Goal: Contribute content: Contribute content

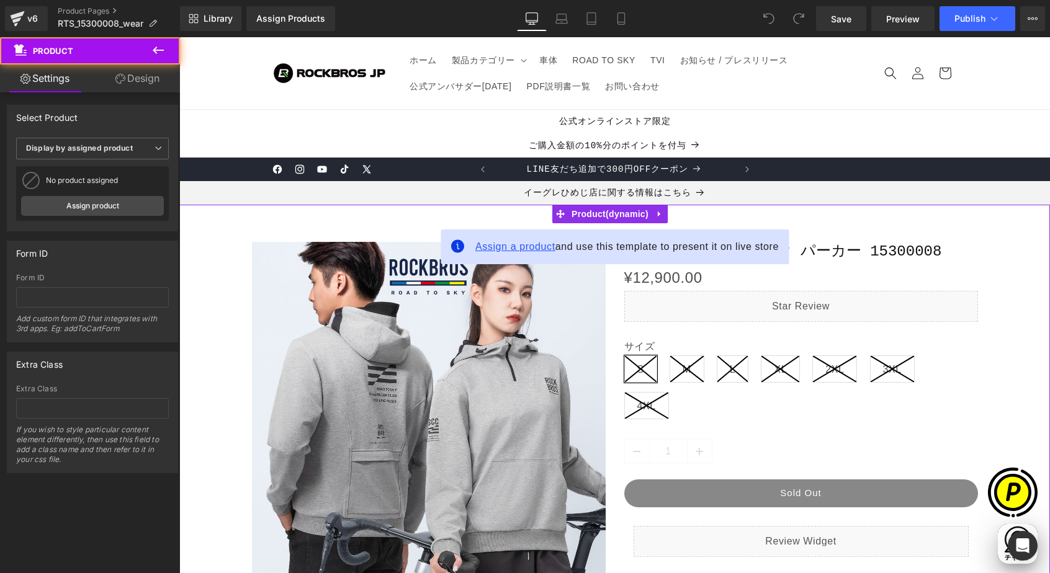
click at [518, 250] on span "Assign a product" at bounding box center [515, 246] width 80 height 11
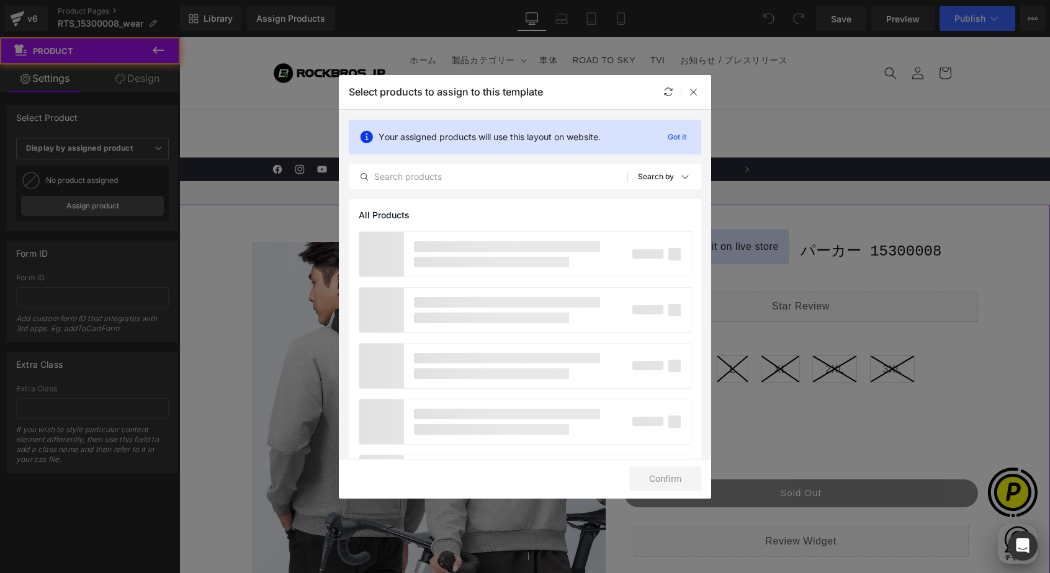
scroll to position [0, 242]
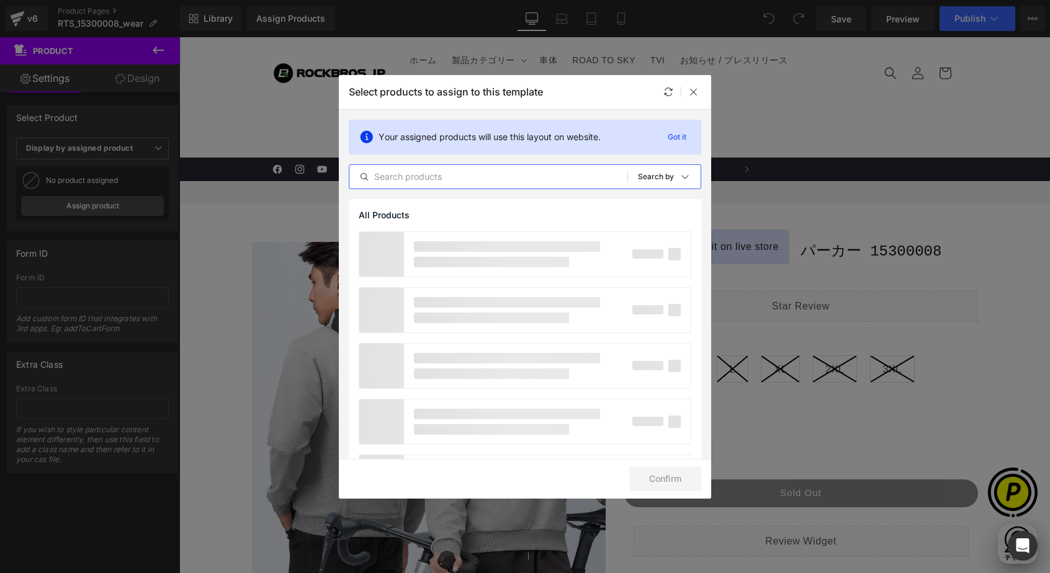
click at [449, 176] on input "text" at bounding box center [488, 176] width 278 height 15
type input "15300008"
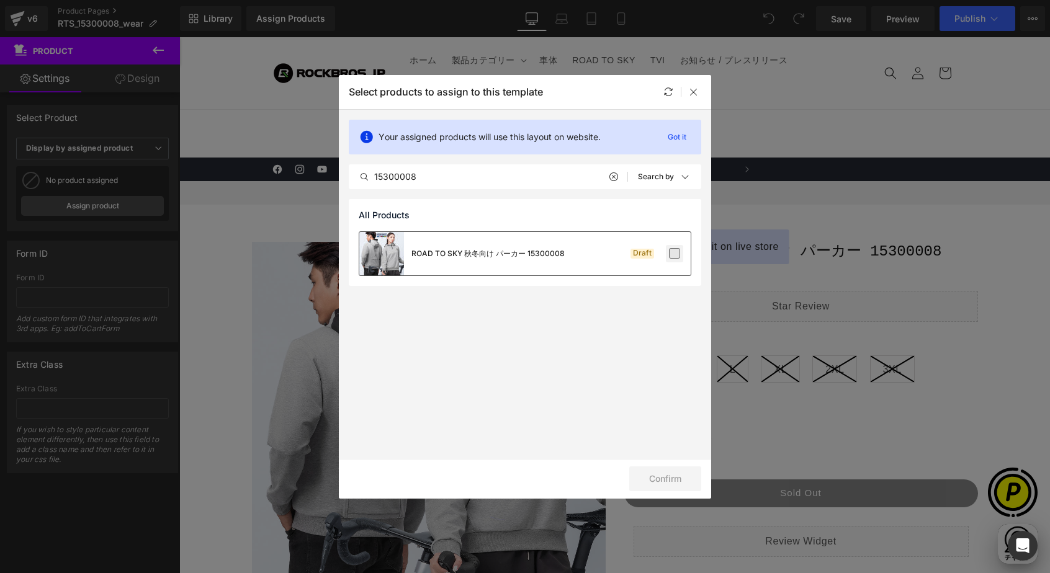
click at [673, 253] on label at bounding box center [674, 253] width 11 height 11
click at [675, 254] on input "checkbox" at bounding box center [675, 254] width 0 height 0
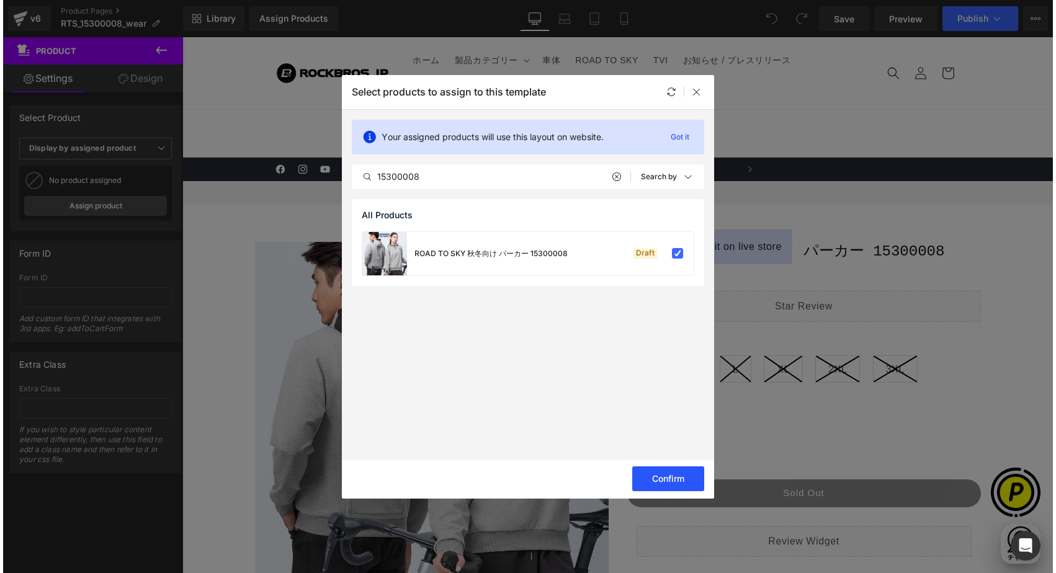
scroll to position [0, 484]
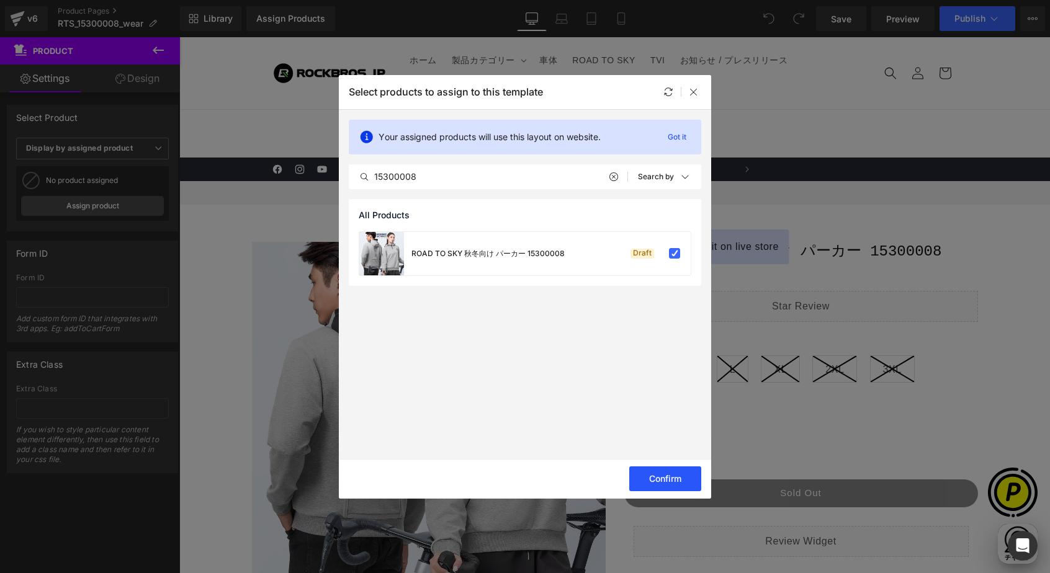
click at [643, 475] on button "Confirm" at bounding box center [665, 479] width 72 height 25
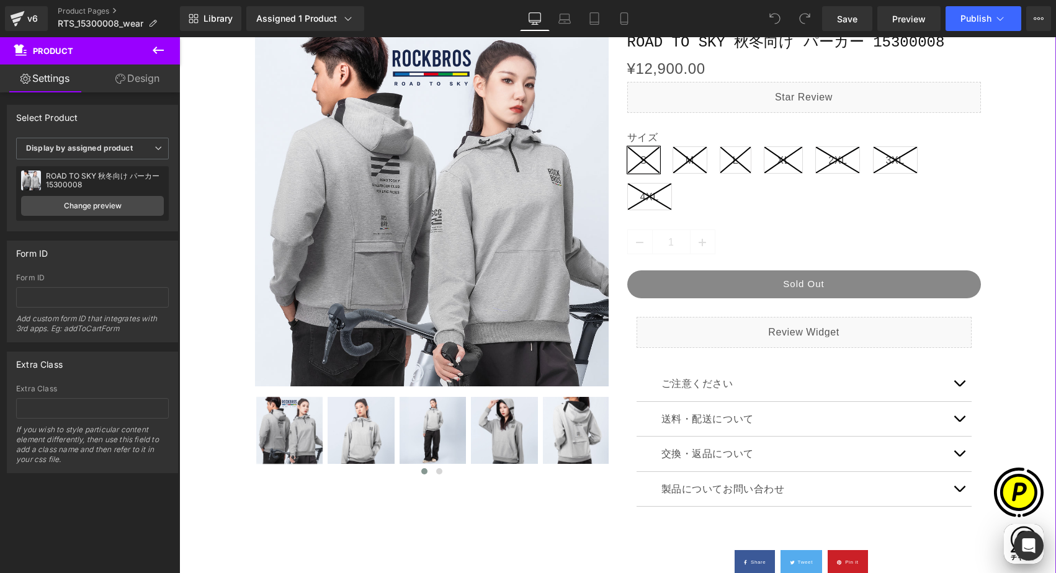
scroll to position [250, 0]
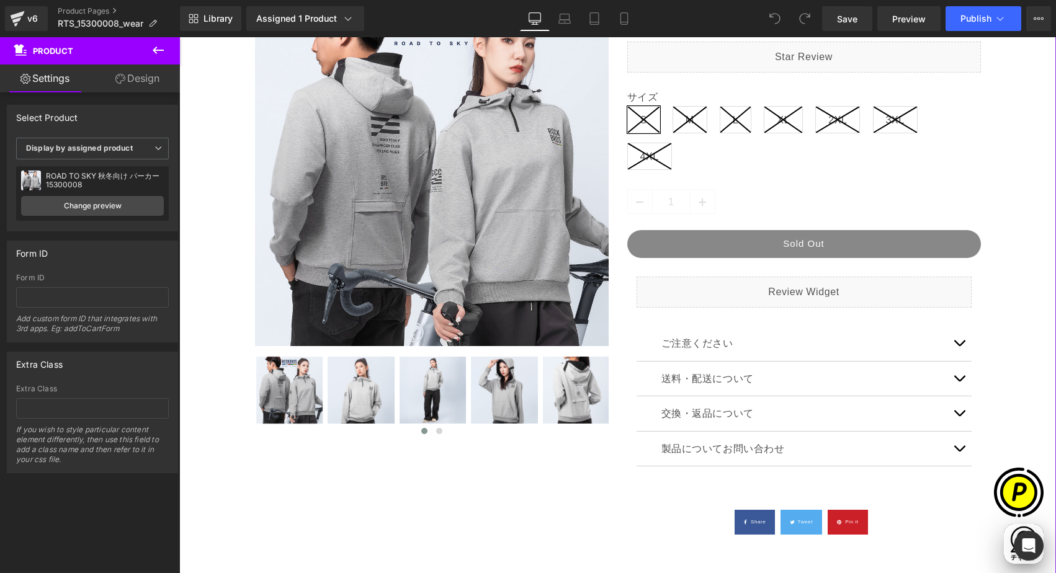
click at [958, 345] on button "button" at bounding box center [959, 343] width 25 height 35
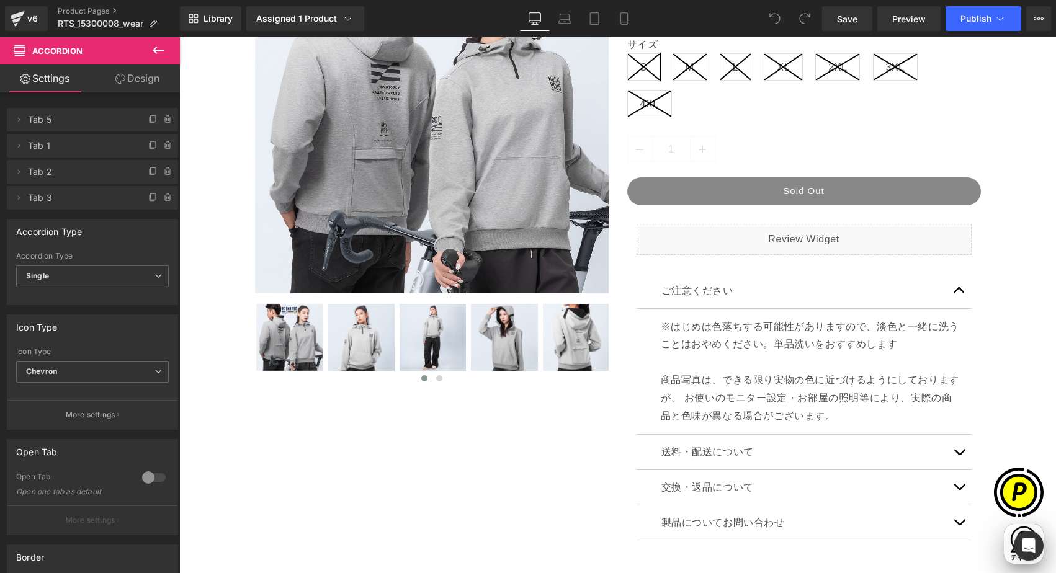
scroll to position [0, 726]
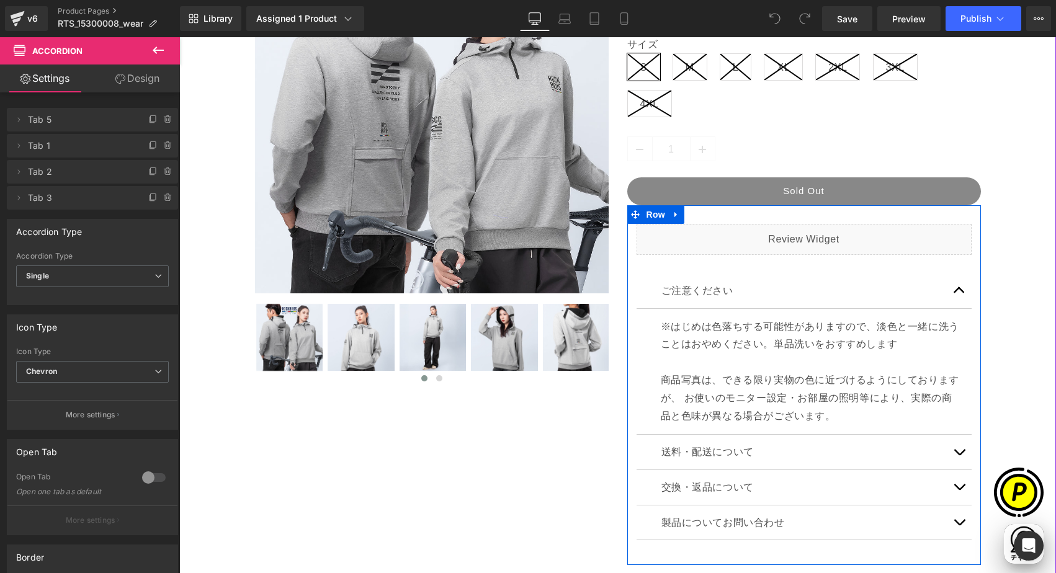
click at [680, 383] on p "※はじめは色落ちする可能性がありますので、淡色と一緒に洗うことはおやめください。単品洗いをおすすめします 商品写真は、できる限り実物の色に近づけるようにしてお…" at bounding box center [812, 371] width 302 height 107
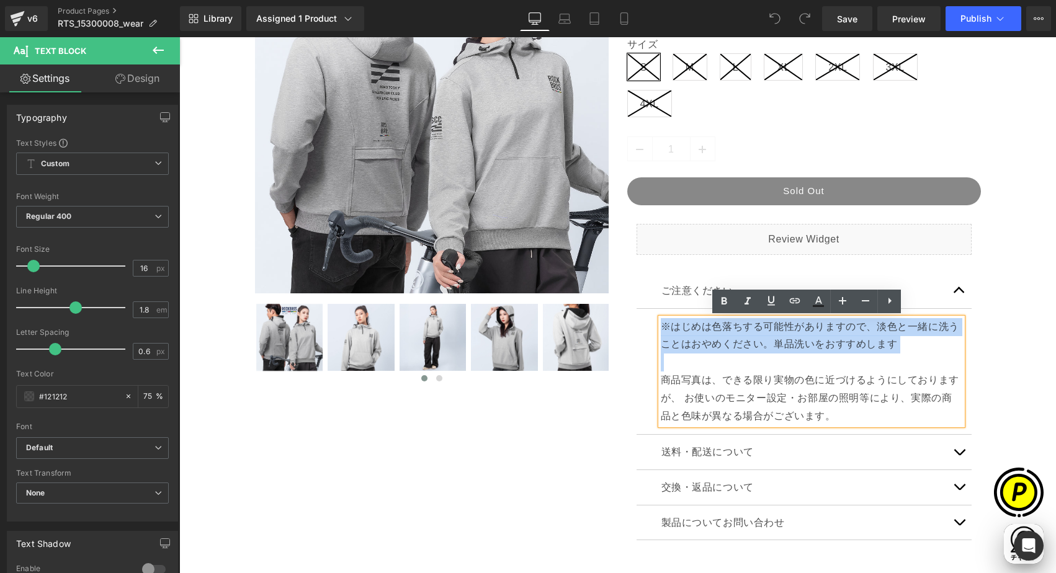
drag, startPoint x: 656, startPoint y: 353, endPoint x: 657, endPoint y: 326, distance: 26.7
click at [661, 326] on p "※はじめは色落ちする可能性がありますので、淡色と一緒に洗うことはおやめください。単品洗いをおすすめします 商品写真は、できる限り実物の色に近づけるようにしてお…" at bounding box center [812, 371] width 302 height 107
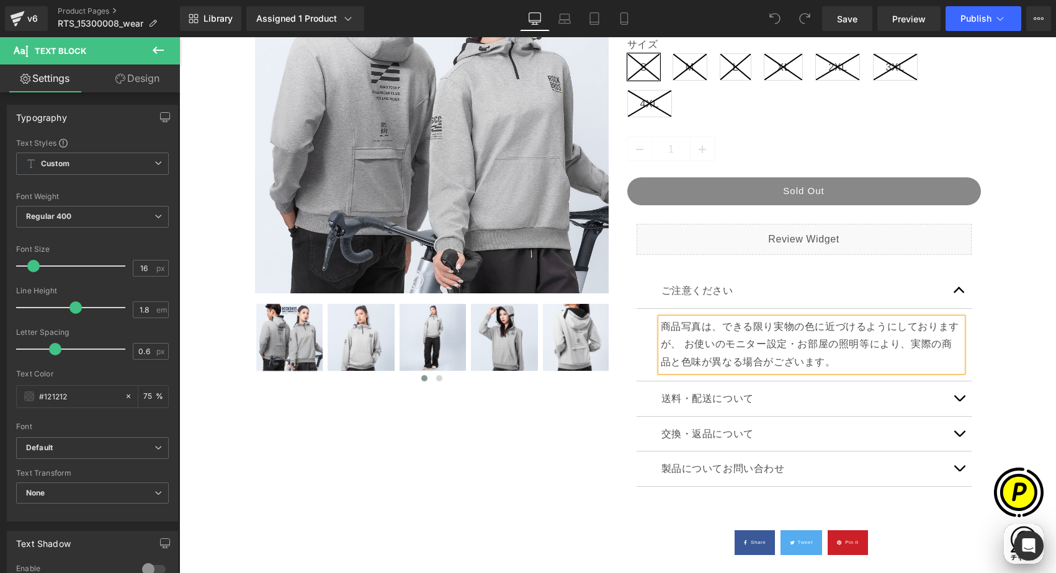
click at [1004, 362] on div "Sale Off (P) Image ‹ ›" at bounding box center [618, 250] width 865 height 659
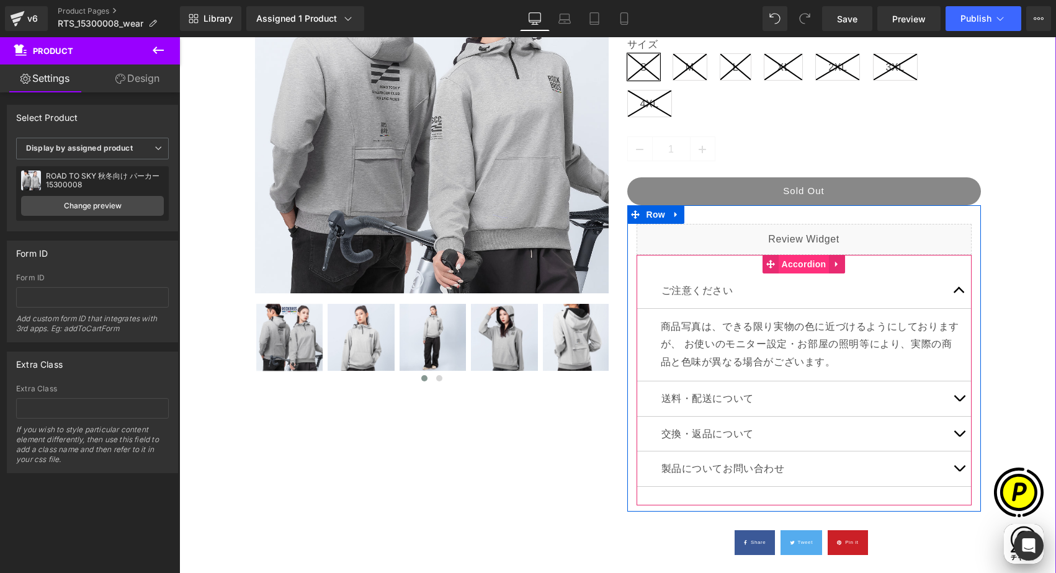
click at [811, 267] on span "Accordion" at bounding box center [804, 264] width 51 height 19
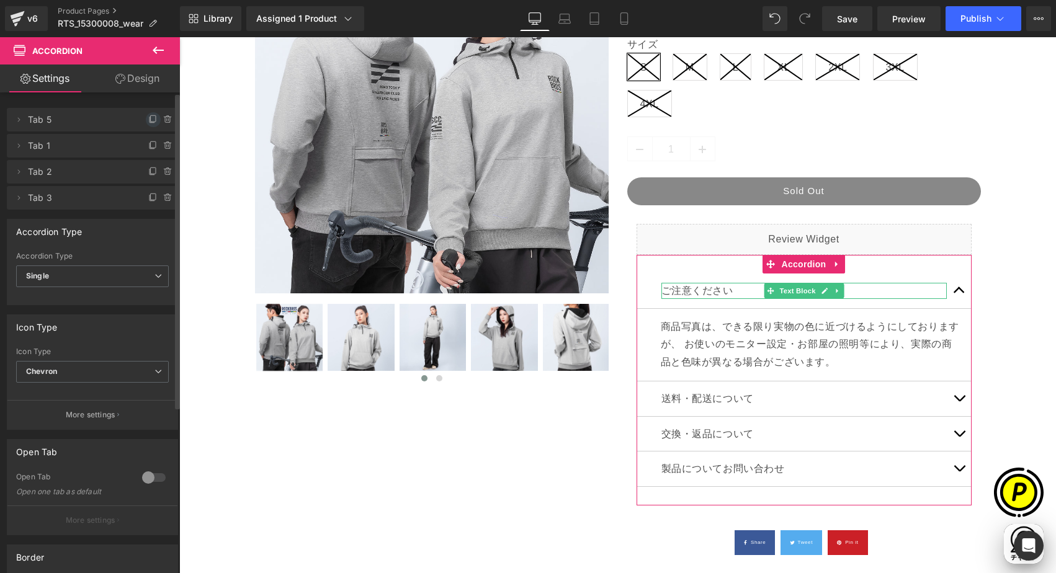
click at [148, 117] on icon at bounding box center [153, 120] width 10 height 10
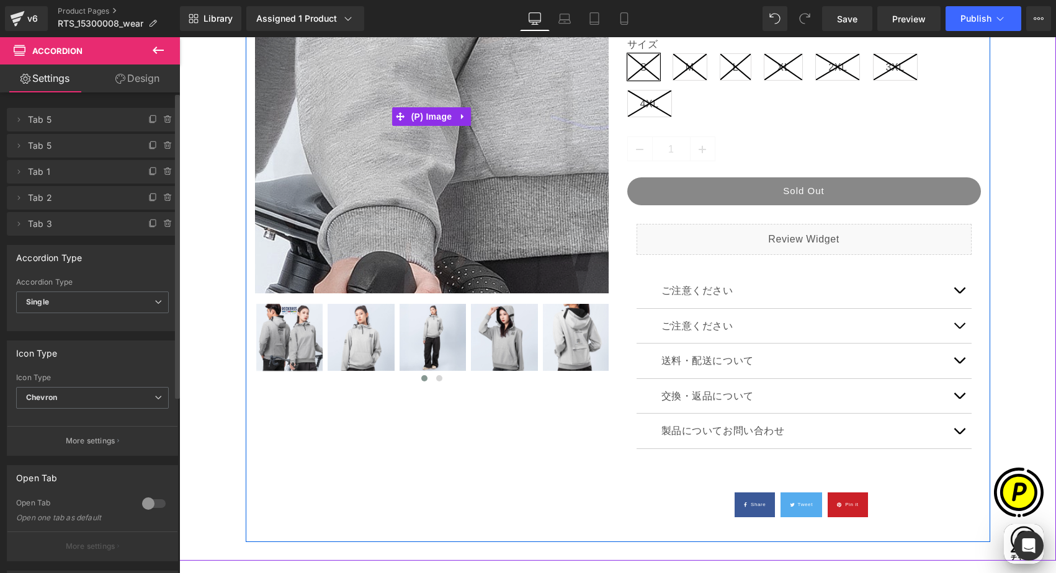
scroll to position [0, 242]
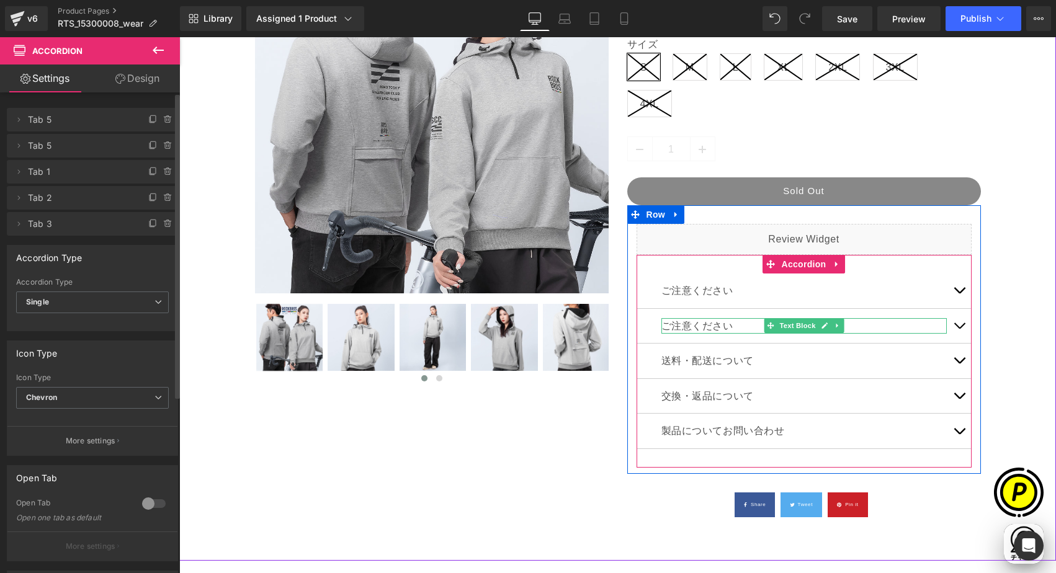
click at [677, 322] on p "ご注意ください" at bounding box center [805, 326] width 286 height 16
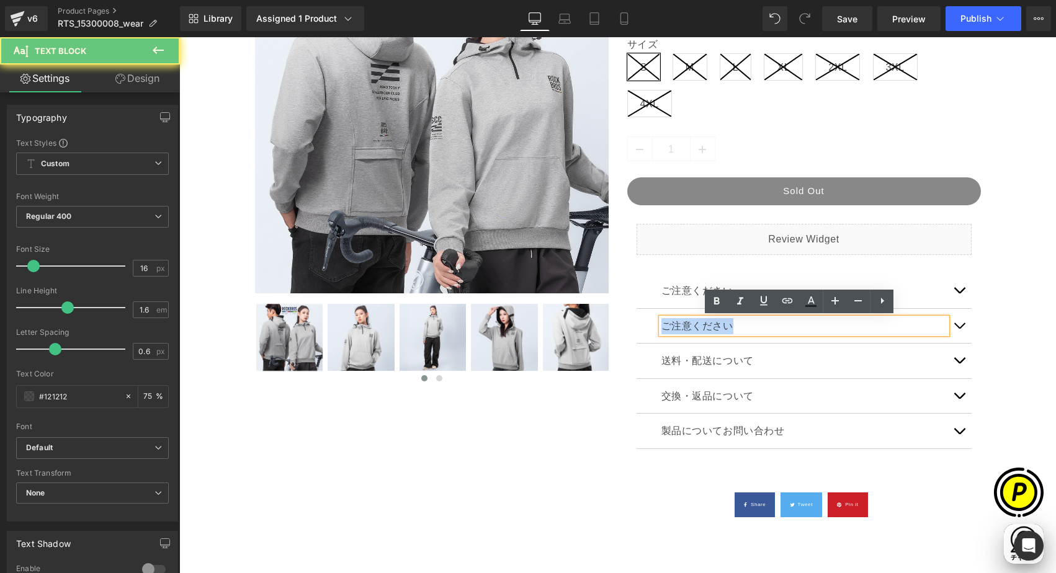
drag, startPoint x: 658, startPoint y: 323, endPoint x: 755, endPoint y: 326, distance: 96.9
click at [755, 326] on p "ご注意ください" at bounding box center [805, 326] width 286 height 16
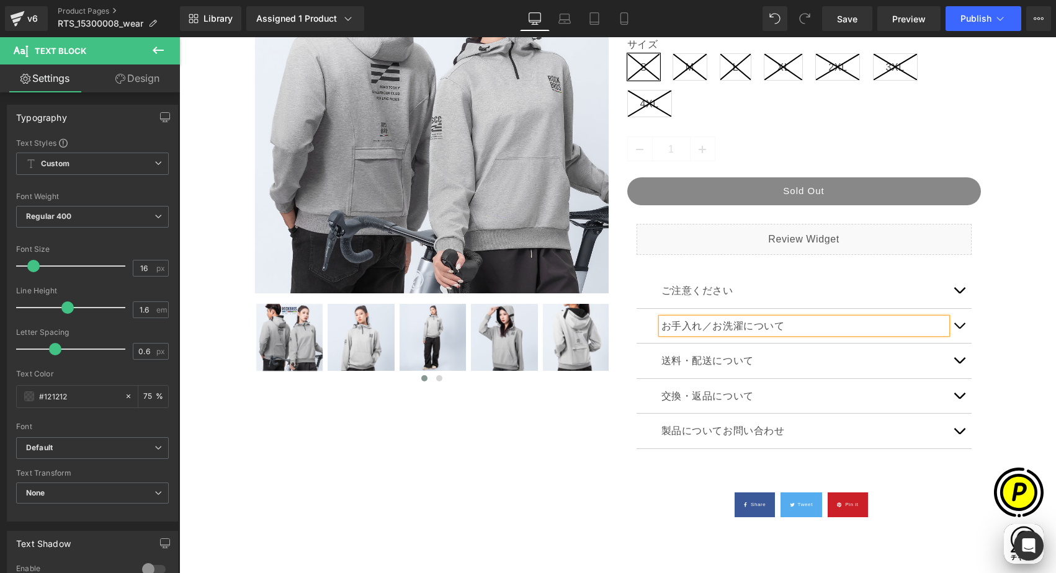
scroll to position [0, 726]
click at [960, 329] on span "button" at bounding box center [960, 329] width 0 height 0
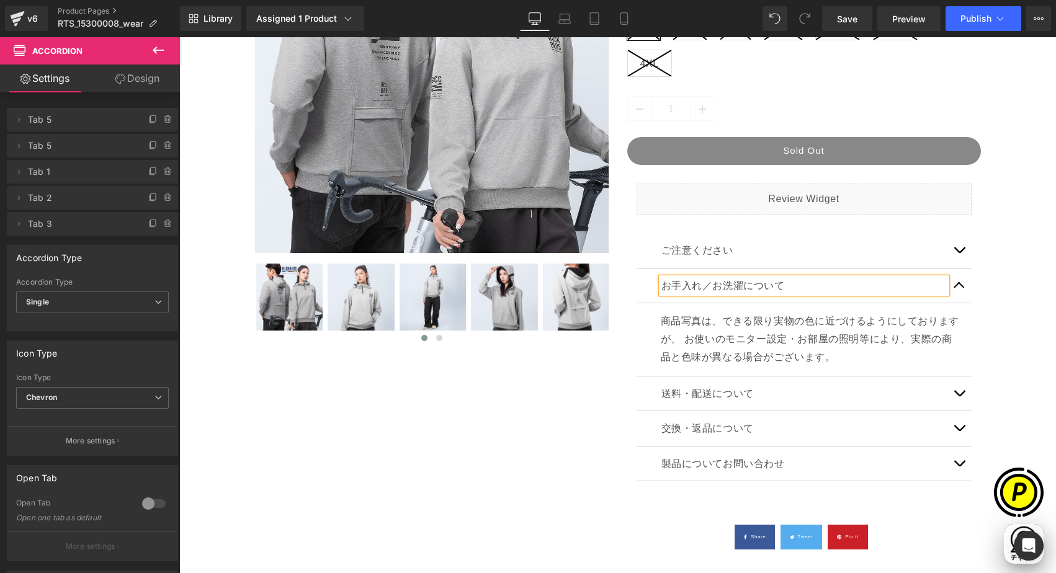
scroll to position [0, 0]
click at [686, 344] on p "商品写真は、できる限り実物の色に近づけるようにしておりますが、 お使いのモニター設定・お部屋の照明等により、実際の商品と色味が異なる場合がございます。" at bounding box center [812, 339] width 302 height 53
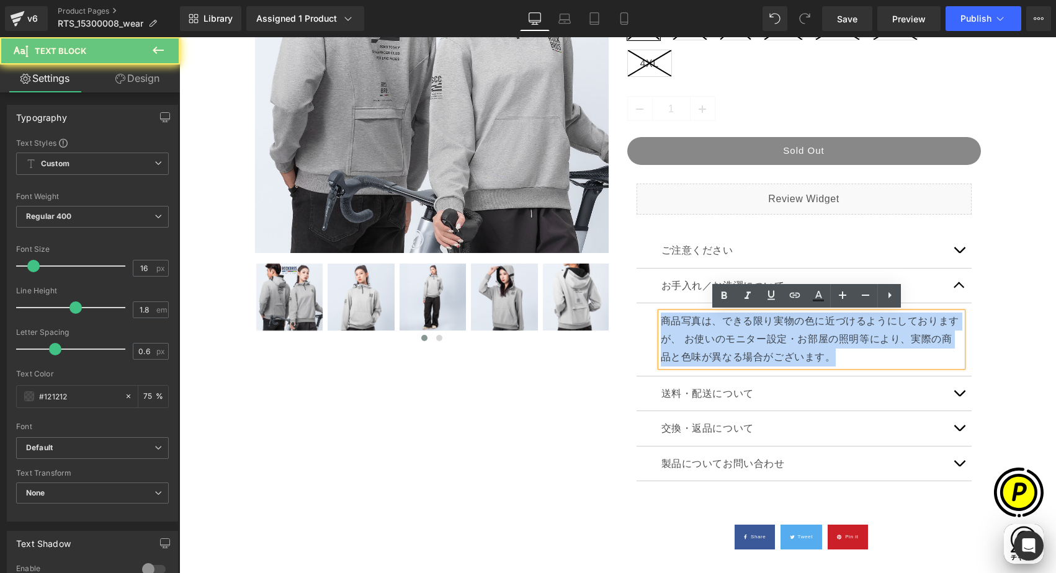
drag, startPoint x: 709, startPoint y: 327, endPoint x: 817, endPoint y: 362, distance: 114.0
click at [820, 364] on p "商品写真は、できる限り実物の色に近づけるようにしておりますが、 お使いのモニター設定・お部屋の照明等により、実際の商品と色味が異なる場合がございます。" at bounding box center [812, 339] width 302 height 53
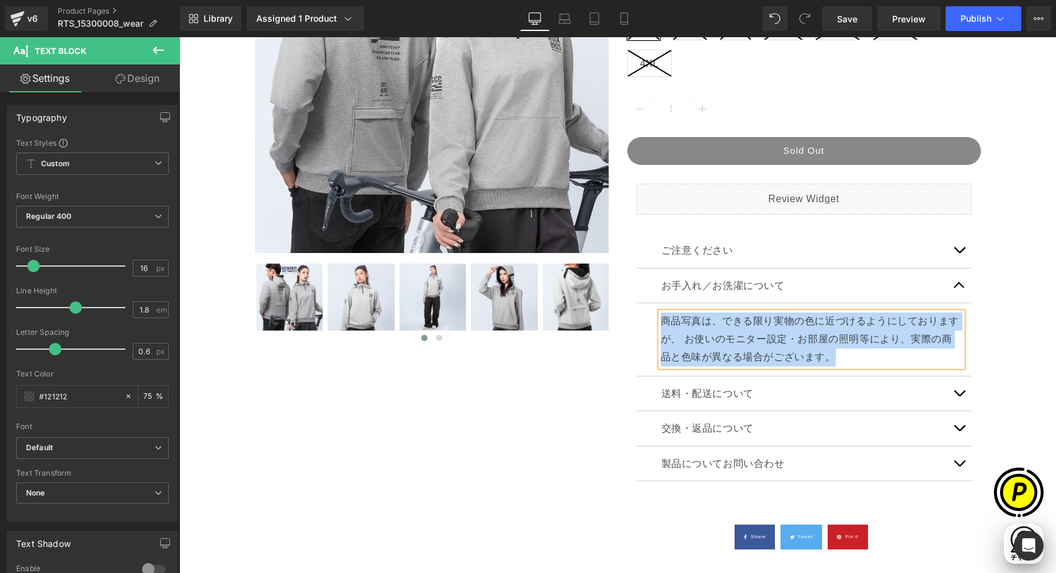
paste div
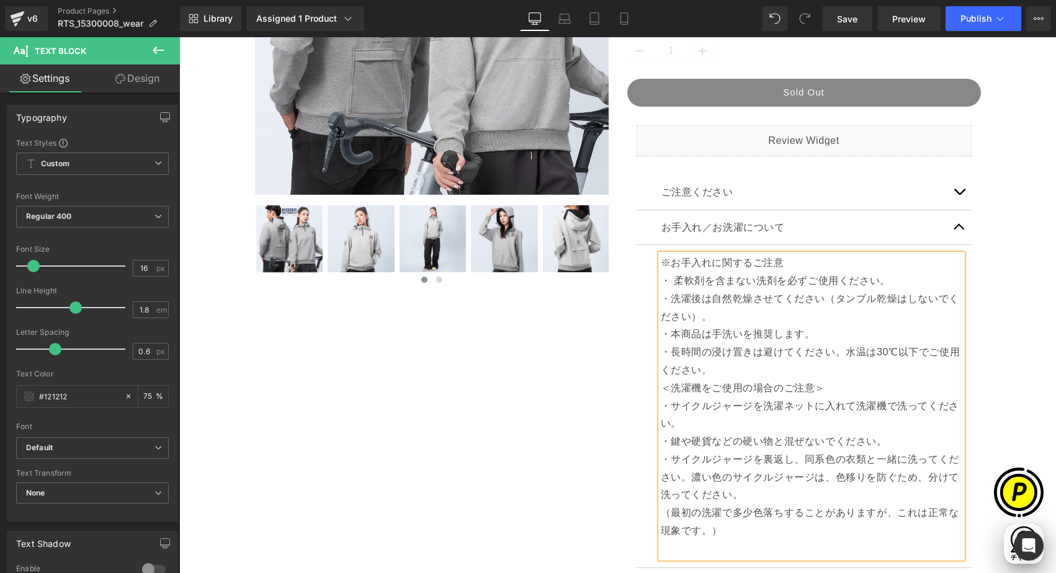
scroll to position [420, 0]
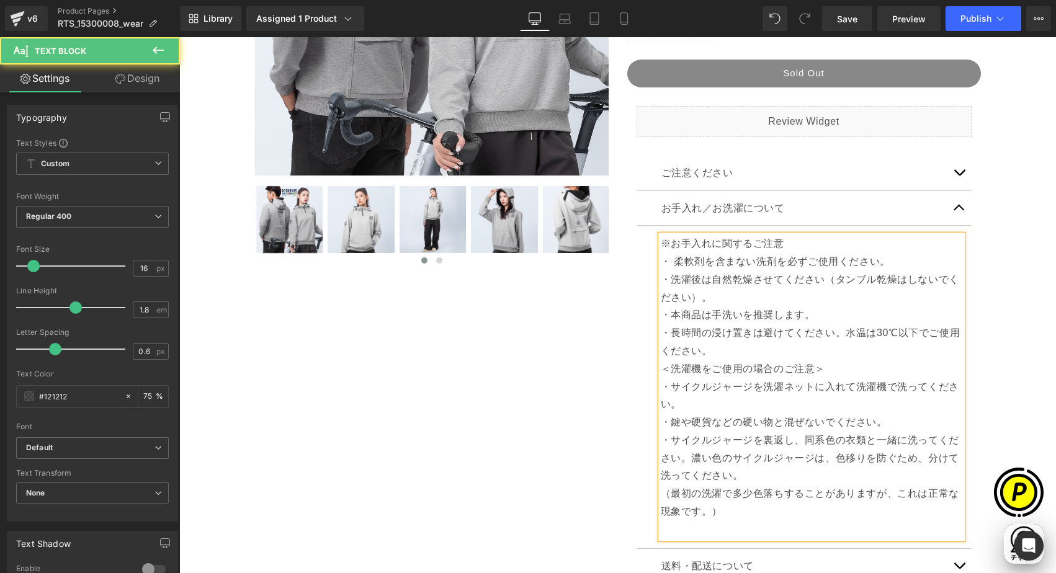
click at [709, 351] on p "・長時間の浸け置きは避けてください。水温は30℃以下でご使用ください。" at bounding box center [812, 343] width 302 height 36
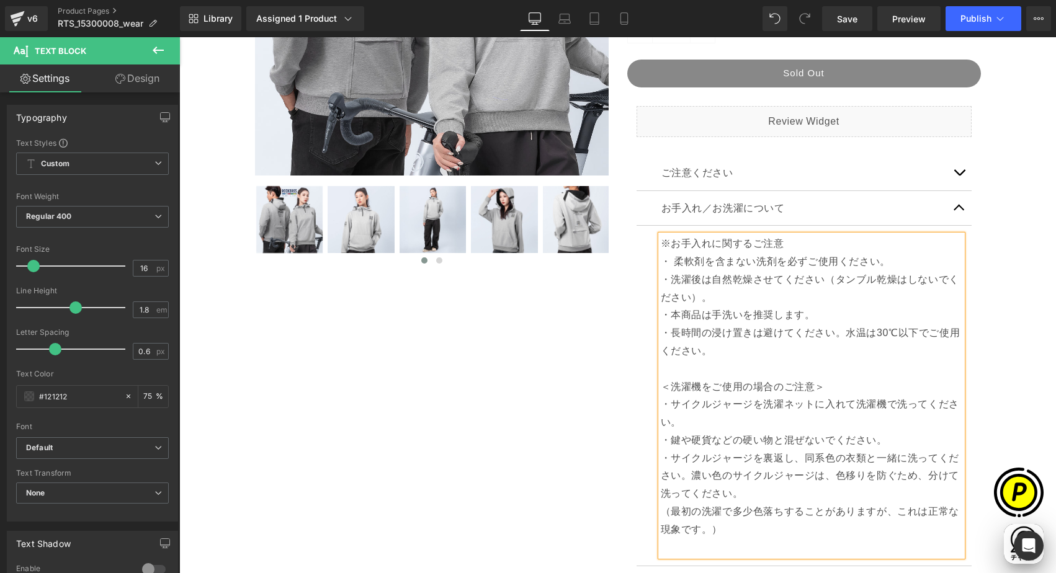
scroll to position [0, 484]
click at [700, 426] on p "・サイクルジャージを洗濯ネットに入れて洗濯機で洗ってください。" at bounding box center [812, 414] width 302 height 36
click at [886, 440] on p "・鍵や硬貨などの硬い物と混ぜないでください。" at bounding box center [812, 441] width 302 height 18
click at [750, 497] on p "・サイクルジャージを裏返し、同系色の衣類と一緒に洗ってください。濃い色のサイクルジャージは、色移りを防ぐため、分けて洗ってください。" at bounding box center [812, 476] width 302 height 53
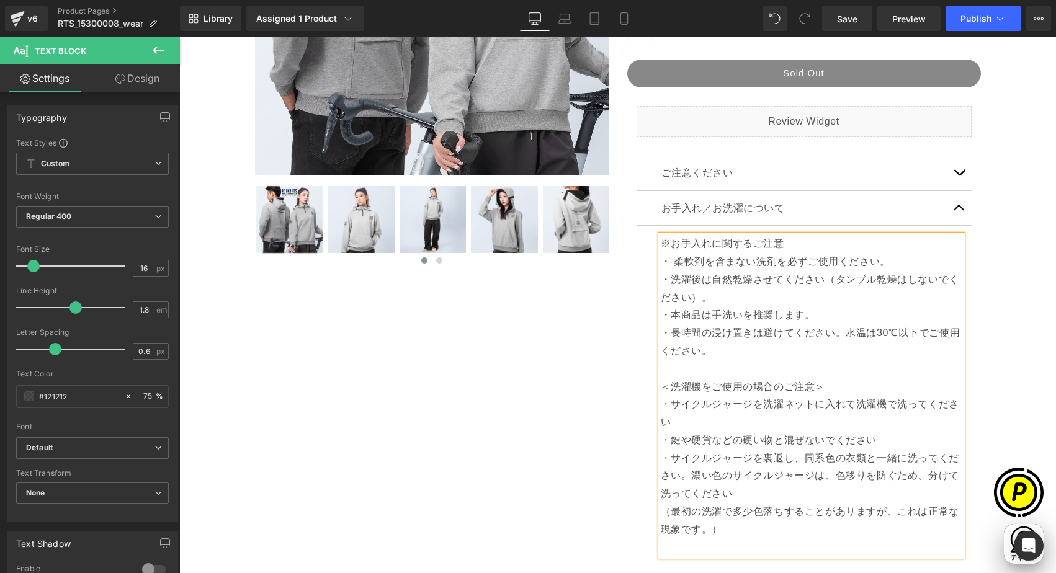
click at [701, 531] on p "（最初の洗濯で多少色落ちすることがありますが、これは正常な現象です。）" at bounding box center [812, 521] width 302 height 36
click at [742, 537] on p "（最初の洗濯で多少色落ちすることがありますが、これは正常な現象です）" at bounding box center [812, 521] width 302 height 36
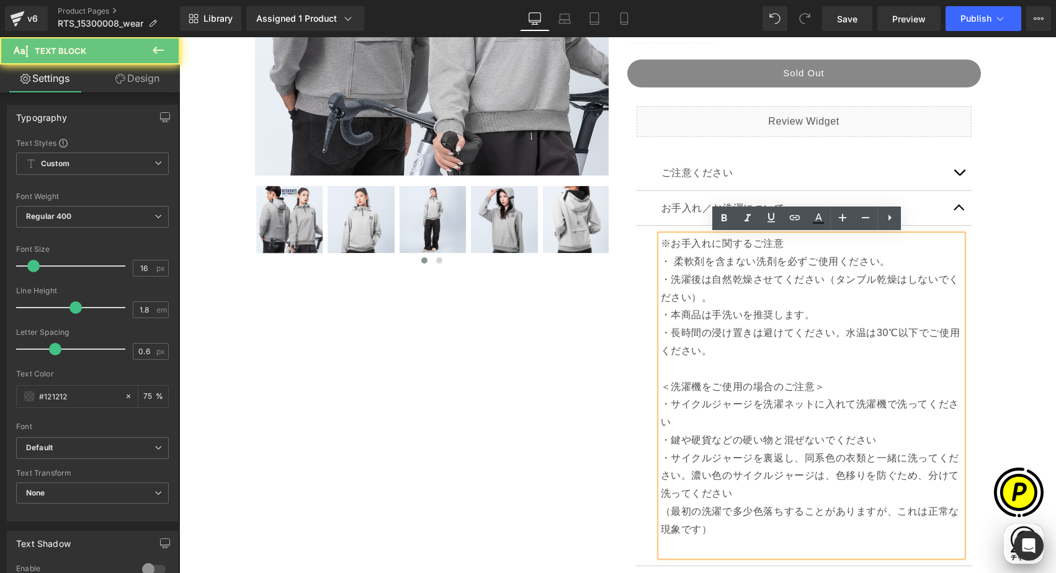
click at [692, 552] on p at bounding box center [812, 548] width 302 height 18
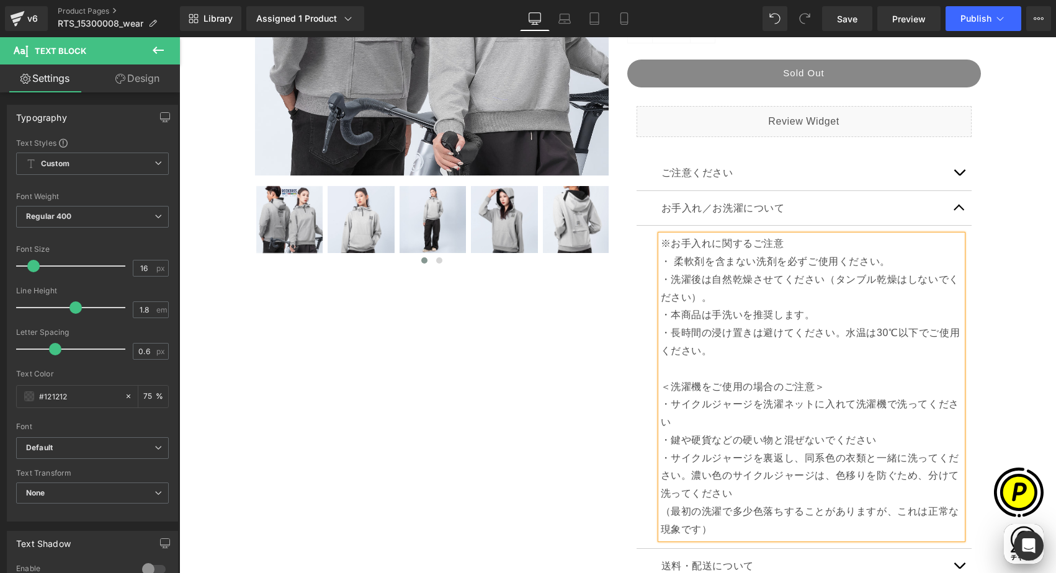
scroll to position [0, 242]
click at [661, 510] on p "（最初の洗濯で多少色落ちすることがありますが、これは正常な現象です）" at bounding box center [812, 521] width 302 height 36
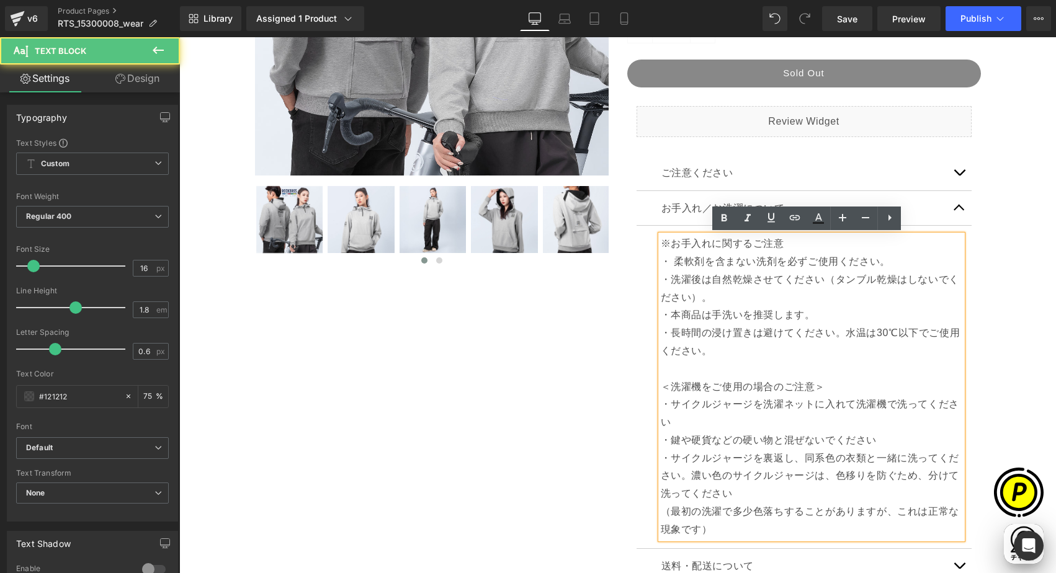
scroll to position [0, 484]
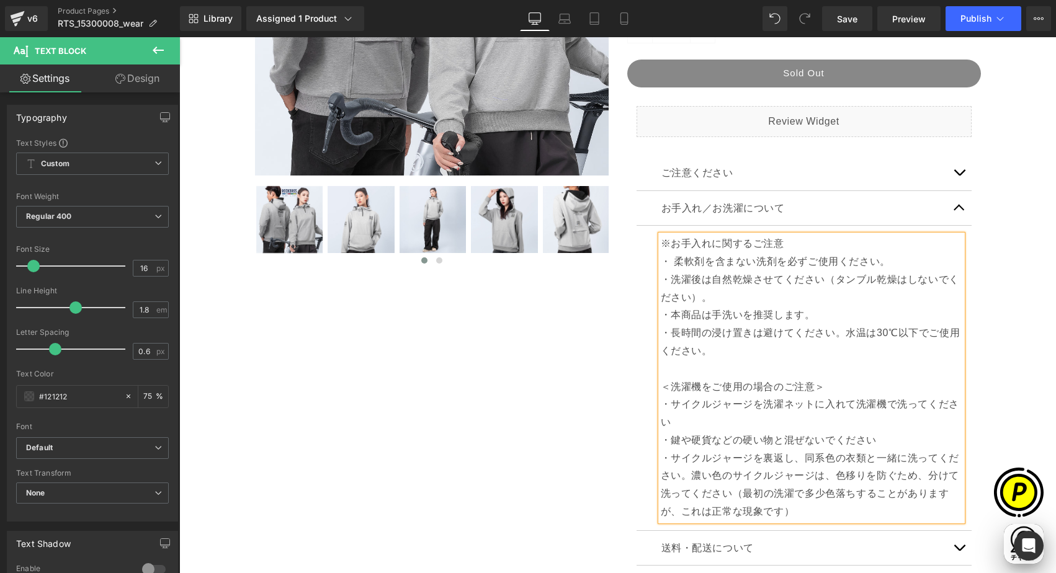
click at [902, 265] on p "・ 柔軟剤を含まない洗剤を必ずご使用ください。" at bounding box center [812, 262] width 302 height 18
drag, startPoint x: 708, startPoint y: 298, endPoint x: 748, endPoint y: 302, distance: 39.9
click at [708, 298] on p "・洗濯後は自然乾燥させてください（タンブル乾燥はしないでください）。" at bounding box center [812, 289] width 302 height 36
click at [814, 315] on p "・本商品は手洗いを推奨します。" at bounding box center [812, 316] width 302 height 18
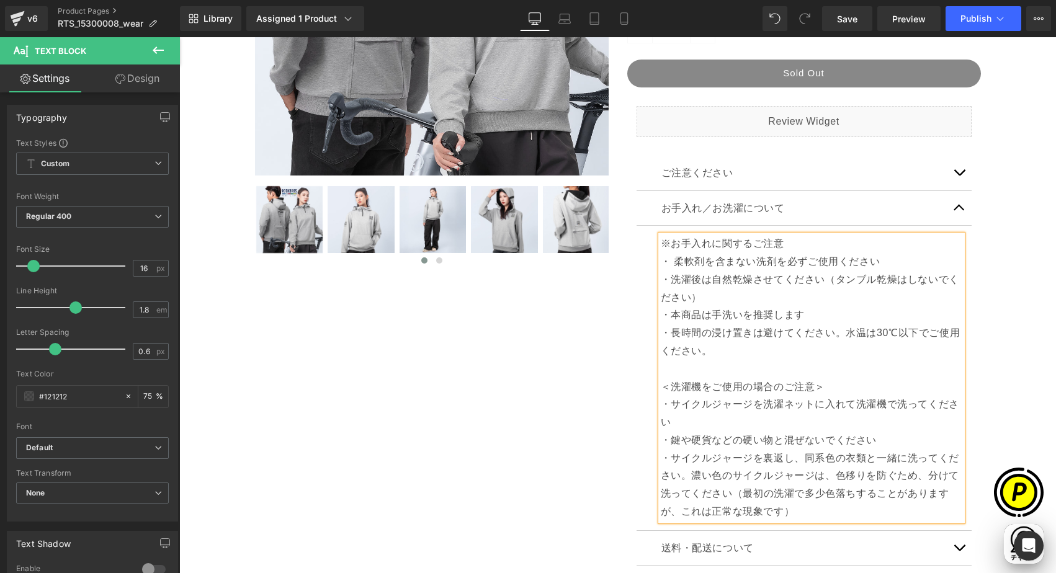
click at [718, 356] on p "・長時間の浸け置きは避けてください。水温は30℃以下でご使用ください。" at bounding box center [812, 351] width 302 height 53
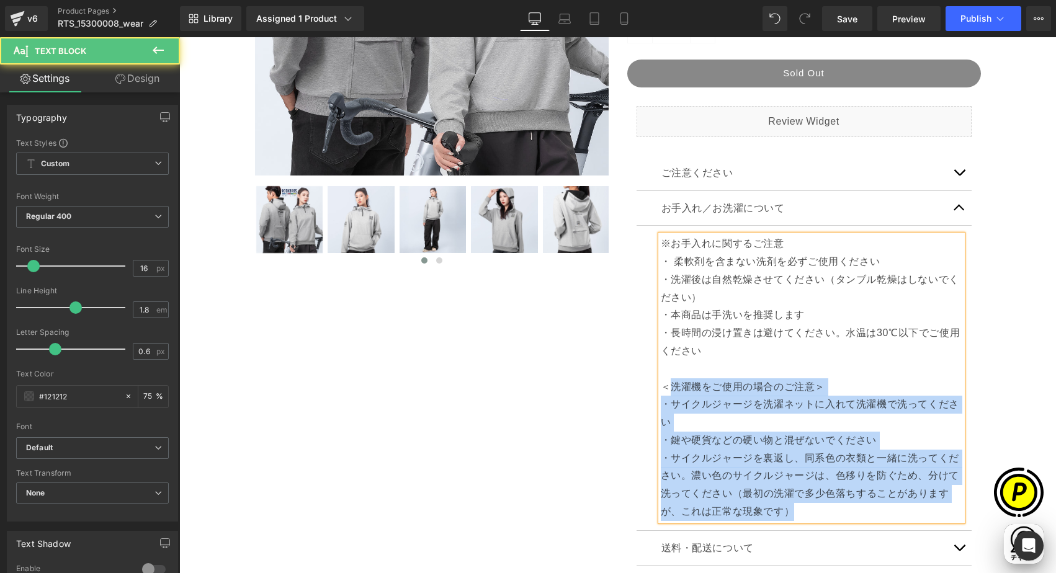
drag, startPoint x: 665, startPoint y: 391, endPoint x: 654, endPoint y: 390, distance: 10.6
click at [661, 390] on div "※お手入れに関するご注意 ・ 柔軟剤を含まない洗剤を必ずご使用ください ・洗濯後は自然乾燥させてください（タンブル乾燥はしないでください） ・本商品は手洗いを…" at bounding box center [812, 378] width 302 height 286
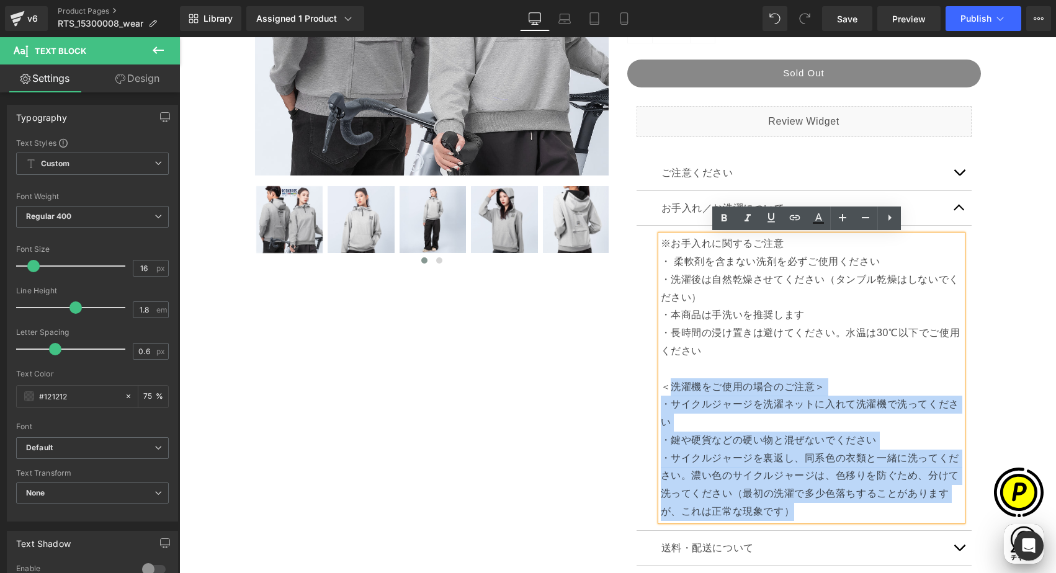
click at [678, 389] on p "＜洗濯機をご使用の場合のご注意＞" at bounding box center [812, 388] width 302 height 18
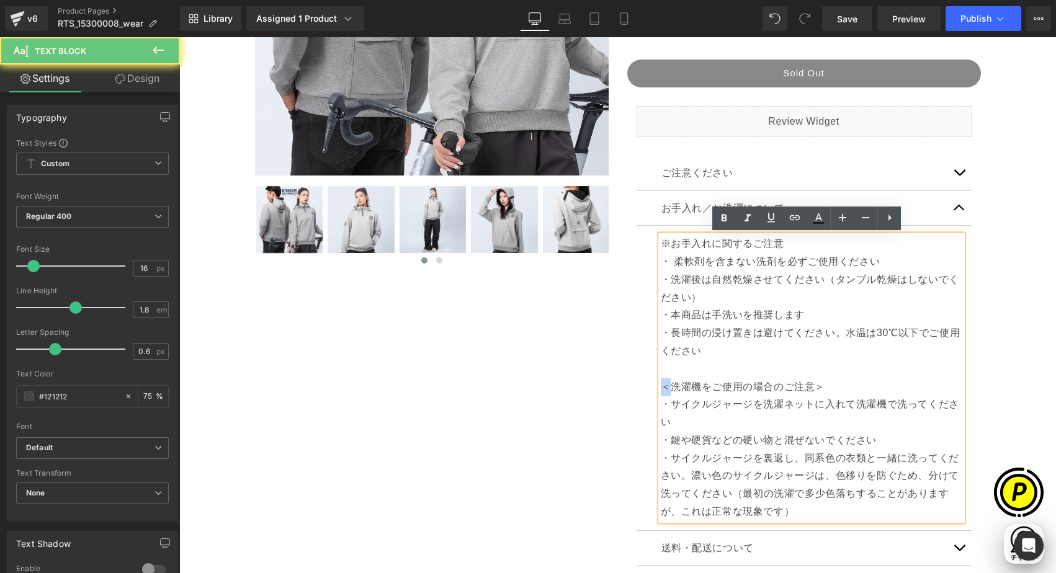
drag, startPoint x: 665, startPoint y: 389, endPoint x: 658, endPoint y: 369, distance: 20.4
click at [661, 387] on p "＜洗濯機をご使用の場合のご注意＞" at bounding box center [812, 388] width 302 height 18
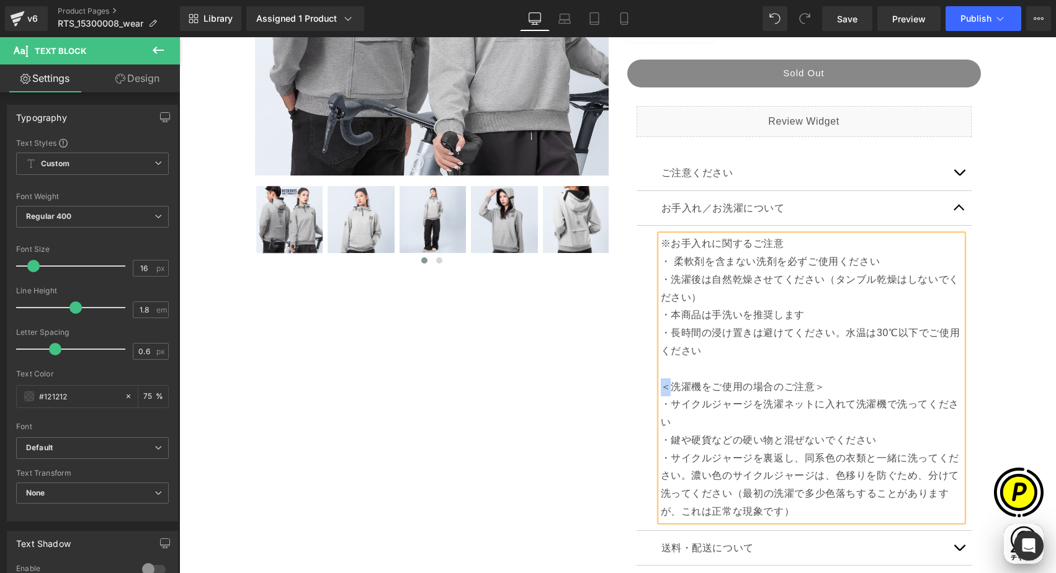
copy p "＜"
drag, startPoint x: 662, startPoint y: 242, endPoint x: 648, endPoint y: 238, distance: 14.2
click at [648, 238] on article "※お手入れに関するご注意 ・ 柔軟剤を含まない洗剤を必ずご使用ください ・洗濯後は自然乾燥させてください（タンブル乾燥はしないでください） ・本商品は手洗いを…" at bounding box center [804, 378] width 335 height 305
drag, startPoint x: 791, startPoint y: 242, endPoint x: 792, endPoint y: 248, distance: 6.3
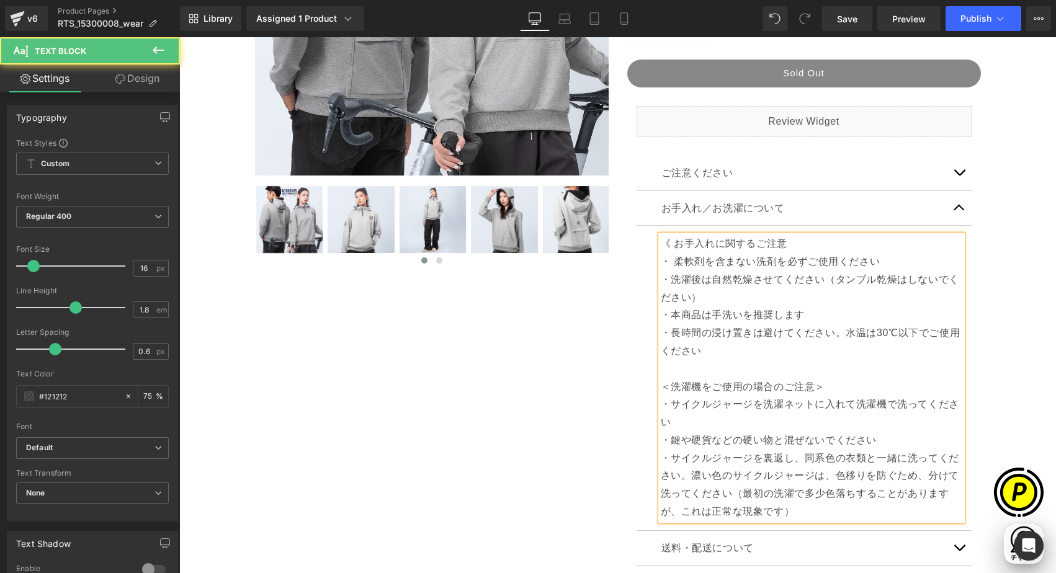
click at [791, 241] on p "《 お手入れに関するご注意" at bounding box center [812, 244] width 302 height 18
click at [785, 241] on p "《 お手入れに関するご注意》" at bounding box center [812, 244] width 302 height 18
drag, startPoint x: 811, startPoint y: 246, endPoint x: 795, endPoint y: 257, distance: 19.1
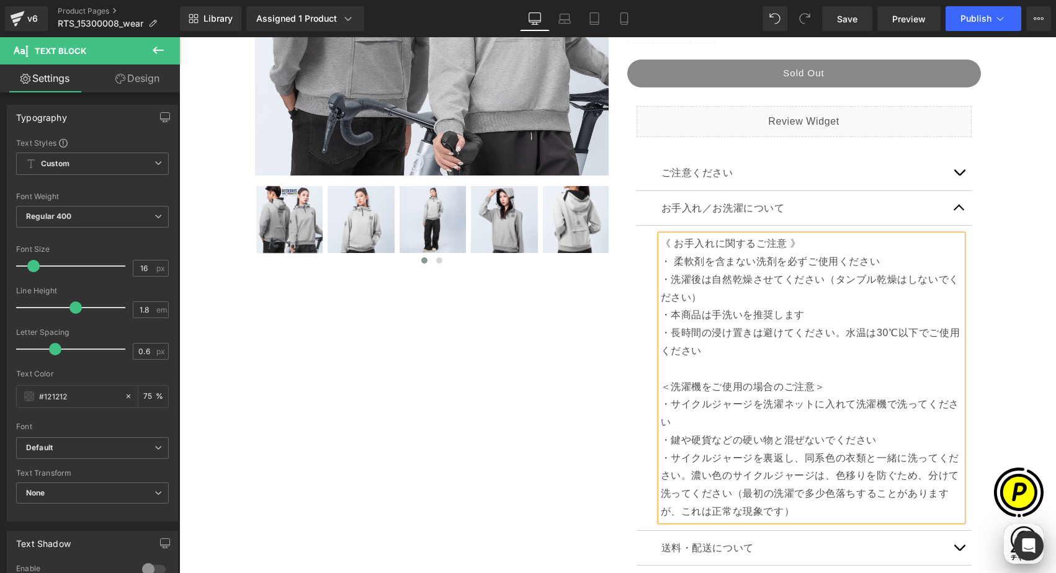
click at [811, 245] on p "《 お手入れに関するご注意 》" at bounding box center [812, 244] width 302 height 18
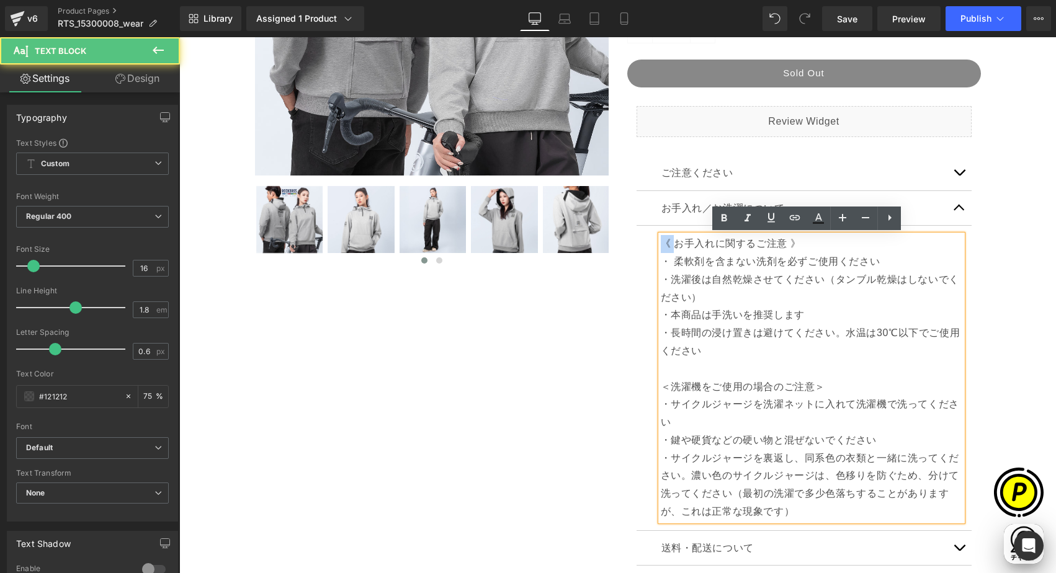
drag, startPoint x: 672, startPoint y: 246, endPoint x: 647, endPoint y: 243, distance: 25.0
click at [647, 243] on article "《 お手入れに関するご注意 》 ・ 柔軟剤を含まない洗剤を必ずご使用ください ・洗濯後は自然乾燥させてください（タンブル乾燥はしないでください） ・本商品は手…" at bounding box center [804, 378] width 335 height 305
copy p "《"
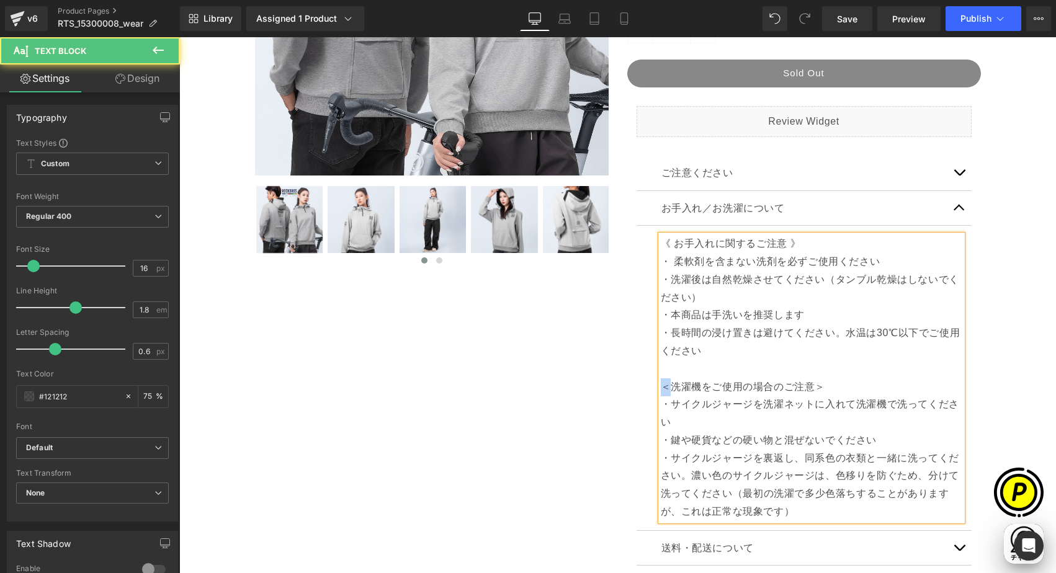
click at [661, 386] on p "＜洗濯機をご使用の場合のご注意＞" at bounding box center [812, 388] width 302 height 18
drag, startPoint x: 781, startPoint y: 246, endPoint x: 801, endPoint y: 246, distance: 19.2
click at [801, 246] on p "《 お手入れに関するご注意 》" at bounding box center [812, 244] width 302 height 18
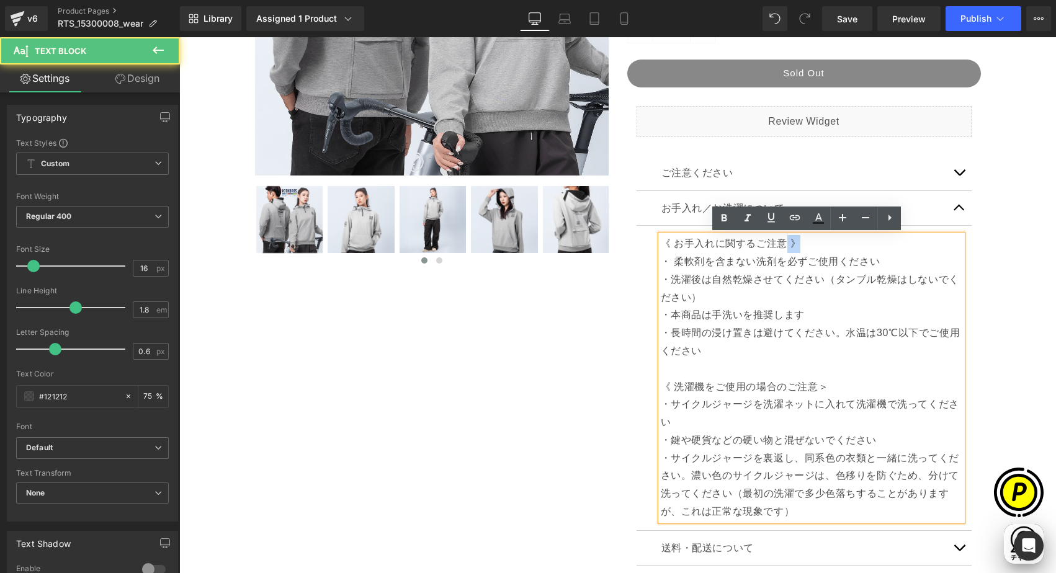
copy p "》"
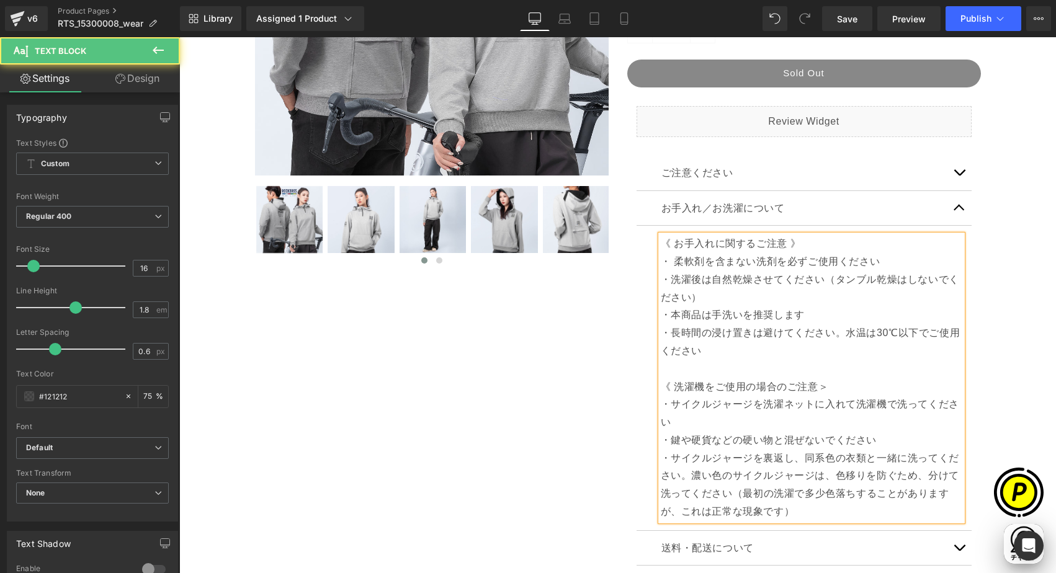
drag, startPoint x: 821, startPoint y: 390, endPoint x: 809, endPoint y: 389, distance: 12.5
click at [821, 390] on p "《 洗濯機をご使用の場合のご注意＞" at bounding box center [812, 388] width 302 height 18
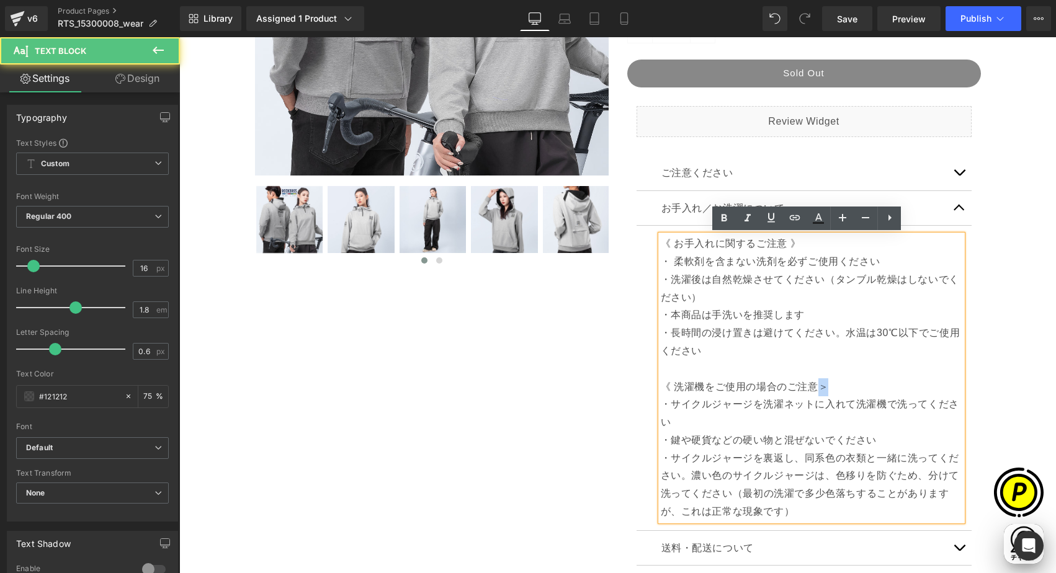
drag, startPoint x: 809, startPoint y: 386, endPoint x: 827, endPoint y: 386, distance: 18.6
click at [827, 386] on p "《 洗濯機をご使用の場合のご注意＞" at bounding box center [812, 388] width 302 height 18
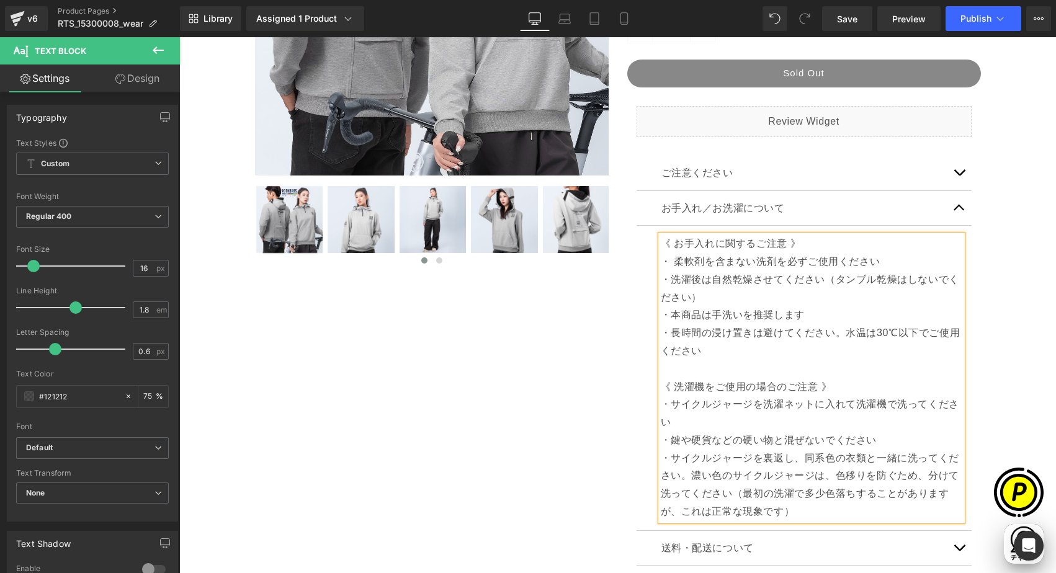
click at [997, 415] on div "Sale Off (P) Image ‹ ›" at bounding box center [618, 266] width 865 height 927
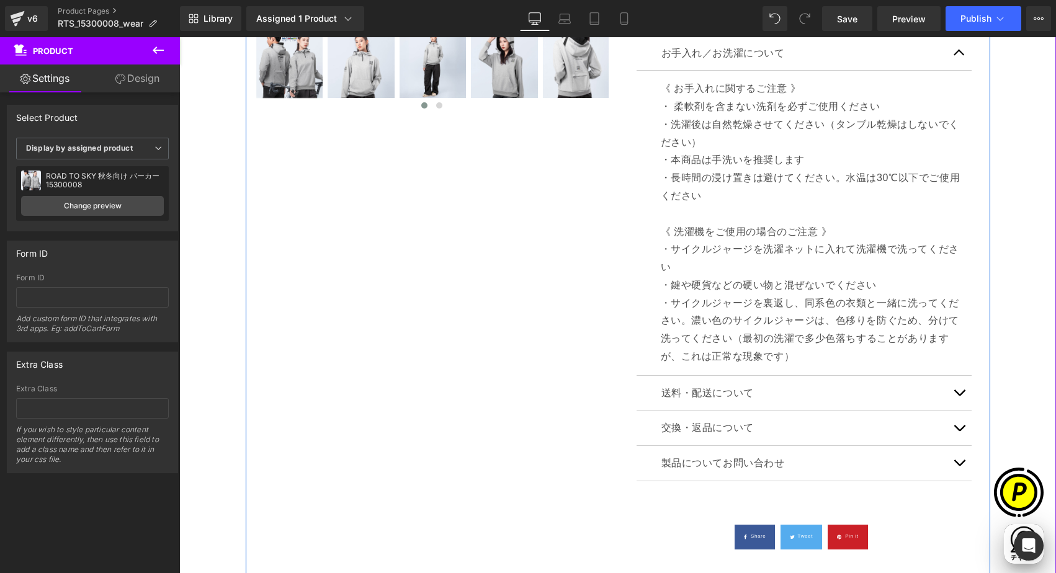
scroll to position [421, 0]
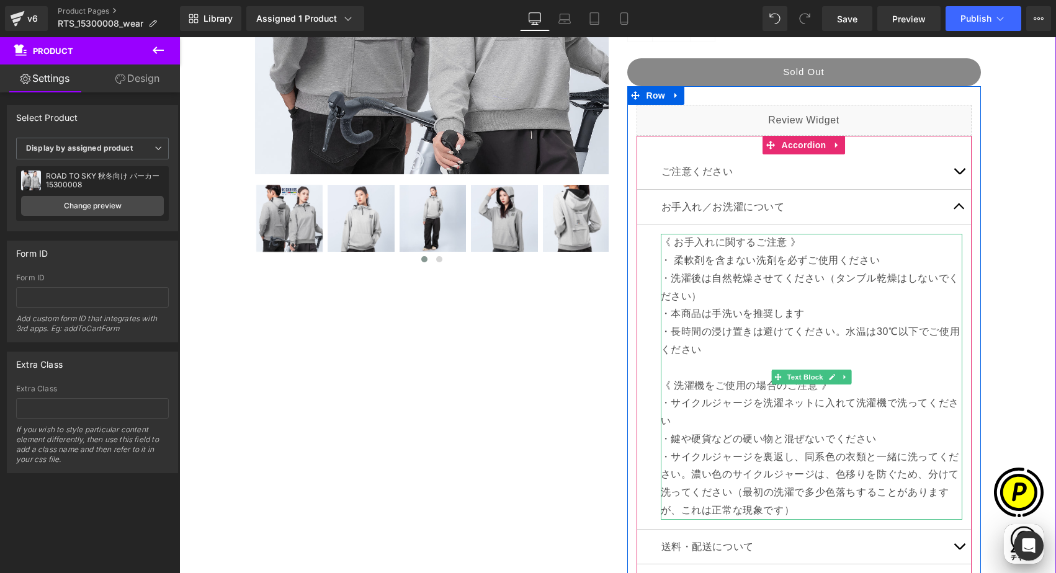
click at [692, 258] on p "・ 柔軟剤を含まない洗剤を必ずご使用ください" at bounding box center [812, 261] width 302 height 18
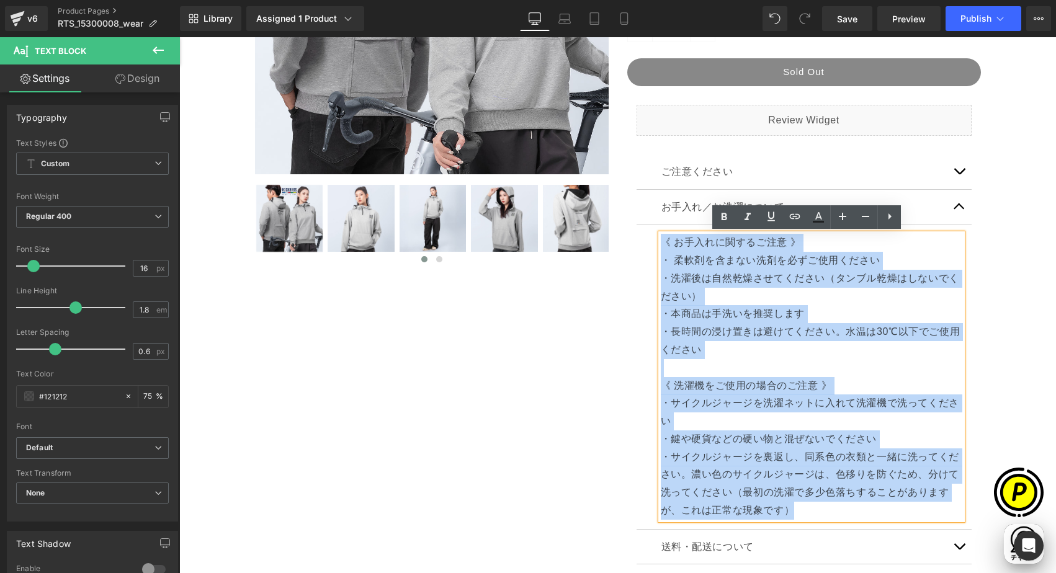
drag, startPoint x: 657, startPoint y: 238, endPoint x: 797, endPoint y: 510, distance: 305.4
click at [797, 510] on div "《 お手入れに関するご注意 》 ・ 柔軟剤を含まない洗剤を必ずご使用ください ・洗濯後は自然乾燥させてください（タンブル乾燥はしないでください） ・本商品は手…" at bounding box center [812, 377] width 302 height 286
copy div "《 お手入れに関するご注意 》 ・ 柔軟剤を含まない洗剤を必ずご使用ください ・洗濯後は自然乾燥させてください（タンブル乾燥はしないでください） ・本商品は手…"
click at [996, 345] on div "Sale Off (P) Image ‹ ›" at bounding box center [618, 265] width 865 height 927
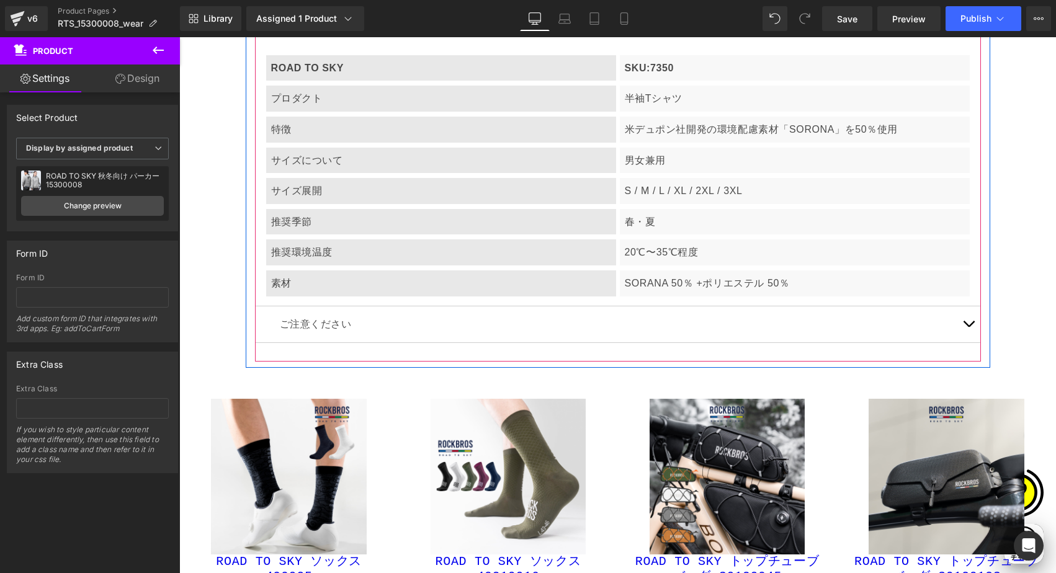
scroll to position [7008, 0]
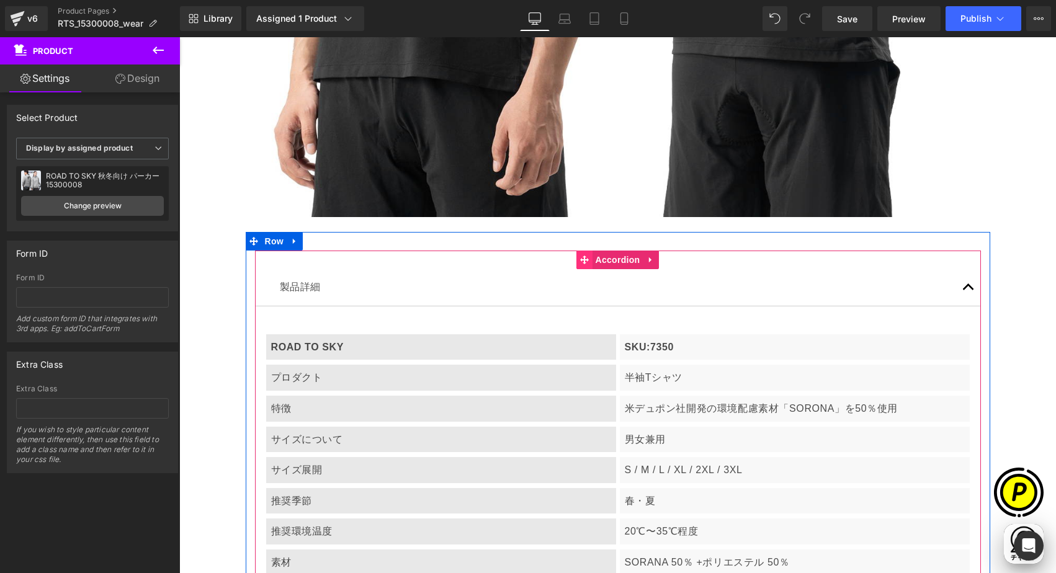
drag, startPoint x: 603, startPoint y: 254, endPoint x: 582, endPoint y: 254, distance: 20.5
click at [603, 254] on span "Accordion" at bounding box center [618, 260] width 51 height 19
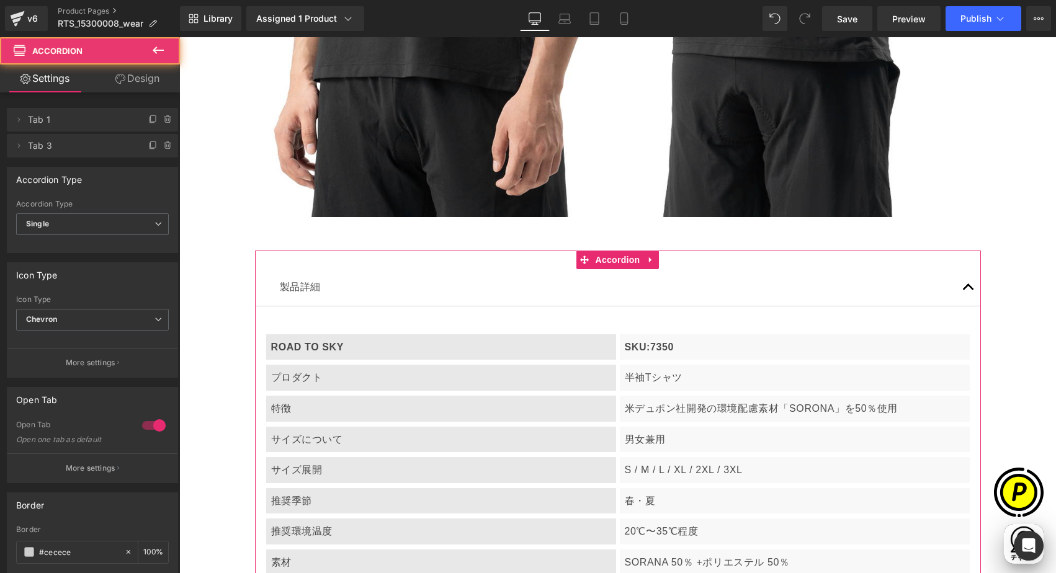
scroll to position [0, 0]
drag, startPoint x: 145, startPoint y: 146, endPoint x: 179, endPoint y: 259, distance: 118.2
click at [150, 146] on icon at bounding box center [152, 146] width 5 height 6
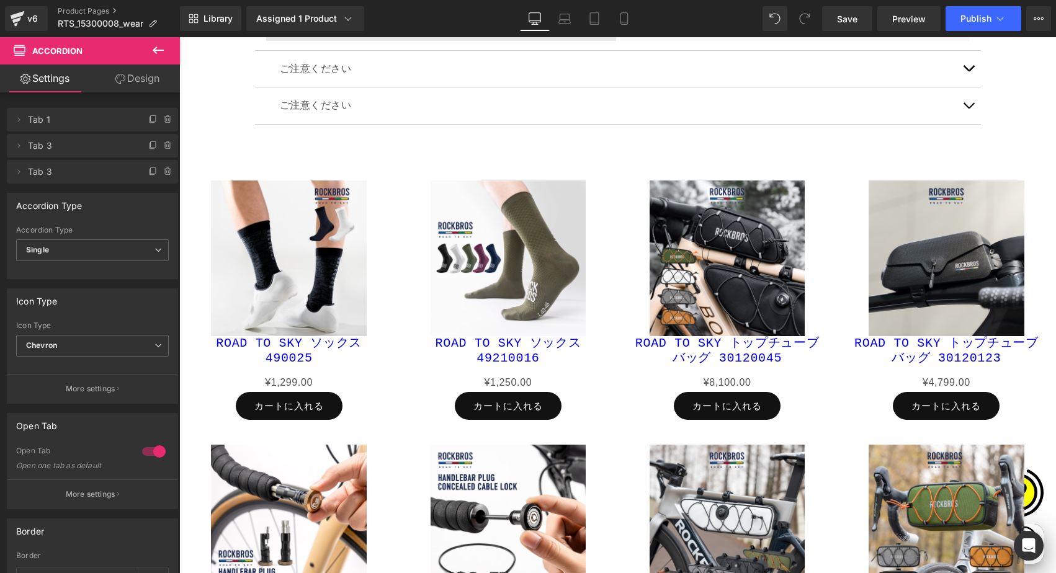
scroll to position [7530, 0]
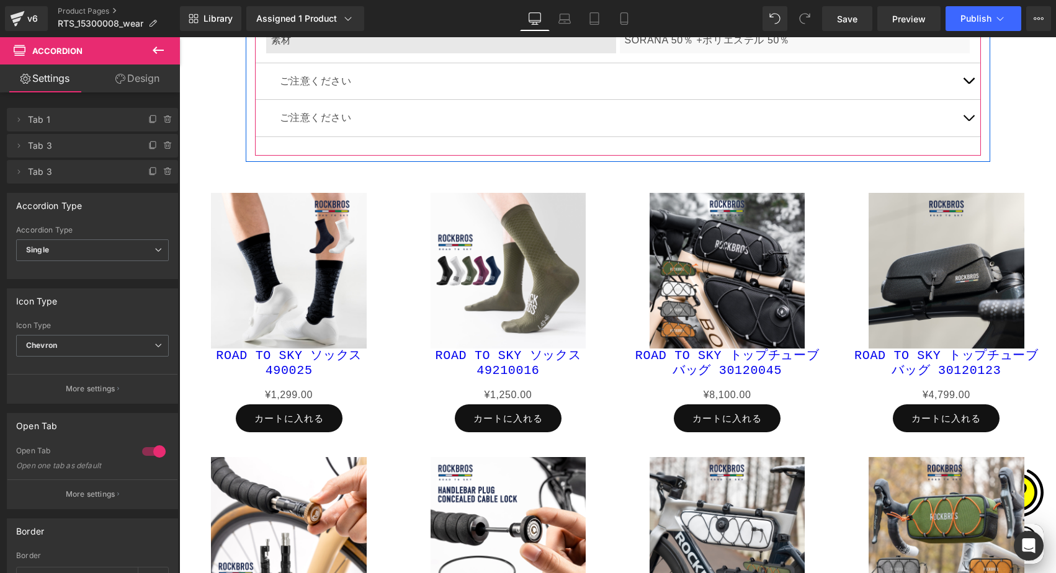
click at [969, 121] on span "button" at bounding box center [969, 121] width 0 height 0
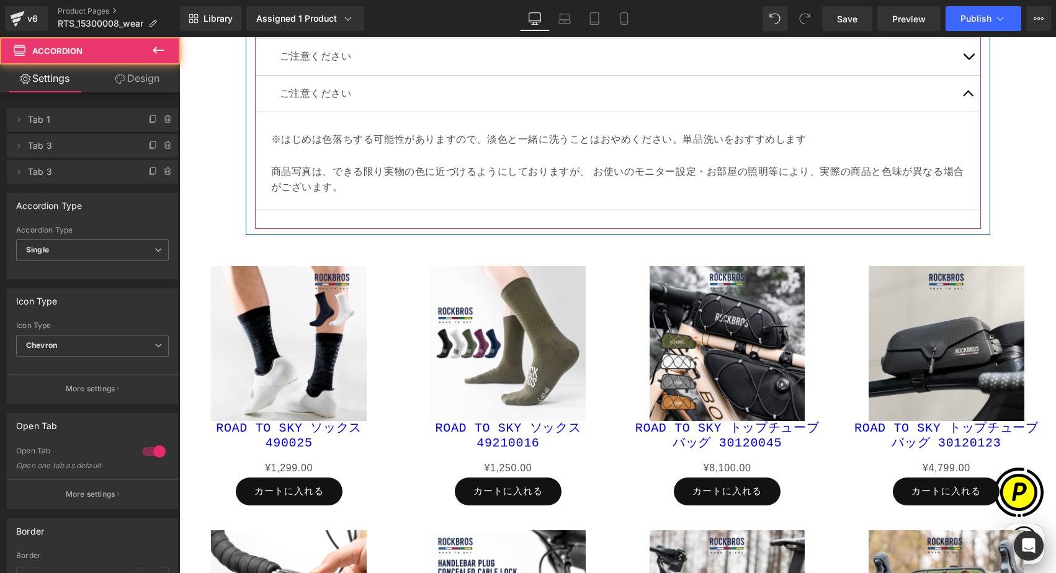
scroll to position [7251, 0]
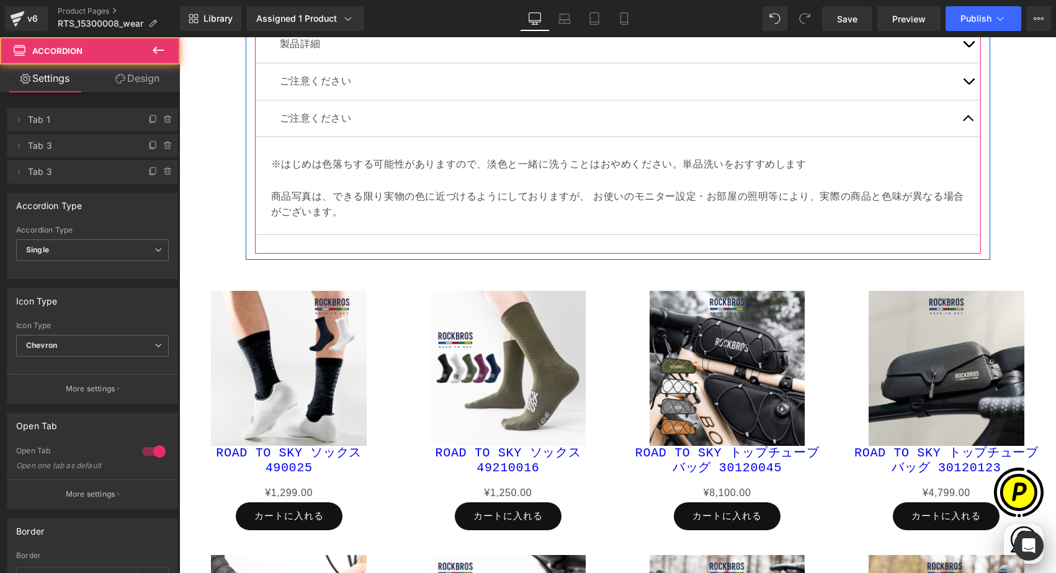
drag, startPoint x: 293, startPoint y: 158, endPoint x: 274, endPoint y: 158, distance: 19.2
click at [294, 158] on div "※はじめは色落ちする可能性がありますので、淡色と一緒に洗うことはおやめください。単品洗いをおすすめします 商品写真は、できる限り実物の色に近づけるようにしてお…" at bounding box center [618, 185] width 708 height 78
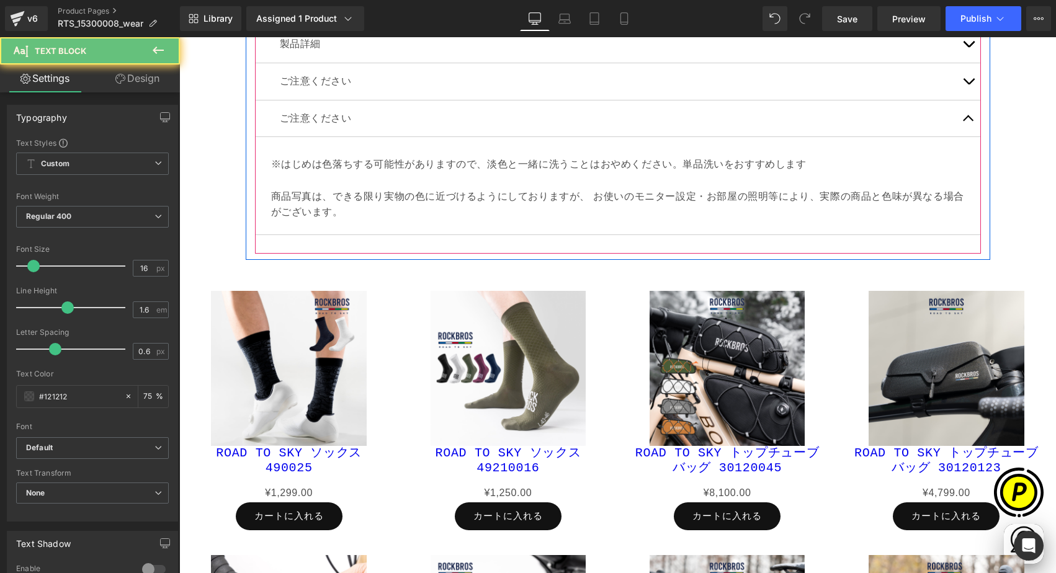
scroll to position [0, 242]
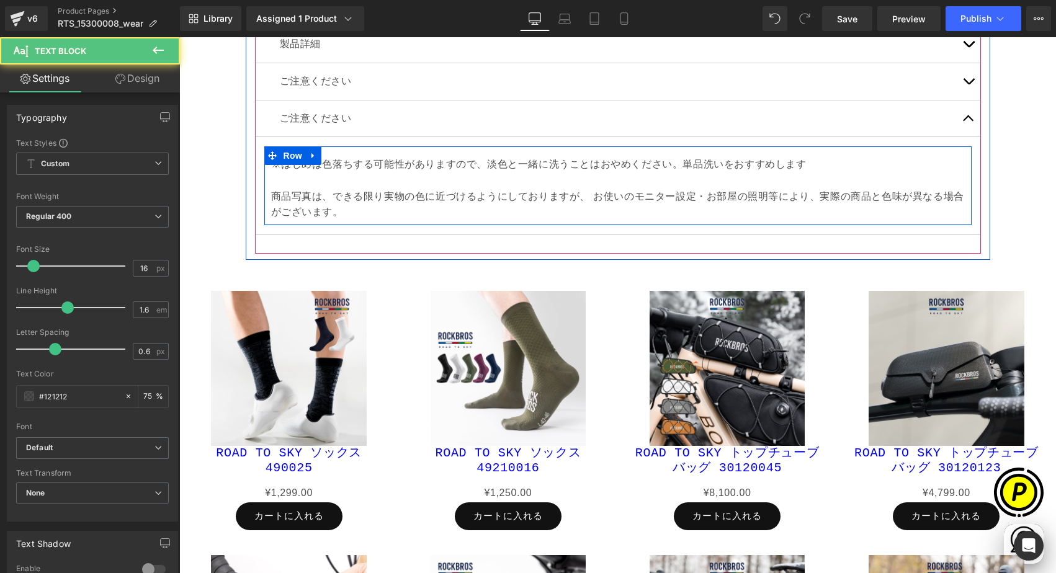
click at [306, 180] on p "※はじめは色落ちする可能性がありますので、淡色と一緒に洗うことはおやめください。単品洗いをおすすめします 商品写真は、できる限り実物の色に近づけるようにしてお…" at bounding box center [618, 187] width 694 height 63
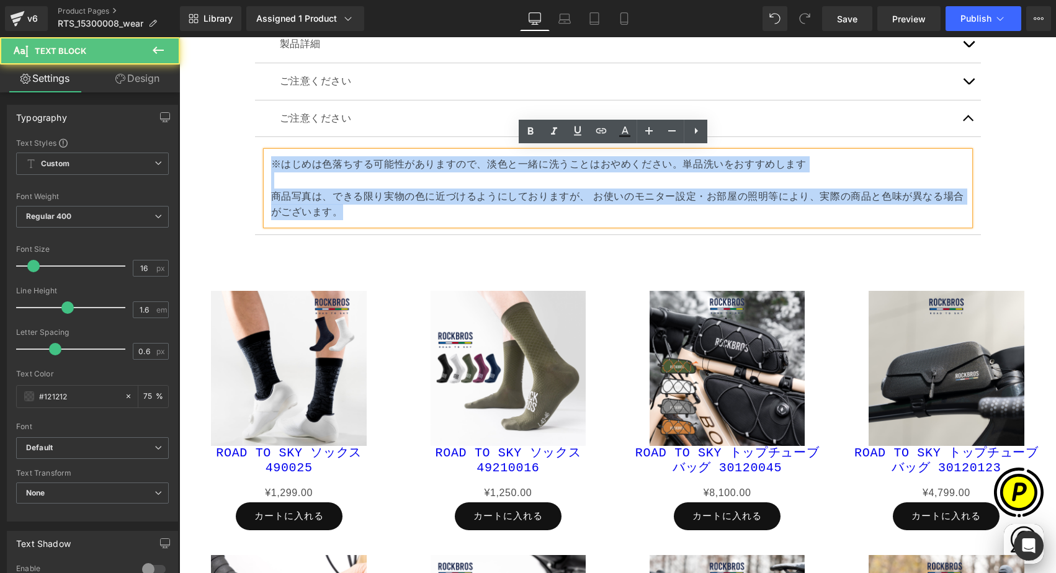
drag, startPoint x: 265, startPoint y: 160, endPoint x: 332, endPoint y: 207, distance: 82.0
click at [352, 213] on div "※はじめは色落ちする可能性がありますので、淡色と一緒に洗うことはおやめください。単品洗いをおすすめします 商品写真は、できる限り実物の色に近づけるようにしてお…" at bounding box center [618, 187] width 704 height 73
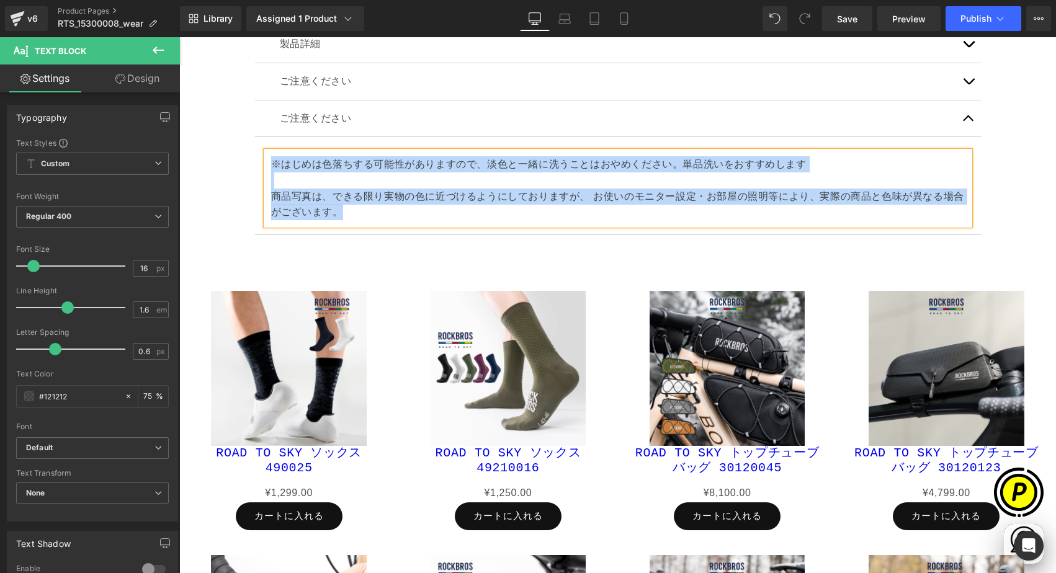
paste div
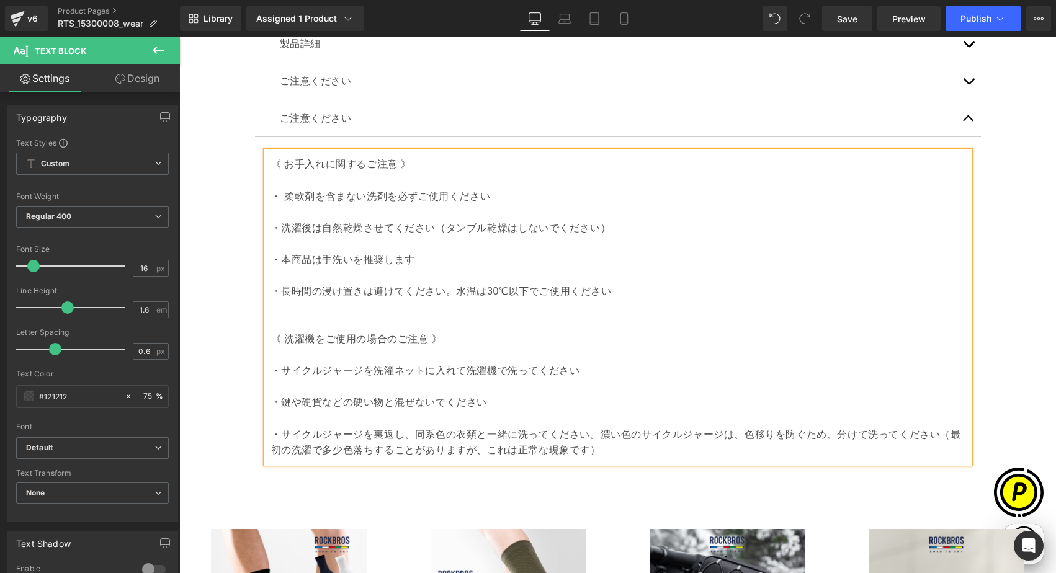
drag, startPoint x: 271, startPoint y: 191, endPoint x: 277, endPoint y: 195, distance: 7.2
click at [271, 192] on p "・ 柔軟剤を含まない洗剤を必ずご使用ください" at bounding box center [618, 197] width 694 height 16
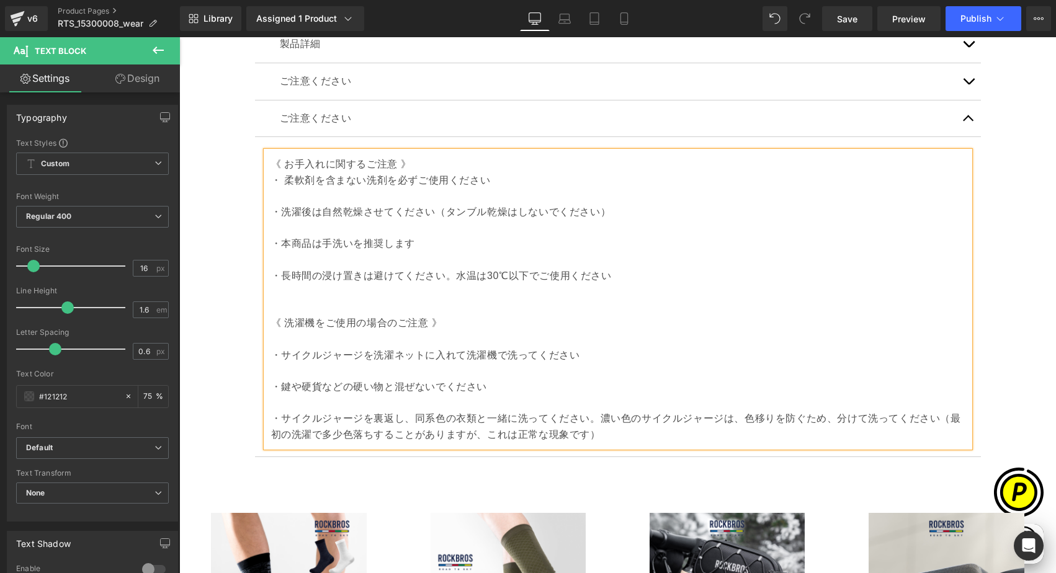
click at [271, 210] on p "・洗濯後は自然乾燥させてください（タンブル乾燥はしないでください）" at bounding box center [618, 212] width 694 height 16
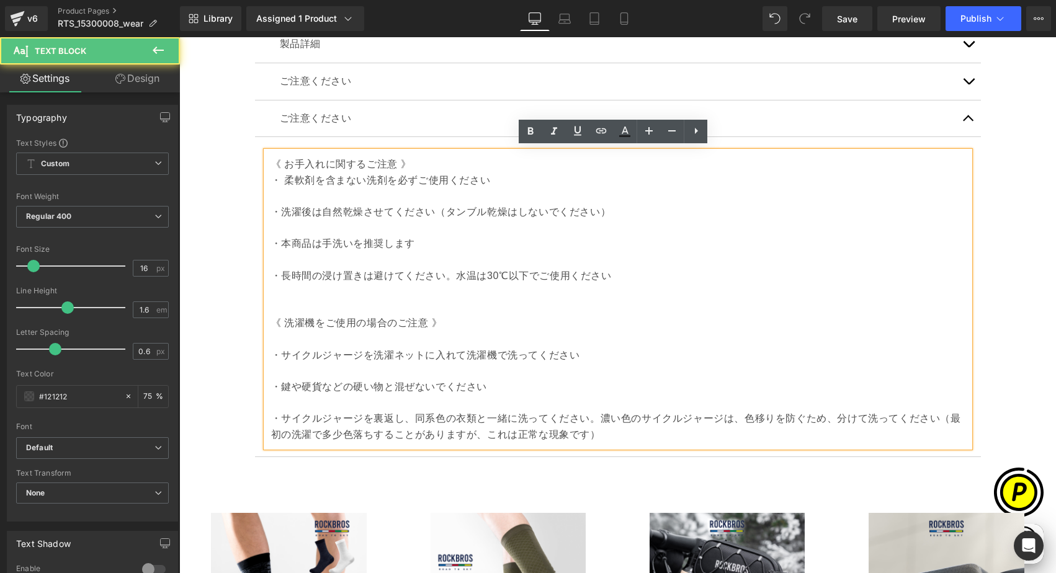
scroll to position [0, 484]
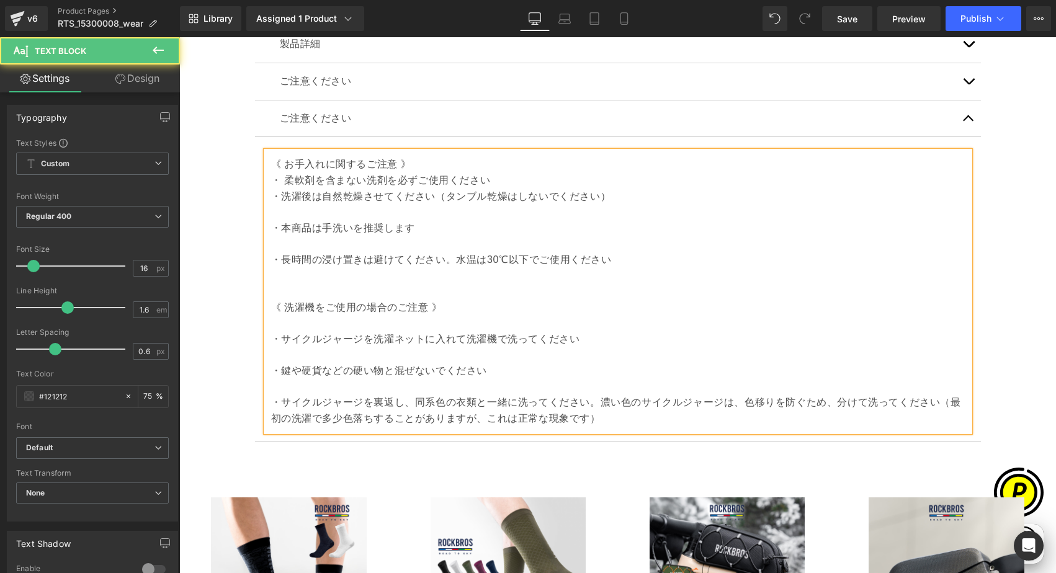
click at [266, 220] on div "《 お手入れに関するご注意 》 ・ 柔軟剤を含まない洗剤を必ずご使用ください ・洗濯後は自然乾燥させてください（タンブル乾燥はしないでください） ・本商品は手…" at bounding box center [618, 291] width 704 height 280
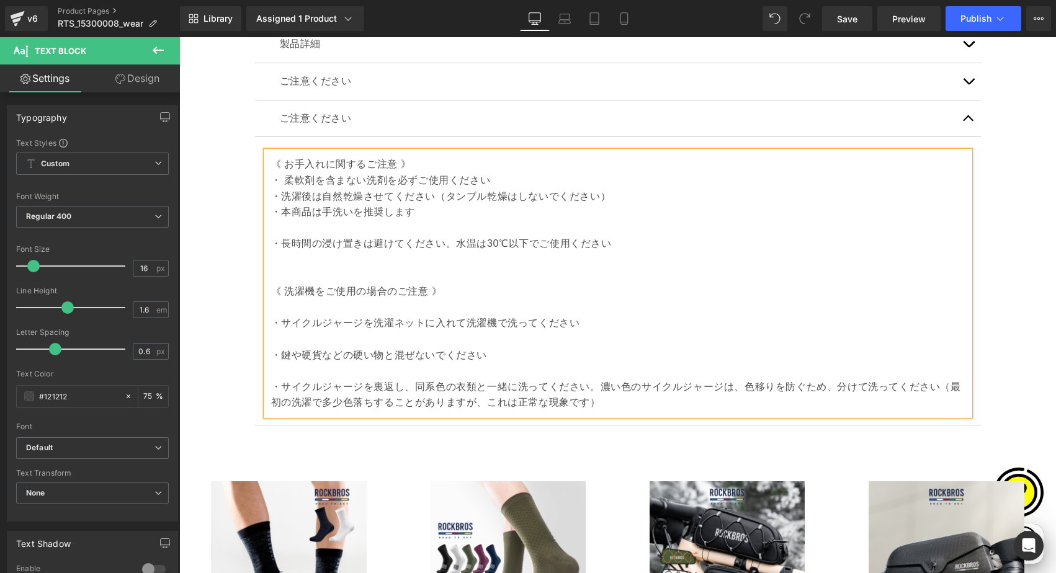
click at [271, 236] on p "・長時間の浸け置きは避けてください。水温は30℃以下でご使用ください" at bounding box center [618, 244] width 694 height 16
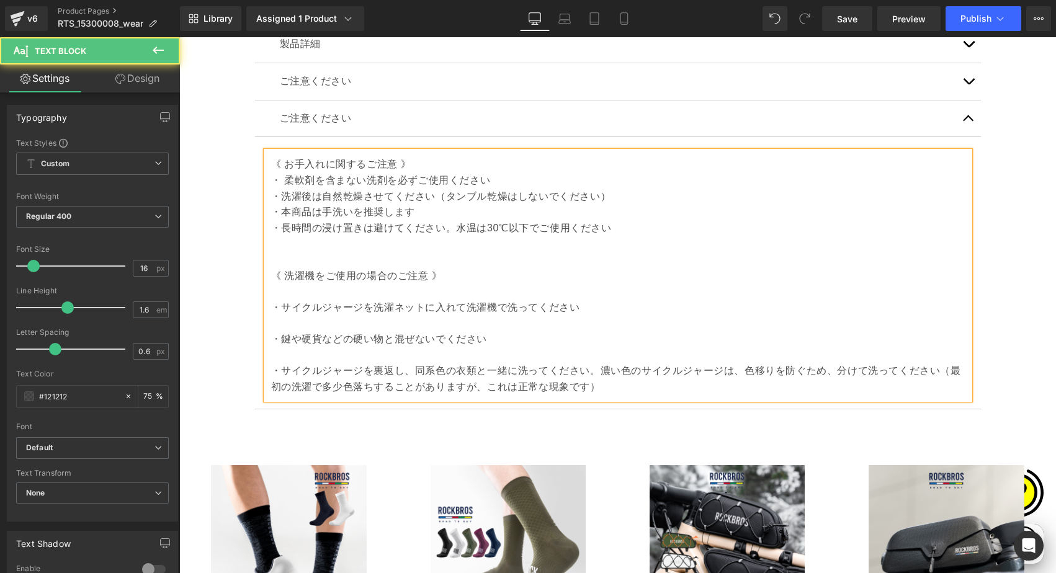
click at [266, 302] on div "《 お手入れに関するご注意 》 ・ 柔軟剤を含まない洗剤を必ずご使用ください ・洗濯後は自然乾燥させてください（タンブル乾燥はしないでください） ・本商品は手…" at bounding box center [618, 275] width 704 height 248
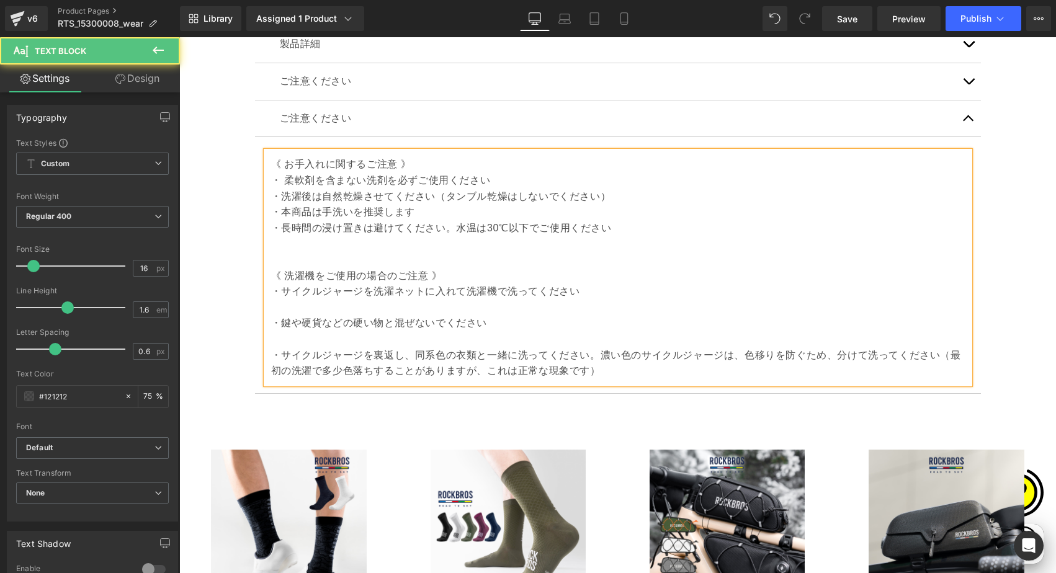
click at [266, 319] on div "《 お手入れに関するご注意 》 ・ 柔軟剤を含まない洗剤を必ずご使用ください ・洗濯後は自然乾燥させてください（タンブル乾燥はしないでください） ・本商品は手…" at bounding box center [618, 267] width 704 height 232
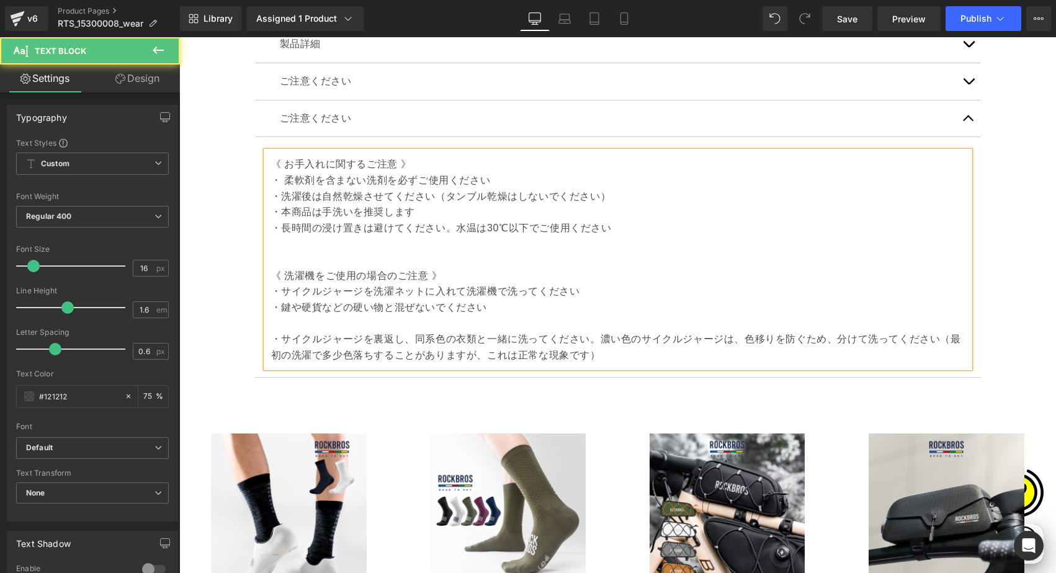
click at [266, 335] on div "《 お手入れに関するご注意 》 ・ 柔軟剤を含まない洗剤を必ずご使用ください ・洗濯後は自然乾燥させてください（タンブル乾燥はしないでください） ・本商品は手…" at bounding box center [618, 259] width 704 height 217
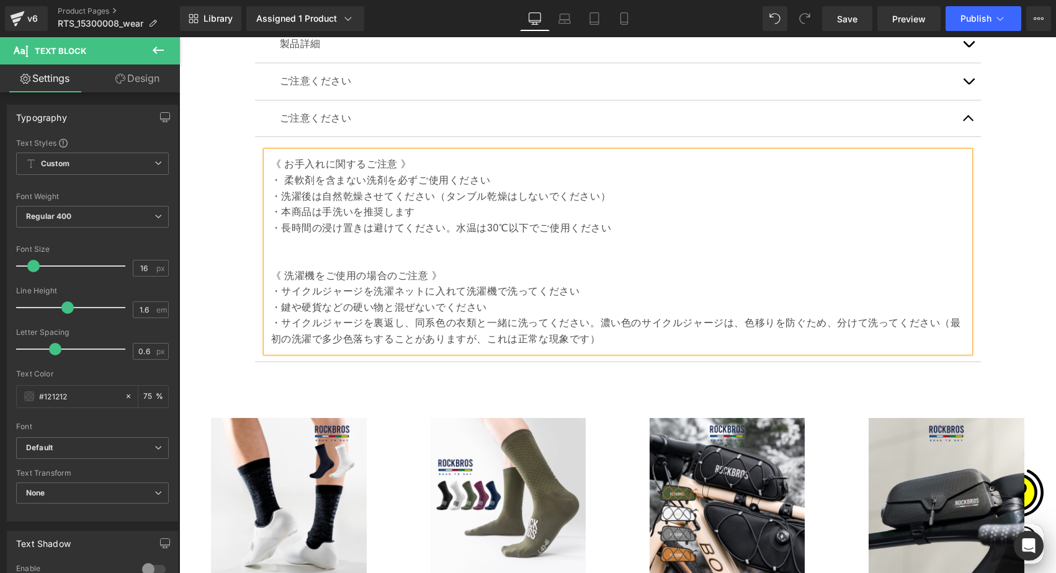
scroll to position [0, 726]
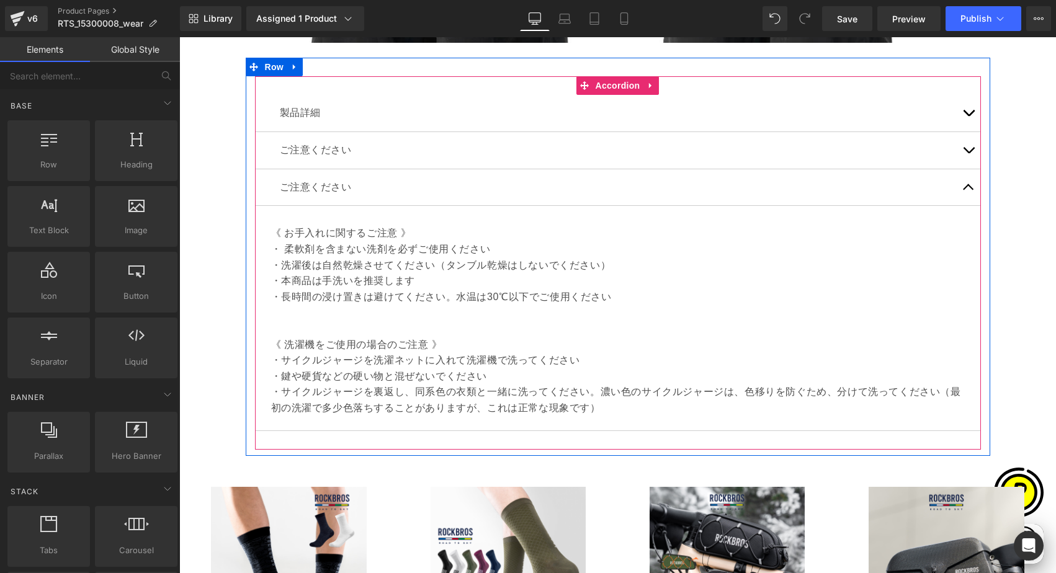
scroll to position [7170, 0]
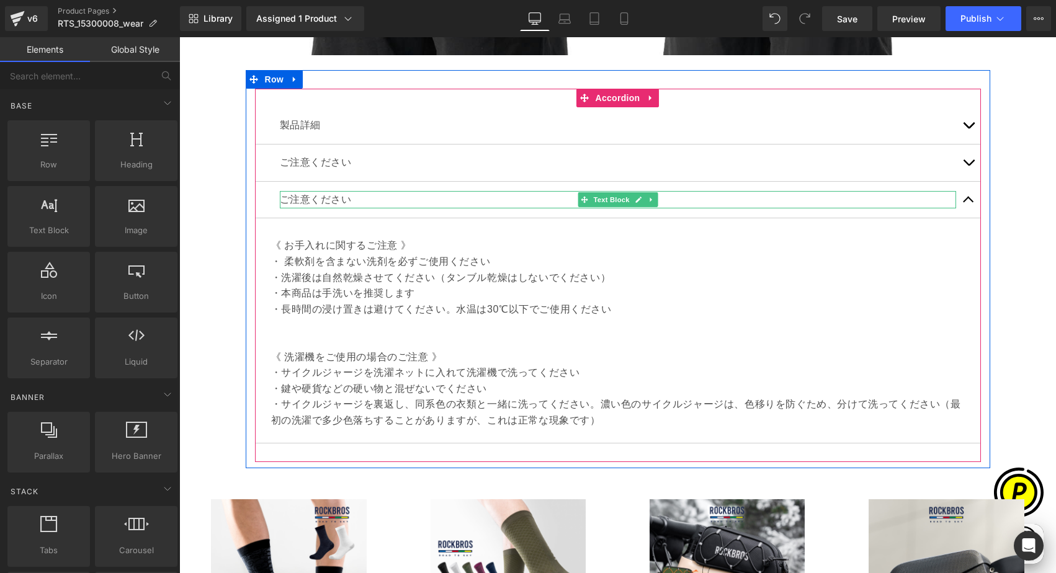
click at [332, 192] on div "ご注意ください" at bounding box center [618, 200] width 677 height 18
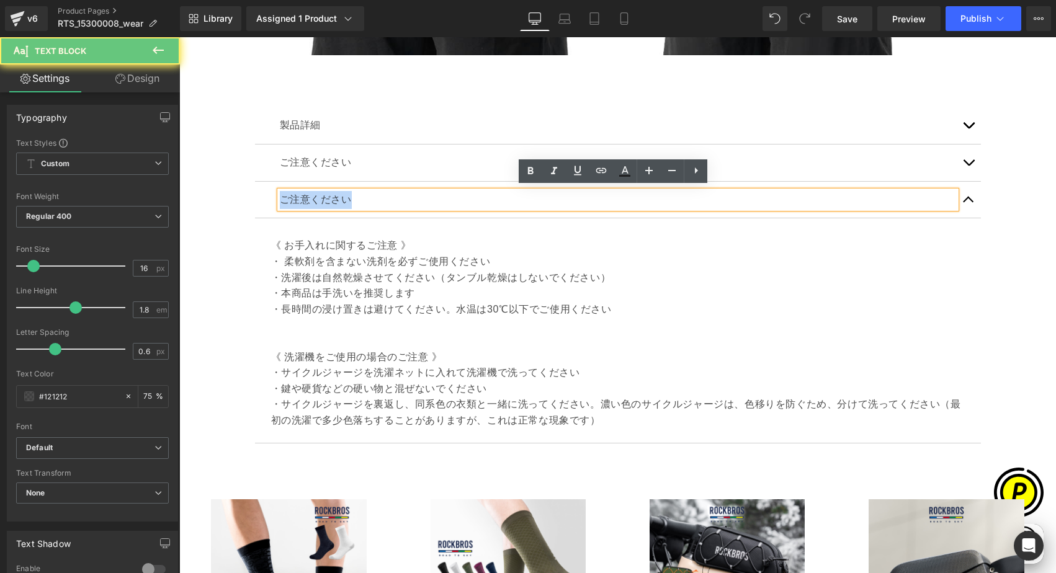
drag, startPoint x: 275, startPoint y: 195, endPoint x: 375, endPoint y: 184, distance: 101.2
click at [380, 201] on div "ご注意ください" at bounding box center [618, 200] width 677 height 18
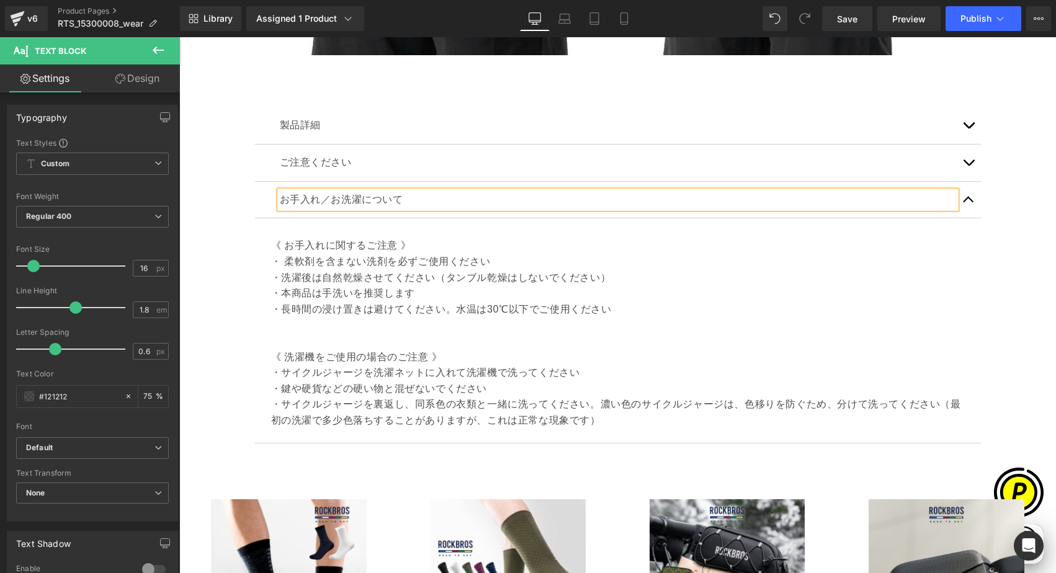
scroll to position [0, 242]
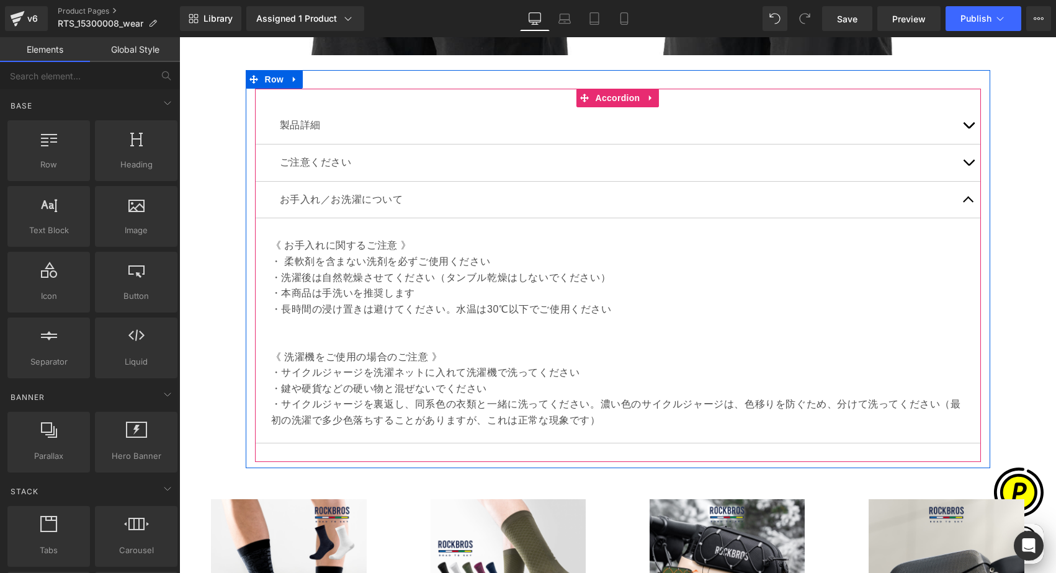
click at [969, 166] on span "button" at bounding box center [969, 166] width 0 height 0
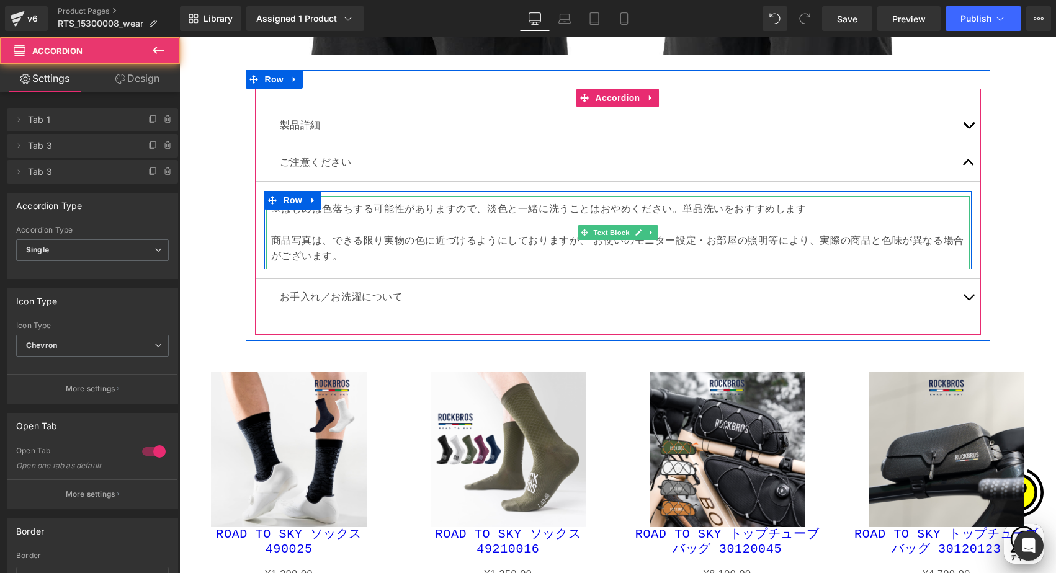
click at [307, 238] on p "※はじめは色落ちする可能性がありますので、淡色と一緒に洗うことはおやめください。単品洗いをおすすめします 商品写真は、できる限り実物の色に近づけるようにしてお…" at bounding box center [618, 232] width 694 height 63
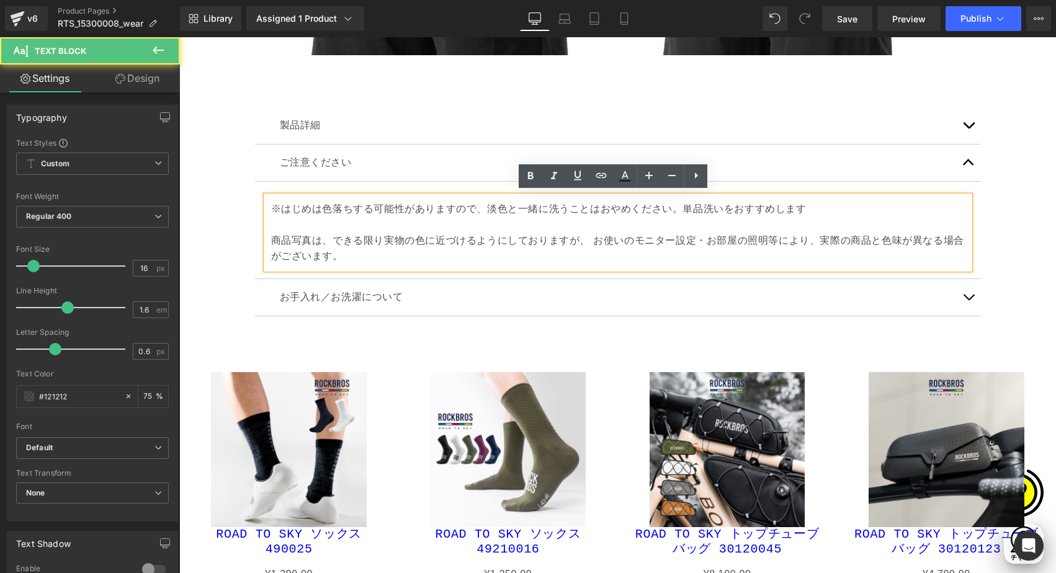
scroll to position [0, 484]
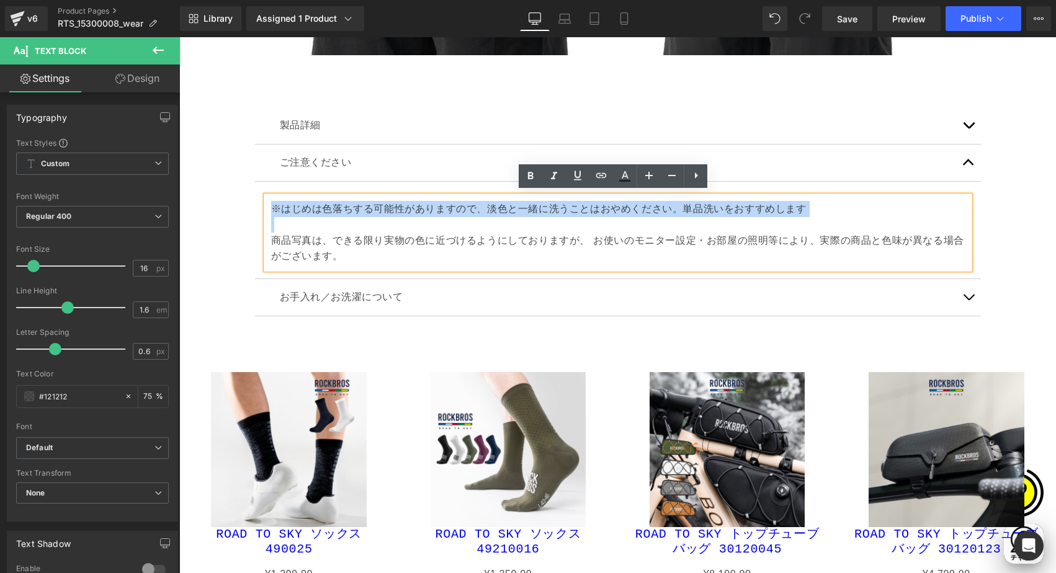
drag, startPoint x: 266, startPoint y: 233, endPoint x: 256, endPoint y: 202, distance: 32.4
click at [271, 211] on p "※はじめは色落ちする可能性がありますので、淡色と一緒に洗うことはおやめください。単品洗いをおすすめします 商品写真は、できる限り実物の色に近づけるようにしてお…" at bounding box center [618, 232] width 694 height 63
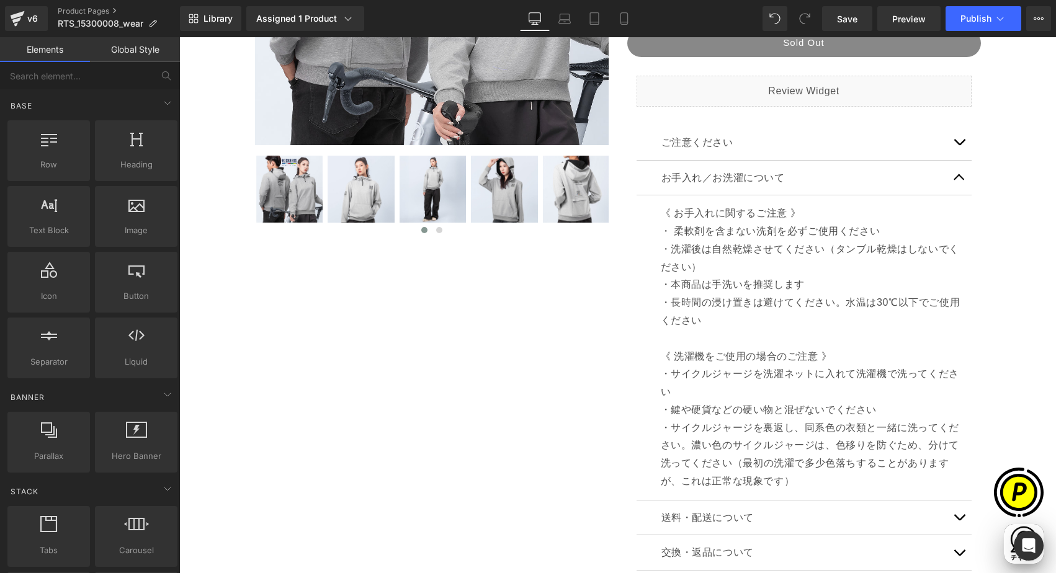
scroll to position [434, 0]
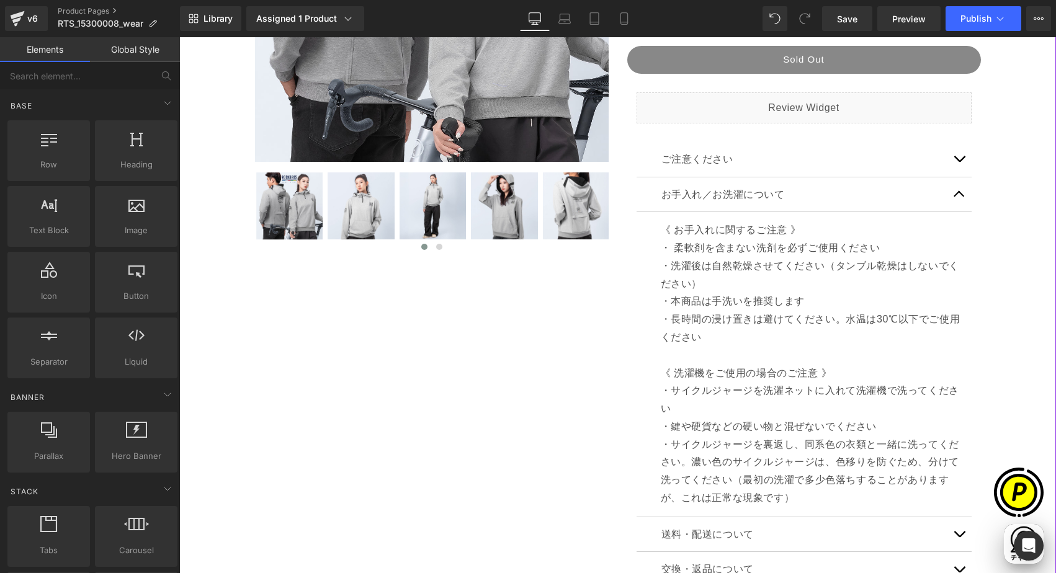
click at [950, 161] on button "button" at bounding box center [959, 159] width 25 height 35
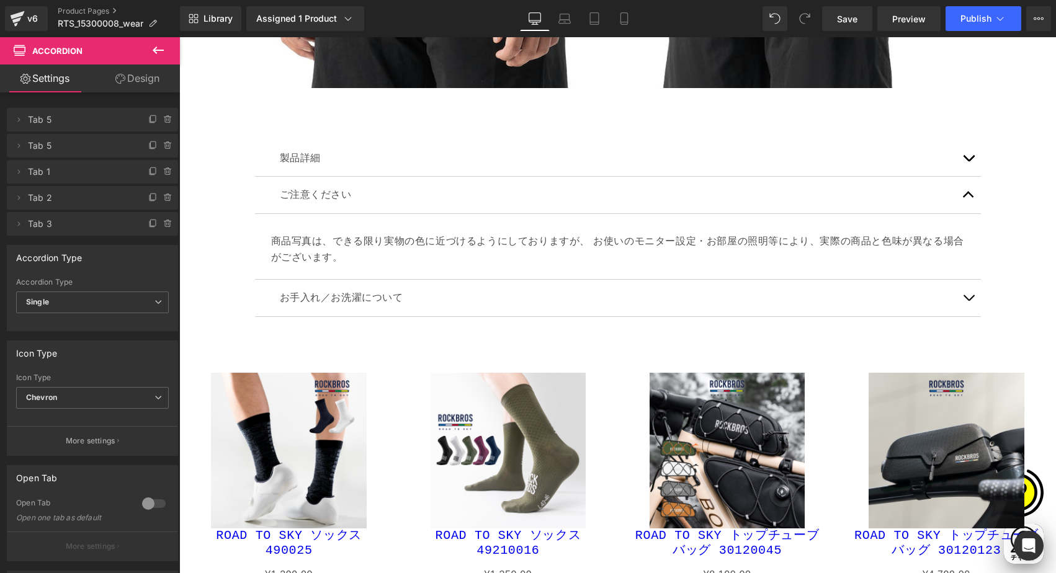
scroll to position [6889, 0]
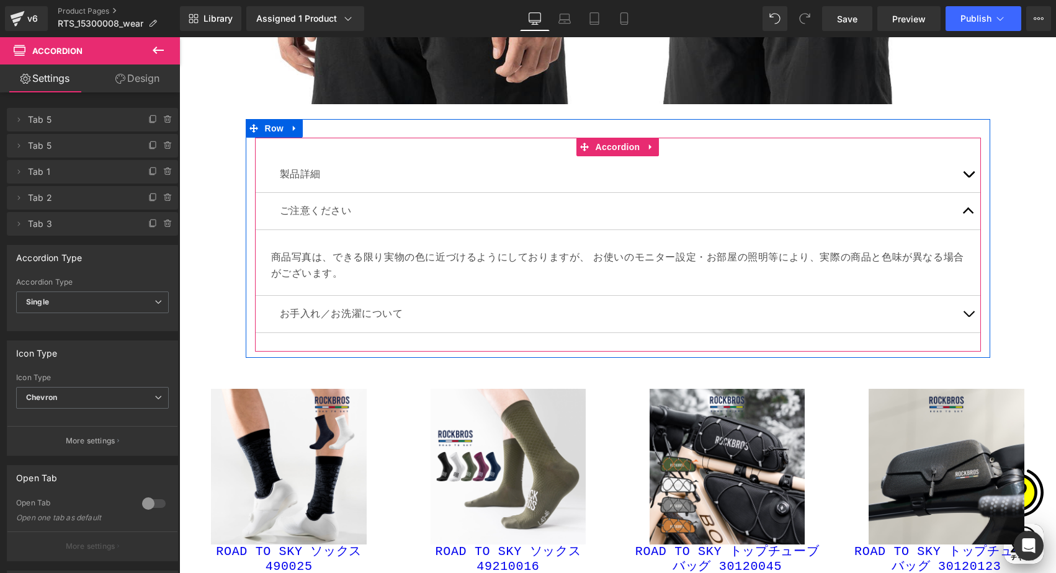
click at [964, 211] on button "button" at bounding box center [968, 211] width 25 height 37
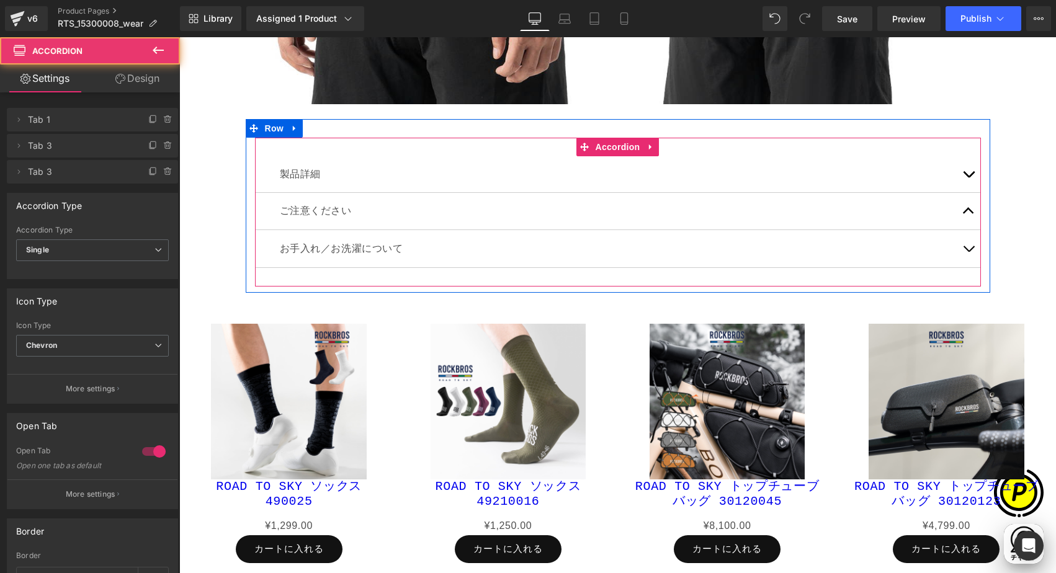
click at [958, 209] on button "button" at bounding box center [968, 211] width 25 height 37
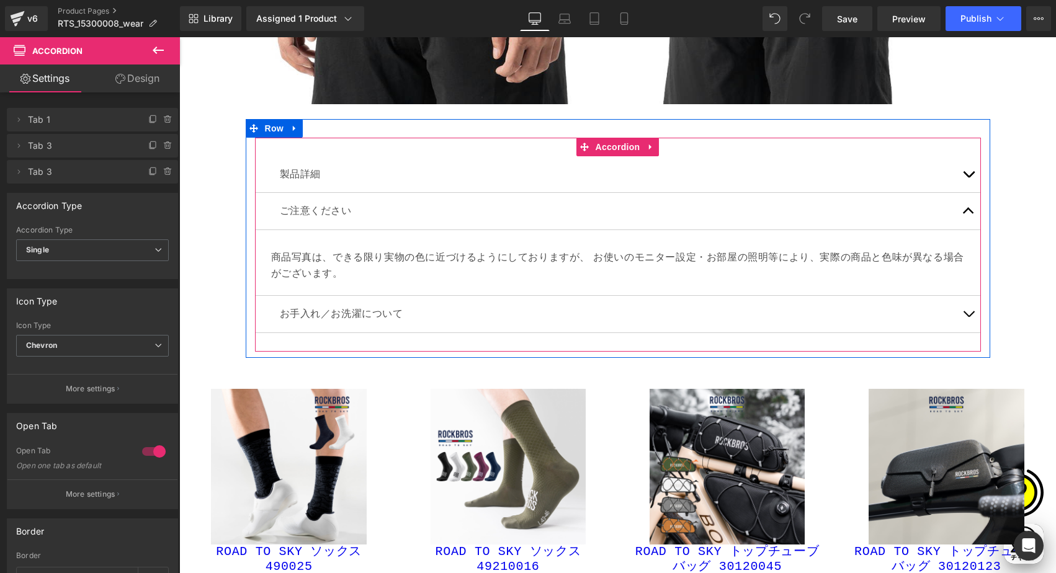
click at [968, 305] on button "button" at bounding box center [968, 314] width 25 height 37
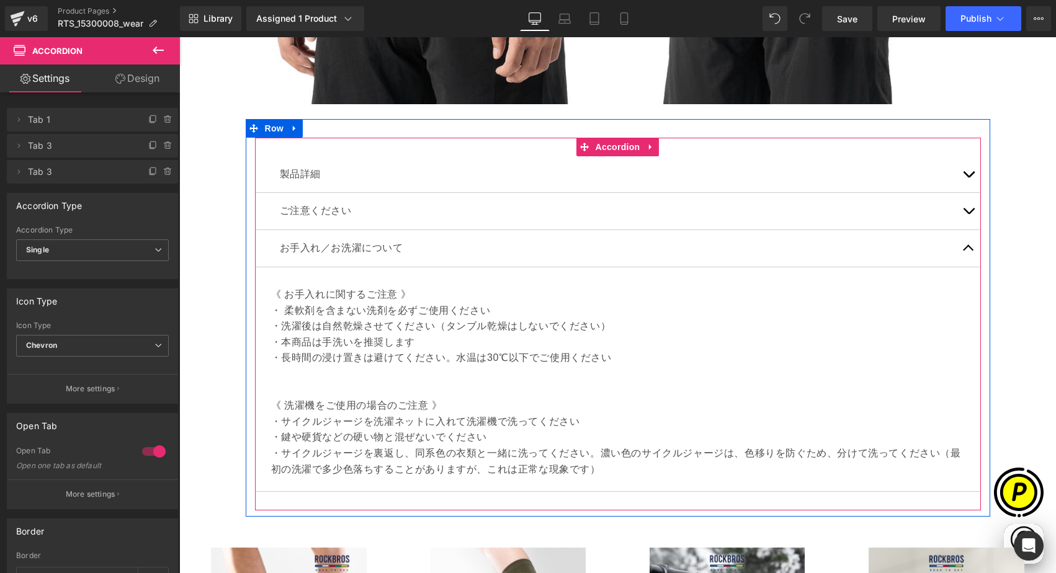
scroll to position [0, 484]
click at [962, 168] on button "button" at bounding box center [968, 174] width 25 height 37
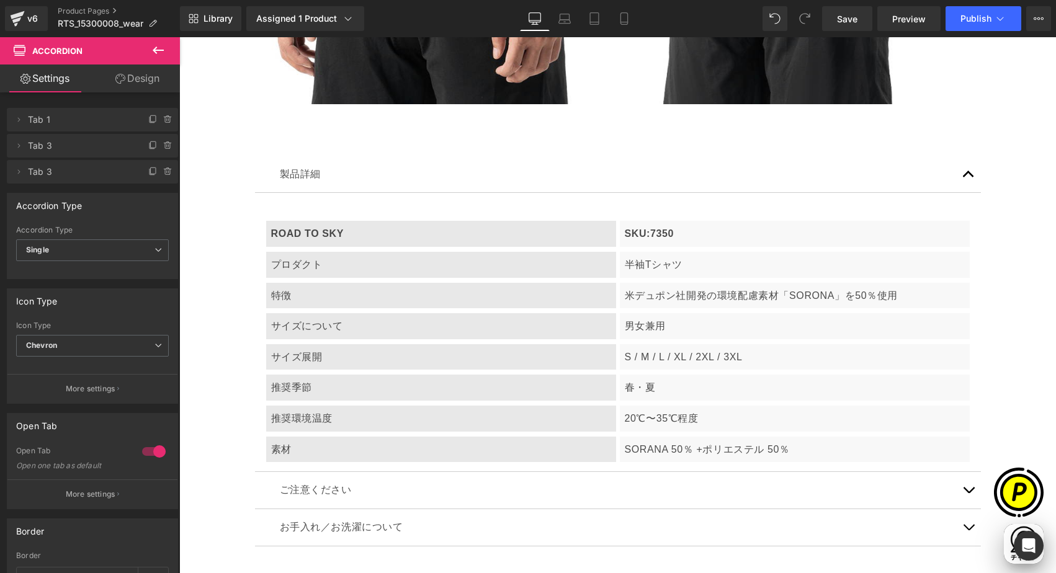
scroll to position [0, 726]
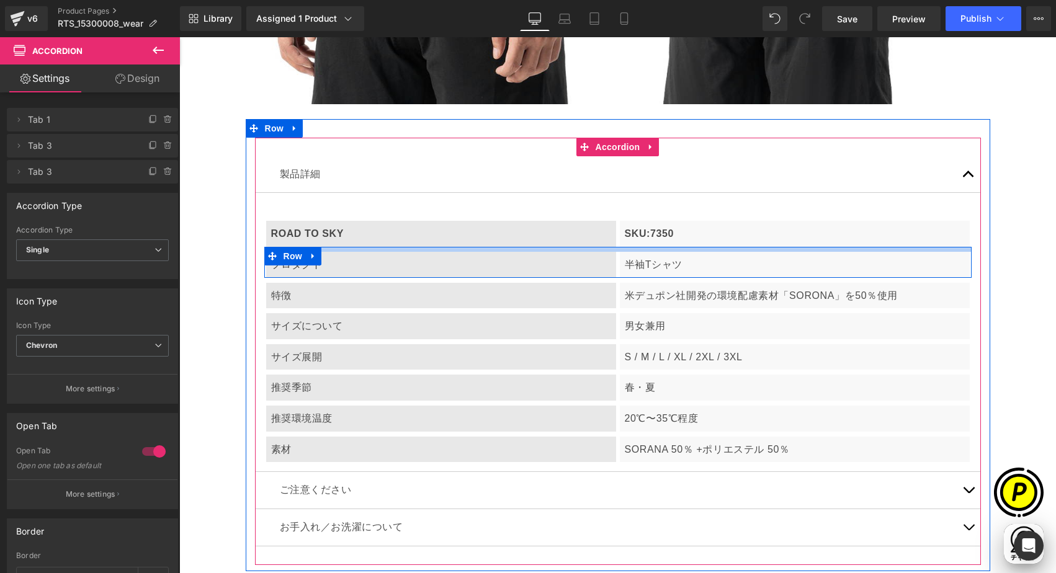
click at [658, 235] on p "SKU:7350" at bounding box center [795, 234] width 340 height 16
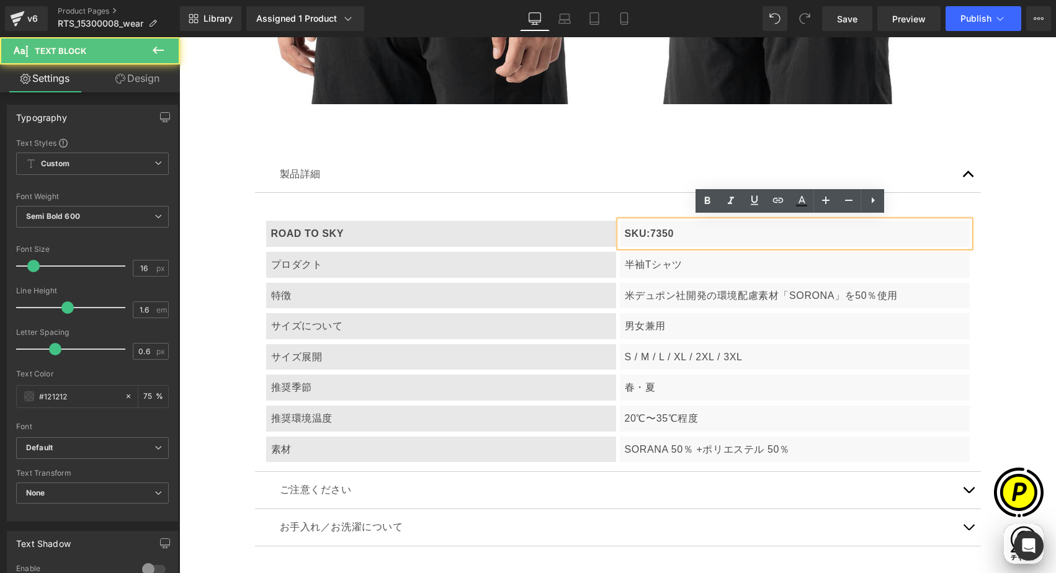
click at [677, 227] on p "SKU:7350" at bounding box center [795, 234] width 340 height 16
drag, startPoint x: 644, startPoint y: 227, endPoint x: 683, endPoint y: 229, distance: 38.6
click at [683, 229] on p "SKU:7350" at bounding box center [795, 234] width 340 height 16
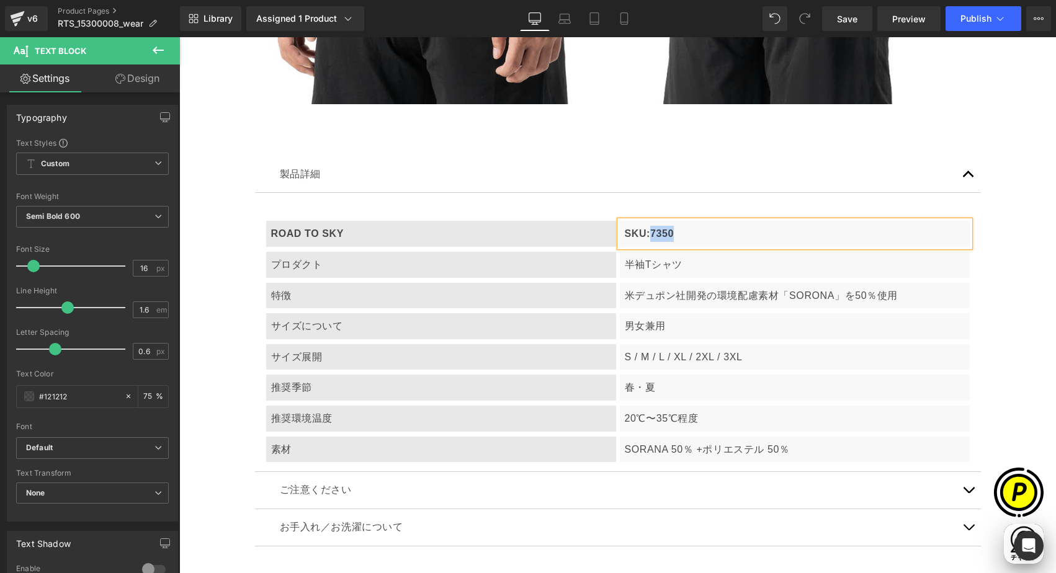
paste div
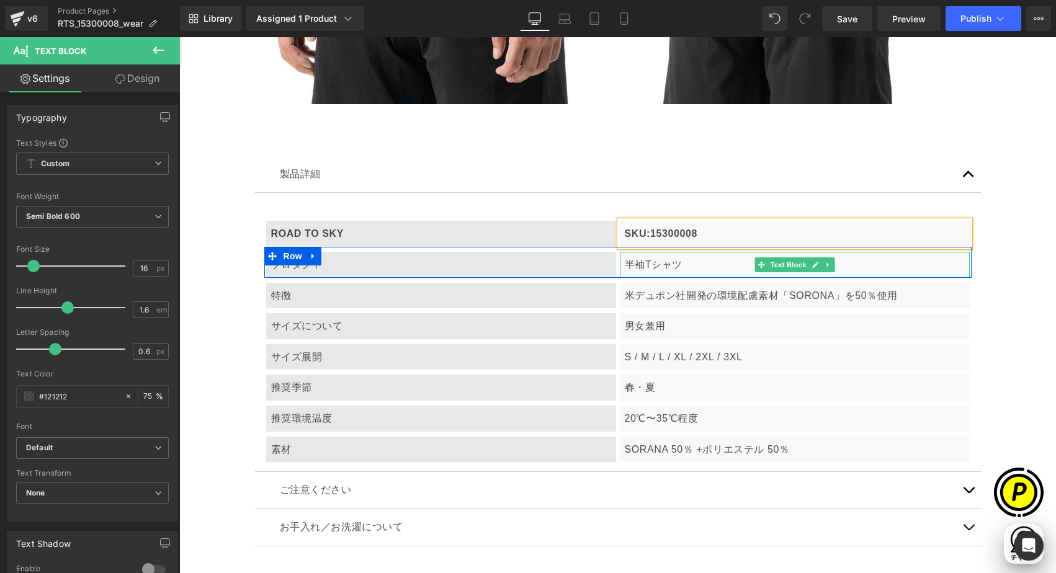
click at [637, 264] on p "半袖Tシャツ" at bounding box center [795, 265] width 340 height 16
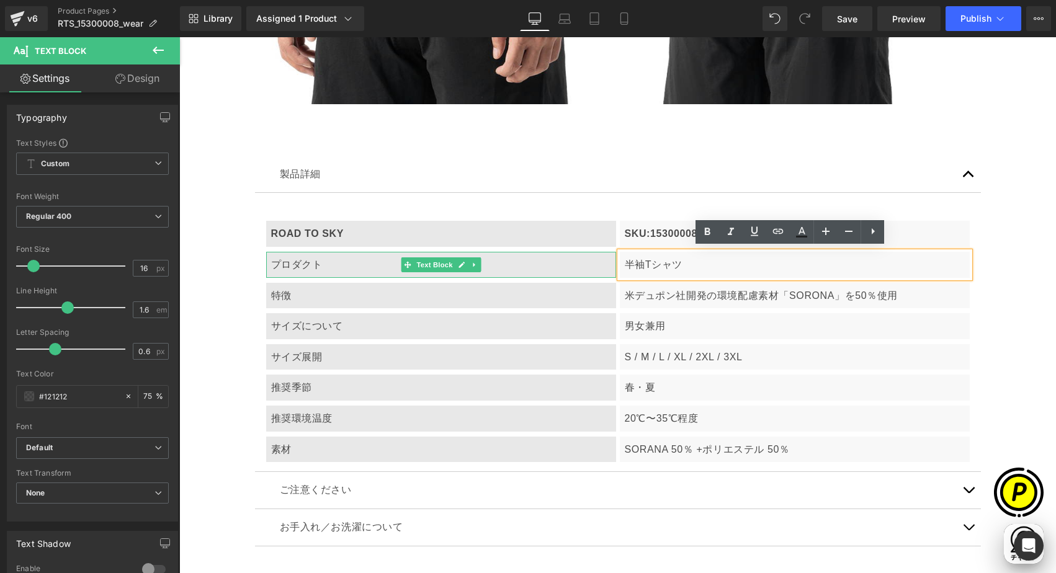
scroll to position [0, 242]
click at [296, 257] on p "プロダクト" at bounding box center [441, 265] width 340 height 16
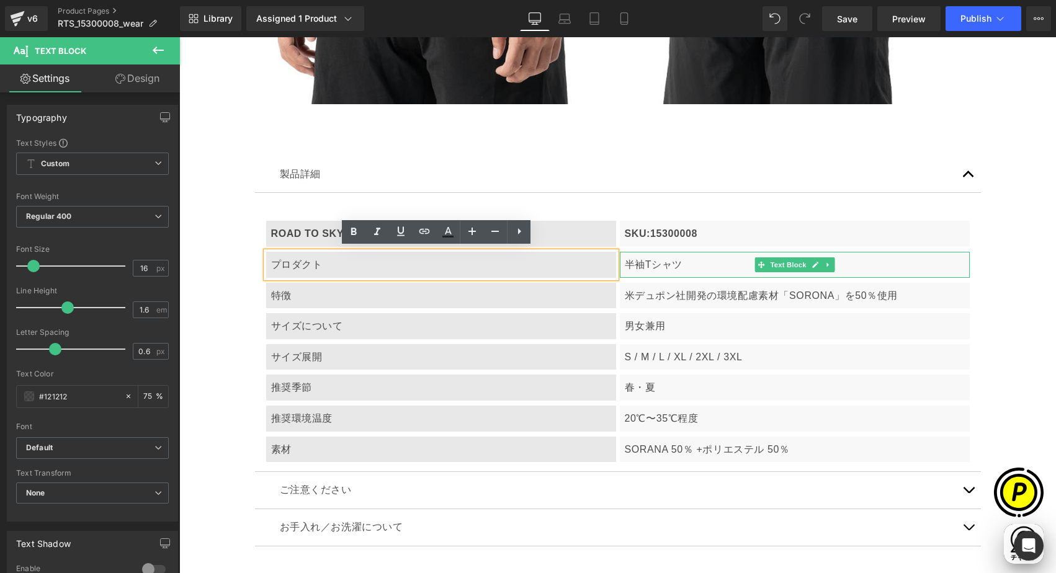
click at [657, 257] on p "半袖Tシャツ" at bounding box center [795, 265] width 340 height 16
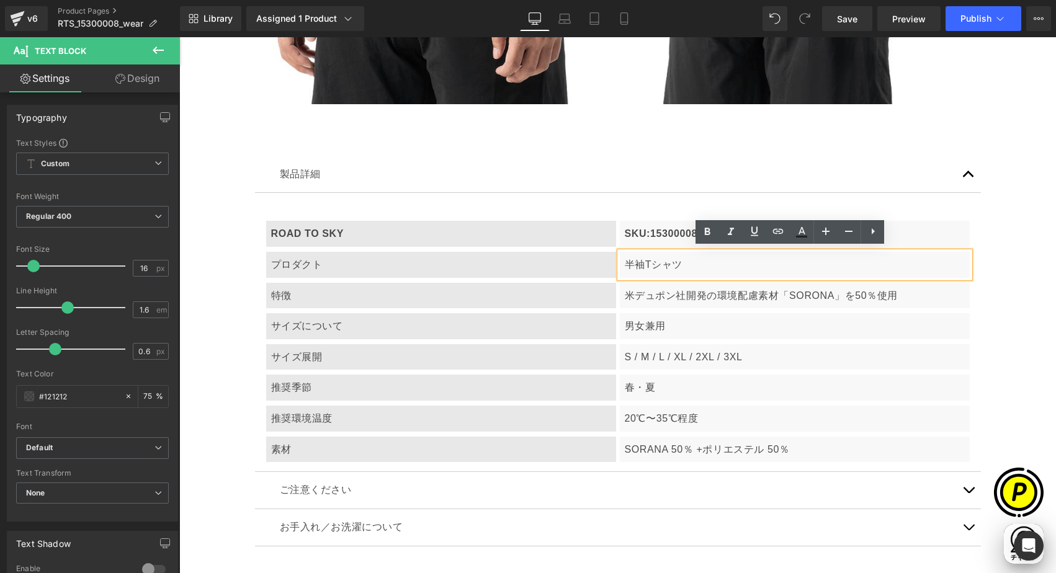
drag, startPoint x: 614, startPoint y: 258, endPoint x: 615, endPoint y: 248, distance: 10.6
click at [620, 258] on div "半袖Tシャツ" at bounding box center [795, 265] width 350 height 26
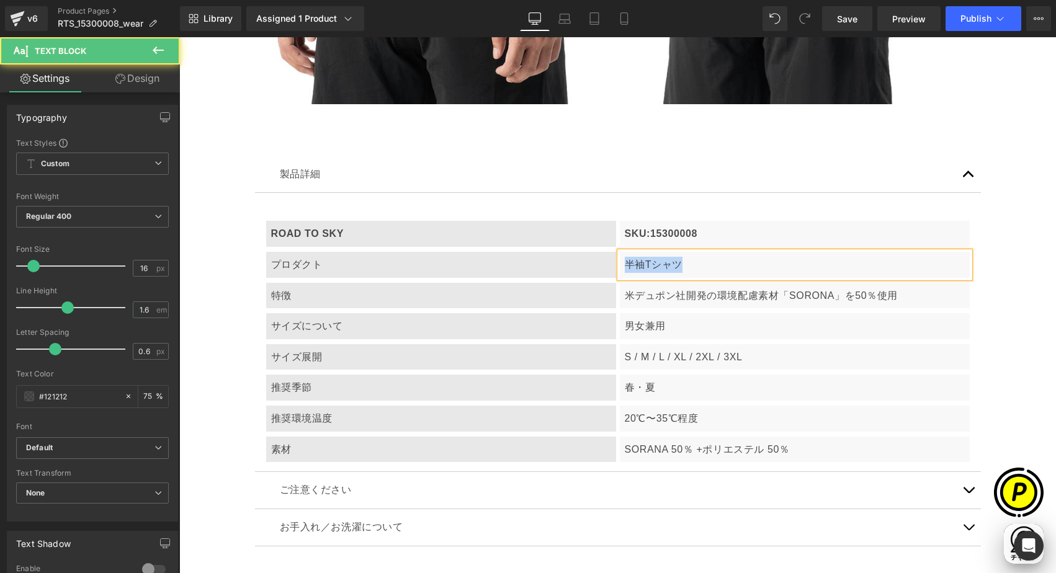
drag, startPoint x: 620, startPoint y: 261, endPoint x: 672, endPoint y: 244, distance: 54.4
click at [681, 262] on p "半袖Tシャツ" at bounding box center [795, 265] width 340 height 16
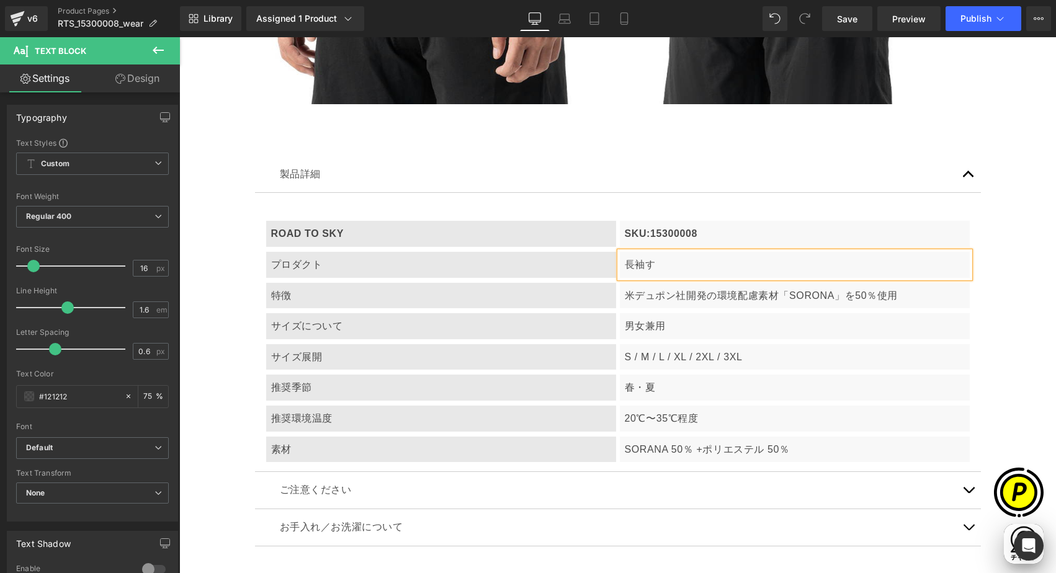
scroll to position [0, 242]
click at [663, 253] on div "長袖す" at bounding box center [795, 265] width 350 height 26
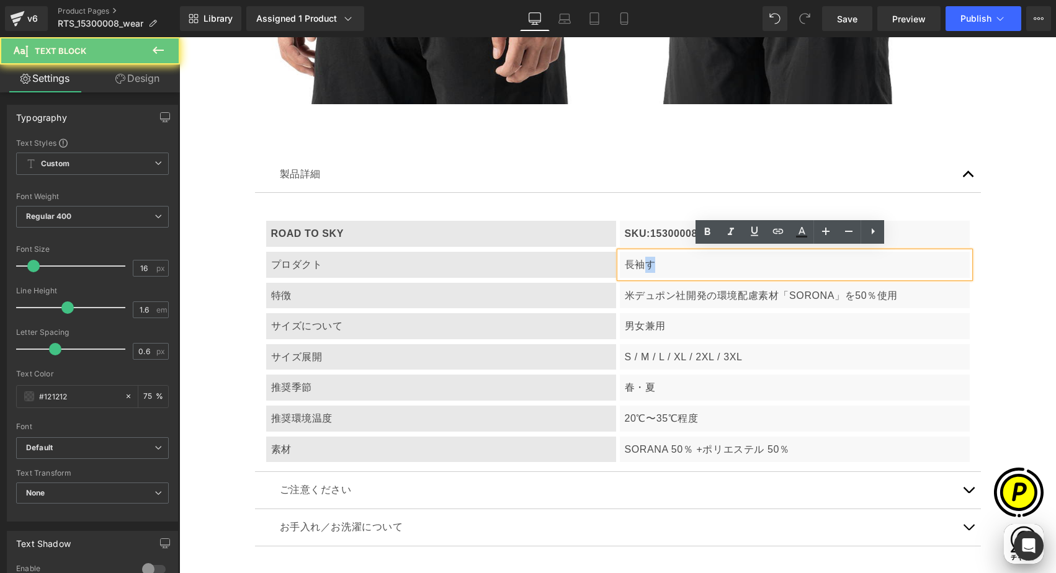
click at [657, 263] on p "長袖す" at bounding box center [795, 265] width 340 height 16
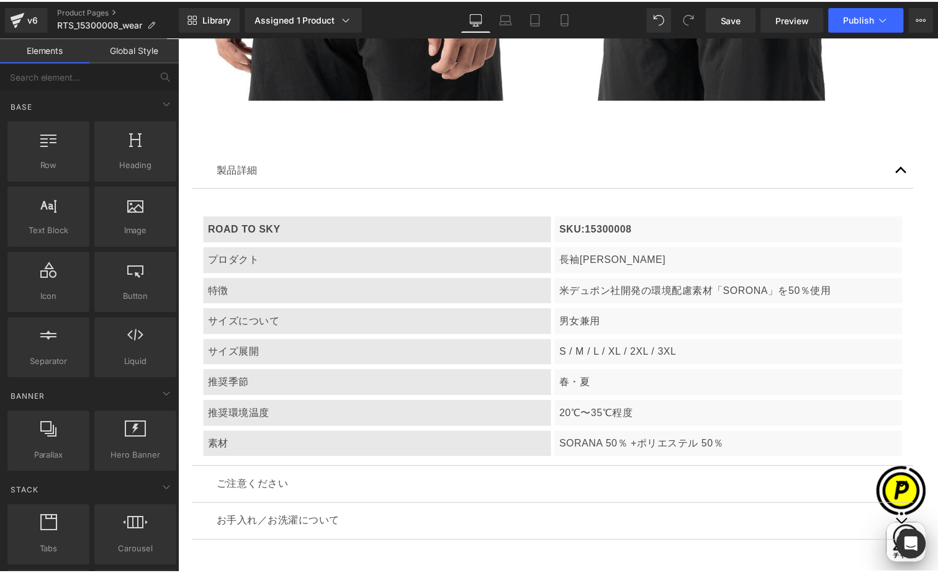
scroll to position [6849, 0]
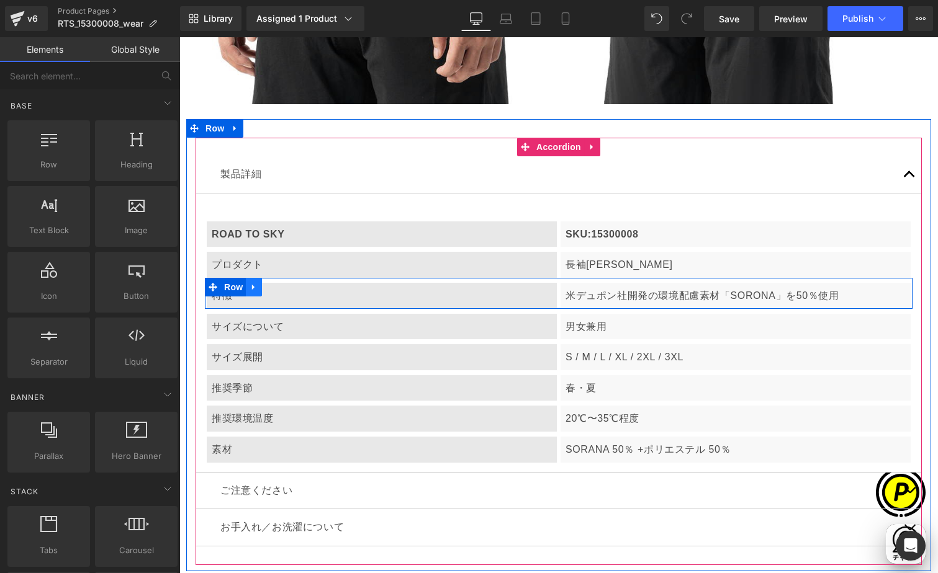
click at [252, 285] on icon at bounding box center [253, 288] width 2 height 6
drag, startPoint x: 276, startPoint y: 281, endPoint x: 279, endPoint y: 263, distance: 17.7
click at [278, 281] on link at bounding box center [286, 287] width 16 height 19
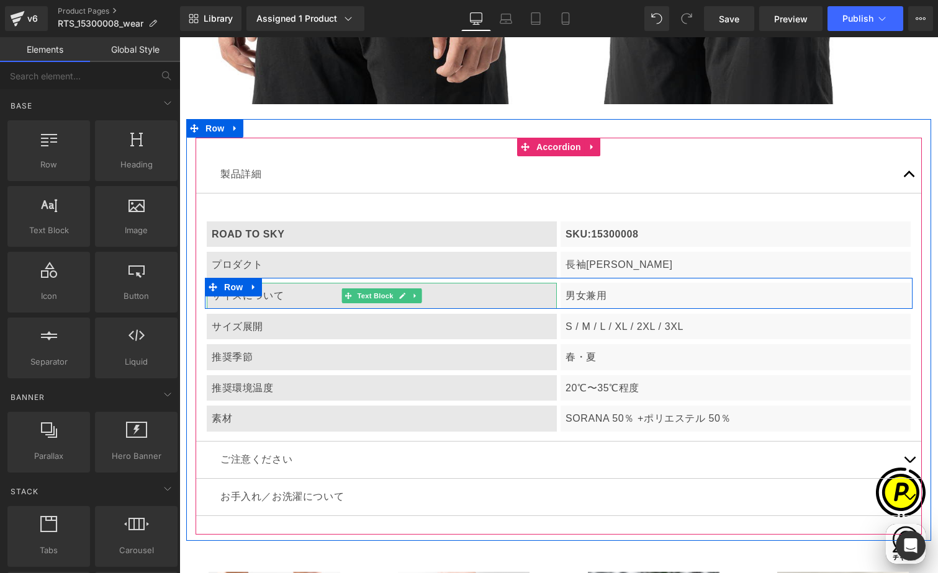
drag, startPoint x: 290, startPoint y: 298, endPoint x: 226, endPoint y: 299, distance: 64.6
click at [291, 297] on p "サイズについて" at bounding box center [382, 296] width 340 height 16
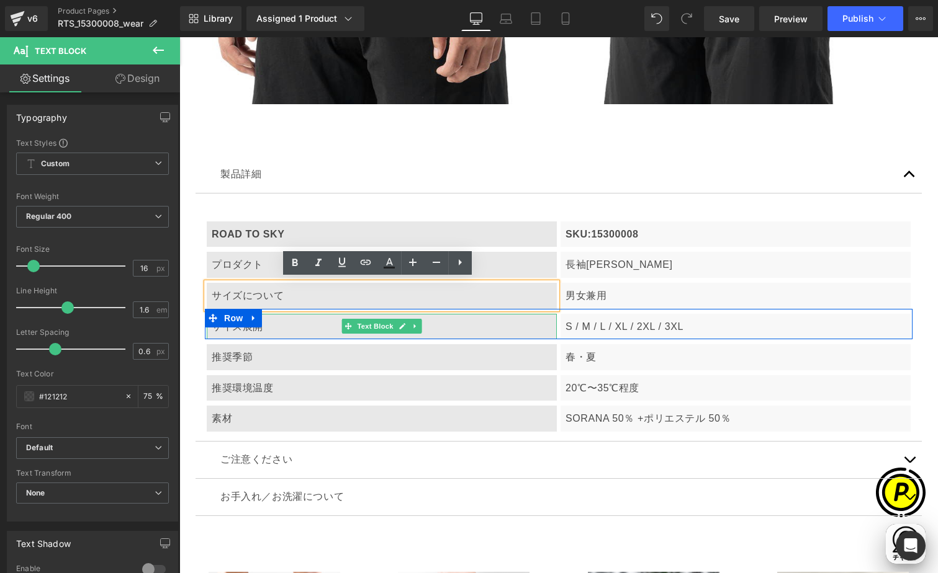
scroll to position [0, 484]
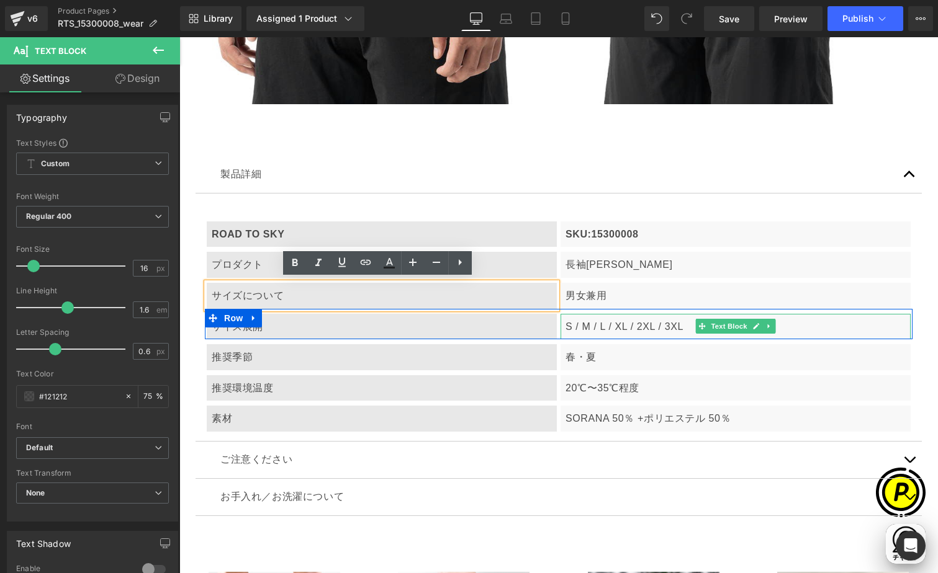
click at [670, 326] on p "S / M / L / XL / 2XL / 3XL" at bounding box center [735, 327] width 340 height 16
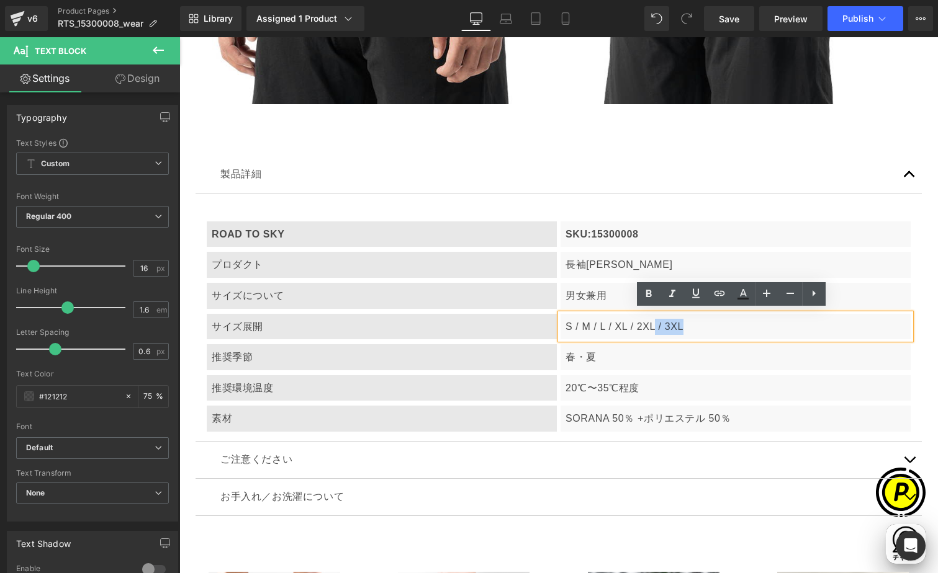
drag, startPoint x: 650, startPoint y: 323, endPoint x: 700, endPoint y: 322, distance: 50.3
click at [700, 322] on p "S / M / L / XL / 2XL / 3XL" at bounding box center [735, 327] width 340 height 16
copy p "/ 3XL"
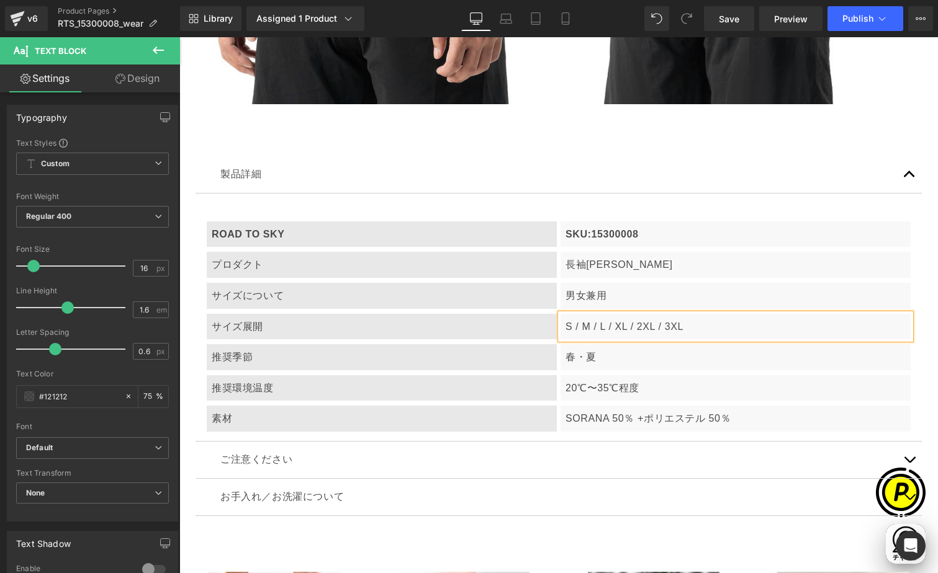
click at [690, 325] on p "S / M / L / XL / 2XL / 3XL" at bounding box center [735, 327] width 340 height 16
paste div
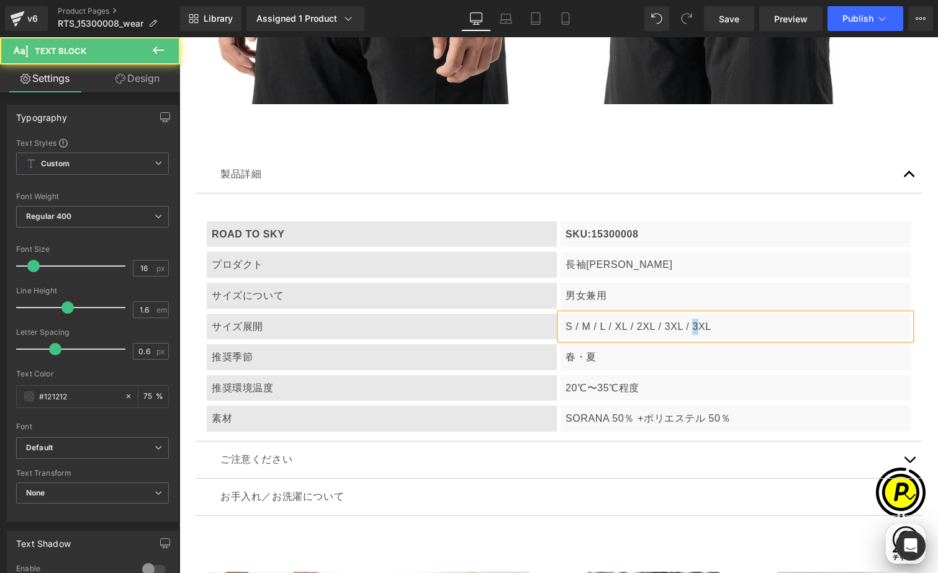
click at [691, 324] on p "S / M / L / XL / 2XL / 3XL / 3XL" at bounding box center [735, 327] width 340 height 16
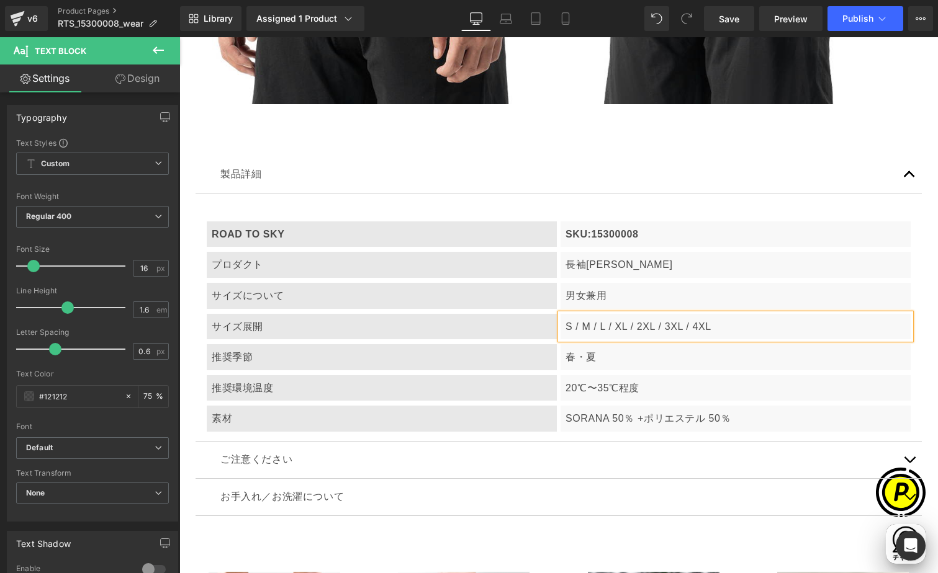
scroll to position [0, 0]
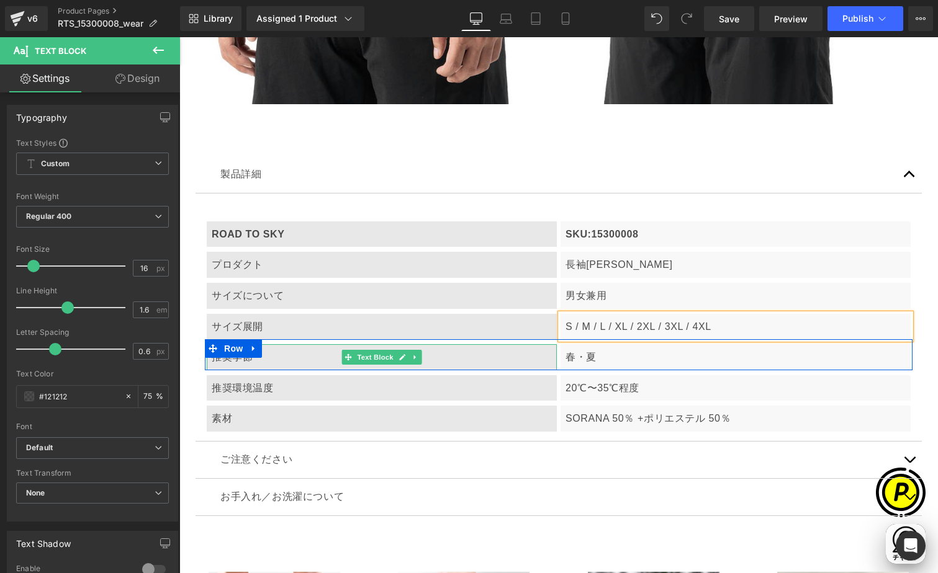
click at [461, 361] on p "推奨季節" at bounding box center [382, 357] width 340 height 16
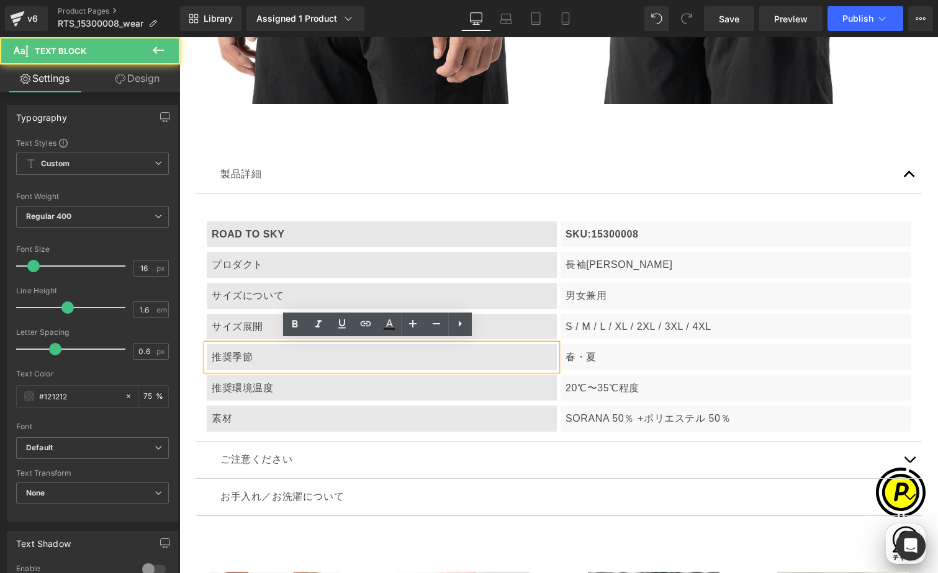
click at [569, 355] on p "春・夏" at bounding box center [735, 357] width 340 height 16
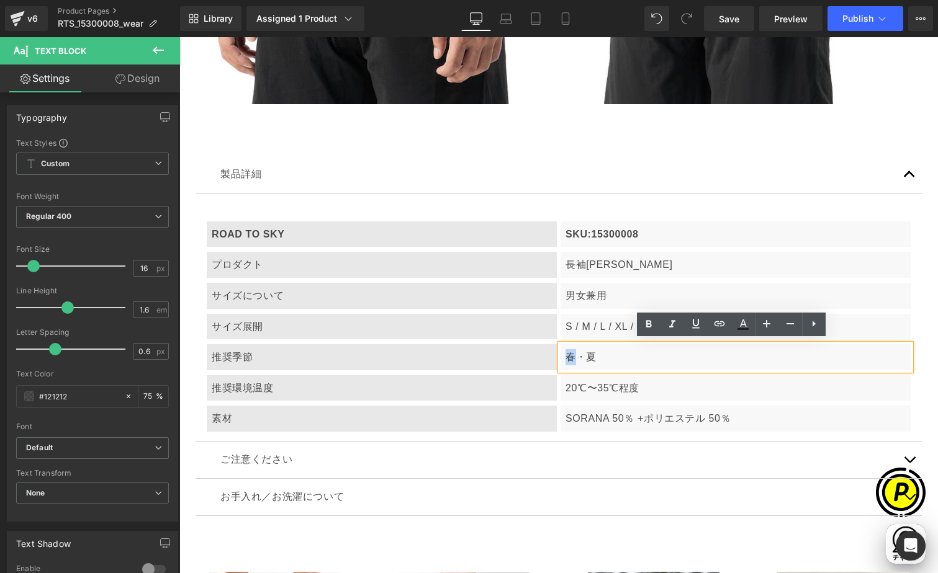
click at [573, 354] on p "春・夏" at bounding box center [735, 357] width 340 height 16
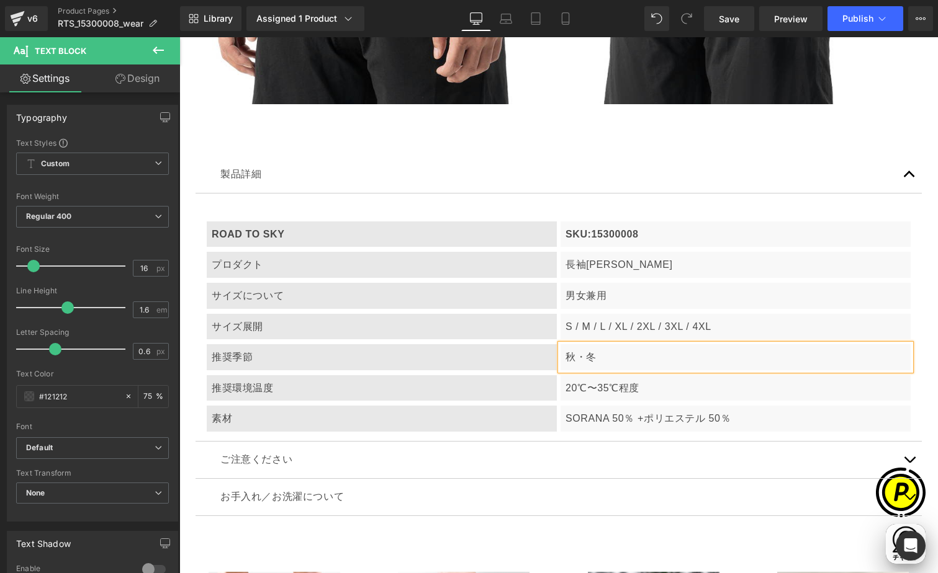
scroll to position [0, 484]
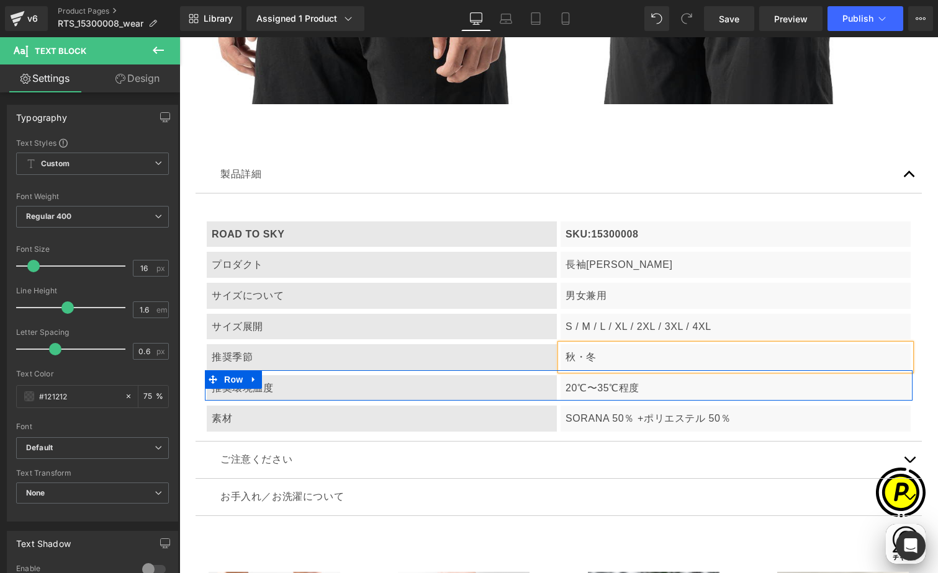
click at [565, 389] on p "20℃〜35℃程度" at bounding box center [735, 388] width 340 height 16
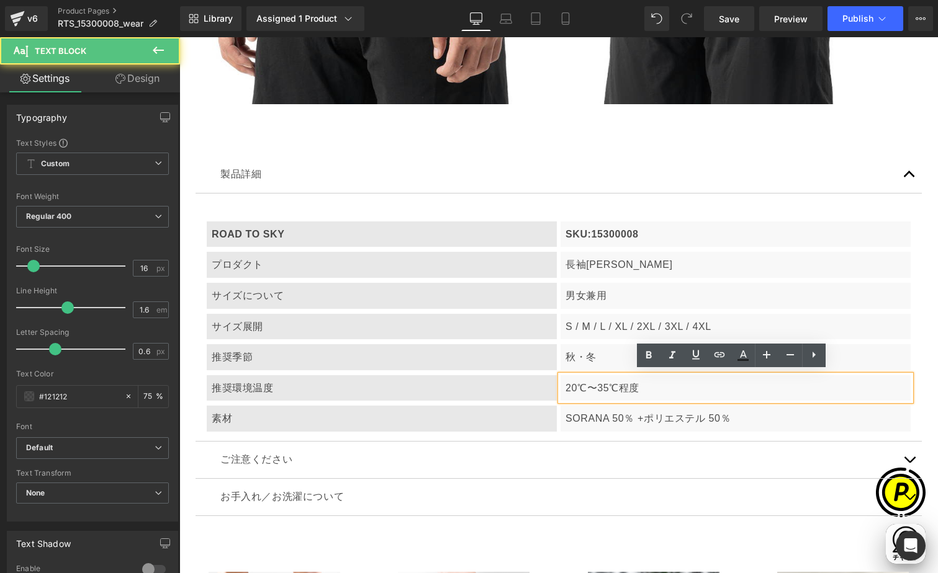
drag, startPoint x: 563, startPoint y: 382, endPoint x: 582, endPoint y: 400, distance: 26.3
click at [565, 382] on p "20℃〜35℃程度" at bounding box center [735, 388] width 340 height 16
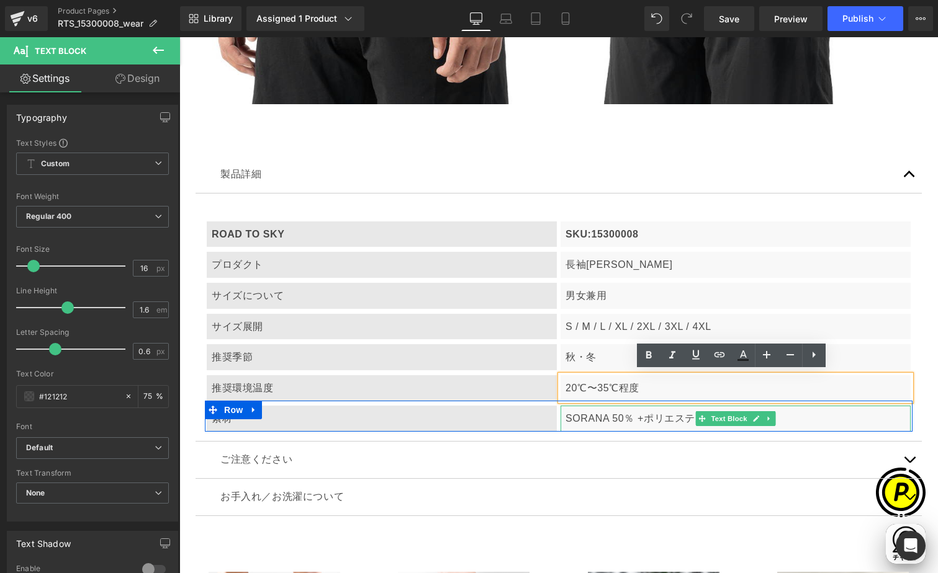
scroll to position [0, 726]
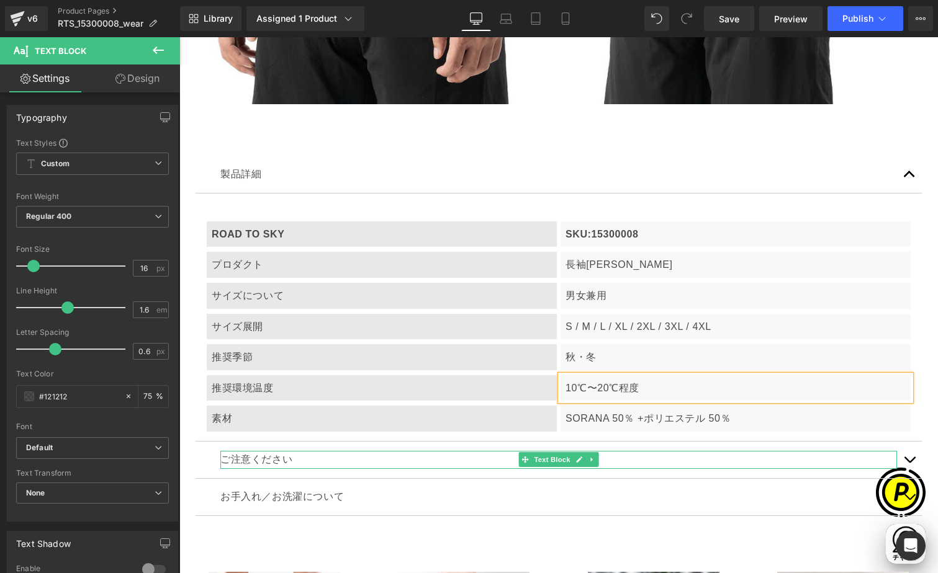
click at [740, 459] on div "ご注意ください" at bounding box center [558, 460] width 677 height 18
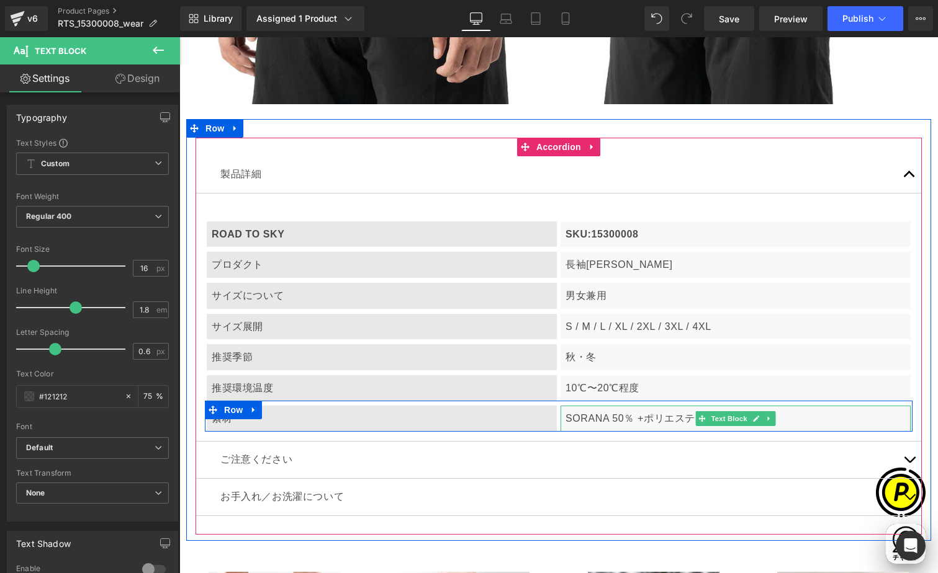
click at [569, 413] on p "SORANA 50％ +ポリエステル 50％" at bounding box center [735, 419] width 340 height 16
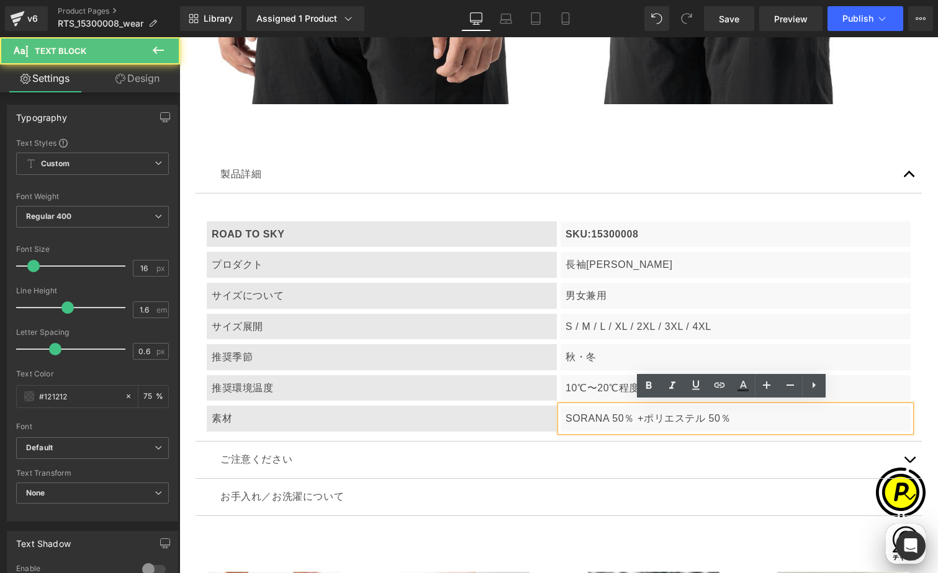
scroll to position [0, 0]
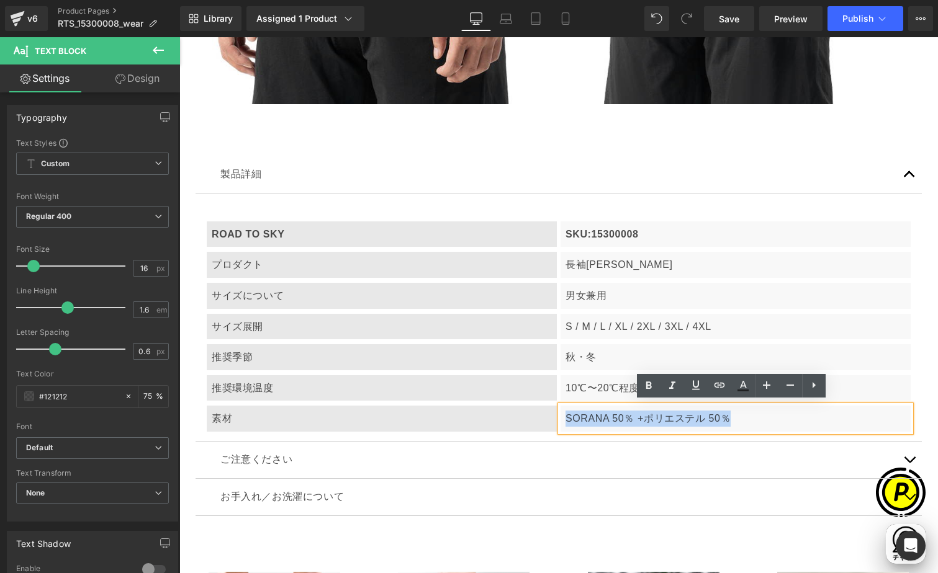
drag, startPoint x: 562, startPoint y: 416, endPoint x: 716, endPoint y: 403, distance: 154.5
click at [742, 420] on p "SORANA 50％ +ポリエステル 50％" at bounding box center [735, 419] width 340 height 16
paste div
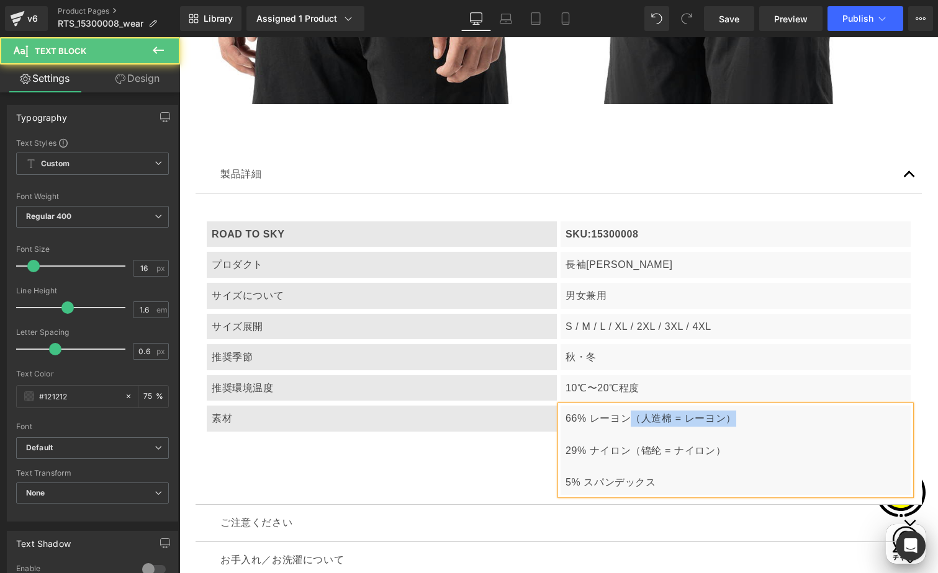
drag, startPoint x: 626, startPoint y: 416, endPoint x: 729, endPoint y: 410, distance: 102.6
click at [729, 411] on p "66% レーヨン（人造棉 = レーヨン）" at bounding box center [735, 419] width 340 height 16
drag, startPoint x: 627, startPoint y: 447, endPoint x: 732, endPoint y: 439, distance: 105.8
click at [739, 447] on p "29% ナイロン（锦纶 = ナイロン）" at bounding box center [735, 451] width 340 height 16
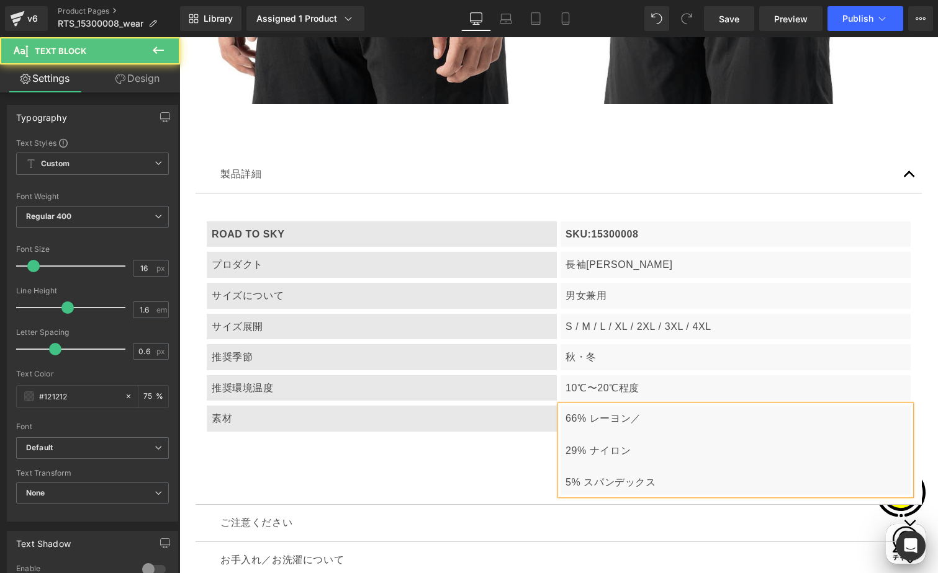
click at [565, 444] on p "29% ナイロン" at bounding box center [735, 451] width 340 height 16
click at [560, 447] on div "66% レーヨン／ 29% ナイロン 5% スパンデックス" at bounding box center [735, 450] width 350 height 89
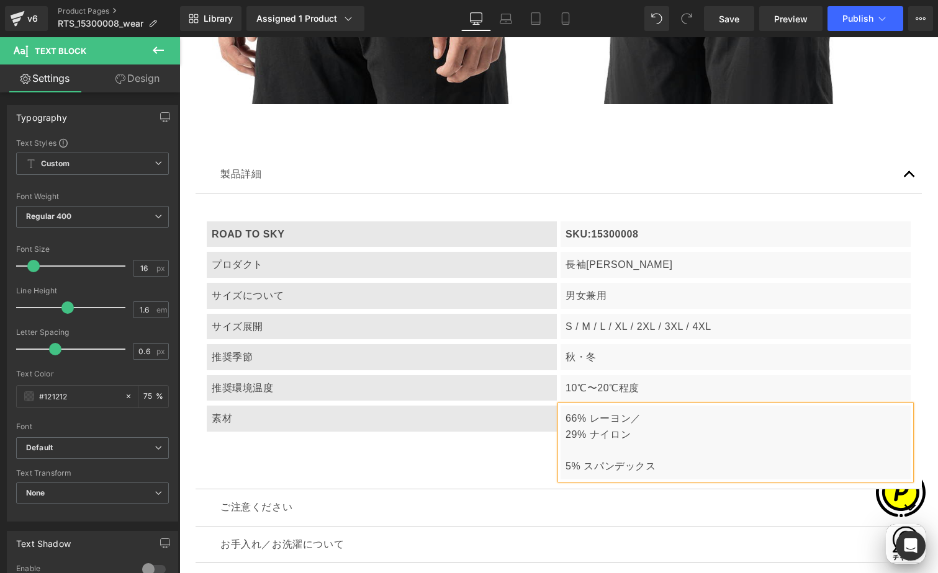
scroll to position [0, 726]
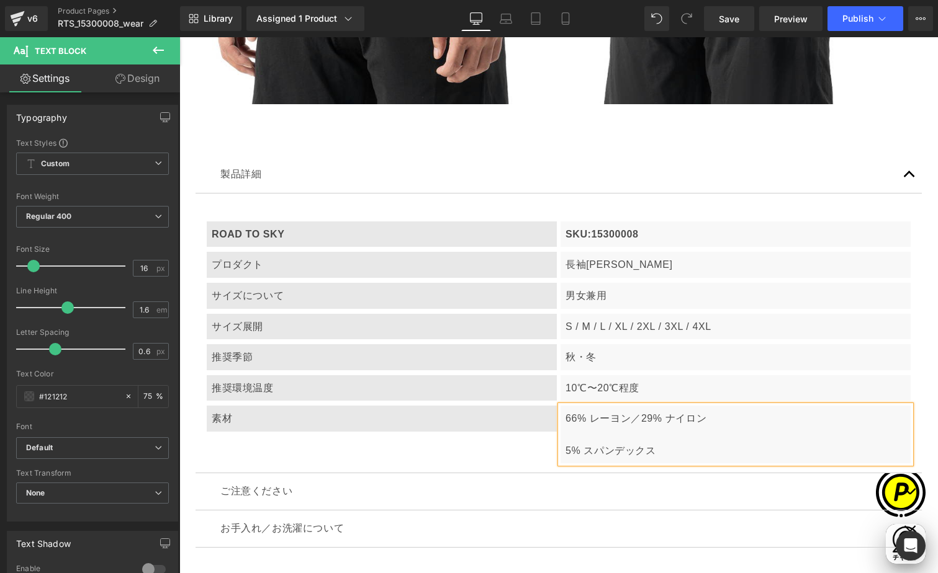
click at [560, 447] on div "66% レーヨン／ 29% ナイロン 5% スパンデックス" at bounding box center [735, 435] width 350 height 58
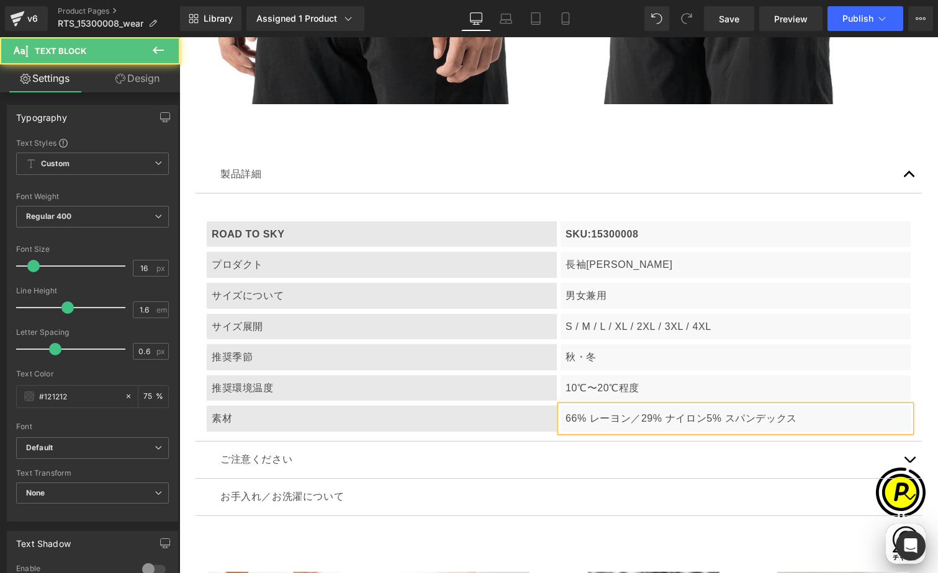
scroll to position [0, 0]
drag, startPoint x: 627, startPoint y: 413, endPoint x: 638, endPoint y: 413, distance: 11.2
click at [633, 413] on p "66% レーヨン／ 29% ナイロン 5% スパンデックス" at bounding box center [735, 419] width 340 height 16
copy p "／"
click at [716, 418] on span "5% スパンデックス" at bounding box center [751, 418] width 91 height 11
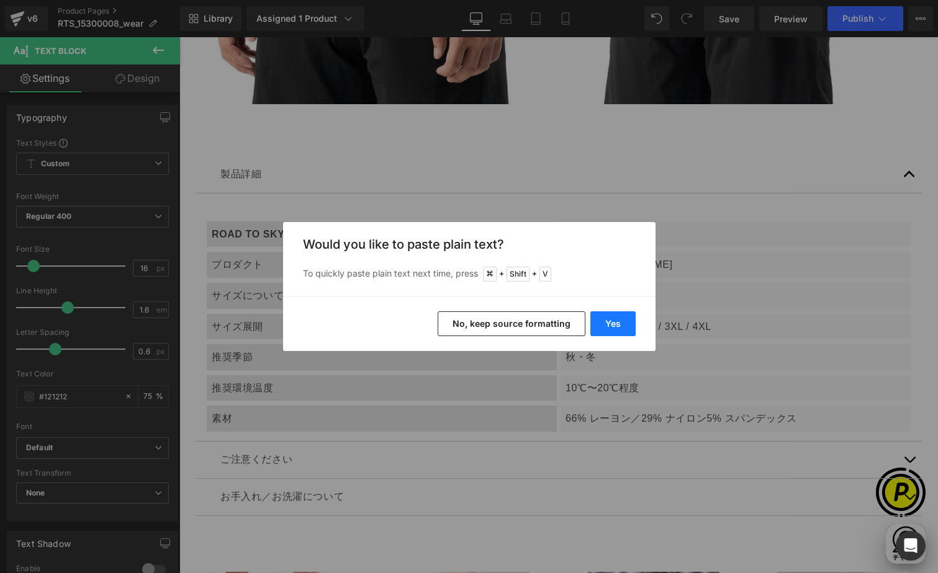
click at [614, 320] on button "Yes" at bounding box center [612, 324] width 45 height 25
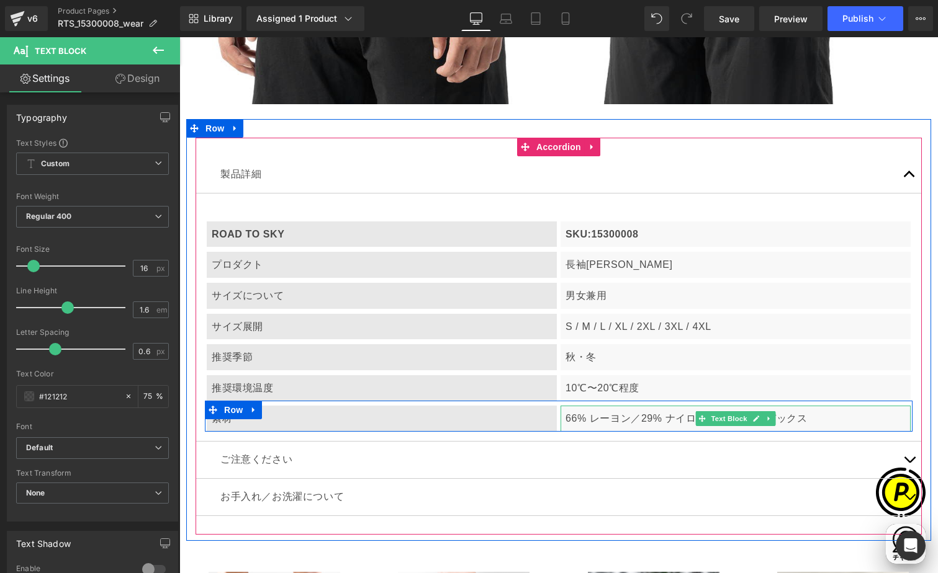
click at [839, 421] on p "66% レーヨン／ 29% ナイロン 5%／ スパンデックス" at bounding box center [735, 419] width 340 height 16
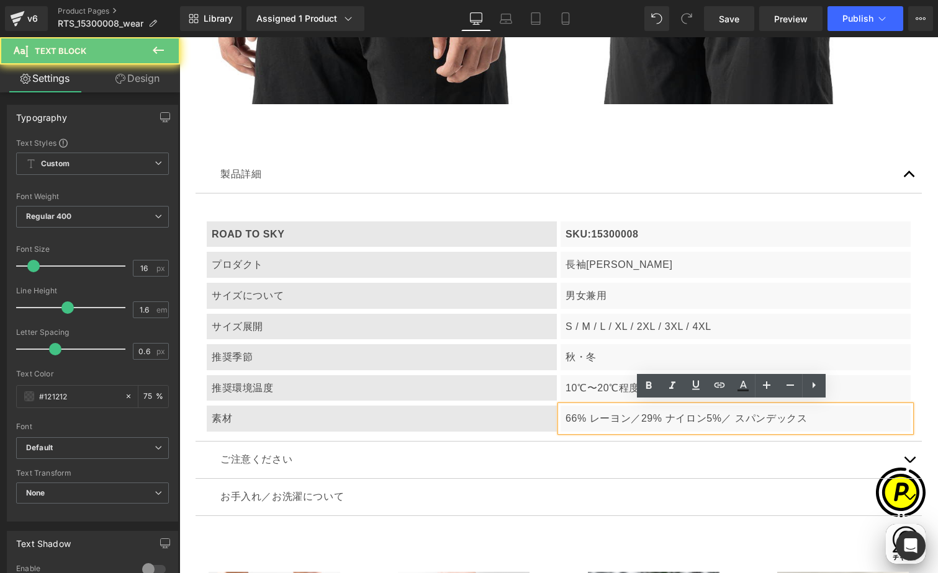
click at [619, 417] on p "66% レーヨン／ 29% ナイロン 5%／ スパンデックス" at bounding box center [735, 419] width 340 height 16
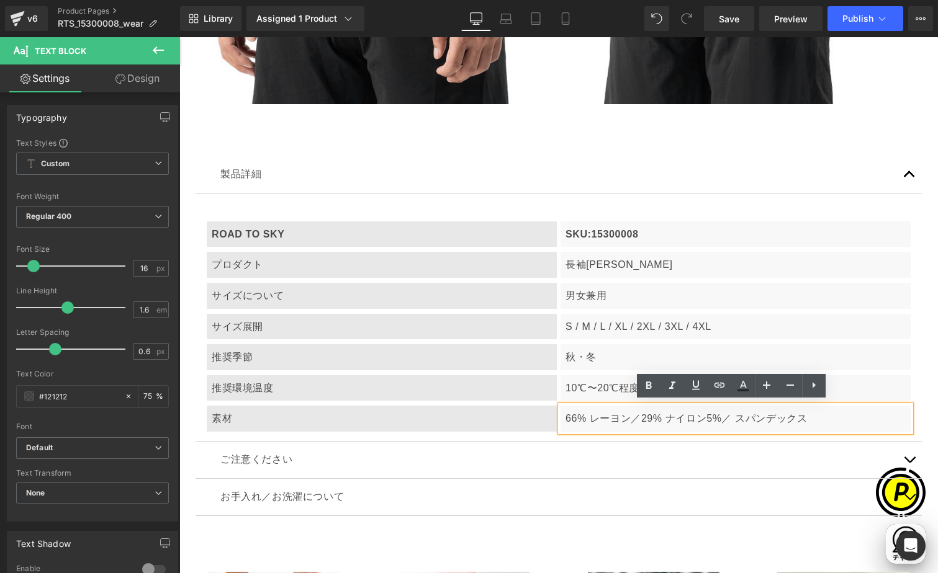
click at [624, 411] on p "66% レーヨン／ 29% ナイロン 5%／ スパンデックス" at bounding box center [735, 419] width 340 height 16
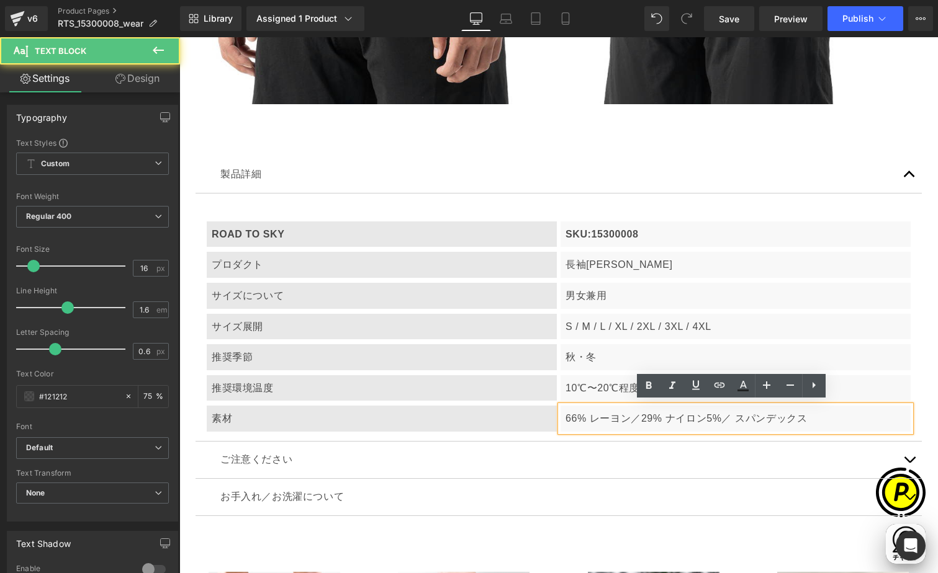
scroll to position [0, 242]
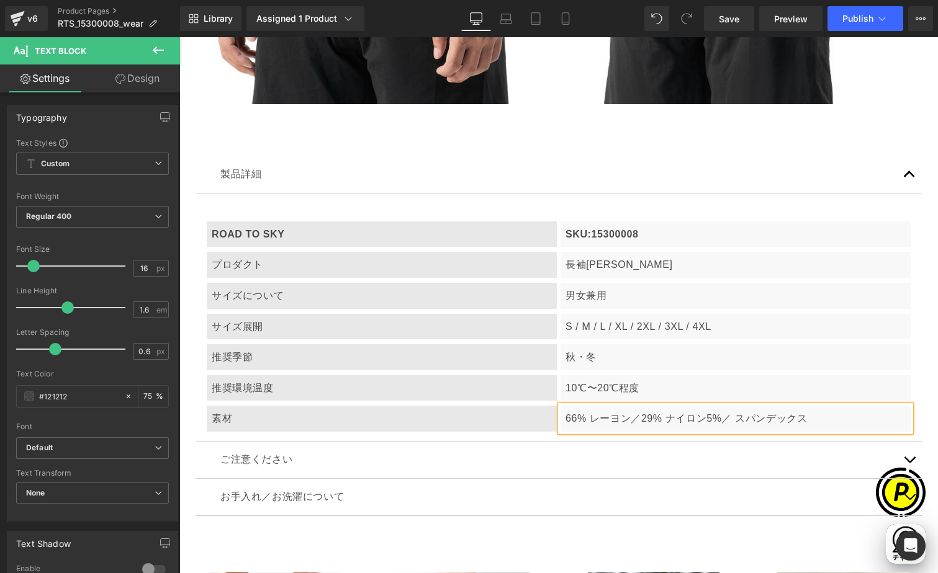
click at [625, 413] on p "66% レーヨン／ 29% ナイロン 5%／ スパンデックス" at bounding box center [735, 419] width 340 height 16
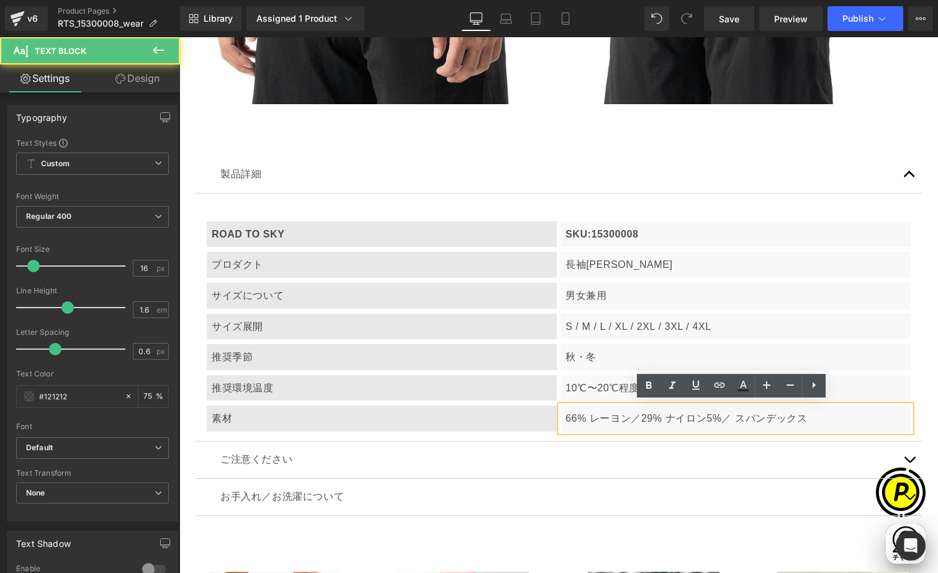
click at [636, 416] on p "66% レーヨン／ 29% ナイロン 5%／ スパンデックス" at bounding box center [735, 419] width 340 height 16
drag, startPoint x: 587, startPoint y: 413, endPoint x: 564, endPoint y: 415, distance: 23.1
click at [565, 415] on p "66% レーヨン／ 29% ナイロン 5%／ スパンデックス" at bounding box center [735, 419] width 340 height 16
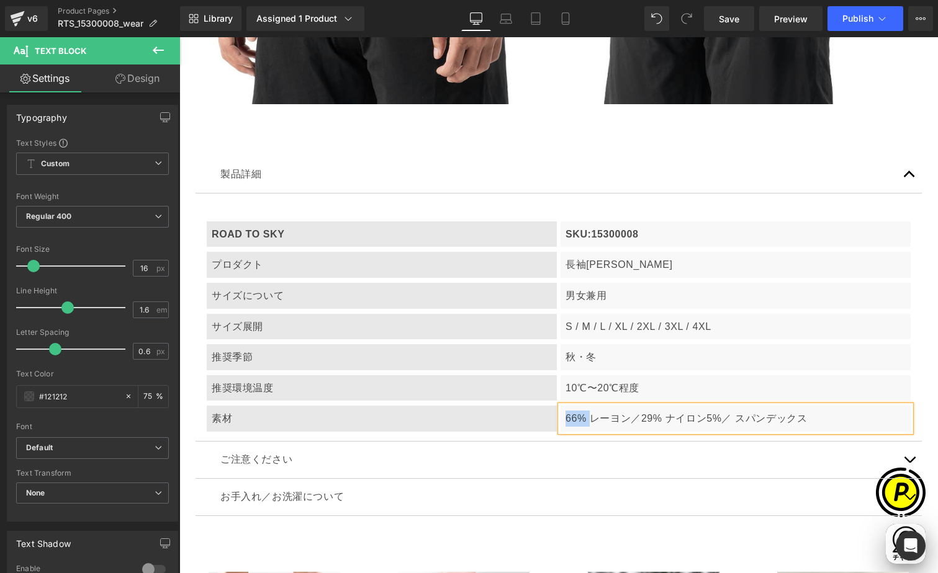
scroll to position [0, 726]
click at [603, 411] on p "レーヨン／ 29% ナイロン 5%／ スパンデックス" at bounding box center [735, 419] width 340 height 16
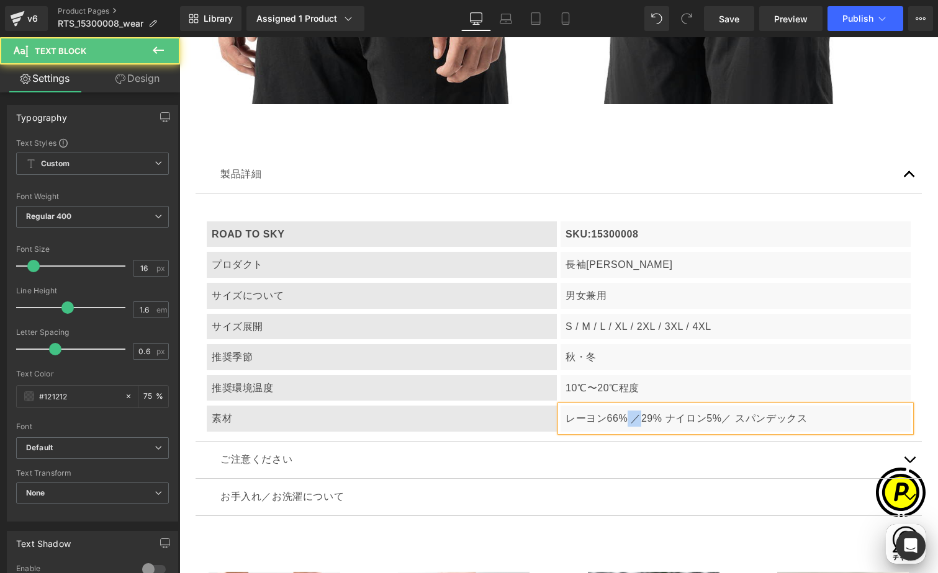
drag, startPoint x: 624, startPoint y: 414, endPoint x: 632, endPoint y: 413, distance: 7.6
click at [632, 413] on p "レーヨン66% ／ 29% ナイロン 5%／ スパンデックス" at bounding box center [735, 419] width 340 height 16
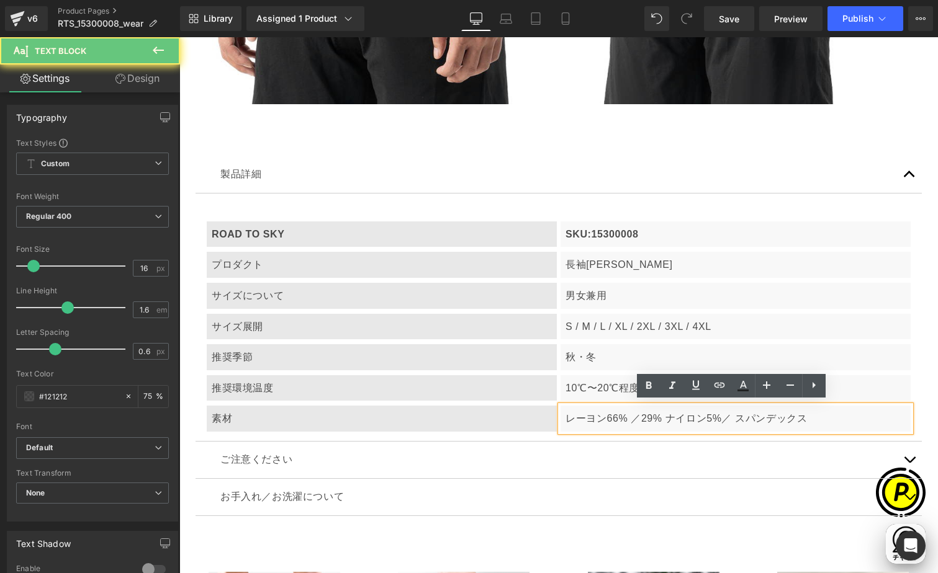
drag, startPoint x: 688, startPoint y: 420, endPoint x: 667, endPoint y: 416, distance: 20.7
click at [688, 420] on span "29% ナイロン" at bounding box center [673, 418] width 65 height 11
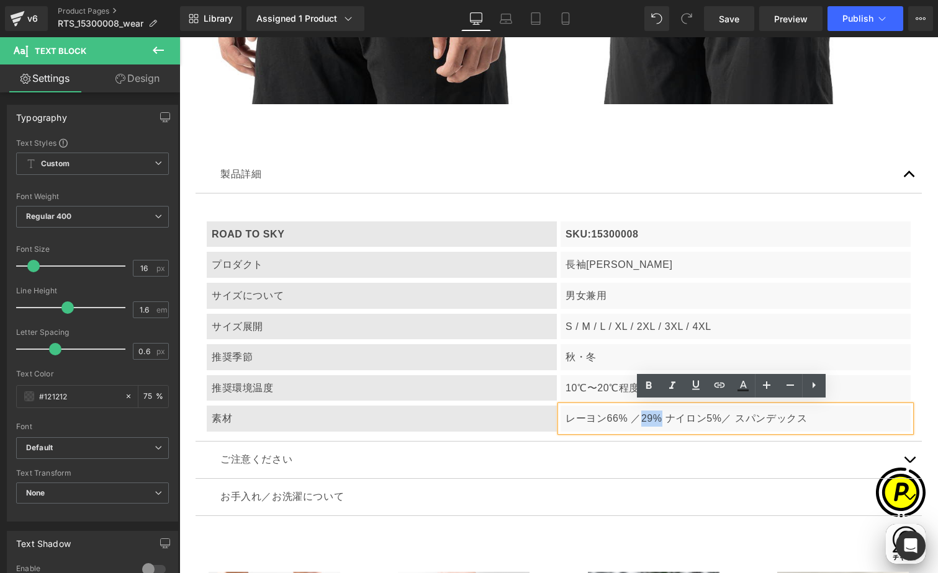
scroll to position [0, 0]
drag, startPoint x: 637, startPoint y: 413, endPoint x: 662, endPoint y: 413, distance: 24.8
click at [662, 413] on span "29% ナイロン" at bounding box center [673, 418] width 65 height 11
click at [676, 425] on div "レーヨン66% ／ 29% ナイロン 5%／ スパンデックス" at bounding box center [735, 419] width 350 height 26
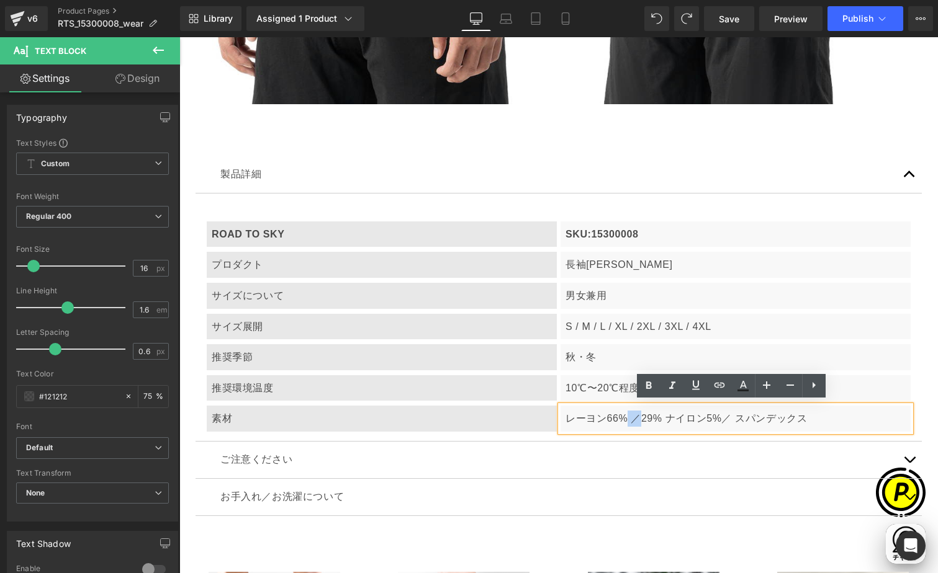
drag, startPoint x: 624, startPoint y: 415, endPoint x: 637, endPoint y: 415, distance: 12.4
click at [637, 415] on p "レーヨン66% ／ 29% ナイロン 5%／ スパンデックス" at bounding box center [735, 419] width 340 height 16
copy p "／"
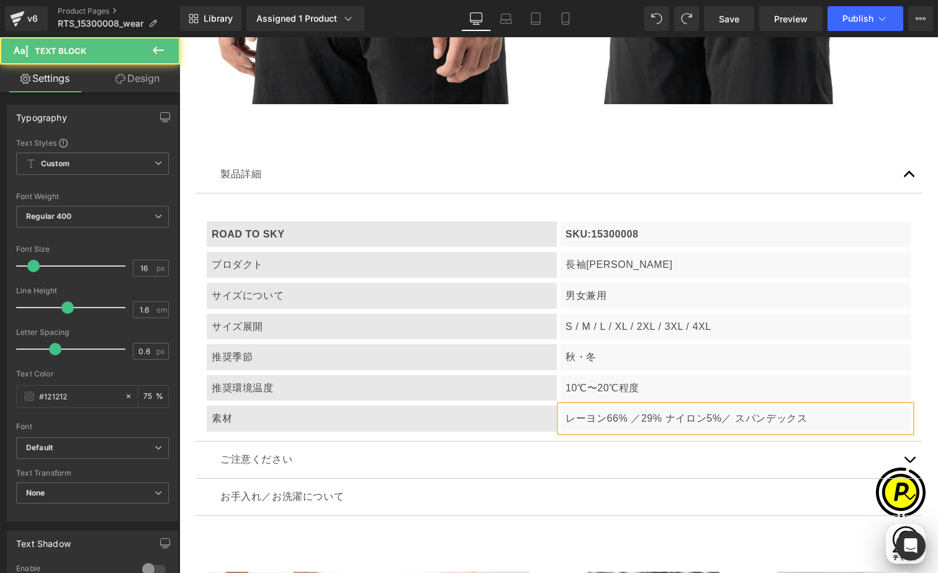
click at [706, 416] on span "5%／ スパンデックス" at bounding box center [756, 418] width 101 height 11
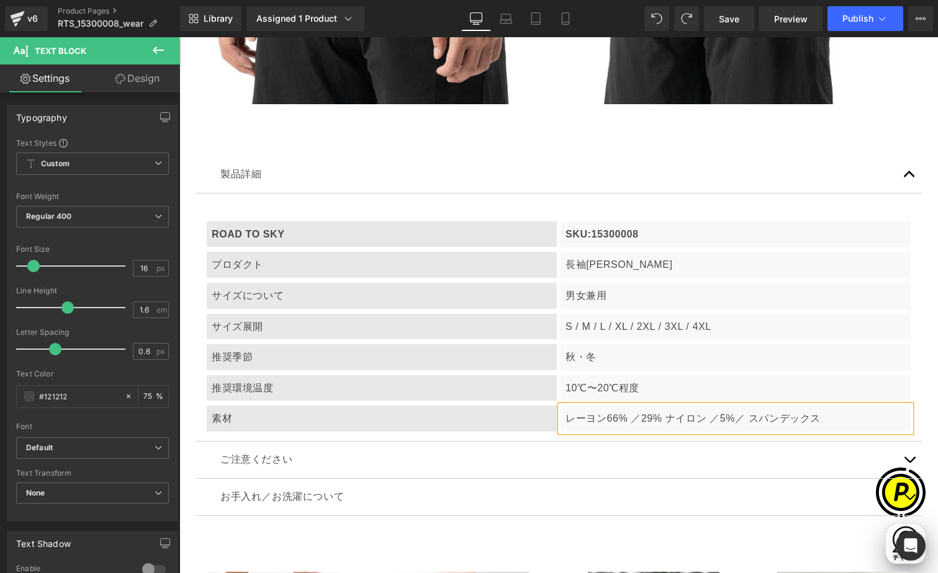
click at [920, 423] on div "製品詳細 Text Block ROAD TO SKY Text Block SKU:15300008 Text Block Row プロダクト Text B…" at bounding box center [558, 336] width 745 height 397
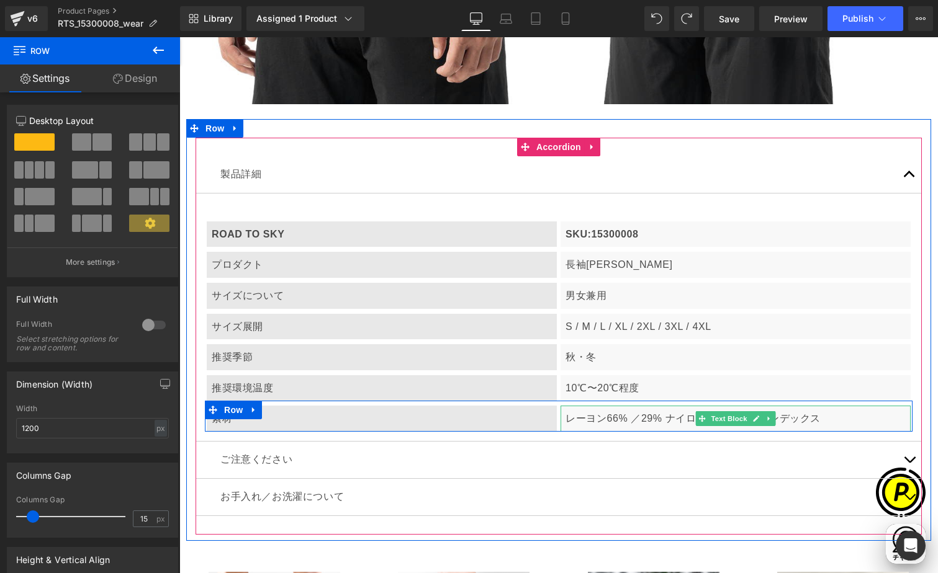
click at [809, 418] on span "5%／ スパンデックス" at bounding box center [770, 418] width 101 height 11
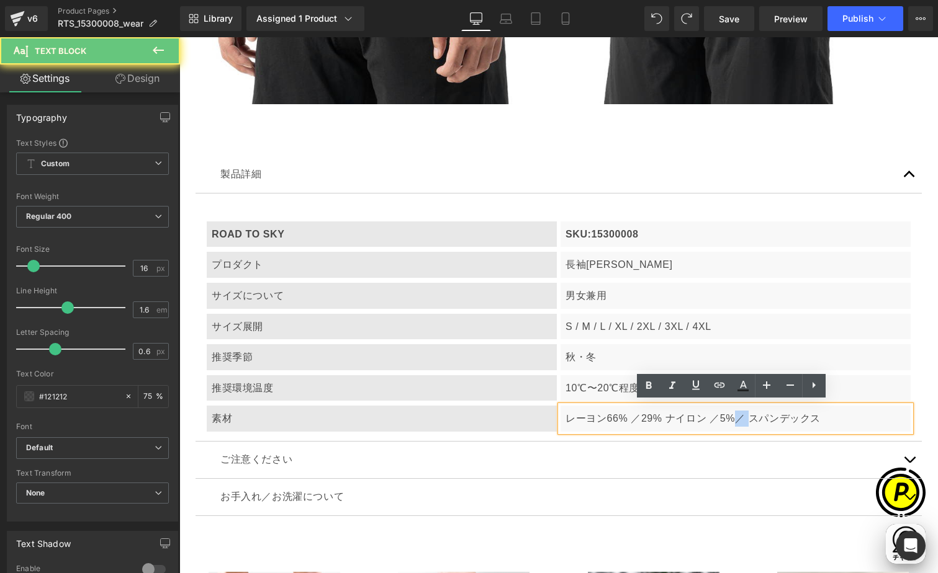
drag, startPoint x: 730, startPoint y: 413, endPoint x: 731, endPoint y: 404, distance: 9.3
click at [743, 413] on span "5%／ スパンデックス" at bounding box center [770, 418] width 101 height 11
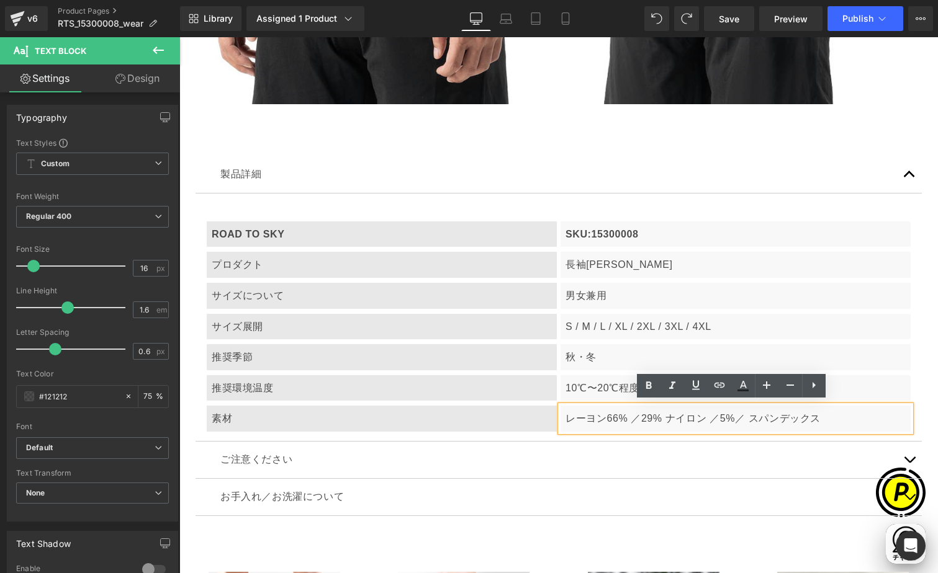
scroll to position [0, 0]
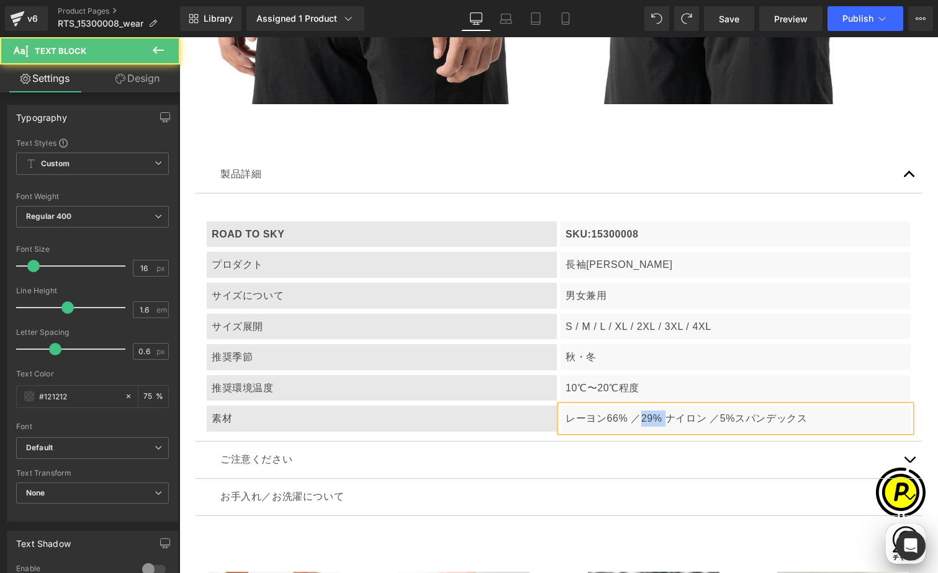
drag, startPoint x: 638, startPoint y: 416, endPoint x: 659, endPoint y: 415, distance: 20.5
click at [662, 415] on span "29% ナイロン ／" at bounding box center [680, 418] width 79 height 11
click at [680, 413] on span "ナイロン ／" at bounding box center [668, 418] width 55 height 11
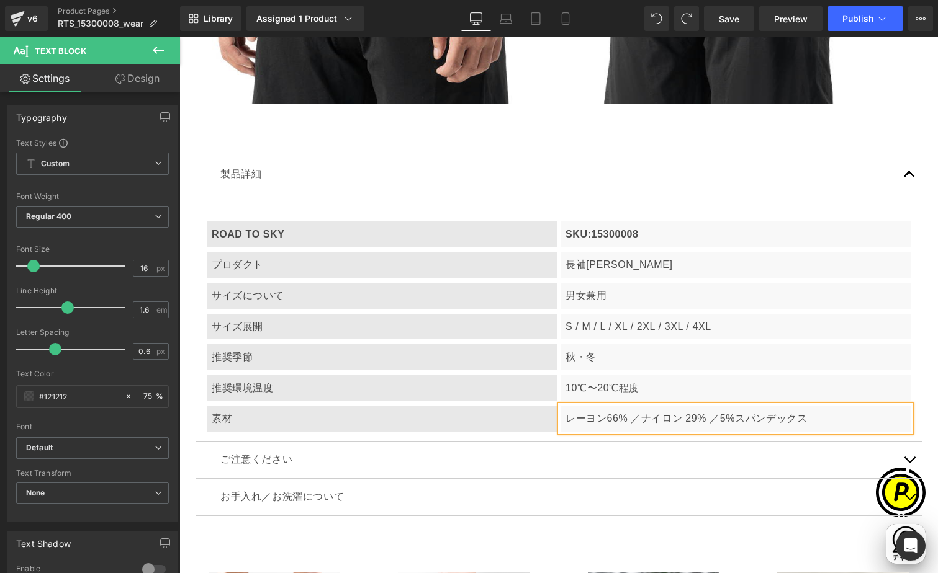
click at [683, 416] on span "ナイロン 29% ／" at bounding box center [680, 418] width 79 height 11
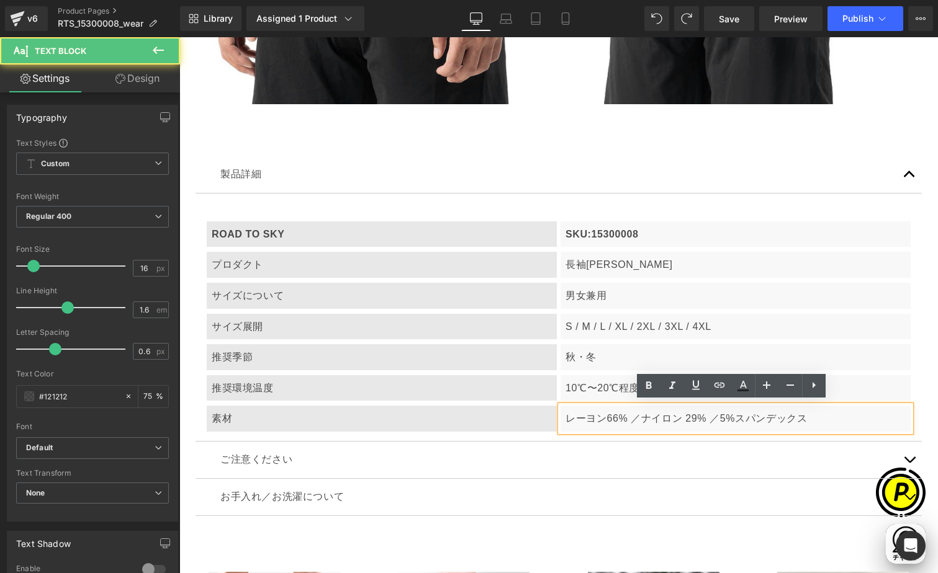
scroll to position [0, 242]
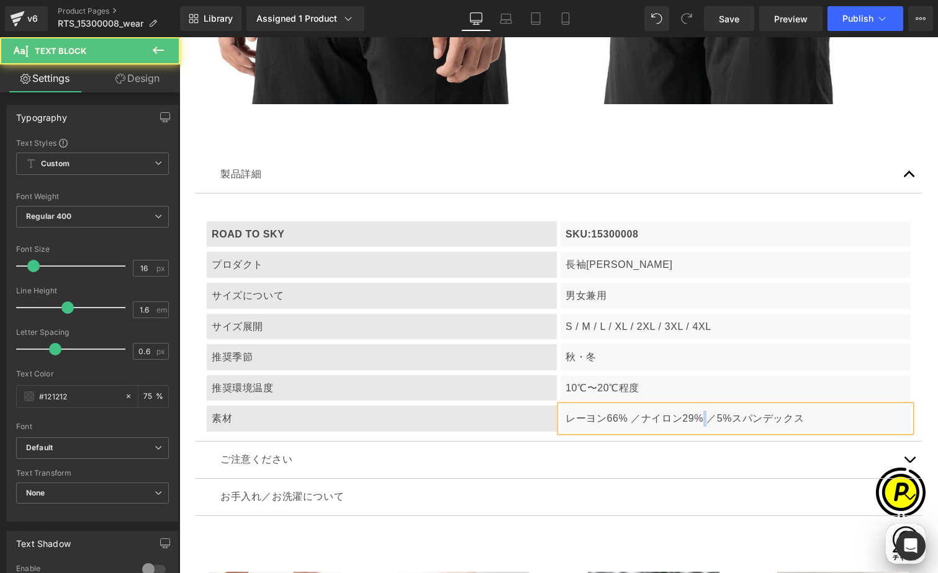
click at [705, 415] on span "ナイロン29% ／" at bounding box center [679, 418] width 76 height 11
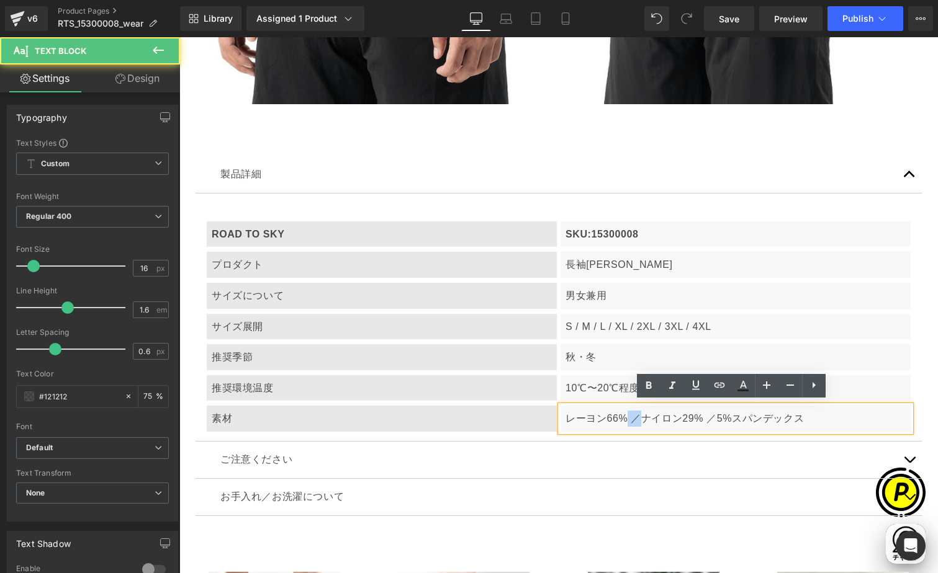
drag, startPoint x: 623, startPoint y: 418, endPoint x: 632, endPoint y: 418, distance: 8.7
click at [632, 418] on p "レーヨン66% ／ ナイロン29% ／ 5%スパンデックス" at bounding box center [735, 419] width 340 height 16
click at [641, 416] on span "ナイロン29% ／" at bounding box center [679, 418] width 76 height 11
click at [629, 415] on p "レーヨン66% ／ ナイロン29% ／ 5%スパンデックス" at bounding box center [735, 419] width 340 height 16
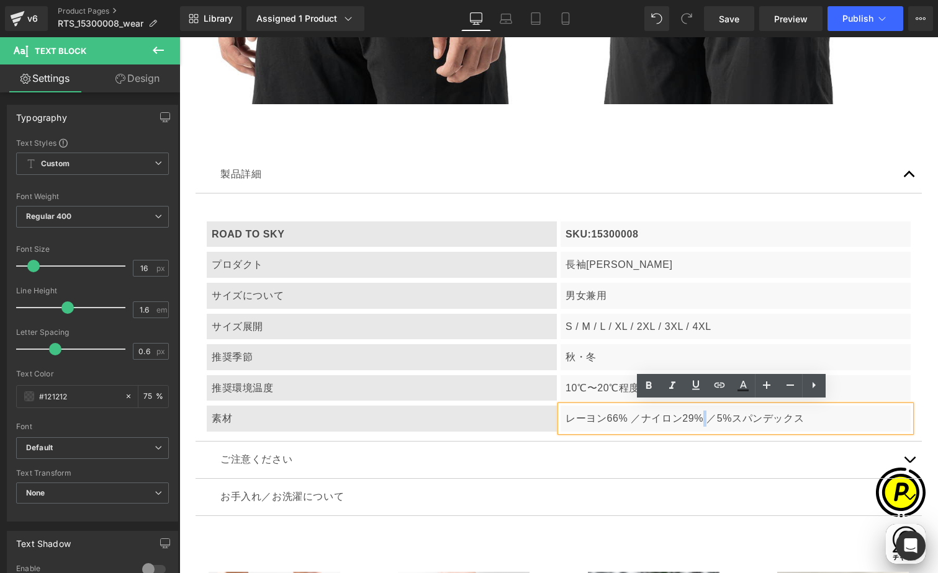
drag, startPoint x: 697, startPoint y: 419, endPoint x: 704, endPoint y: 418, distance: 6.9
click at [704, 418] on span "ナイロン29% ／" at bounding box center [679, 418] width 76 height 11
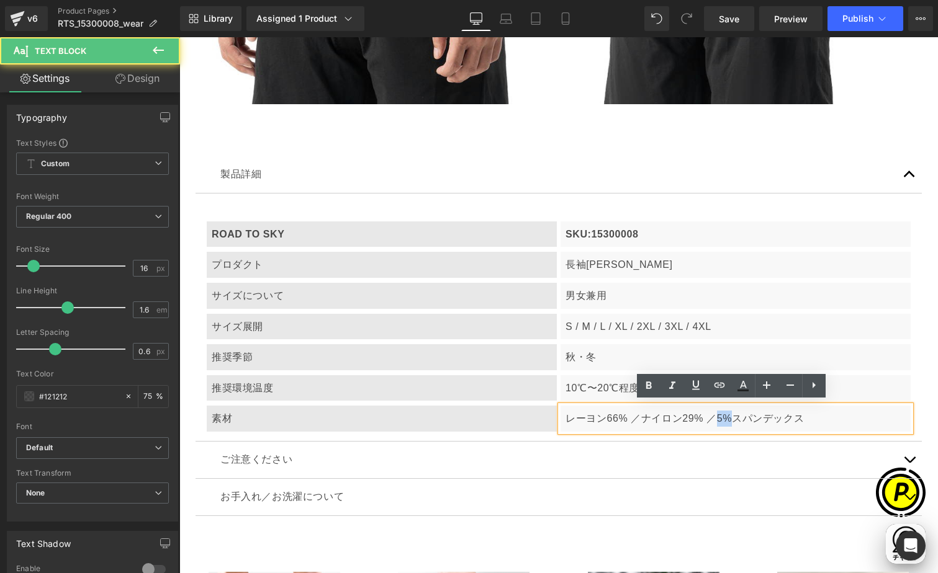
click at [727, 416] on span "5%スパンデックス" at bounding box center [761, 418] width 88 height 11
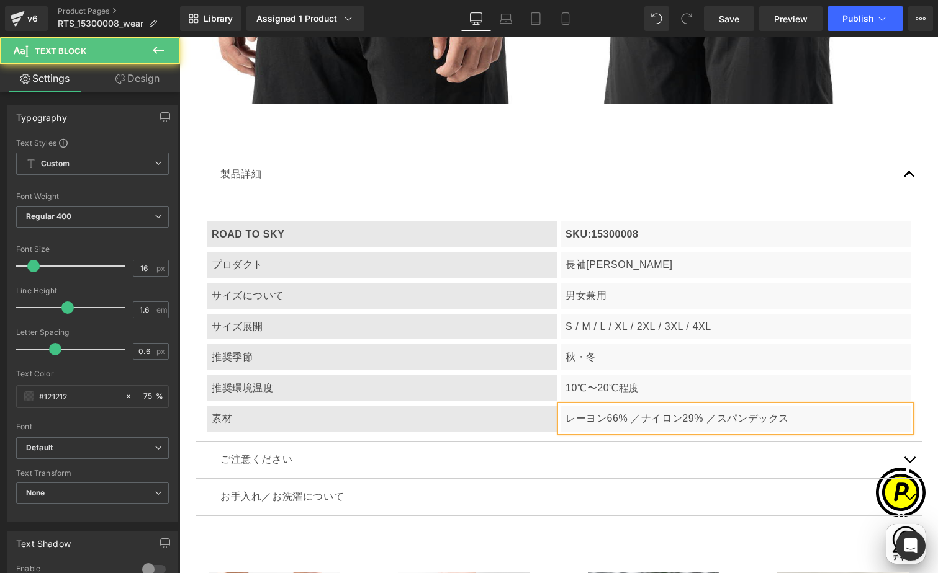
click at [783, 415] on span "スパンデックス" at bounding box center [753, 418] width 72 height 11
click at [783, 418] on span "スパンデックス5%" at bounding box center [761, 418] width 88 height 11
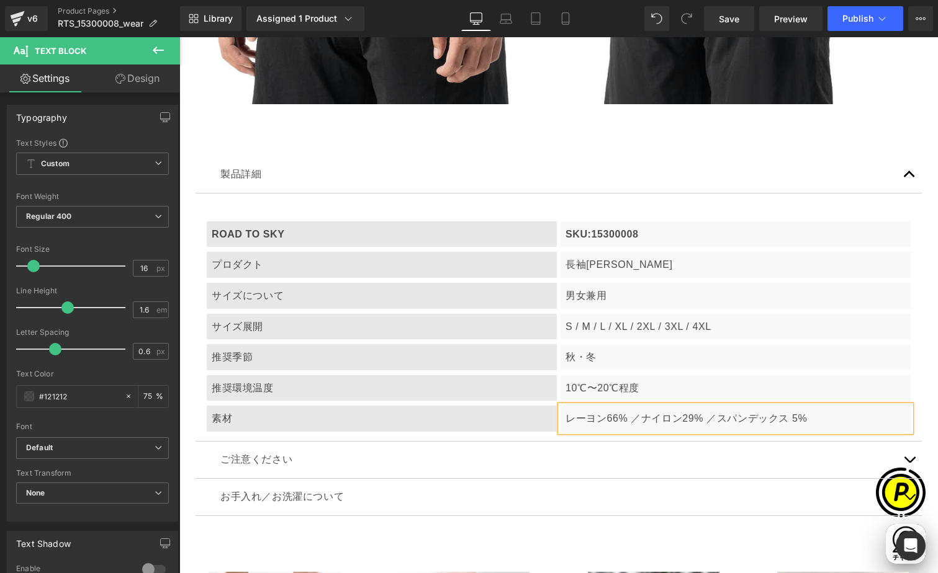
click at [819, 415] on p "レーヨン66% ／ ナイロン29% ／ スパンデックス 5%" at bounding box center [735, 419] width 340 height 16
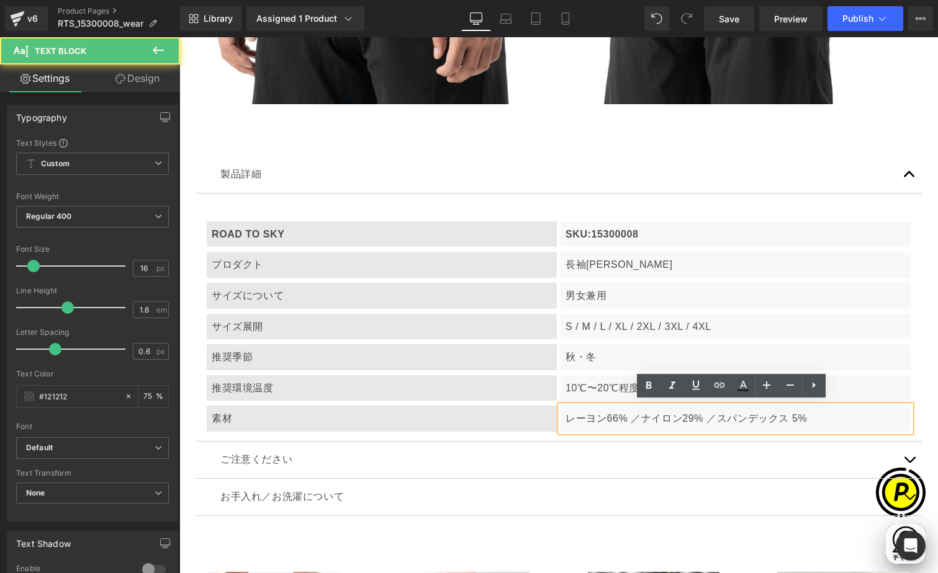
click at [827, 419] on p "レーヨン66% ／ ナイロン29% ／ スパンデックス 5%" at bounding box center [735, 419] width 340 height 16
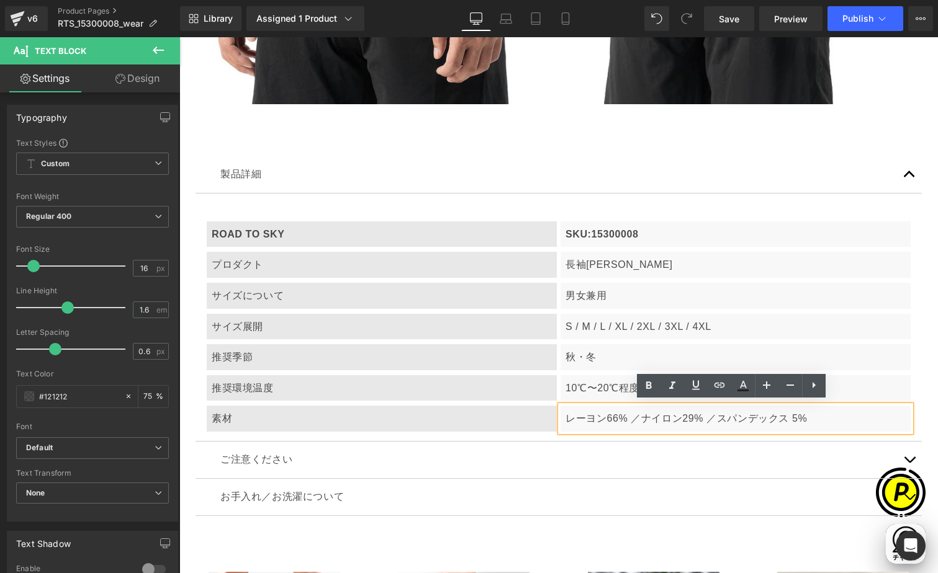
click at [922, 424] on div "製品詳細 Text Block ROAD TO SKY Text Block SKU:15300008 Text Block Row プロダクト Text B…" at bounding box center [558, 336] width 745 height 397
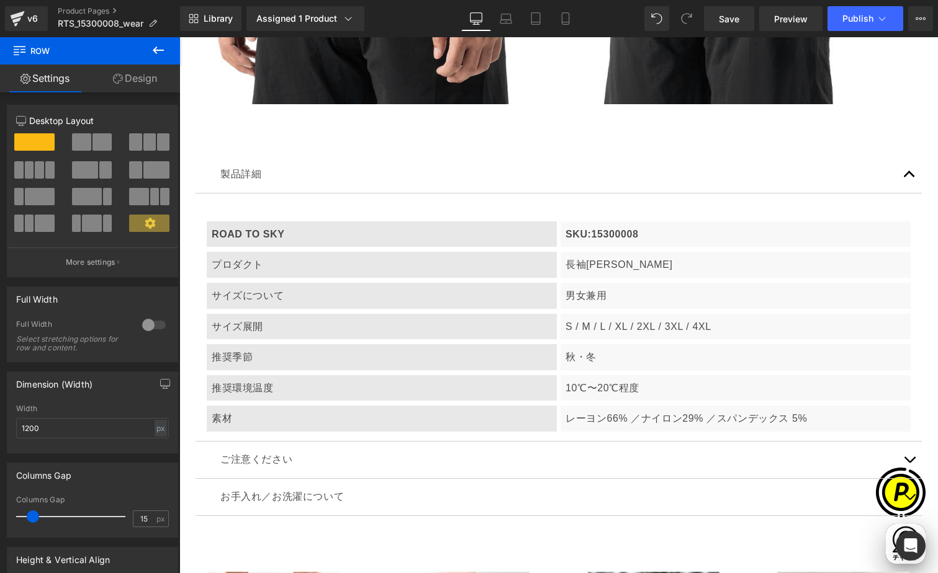
scroll to position [0, 0]
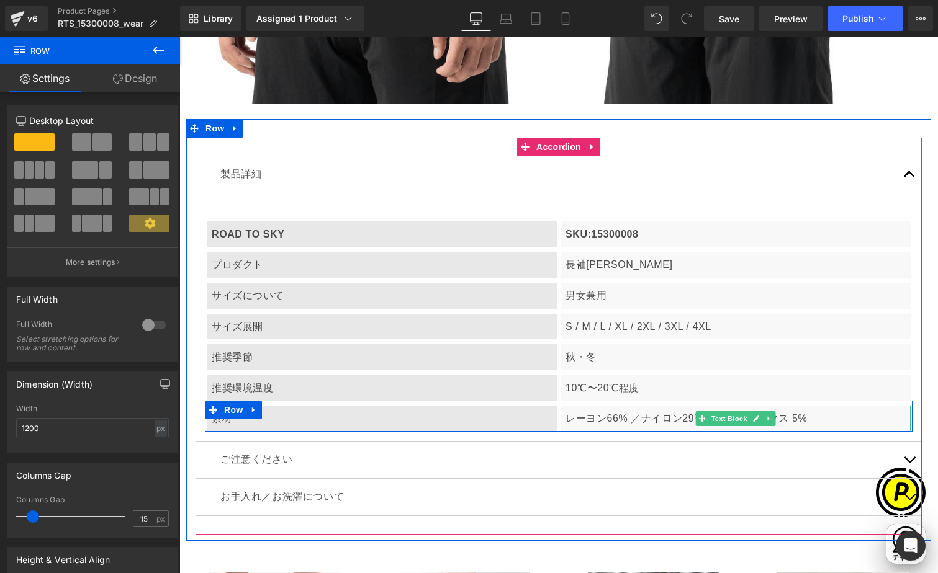
click at [794, 416] on span "スパンデックス 5%" at bounding box center [762, 418] width 91 height 11
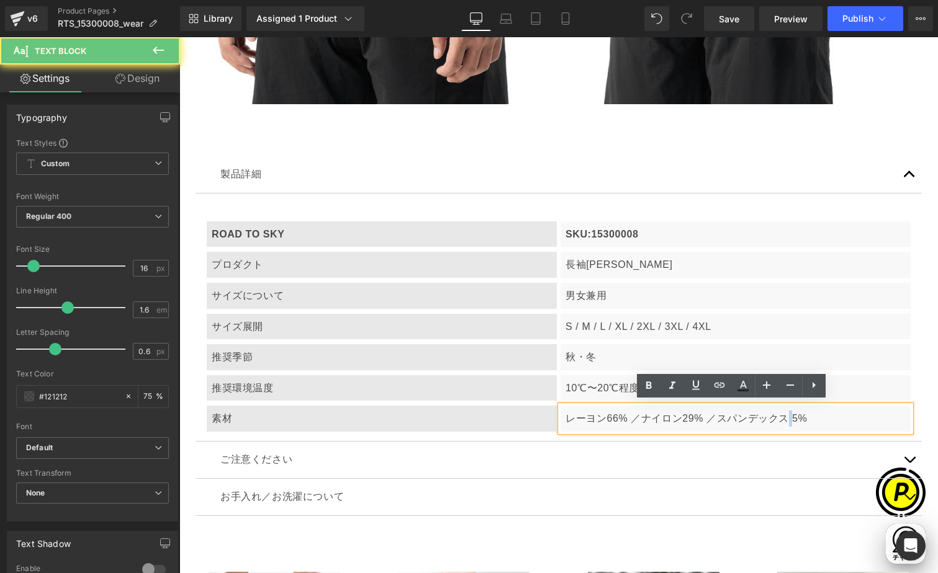
click at [787, 413] on span "スパンデックス 5%" at bounding box center [762, 418] width 91 height 11
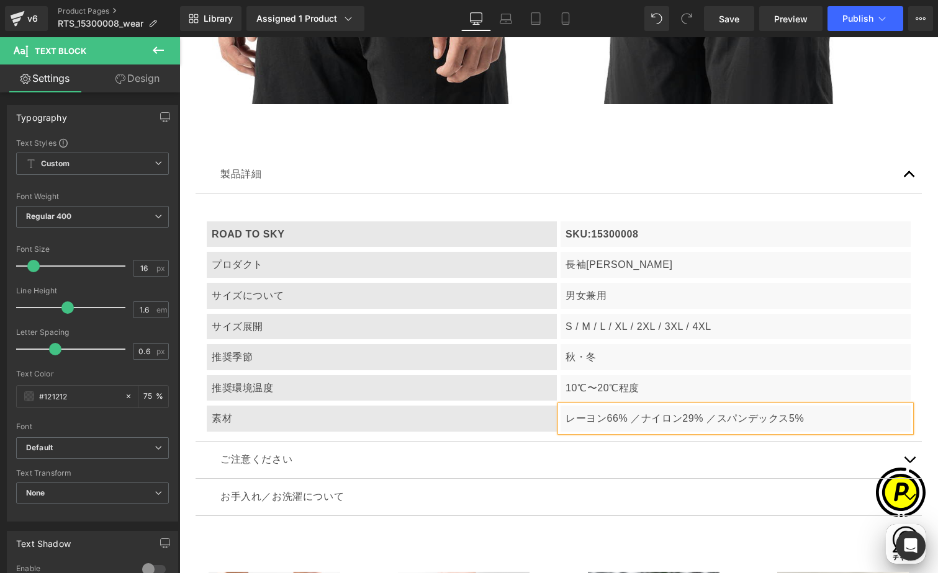
scroll to position [0, 242]
drag, startPoint x: 829, startPoint y: 418, endPoint x: 841, endPoint y: 419, distance: 11.9
click at [830, 418] on p "レーヨン66% ／ ナイロン29% ／ スパンデックス5%" at bounding box center [735, 419] width 340 height 16
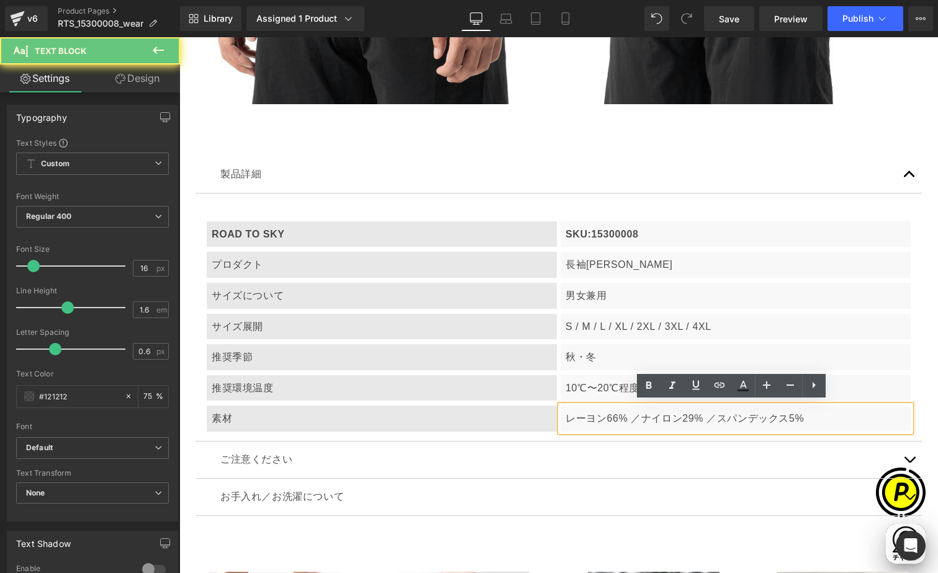
click at [793, 419] on span "スパンデックス5%" at bounding box center [761, 418] width 88 height 11
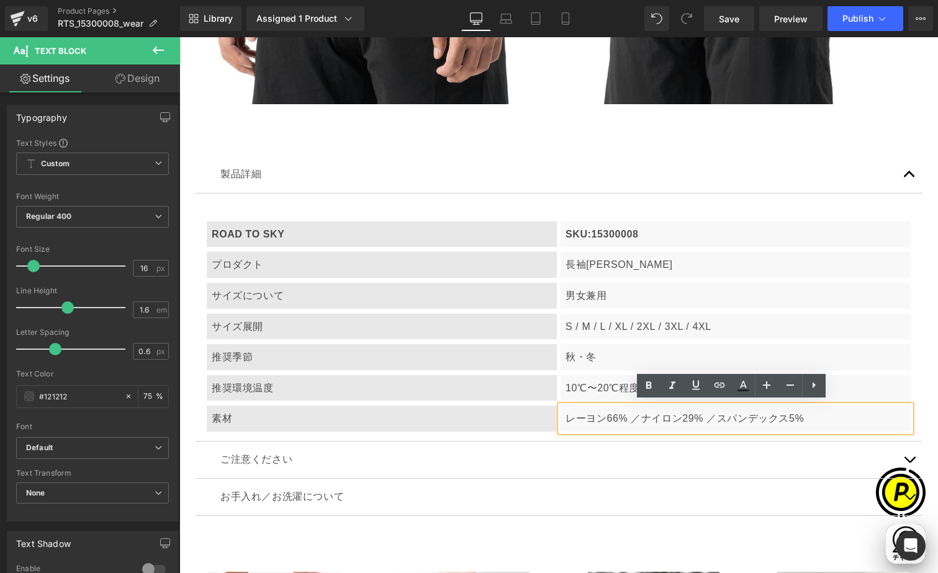
click at [783, 414] on span "スパンデックス5%" at bounding box center [761, 418] width 88 height 11
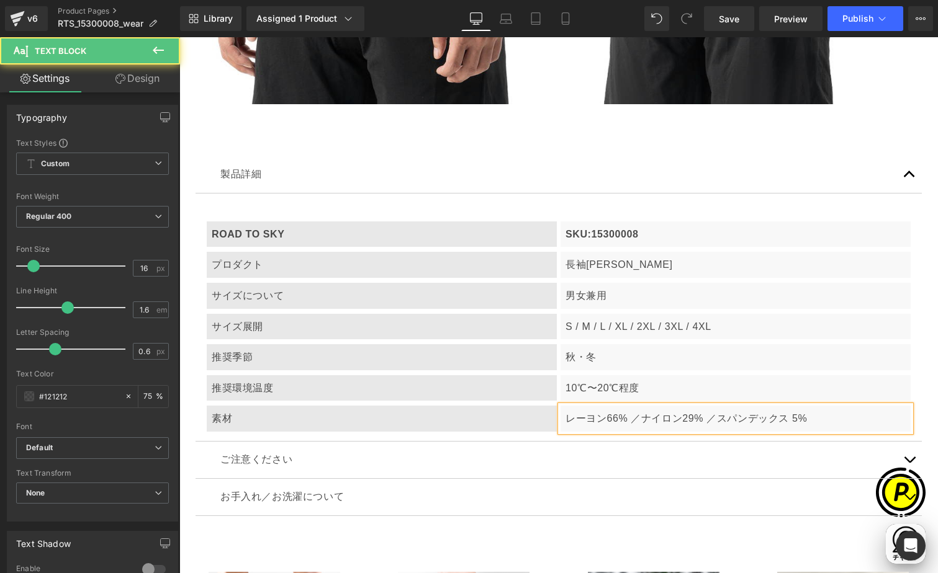
click at [680, 418] on span "ナイロン29% ／" at bounding box center [679, 418] width 76 height 11
click at [606, 418] on p "レーヨン66% ／ ナイロン 29% ／ スパンデックス 5%" at bounding box center [735, 419] width 340 height 16
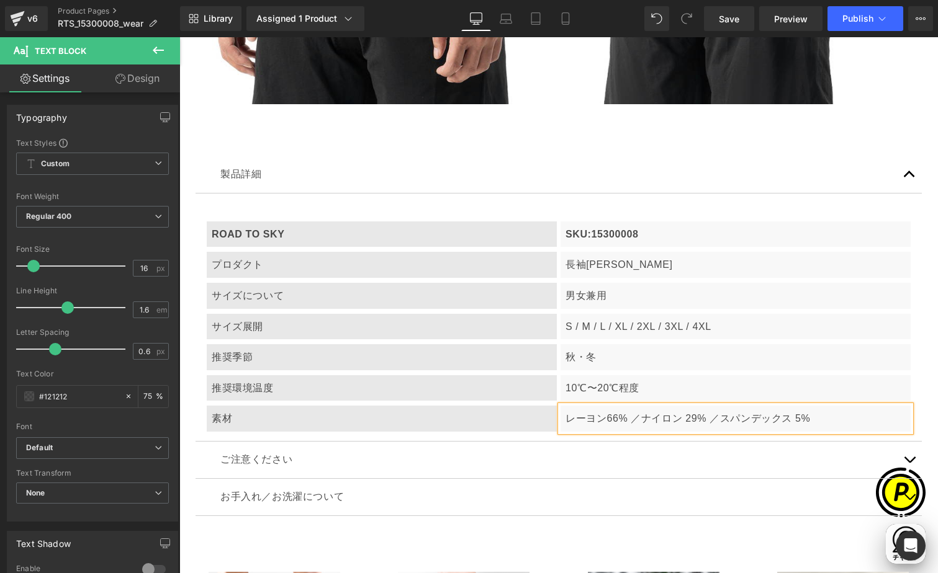
click at [603, 415] on p "レーヨン66% ／ ナイロン 29% ／ スパンデックス 5%" at bounding box center [735, 419] width 340 height 16
click at [603, 417] on p "レーヨン66% ／ ナイロン 29% ／ スパンデックス 5%" at bounding box center [735, 419] width 340 height 16
copy p "："
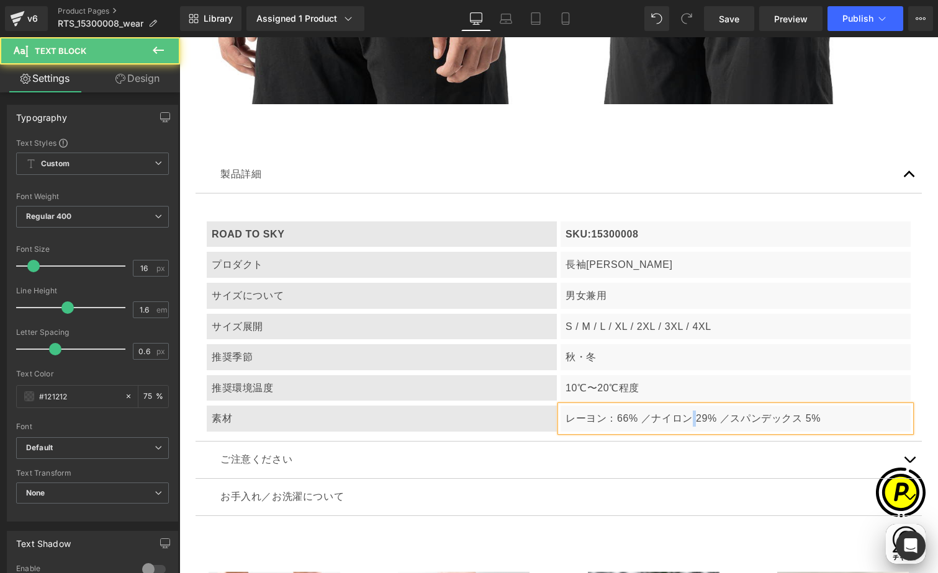
drag, startPoint x: 685, startPoint y: 415, endPoint x: 774, endPoint y: 412, distance: 89.4
click at [691, 415] on span "ナイロン 29% ／" at bounding box center [690, 418] width 79 height 11
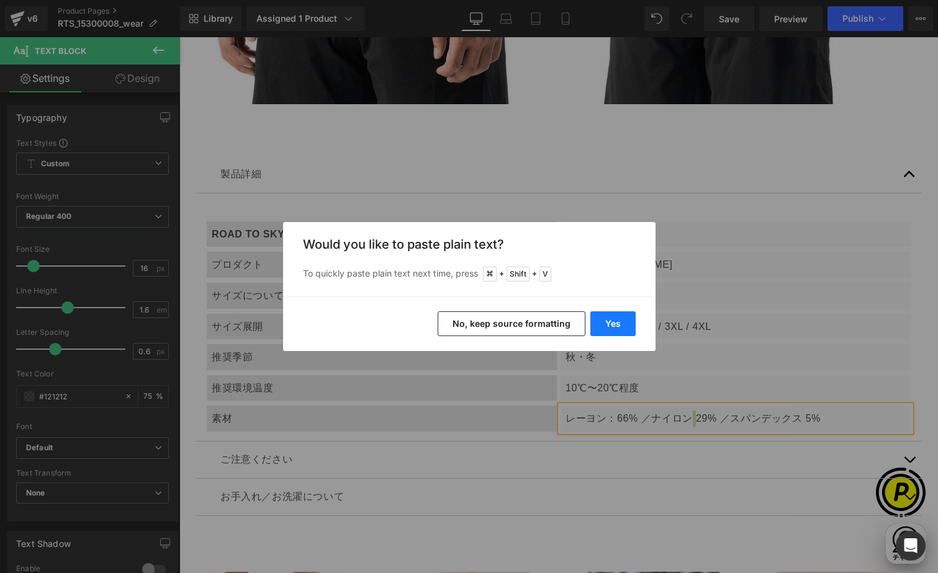
drag, startPoint x: 623, startPoint y: 325, endPoint x: 459, endPoint y: 296, distance: 165.8
click at [623, 325] on button "Yes" at bounding box center [612, 324] width 45 height 25
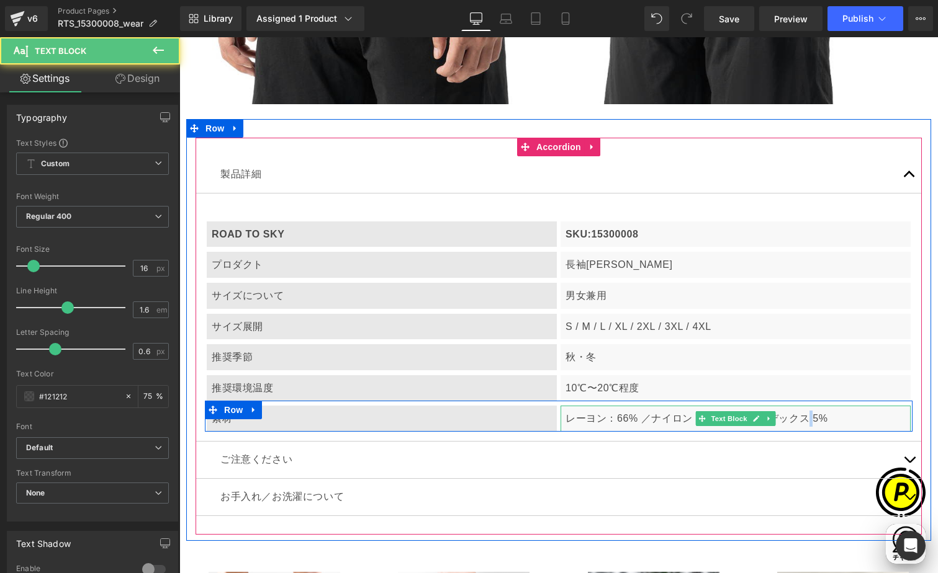
drag, startPoint x: 801, startPoint y: 415, endPoint x: 807, endPoint y: 415, distance: 6.2
click at [807, 415] on span "スパンデックス 5%" at bounding box center [782, 418] width 91 height 11
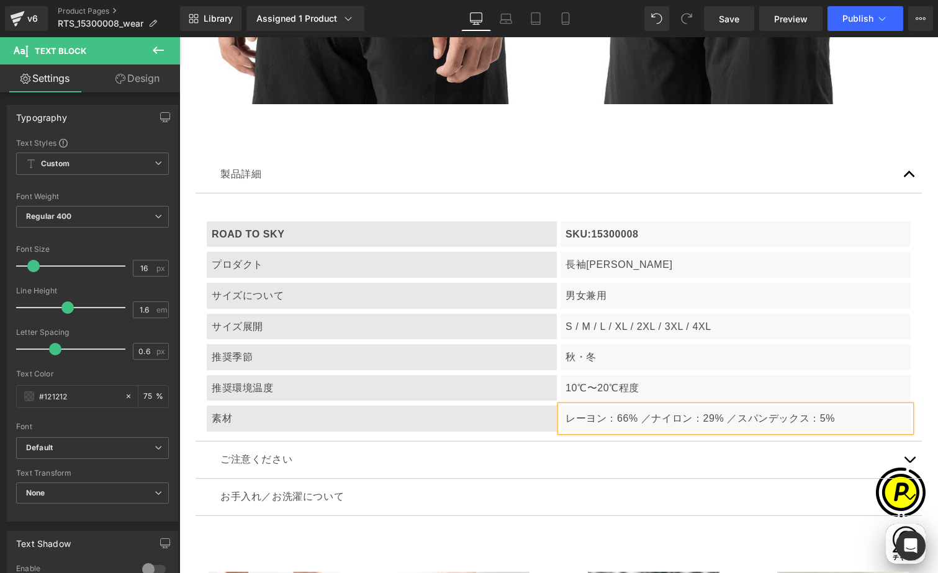
click at [924, 428] on div "製品詳細 Text Block ROAD TO SKY Text Block SKU:15300008 Text Block Row プロダクト Text B…" at bounding box center [558, 336] width 745 height 397
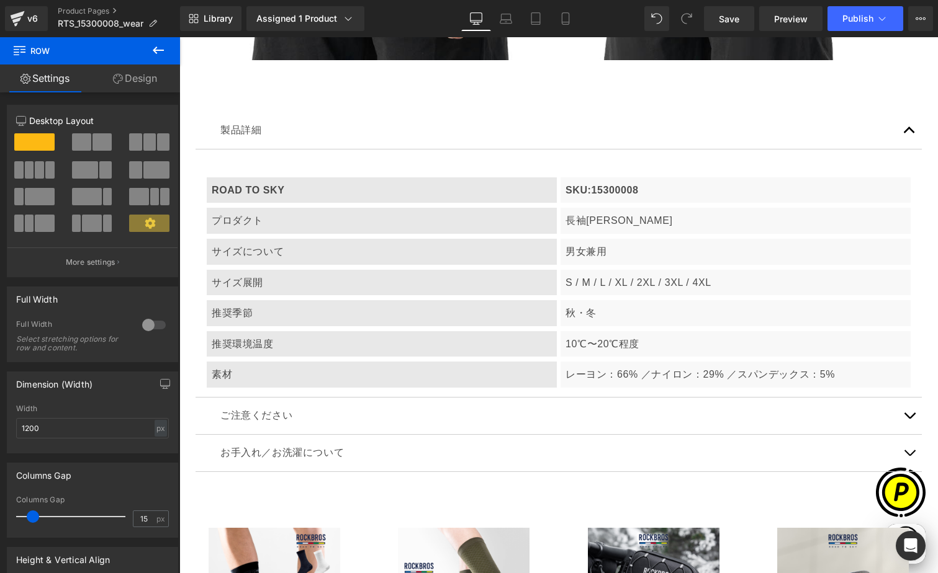
scroll to position [0, 484]
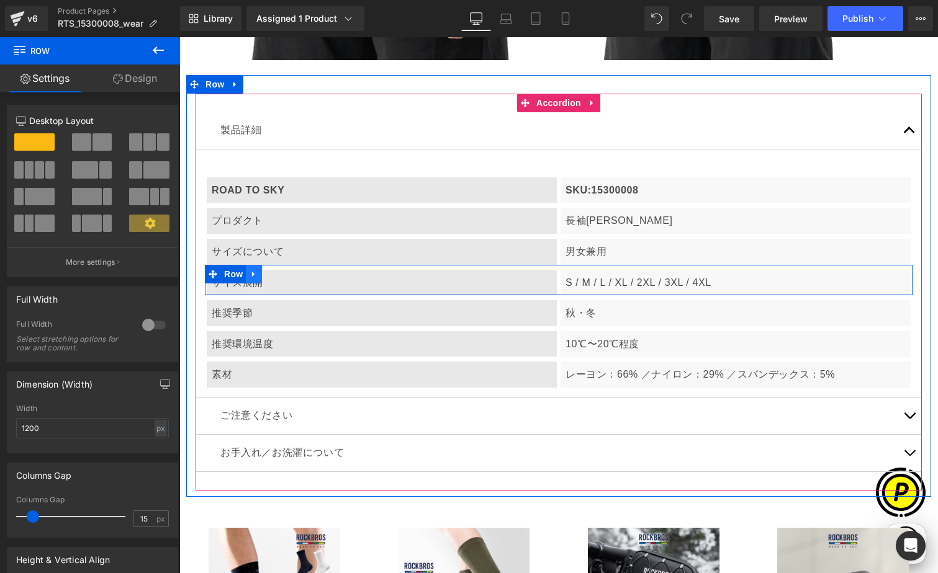
click at [254, 274] on link at bounding box center [254, 274] width 16 height 19
click at [266, 272] on icon at bounding box center [270, 274] width 9 height 9
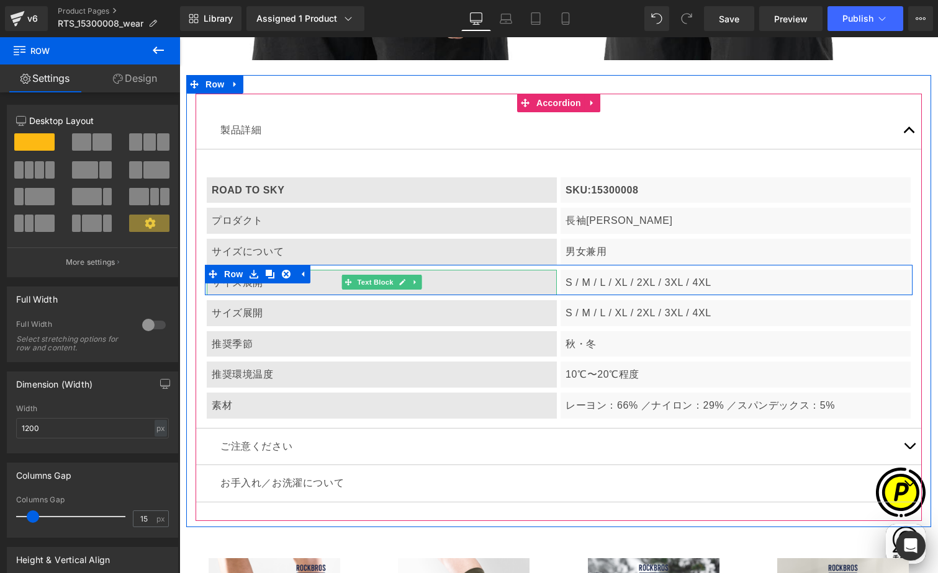
scroll to position [0, 726]
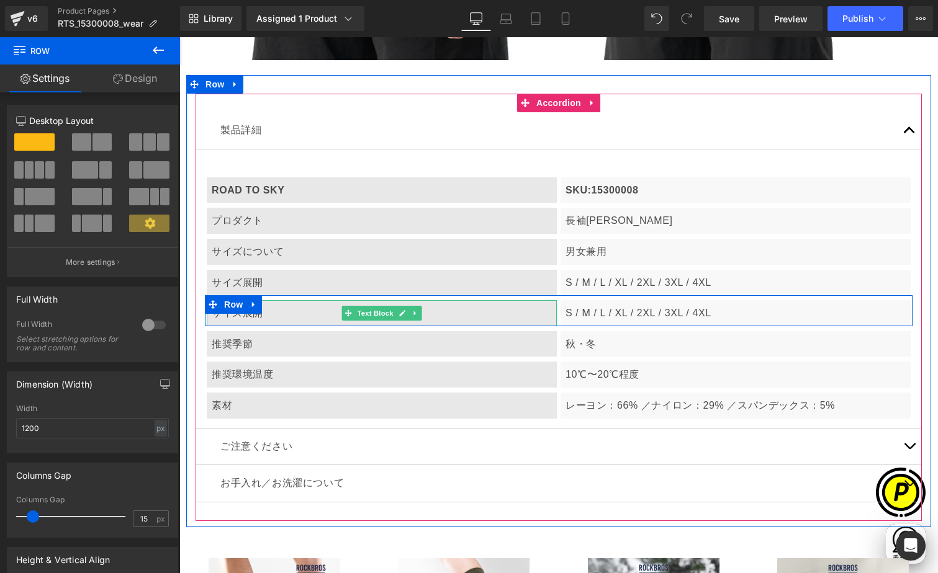
drag, startPoint x: 280, startPoint y: 310, endPoint x: 243, endPoint y: 317, distance: 37.4
click at [281, 310] on p "サイズ展開" at bounding box center [382, 313] width 340 height 16
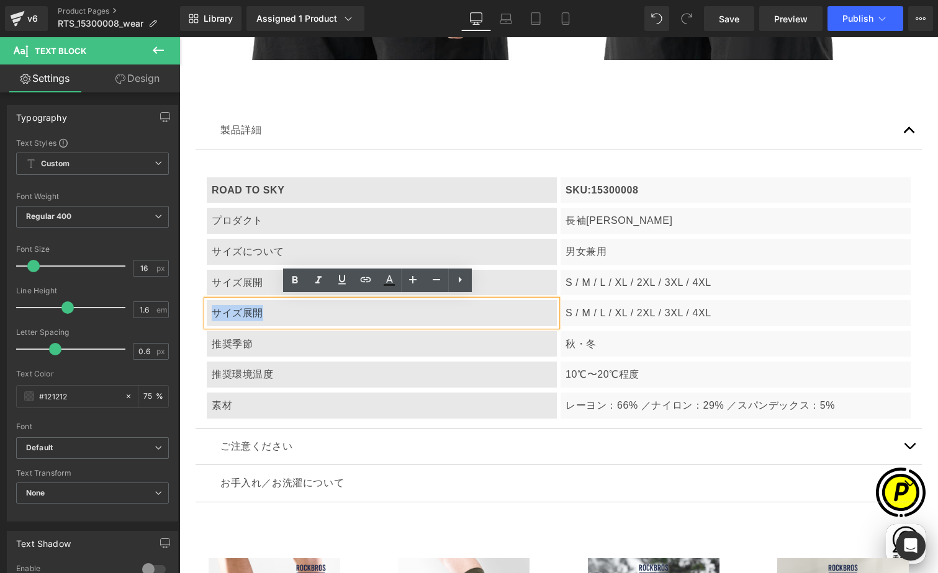
drag, startPoint x: 209, startPoint y: 308, endPoint x: 272, endPoint y: 310, distance: 63.3
click at [272, 310] on p "サイズ展開" at bounding box center [382, 313] width 340 height 16
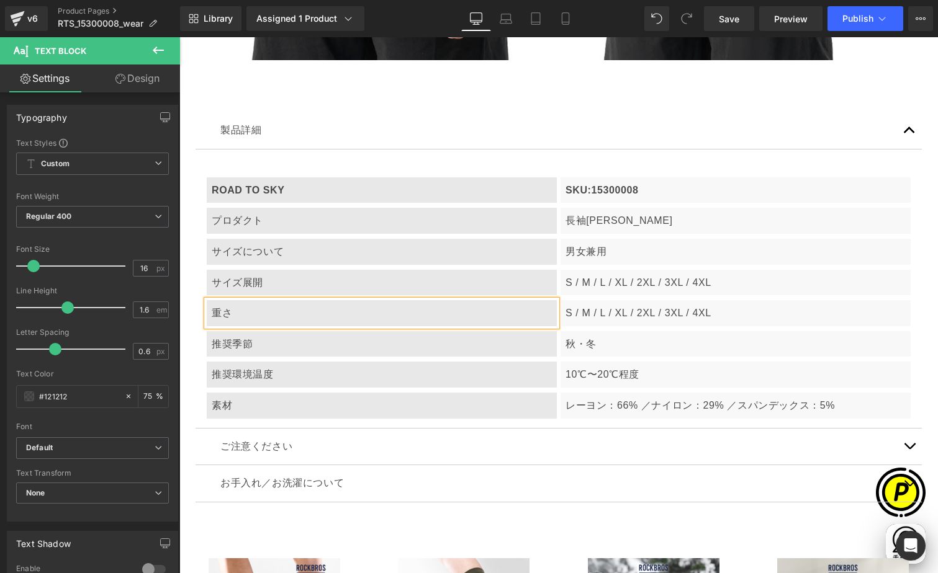
scroll to position [0, 0]
click at [593, 313] on p "S / M / L / XL / 2XL / 3XL / 4XL" at bounding box center [735, 313] width 340 height 16
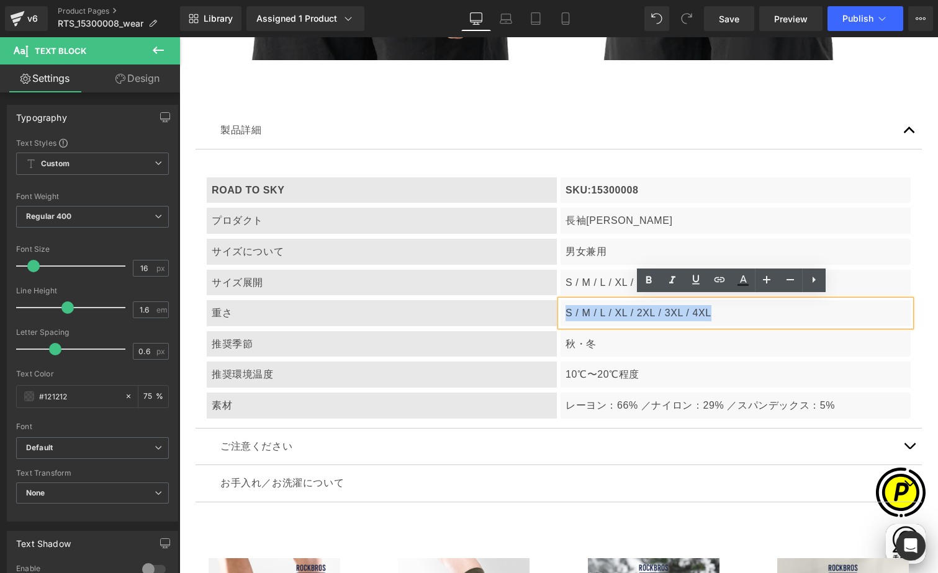
drag, startPoint x: 560, startPoint y: 309, endPoint x: 728, endPoint y: 317, distance: 168.4
click at [721, 315] on p "S / M / L / XL / 2XL / 3XL / 4XL" at bounding box center [735, 313] width 340 height 16
paste div
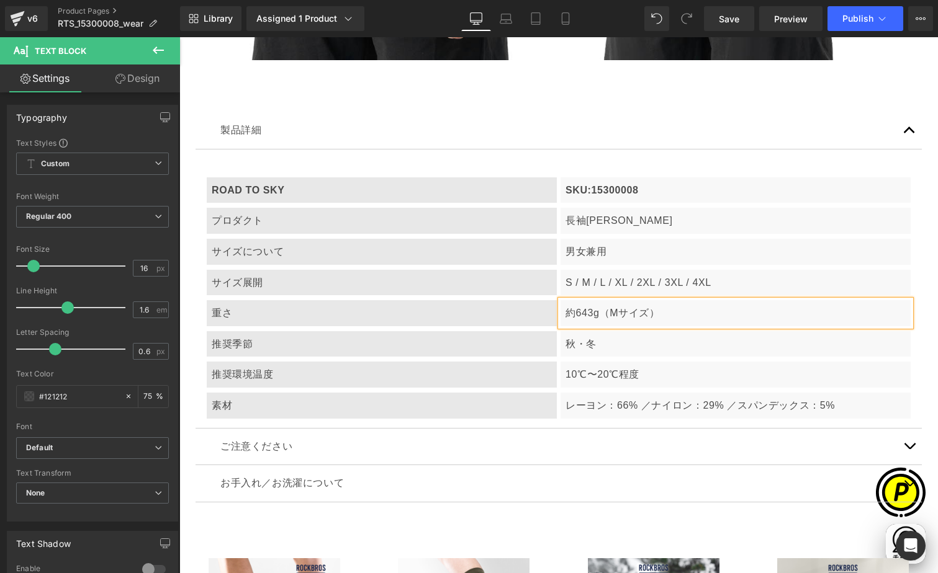
scroll to position [0, 242]
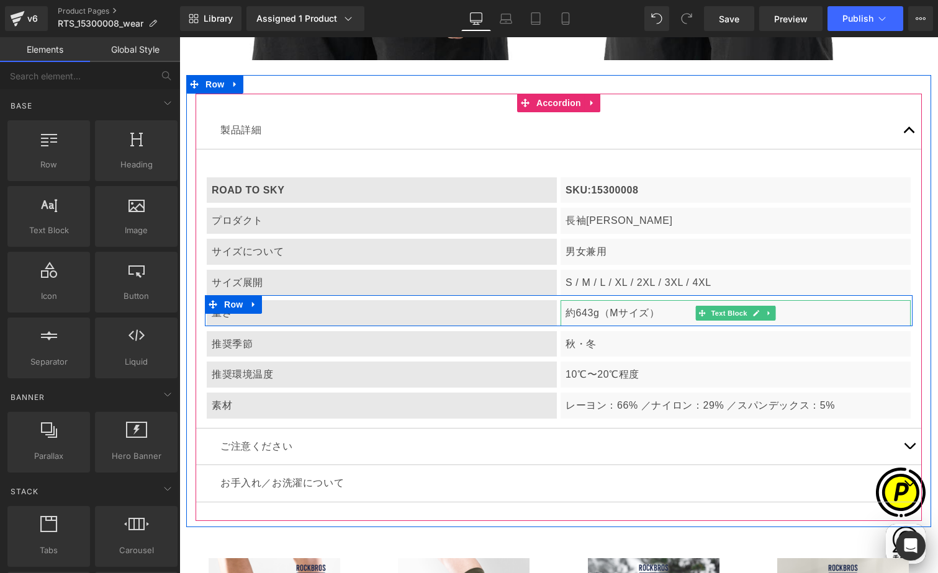
drag, startPoint x: 570, startPoint y: 306, endPoint x: 578, endPoint y: 308, distance: 9.0
click at [570, 306] on p "約643g（Mサイズ）" at bounding box center [735, 313] width 340 height 16
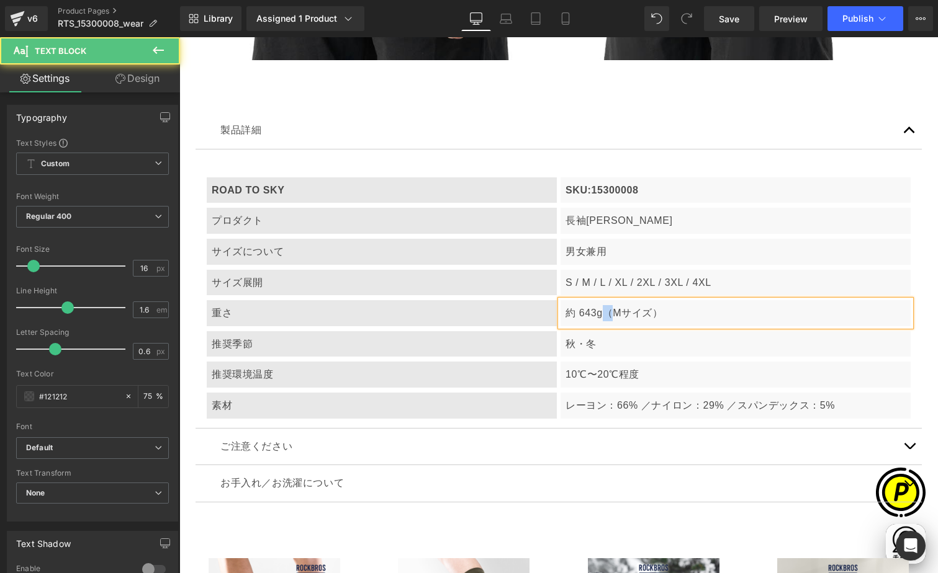
click at [604, 311] on p "約 643g（Mサイズ）" at bounding box center [735, 313] width 340 height 16
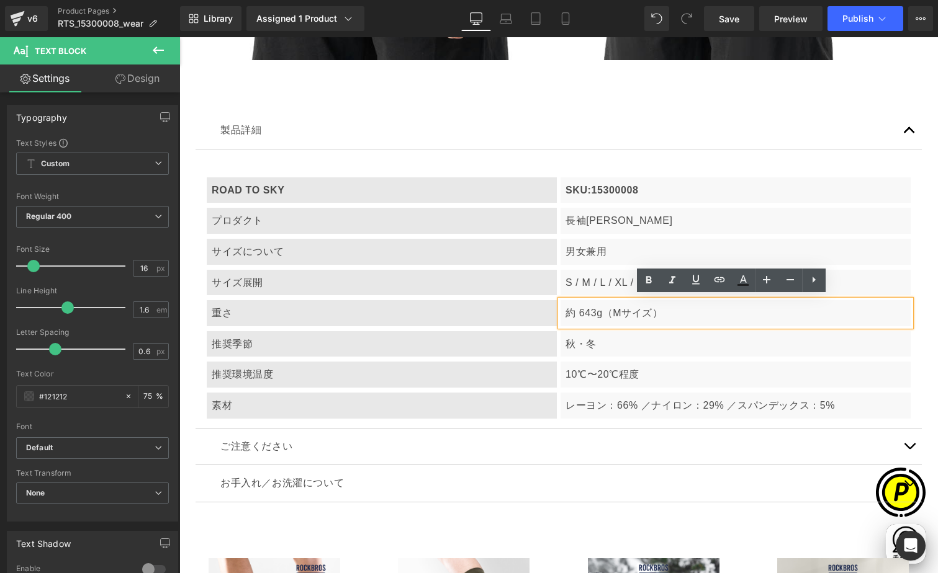
click at [709, 321] on div "約 643g（Mサイズ）" at bounding box center [735, 313] width 350 height 26
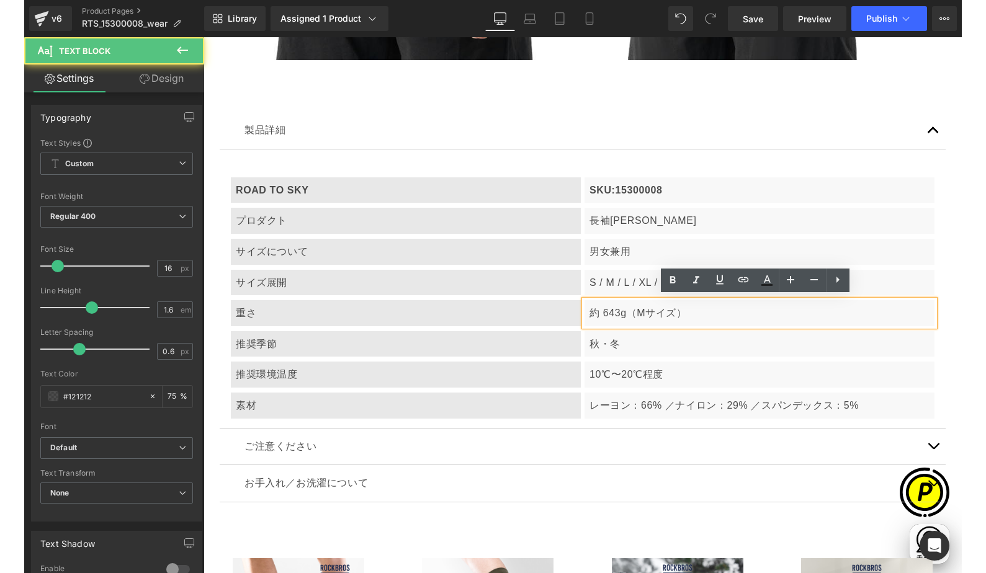
scroll to position [0, 484]
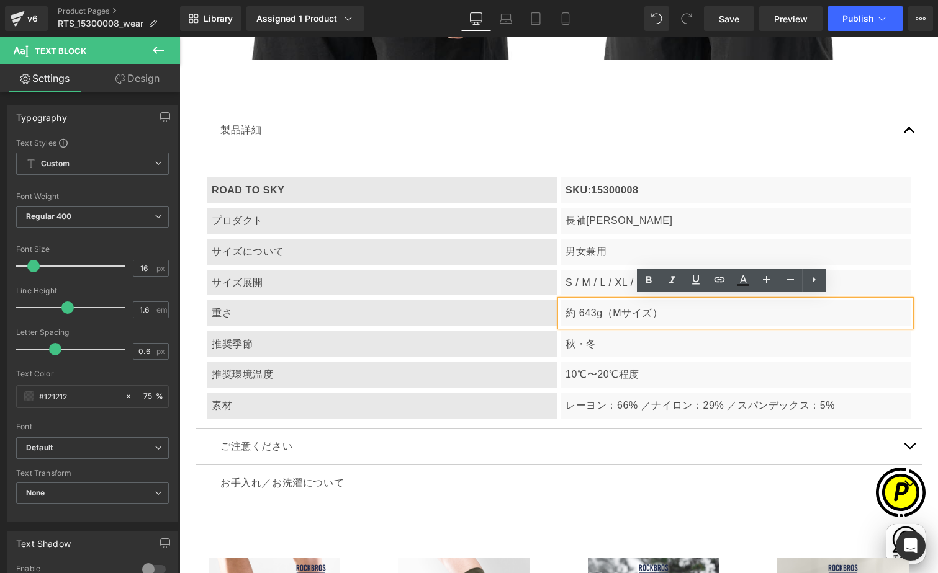
click at [923, 364] on div "製品詳細 Text Block ROAD TO SKY Text Block SKU:15300008 Text Block Row プロダクト Text B…" at bounding box center [558, 308] width 745 height 428
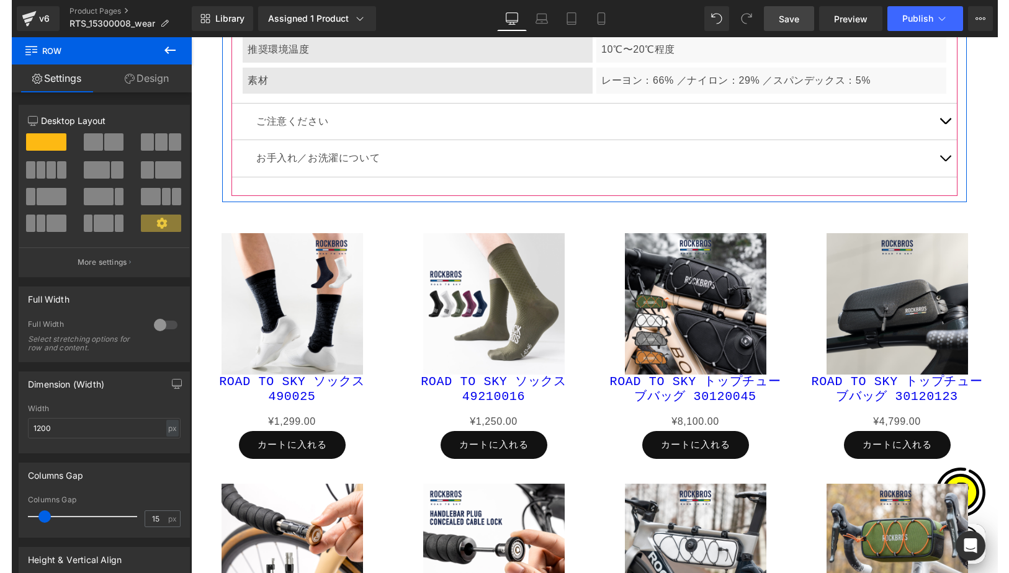
scroll to position [0, 726]
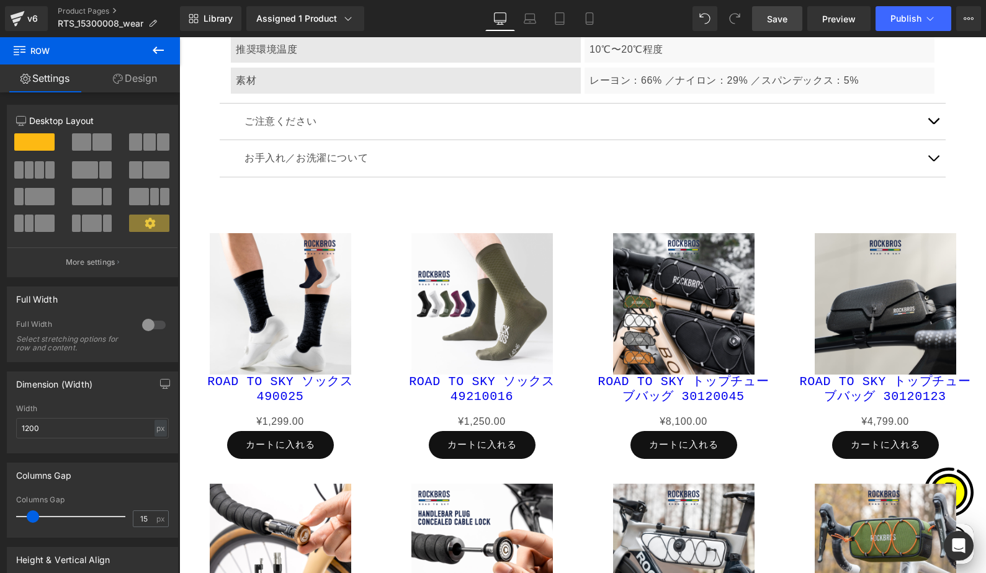
drag, startPoint x: 770, startPoint y: 21, endPoint x: 806, endPoint y: 81, distance: 70.1
click at [770, 21] on span "Save" at bounding box center [777, 18] width 20 height 13
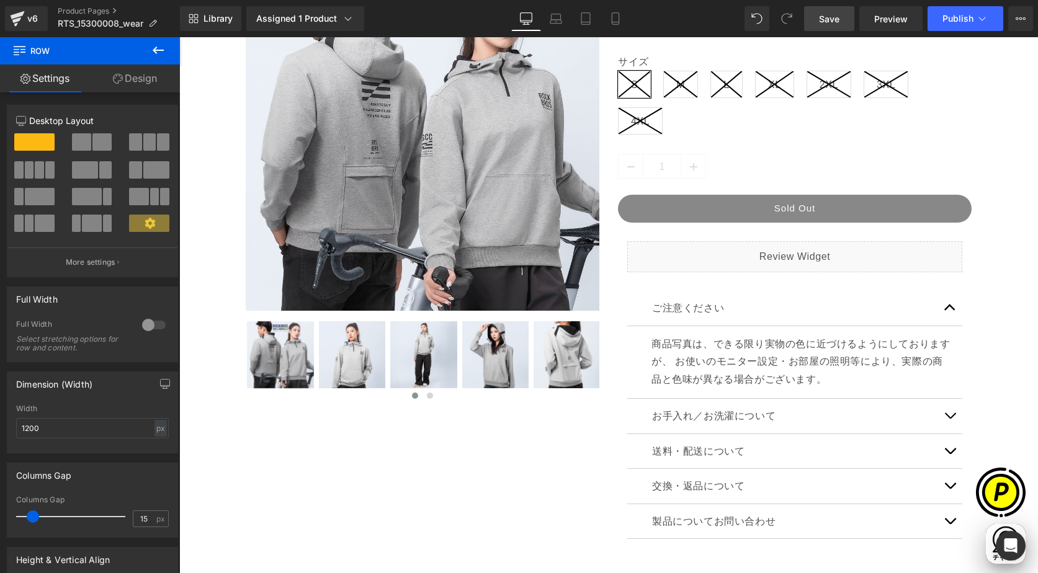
click at [163, 53] on icon at bounding box center [158, 50] width 15 height 15
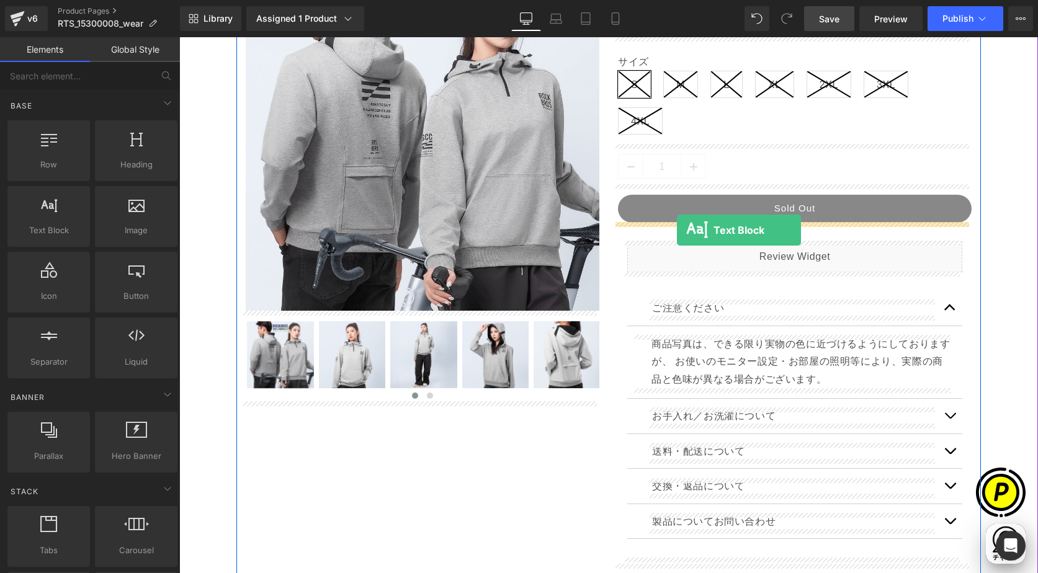
scroll to position [0, 0]
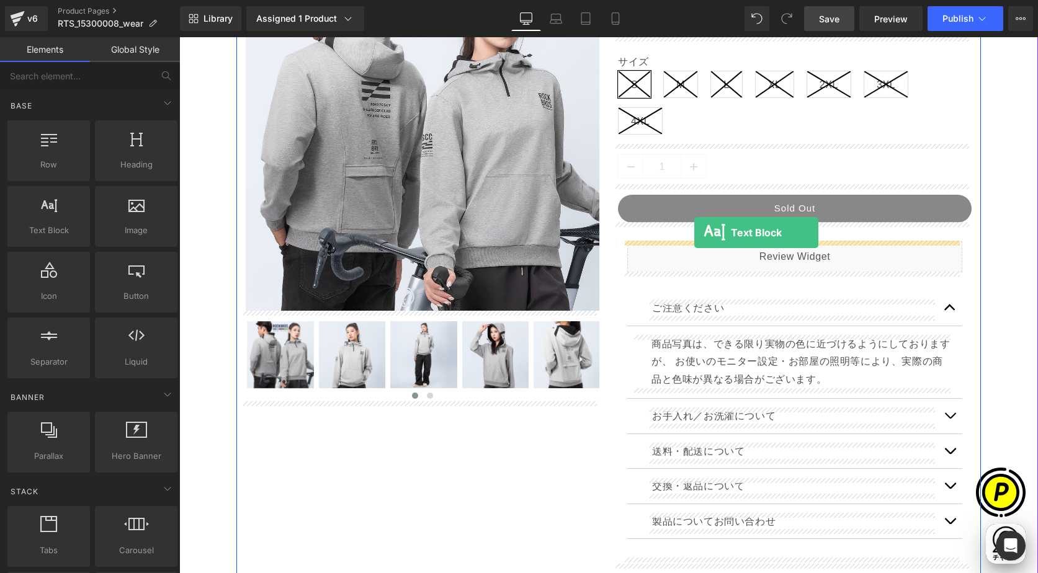
drag, startPoint x: 247, startPoint y: 237, endPoint x: 695, endPoint y: 233, distance: 447.5
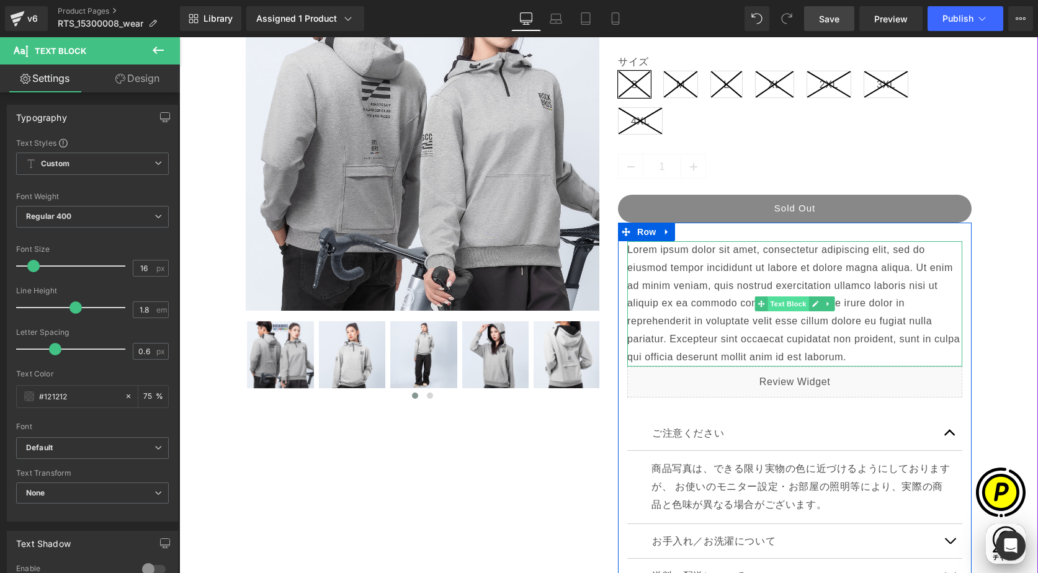
scroll to position [0, 242]
click at [780, 304] on span "Text Block" at bounding box center [788, 304] width 41 height 15
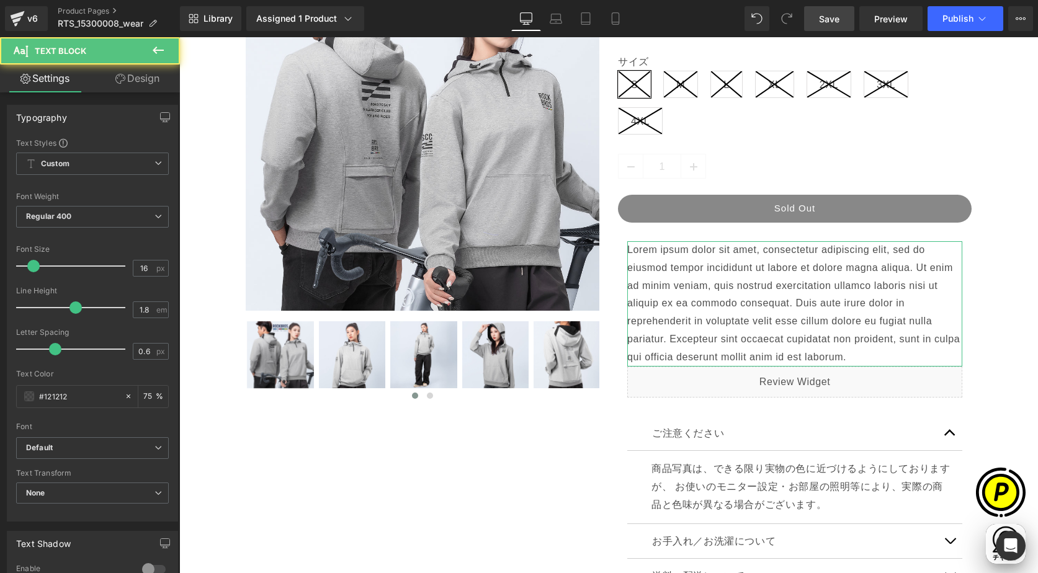
click at [157, 86] on link "Design" at bounding box center [137, 79] width 90 height 28
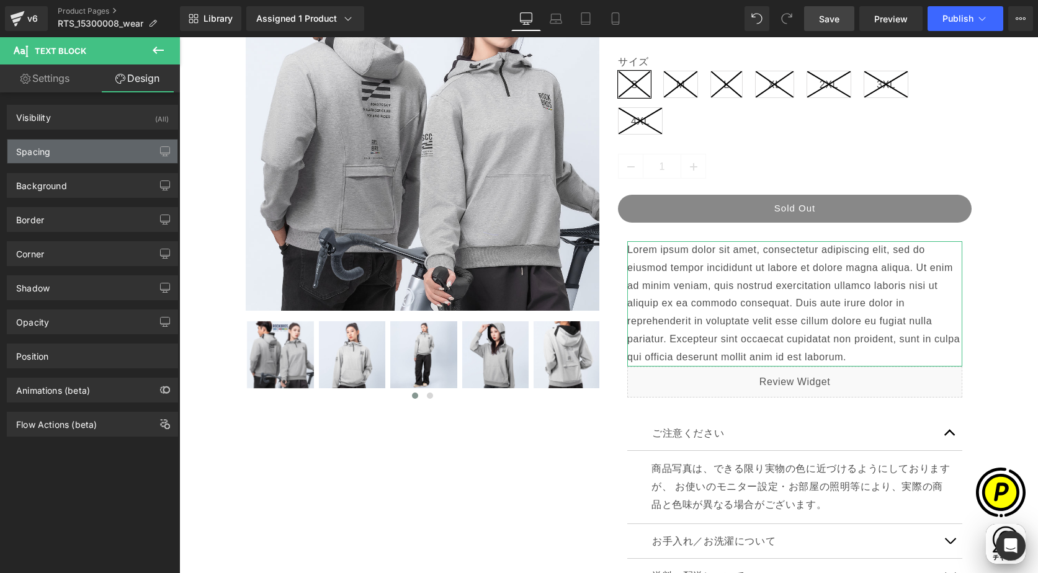
click at [59, 150] on div "Spacing" at bounding box center [92, 152] width 170 height 24
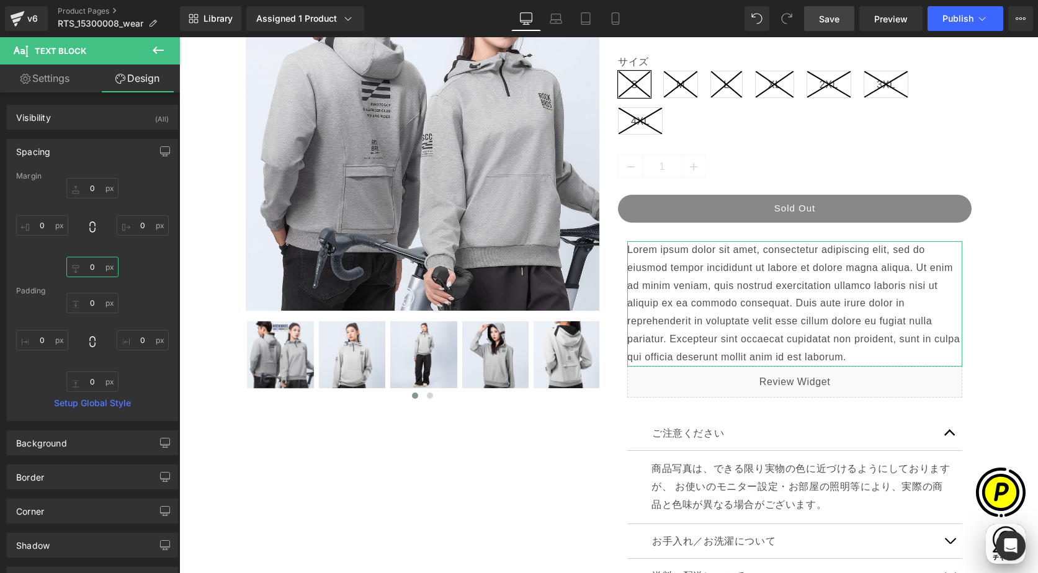
drag, startPoint x: 92, startPoint y: 263, endPoint x: 161, endPoint y: 285, distance: 73.0
click at [92, 263] on input "0" at bounding box center [92, 267] width 52 height 20
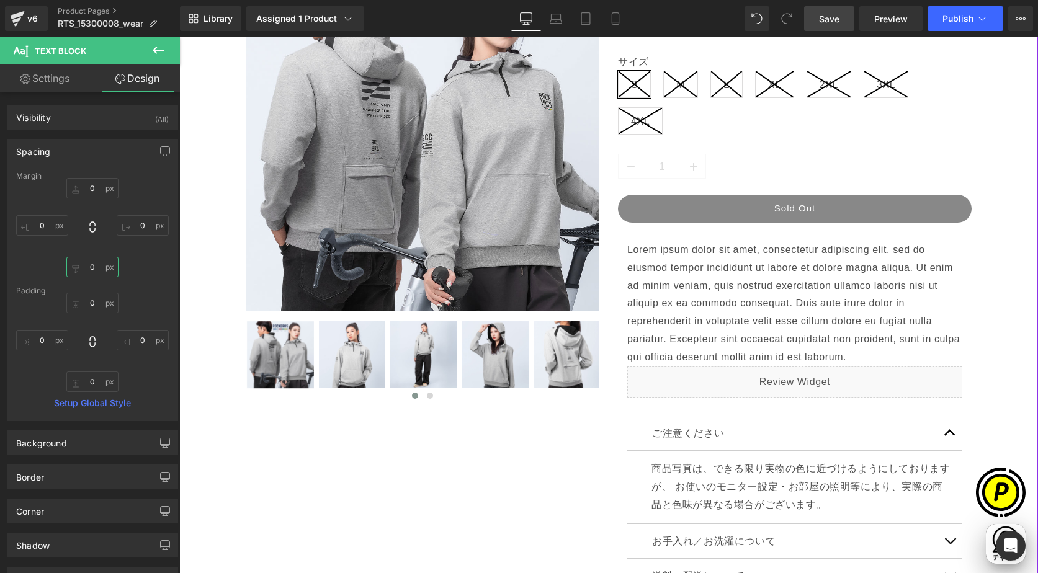
scroll to position [0, 484]
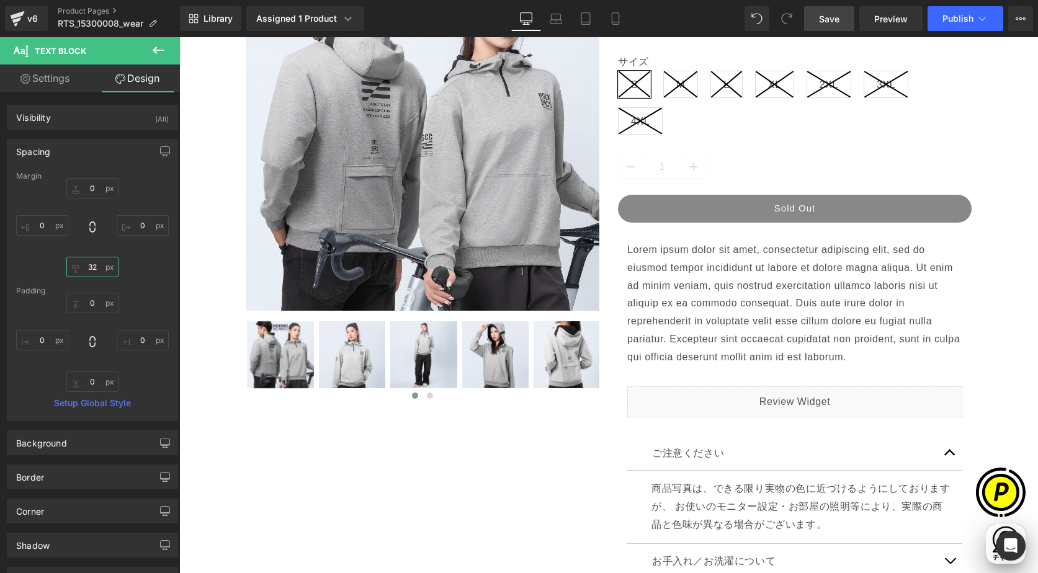
type input "32"
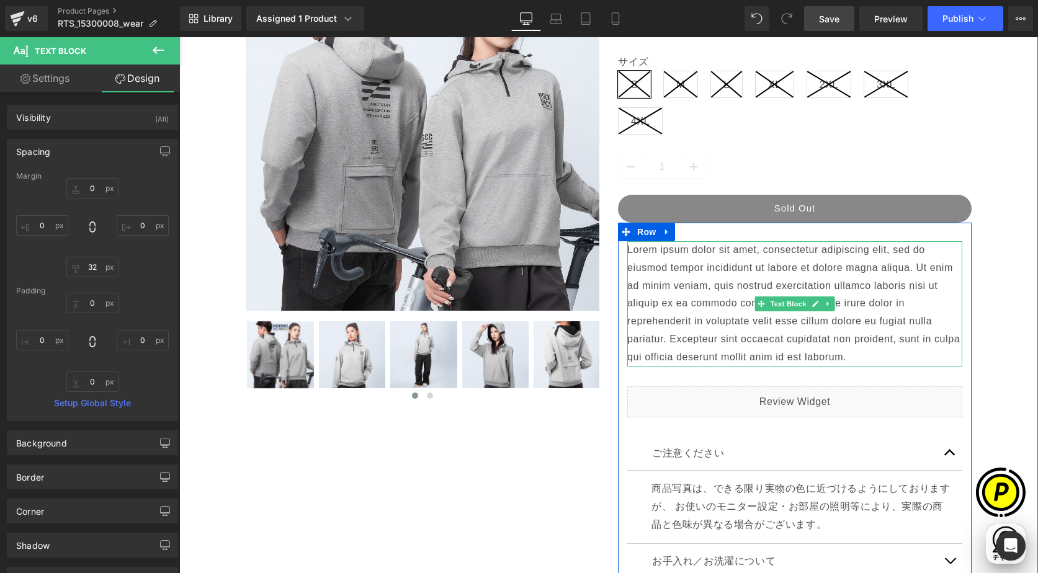
click at [652, 302] on p "Lorem ipsum dolor sit amet, consectetur adipiscing elit, sed do eiusmod tempor …" at bounding box center [794, 303] width 335 height 125
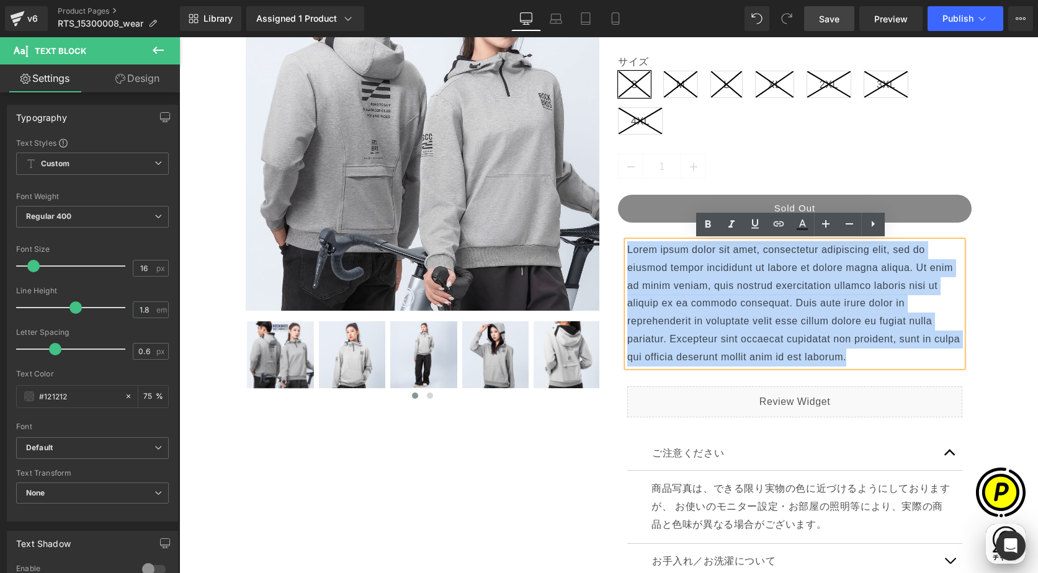
drag, startPoint x: 623, startPoint y: 250, endPoint x: 858, endPoint y: 355, distance: 257.6
click at [858, 355] on p "Lorem ipsum dolor sit amet, consectetur adipiscing elit, sed do eiusmod tempor …" at bounding box center [794, 303] width 335 height 125
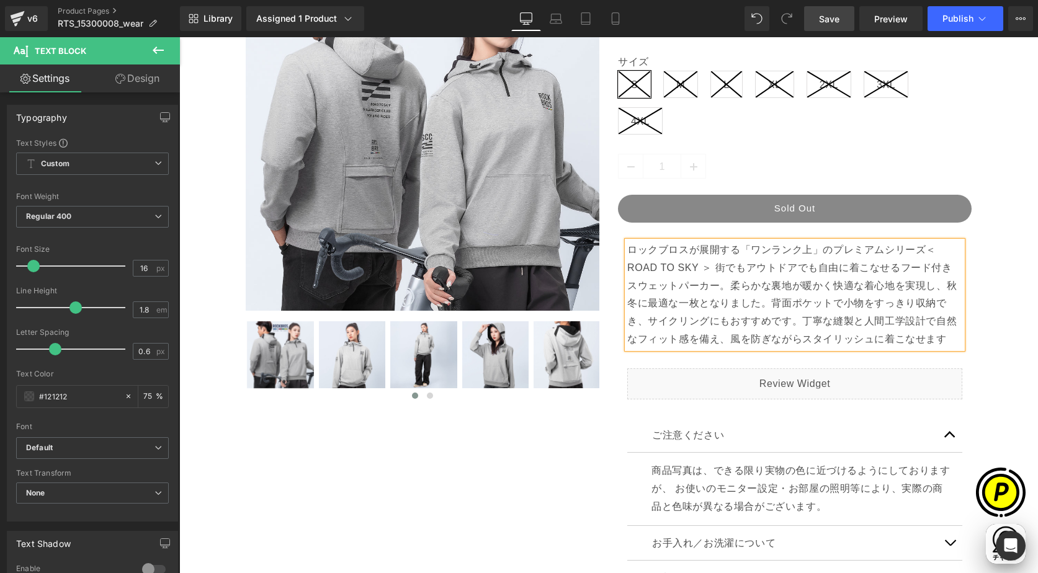
scroll to position [0, 0]
click at [918, 248] on p "ロックブロスが展開する「ワンランク上」のプレミアムシリーズ＜ ROAD TO SKY ＞ 街でもアウトドアでも自由に着こなせるフード付きスウェットパーカー。柔…" at bounding box center [794, 294] width 335 height 107
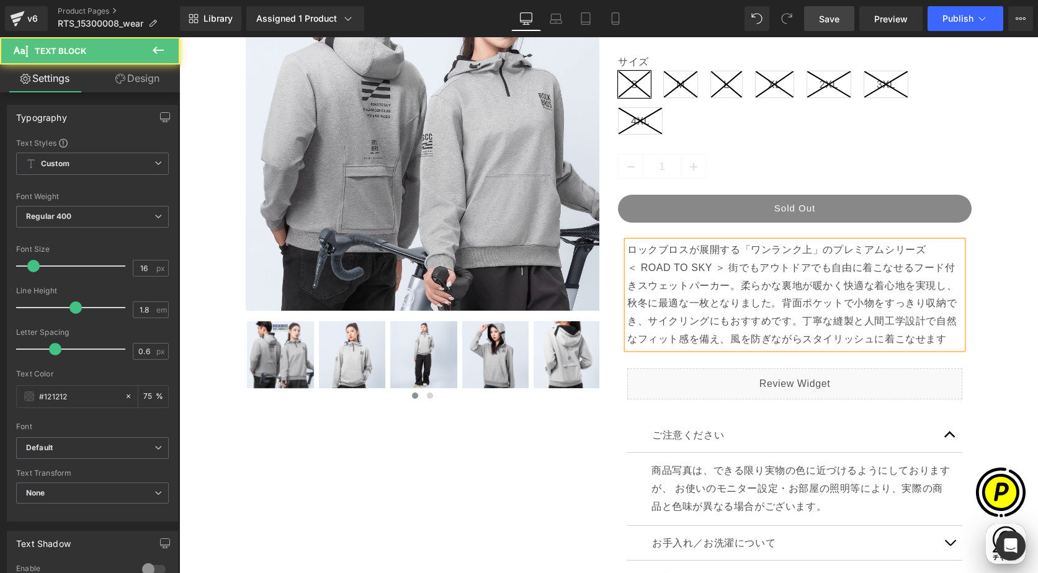
click at [730, 269] on p "ロックブロスが展開する「ワンランク上」のプレミアムシリーズ ＜ ROAD TO SKY ＞ 街でもアウトドアでも自由に着こなせるフード付きスウェットパーカー。…" at bounding box center [794, 294] width 335 height 107
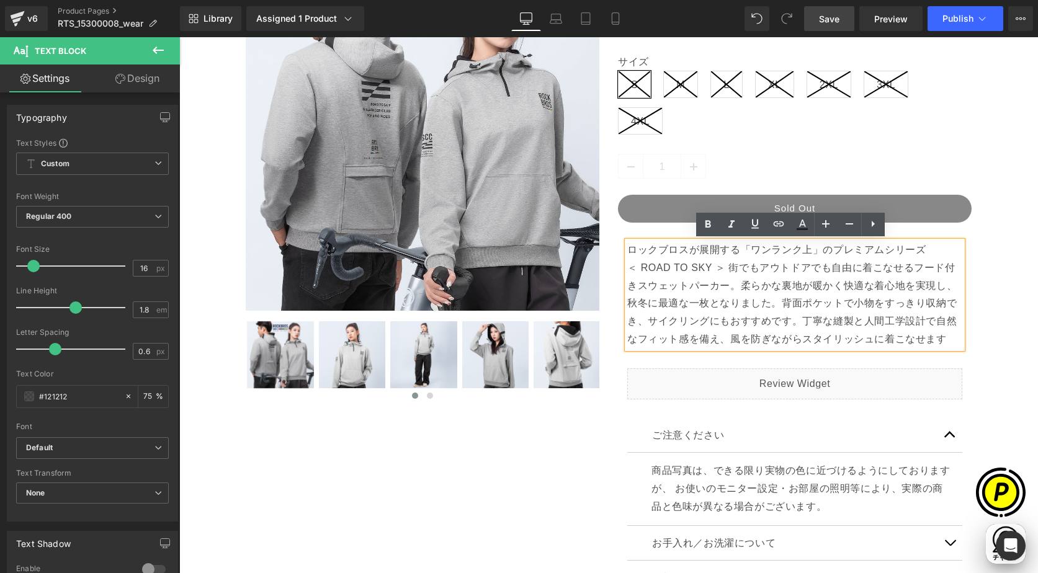
click at [724, 261] on p "ロックブロスが展開する「ワンランク上」のプレミアムシリーズ ＜ ROAD TO SKY ＞ 街でもアウトドアでも自由に着こなせるフード付きスウェットパーカー。…" at bounding box center [794, 294] width 335 height 107
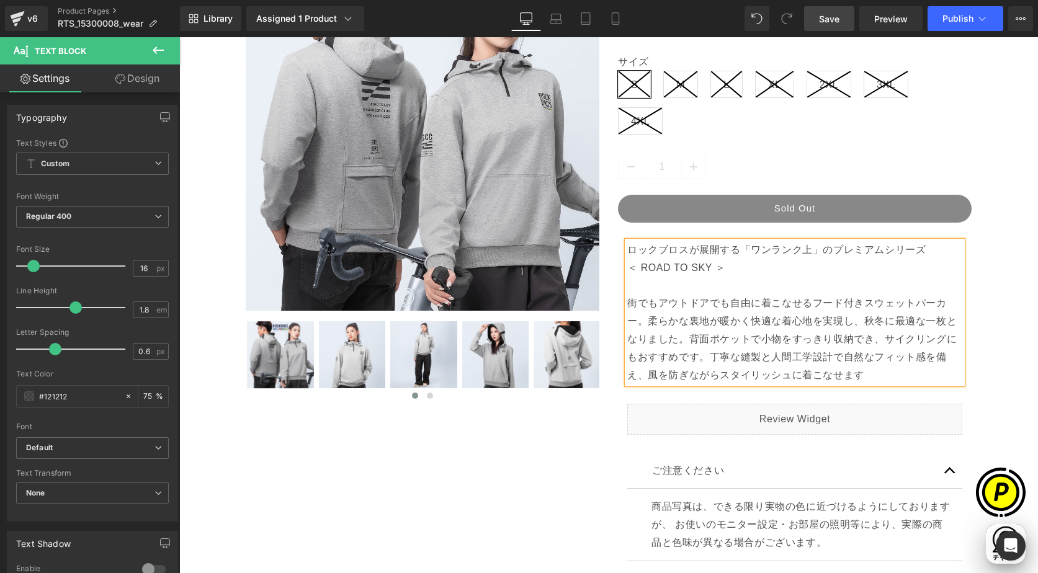
click at [749, 274] on p "ロックブロスが展開する「ワンランク上」のプレミアムシリーズ ＜ ROAD TO SKY ＞ 街でもアウトドアでも自由に着こなせるフード付きスウェットパーカー。…" at bounding box center [794, 312] width 335 height 143
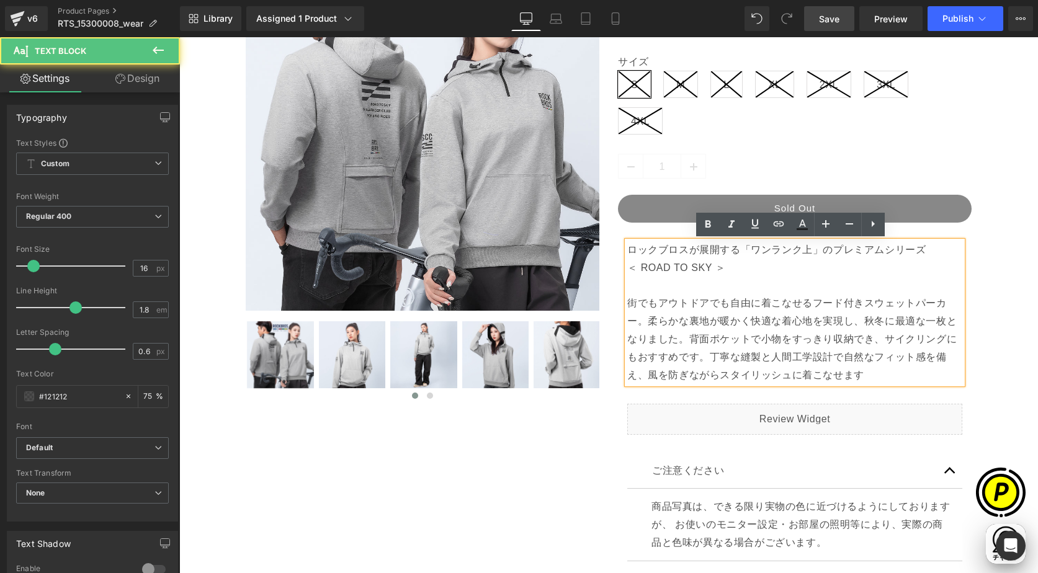
scroll to position [0, 484]
drag, startPoint x: 624, startPoint y: 266, endPoint x: 740, endPoint y: 277, distance: 116.6
click at [740, 277] on p "ロックブロスが展開する「ワンランク上」のプレミアムシリーズ ＜ ROAD TO SKY ＞ 街でもアウトドアでも自由に着こなせるフード付きスウェットパーカー。…" at bounding box center [794, 312] width 335 height 143
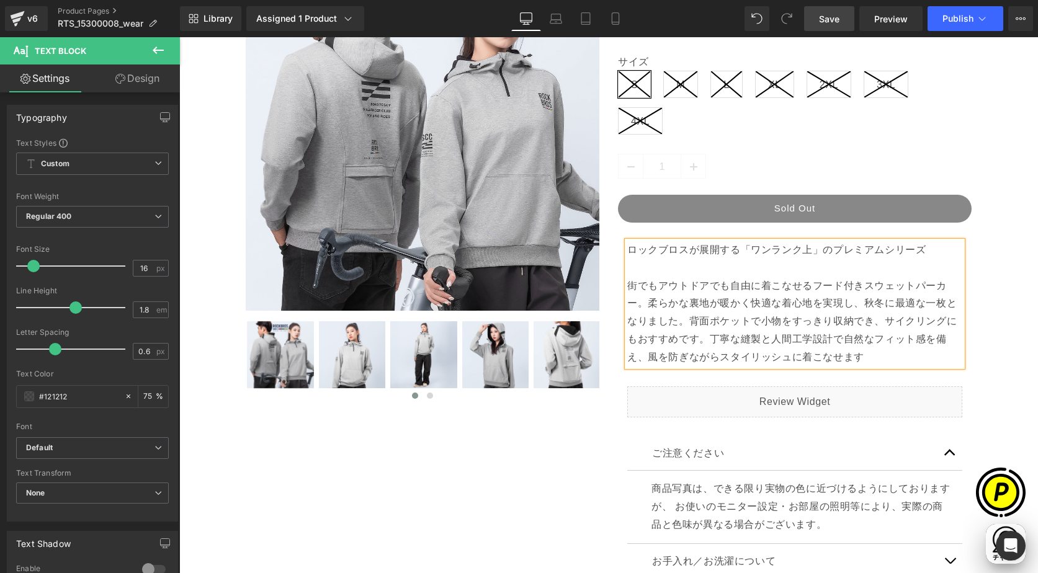
click at [645, 272] on p "ロックブロスが展開する「ワンランク上」のプレミアムシリーズ 街でもアウトドアでも自由に着こなせるフード付きスウェットパーカー。柔らかな裏地が暖かく快適な着心地…" at bounding box center [794, 303] width 335 height 125
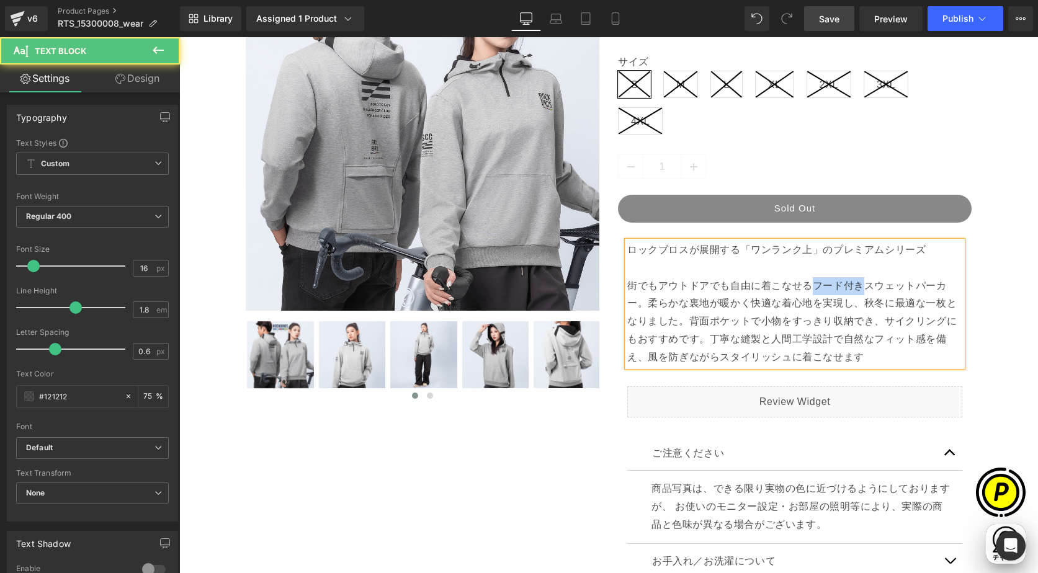
drag, startPoint x: 809, startPoint y: 284, endPoint x: 860, endPoint y: 285, distance: 50.9
click at [860, 285] on p "ロックブロスが展開する「ワンランク上」のプレミアムシリーズ 街でもアウトドアでも自由に着こなせるフード付きスウェットパーカー。柔らかな裏地が暖かく快適な着心地…" at bounding box center [794, 303] width 335 height 125
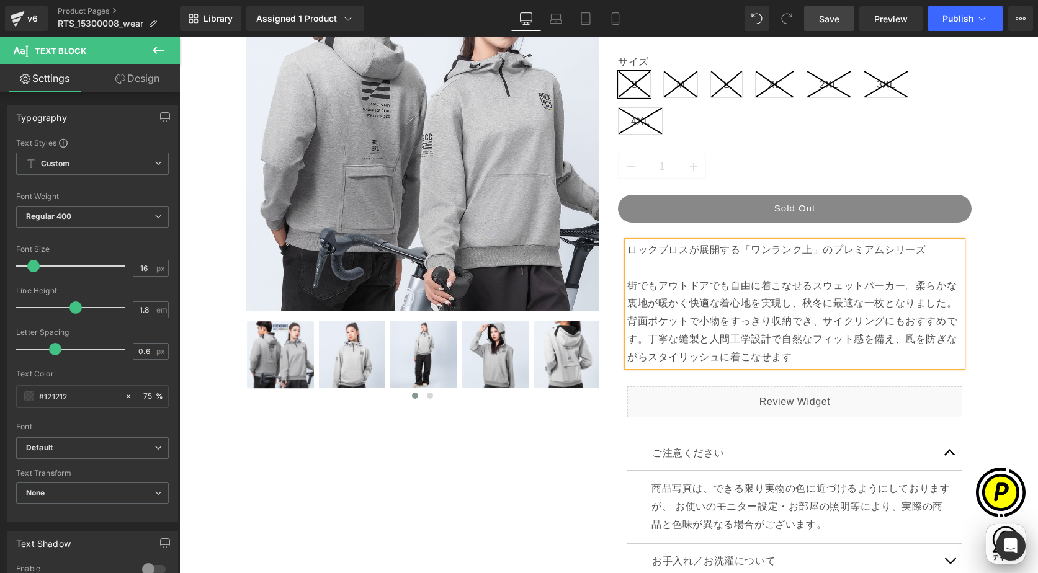
click at [986, 304] on div "Sale Off (P) Image ‹ ›" at bounding box center [609, 358] width 847 height 839
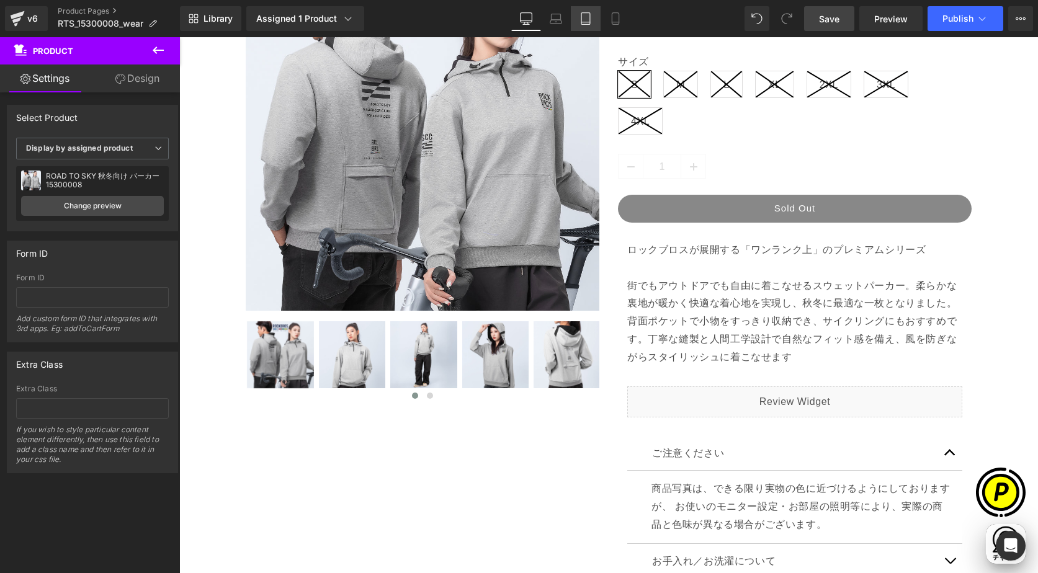
scroll to position [0, 484]
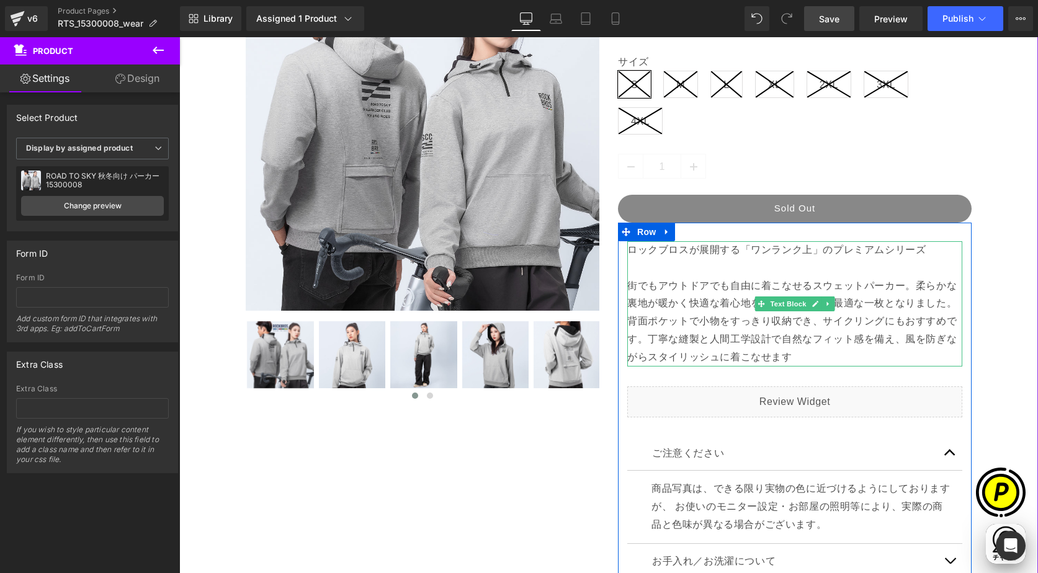
click at [886, 299] on p "ロックブロスが展開する「ワンランク上」のプレミアムシリーズ 街でもアウトドアでも自由に着こなせるスウェットパーカー。柔らかな裏地が暖かく快適な着心地を実現し、…" at bounding box center [794, 303] width 335 height 125
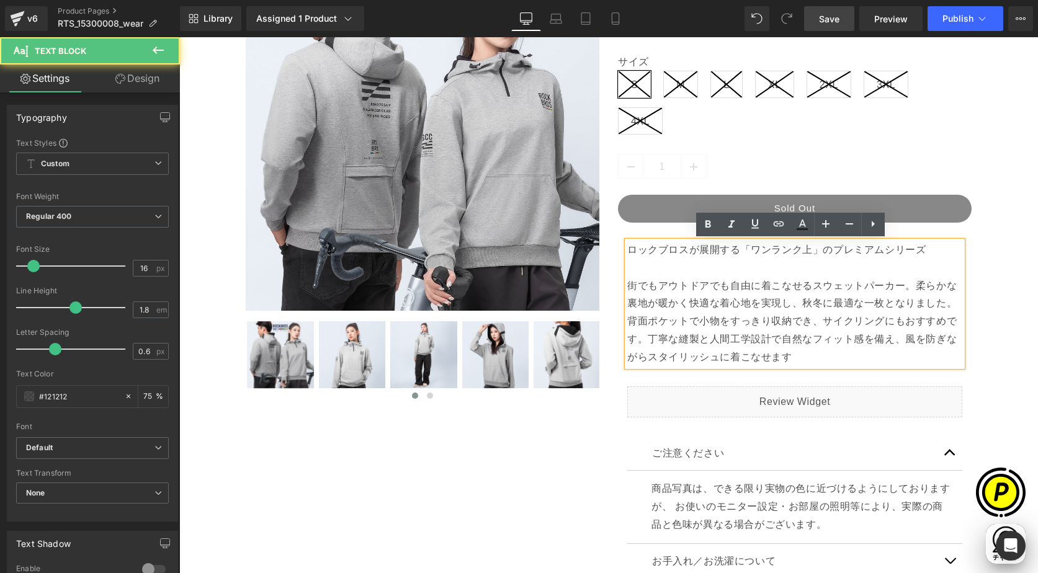
scroll to position [0, 726]
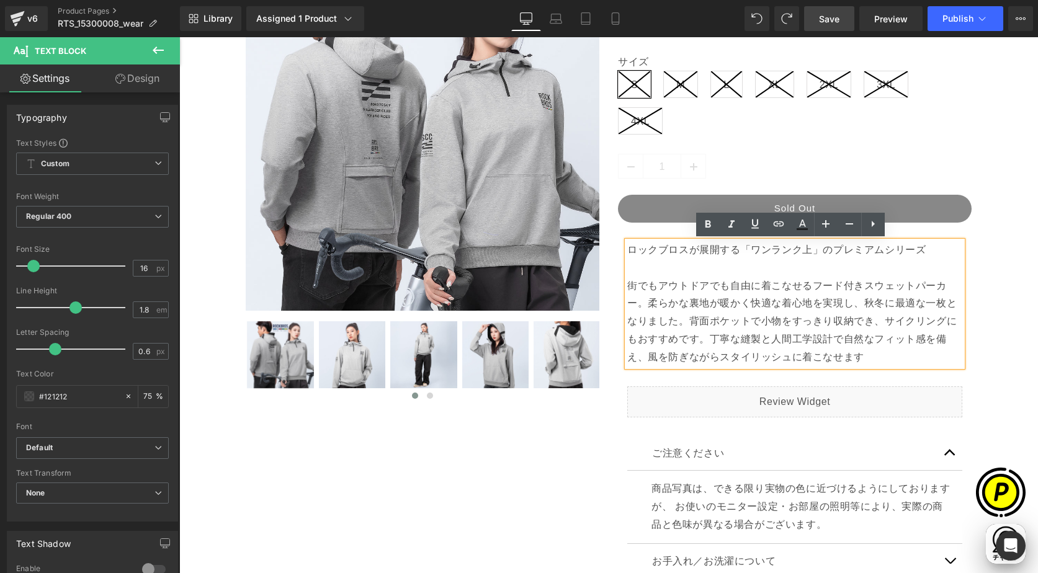
click at [889, 307] on p "ロックブロスが展開する「ワンランク上」のプレミアムシリーズ 街でもアウトドアでも自由に着こなせるフード付きスウェットパーカー。柔らかな裏地が暖かく快適な着心地…" at bounding box center [794, 303] width 335 height 125
click at [1006, 299] on div "Sale Off (P) Image ‹ ›" at bounding box center [609, 358] width 847 height 839
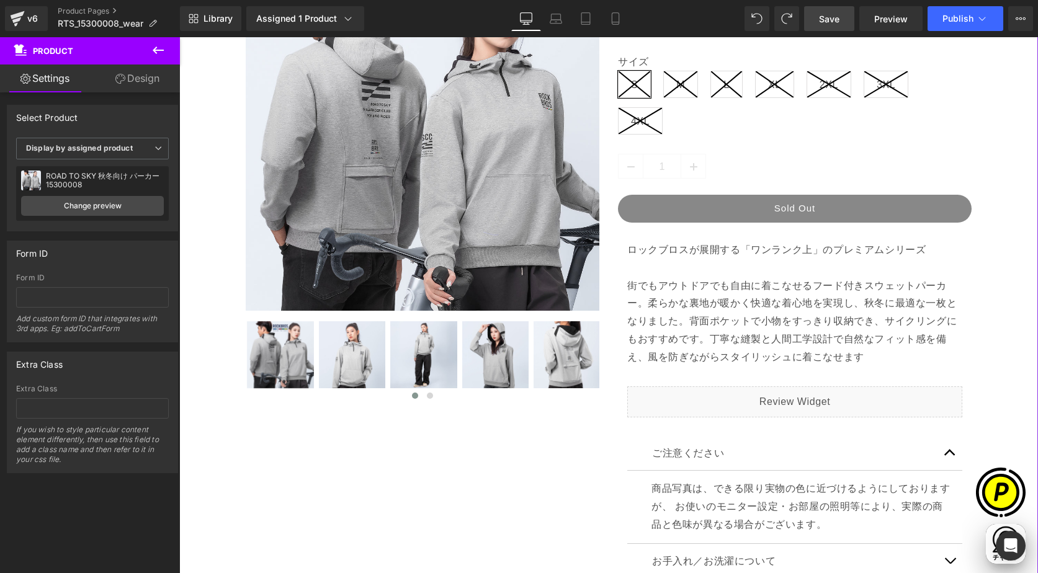
scroll to position [0, 484]
click at [1008, 337] on div "Sale Off (P) Image ‹ ›" at bounding box center [609, 358] width 847 height 839
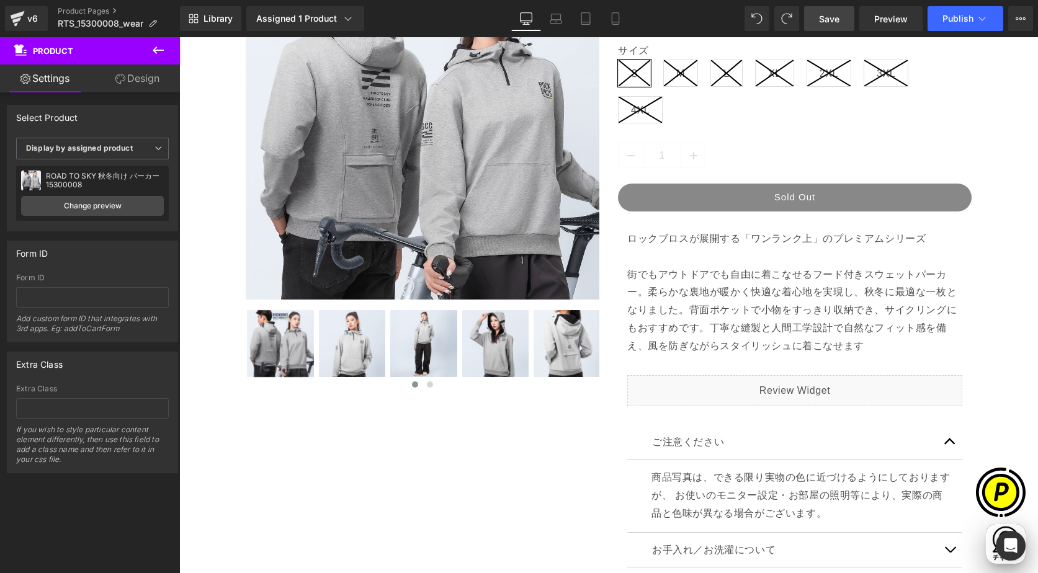
scroll to position [0, 726]
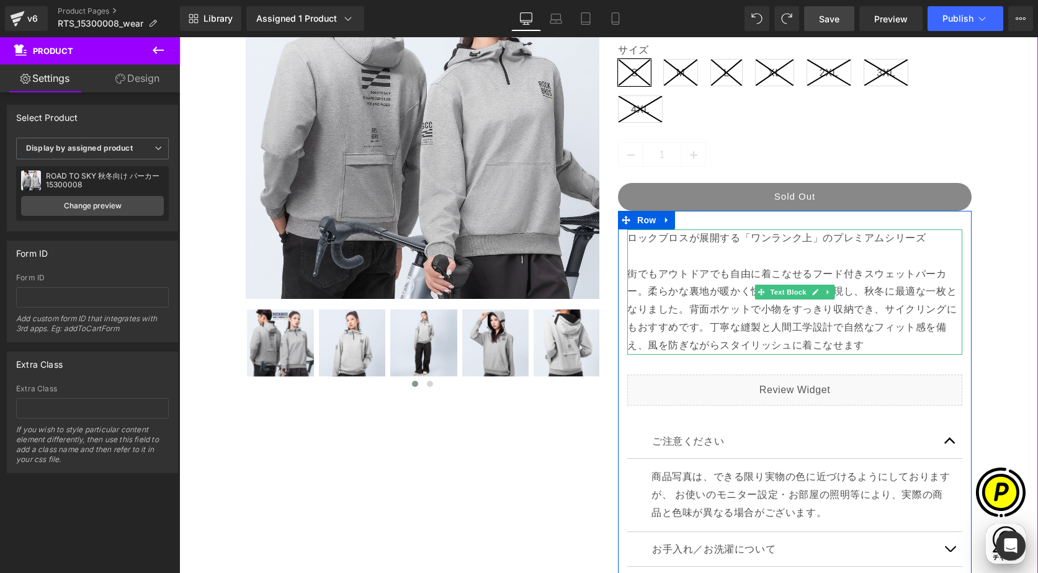
drag, startPoint x: 642, startPoint y: 276, endPoint x: 615, endPoint y: 272, distance: 27.5
click at [644, 276] on p "ロックブロスが展開する「ワンランク上」のプレミアムシリーズ 街でもアウトドアでも自由に着こなせるフード付きスウェットパーカー。柔らかな裏地が暖かく快適な着心地…" at bounding box center [794, 292] width 335 height 125
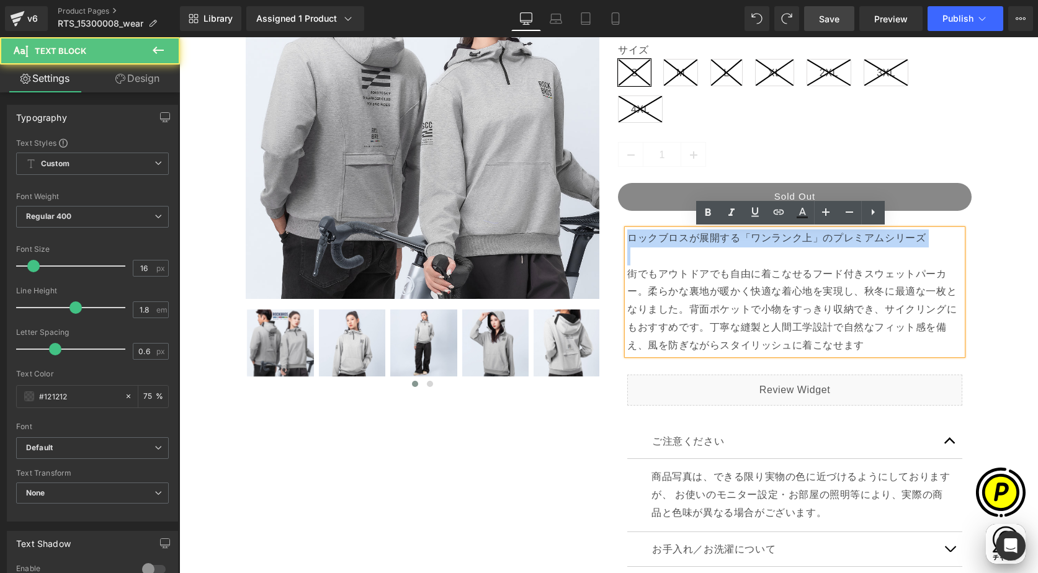
drag, startPoint x: 624, startPoint y: 271, endPoint x: 619, endPoint y: 240, distance: 32.0
click at [619, 240] on div "ロックブロスが展開する「ワンランク上」のプレミアムシリーズ 街でもアウトドアでも自由に着こなせるフード付きスウェットパーカー。柔らかな裏地が暖かく快適な着心地…" at bounding box center [795, 461] width 354 height 462
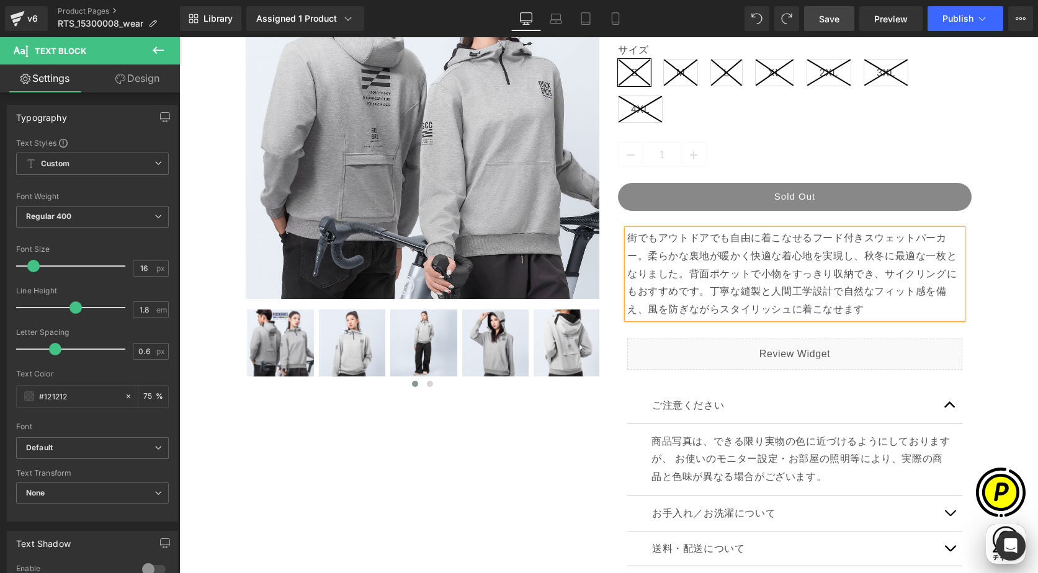
drag, startPoint x: 997, startPoint y: 292, endPoint x: 991, endPoint y: 295, distance: 7.5
click at [997, 294] on div "Sale Off (P) Image ‹ ›" at bounding box center [609, 328] width 847 height 803
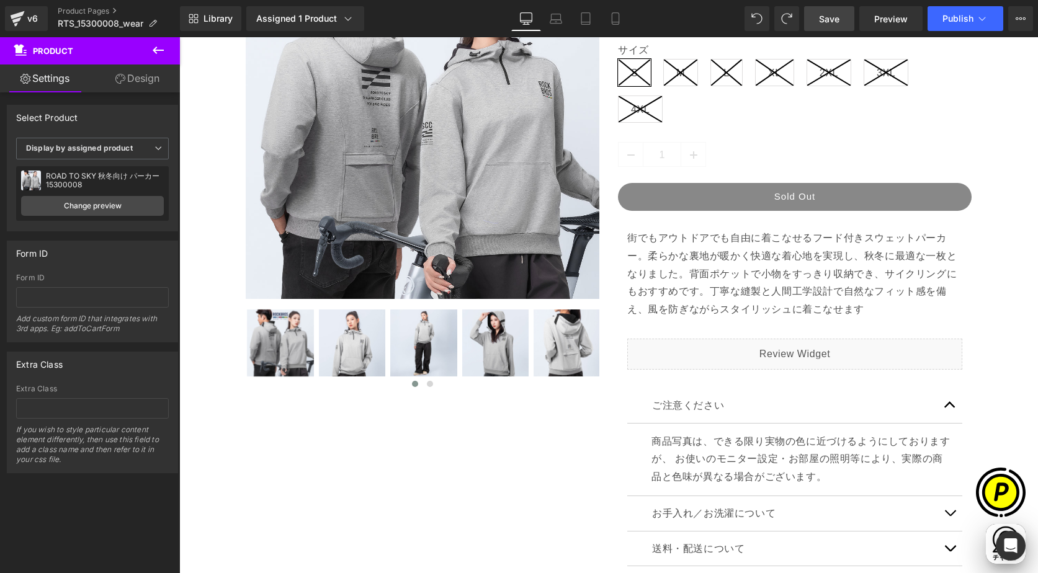
scroll to position [0, 0]
click at [989, 297] on div "Sale Off (P) Image ‹ ›" at bounding box center [609, 328] width 847 height 803
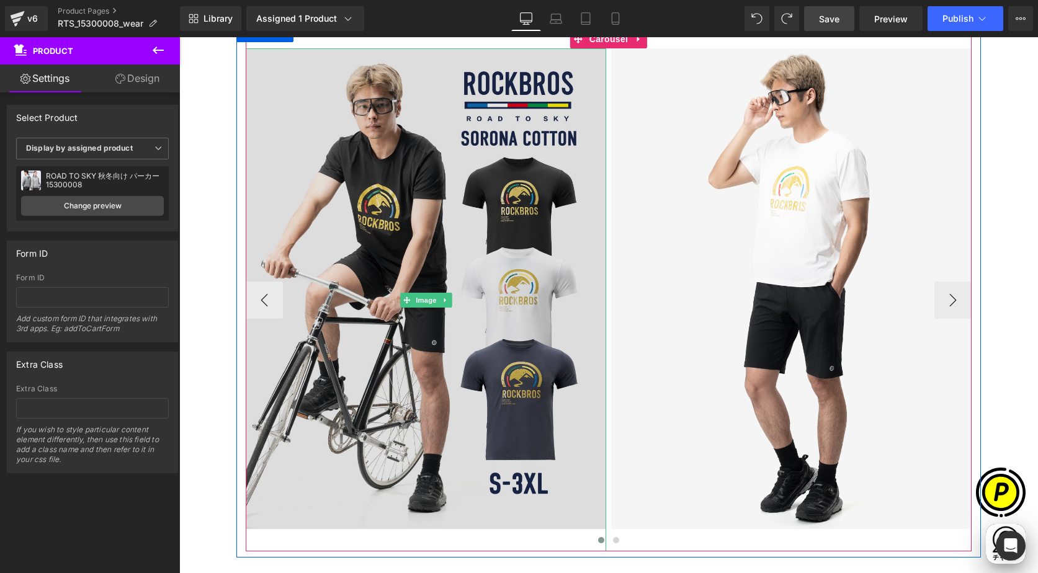
click at [490, 224] on img at bounding box center [426, 299] width 361 height 503
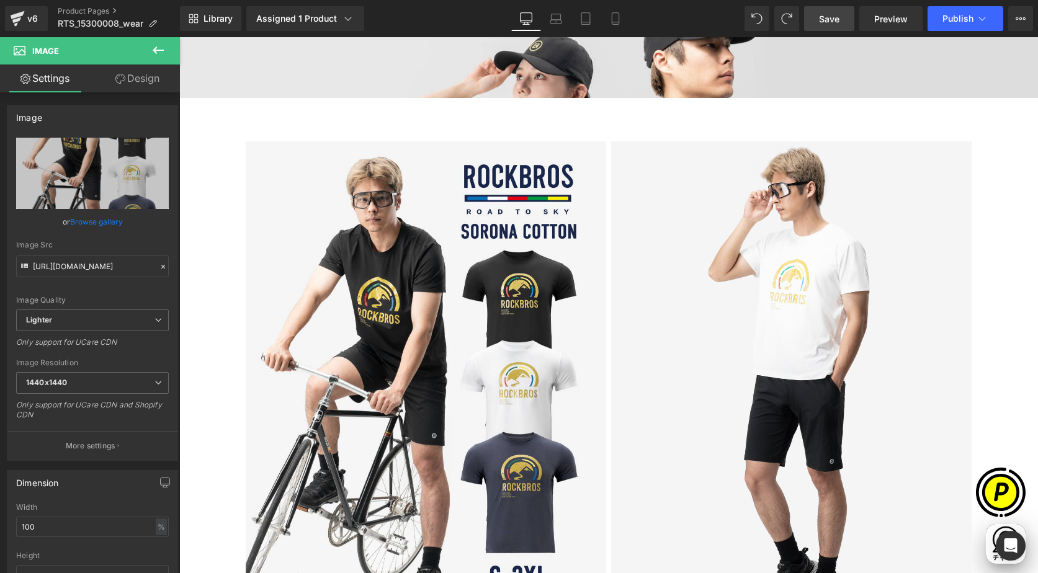
scroll to position [0, 484]
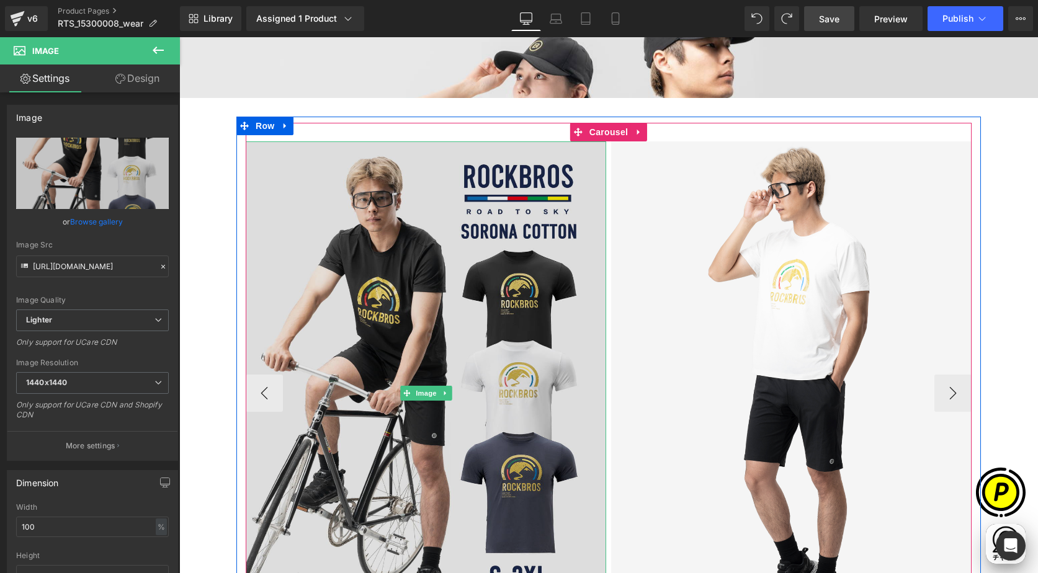
click at [426, 274] on img at bounding box center [426, 393] width 361 height 503
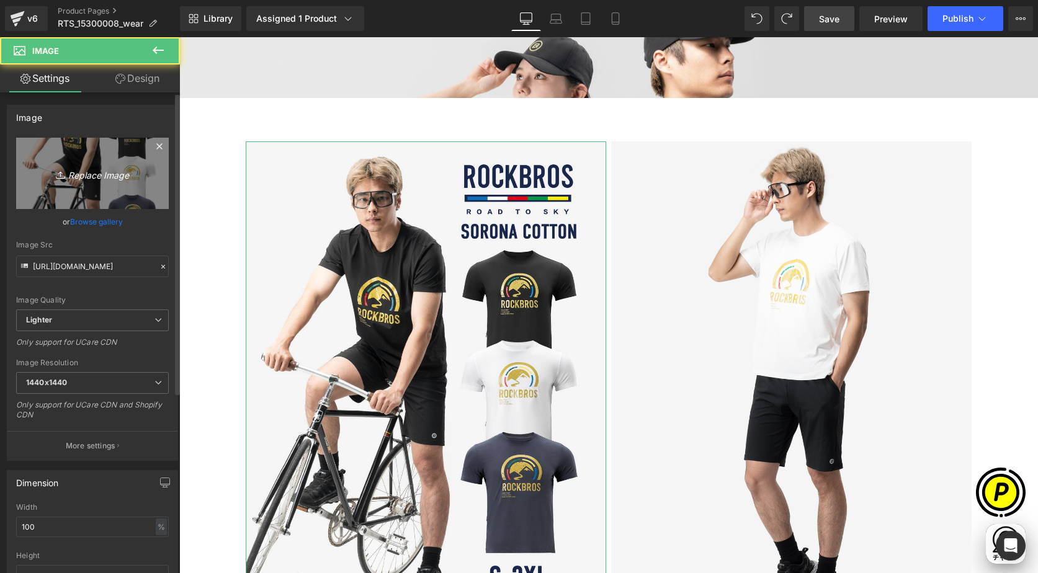
click at [76, 181] on link "Replace Image" at bounding box center [92, 173] width 153 height 71
type input "C:\fakepath\RTS_15300008-LP_01-1.jpg"
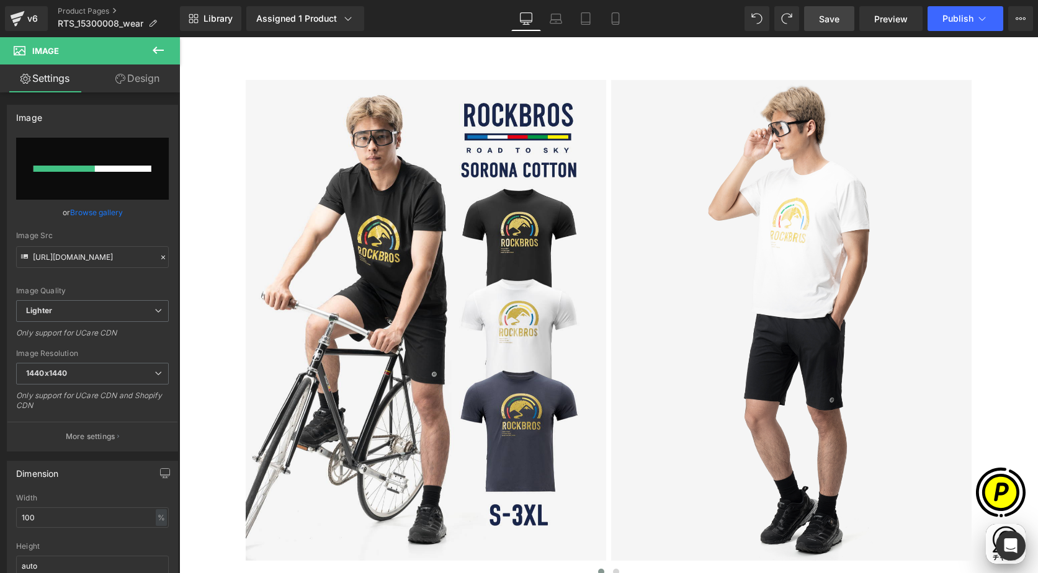
scroll to position [0, 0]
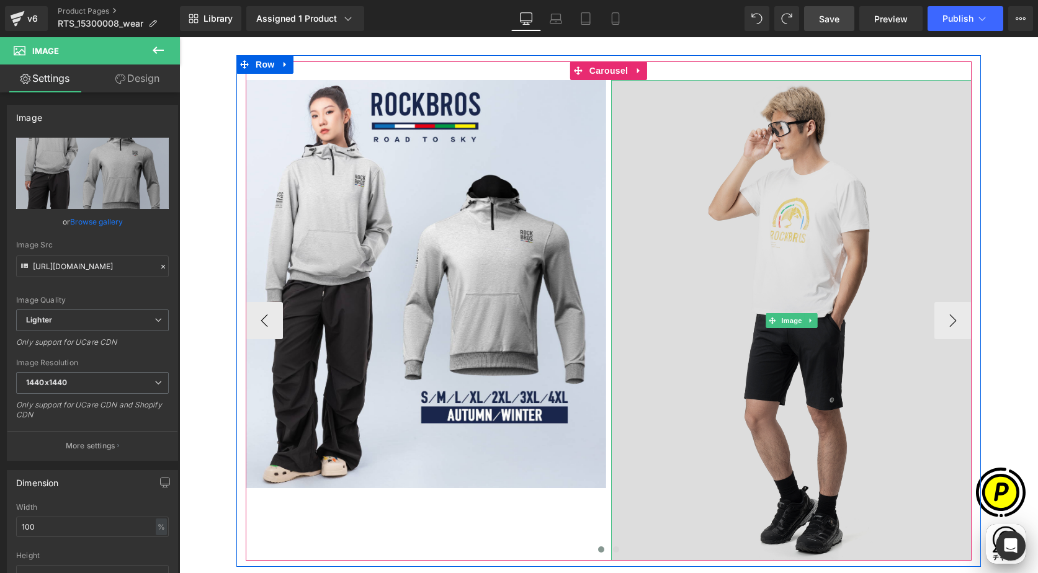
type input "[URL][DOMAIN_NAME]"
drag, startPoint x: 740, startPoint y: 205, endPoint x: 683, endPoint y: 205, distance: 56.5
click at [740, 205] on img at bounding box center [791, 320] width 361 height 481
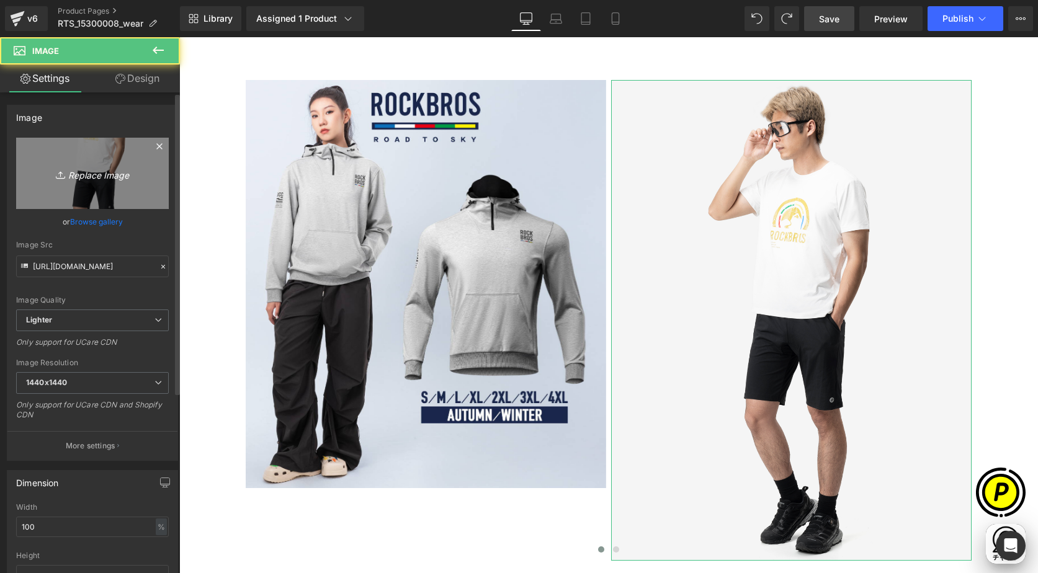
click at [110, 176] on icon "Replace Image" at bounding box center [92, 174] width 99 height 16
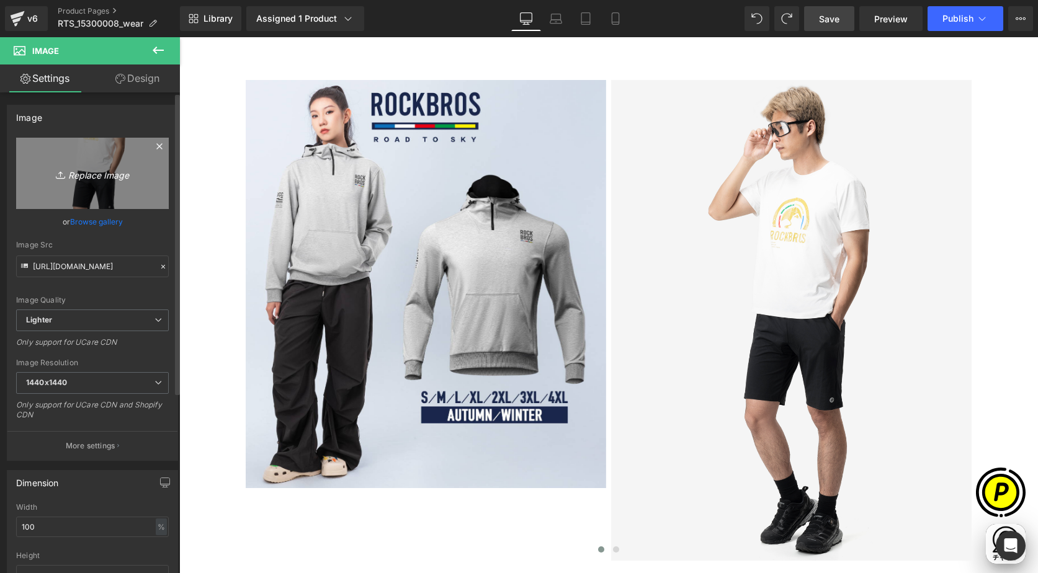
type input "C:\fakepath\RTS_15300008-LP_01-2.jpg"
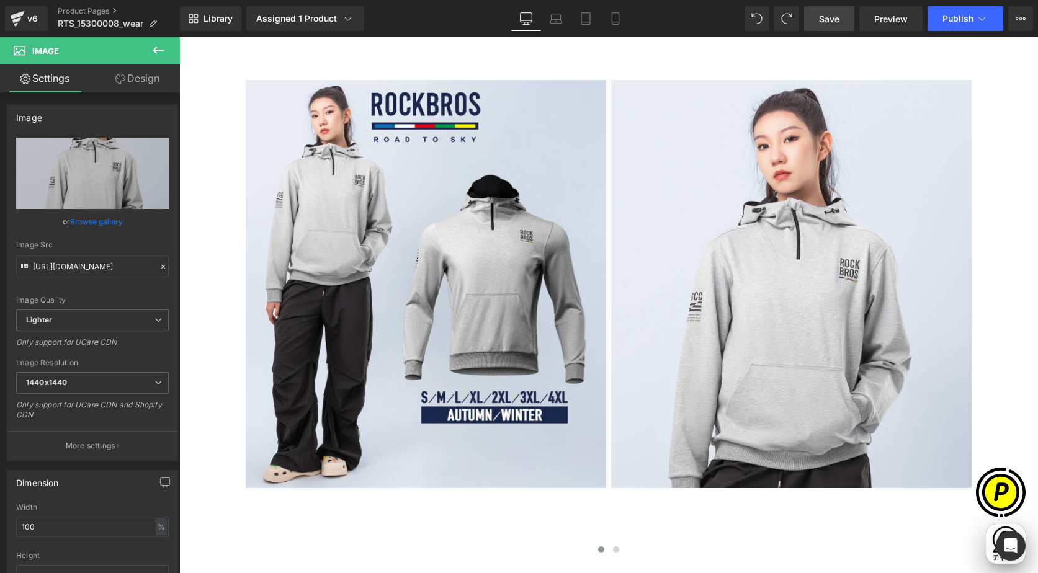
scroll to position [0, 726]
type input "[URL][DOMAIN_NAME]"
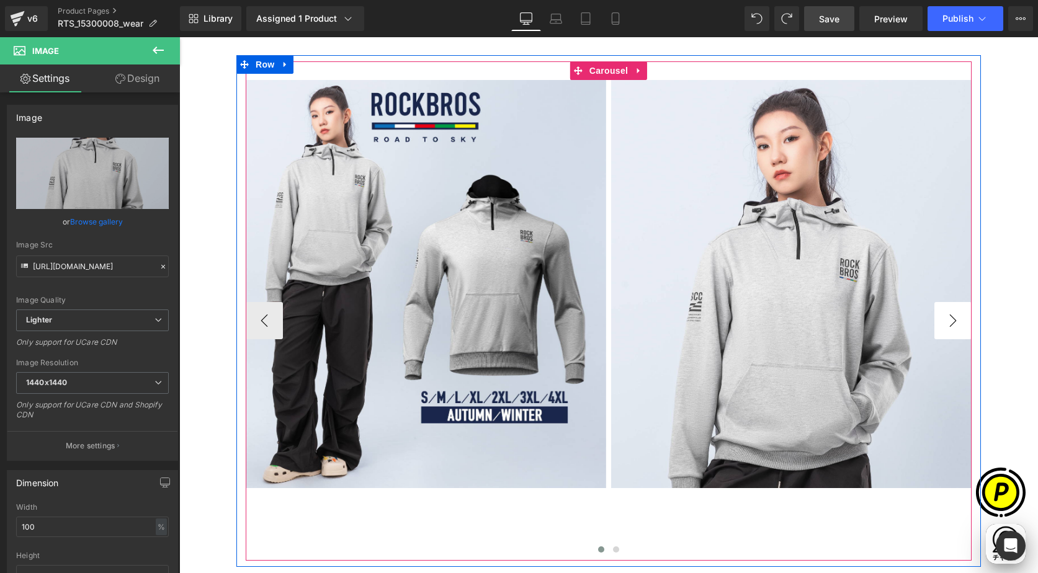
click at [947, 312] on button "›" at bounding box center [953, 320] width 37 height 37
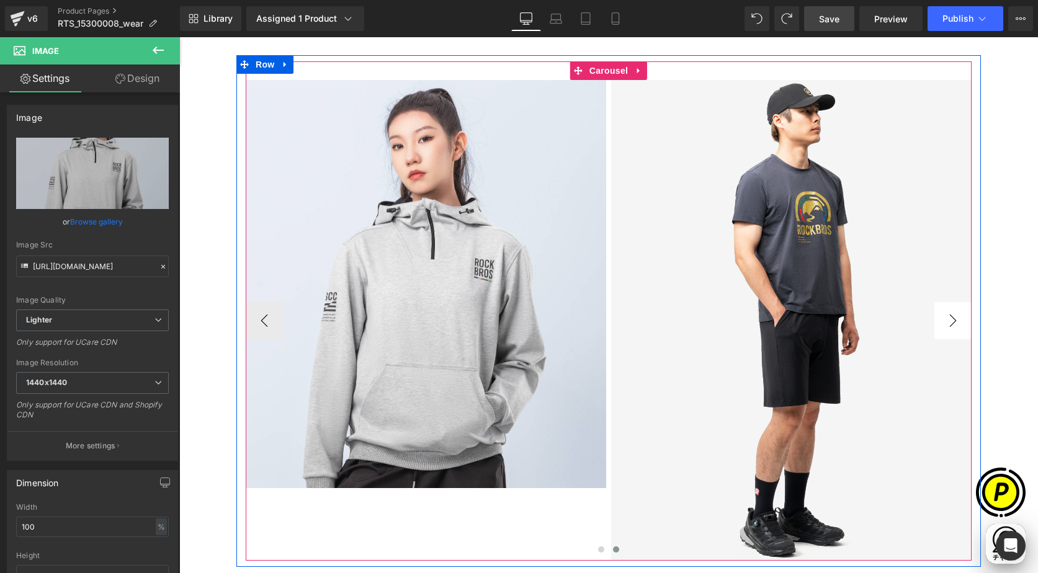
click at [947, 312] on button "›" at bounding box center [953, 320] width 37 height 37
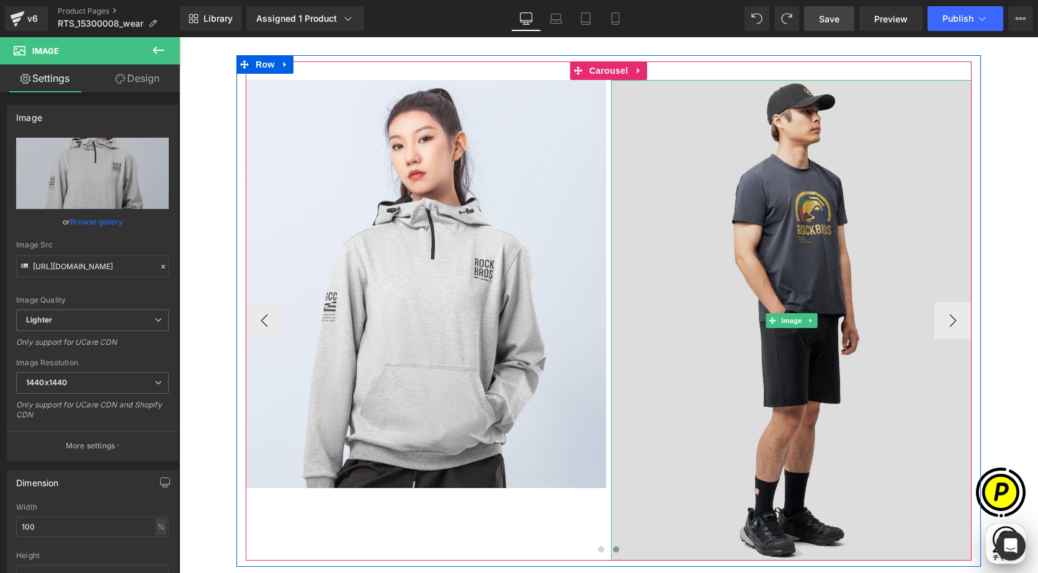
click at [749, 257] on img at bounding box center [791, 320] width 361 height 481
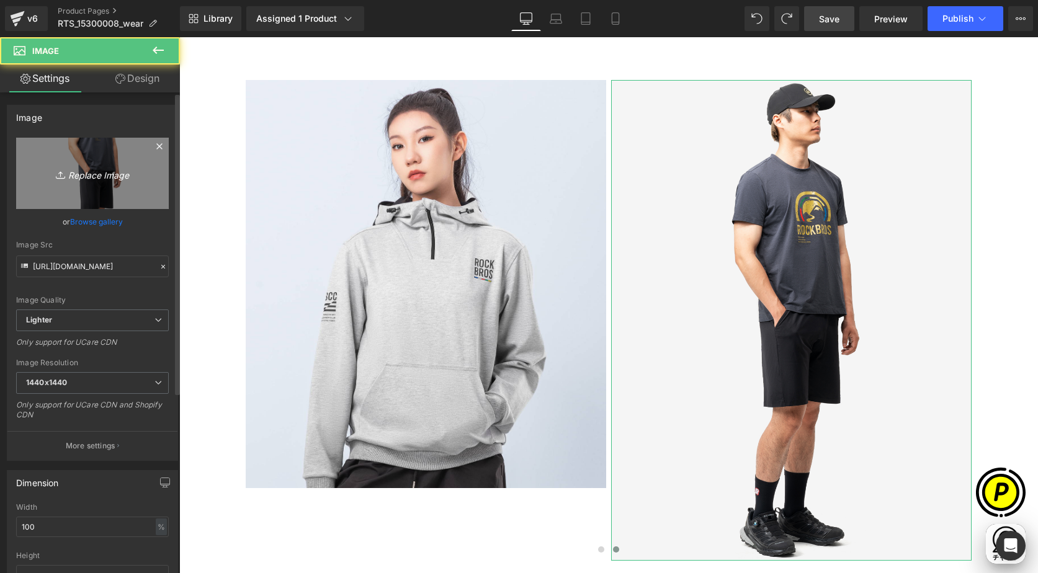
click at [81, 164] on link "Replace Image" at bounding box center [92, 173] width 153 height 71
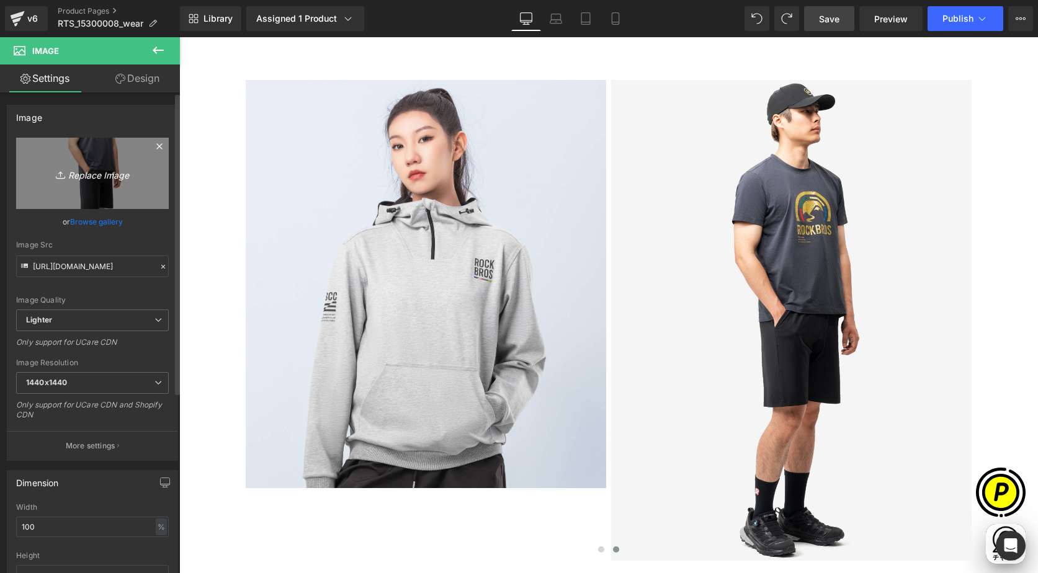
type input "C:\fakepath\RTS_15300008-LP_01-3.jpg"
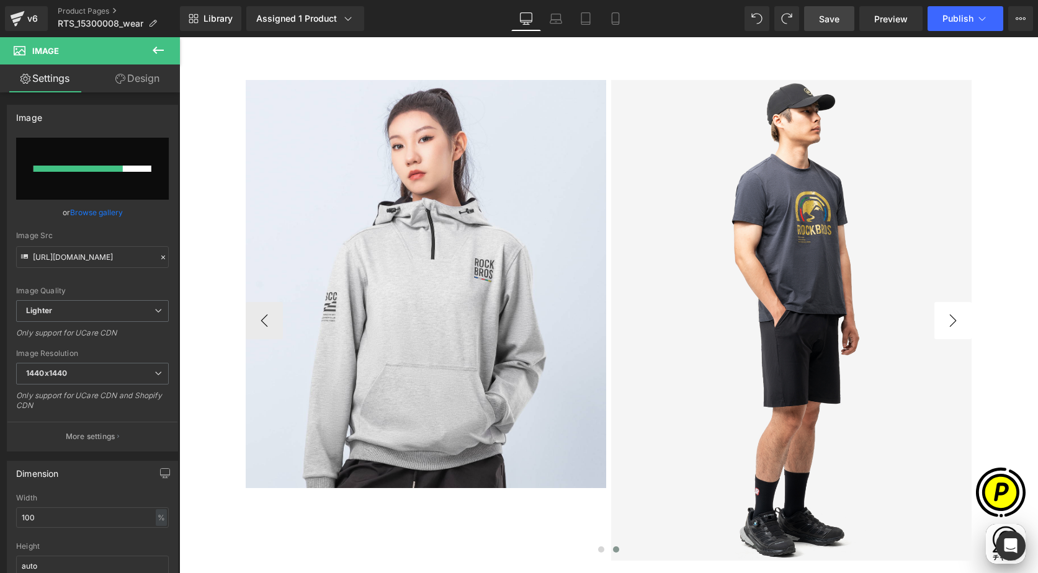
scroll to position [0, 484]
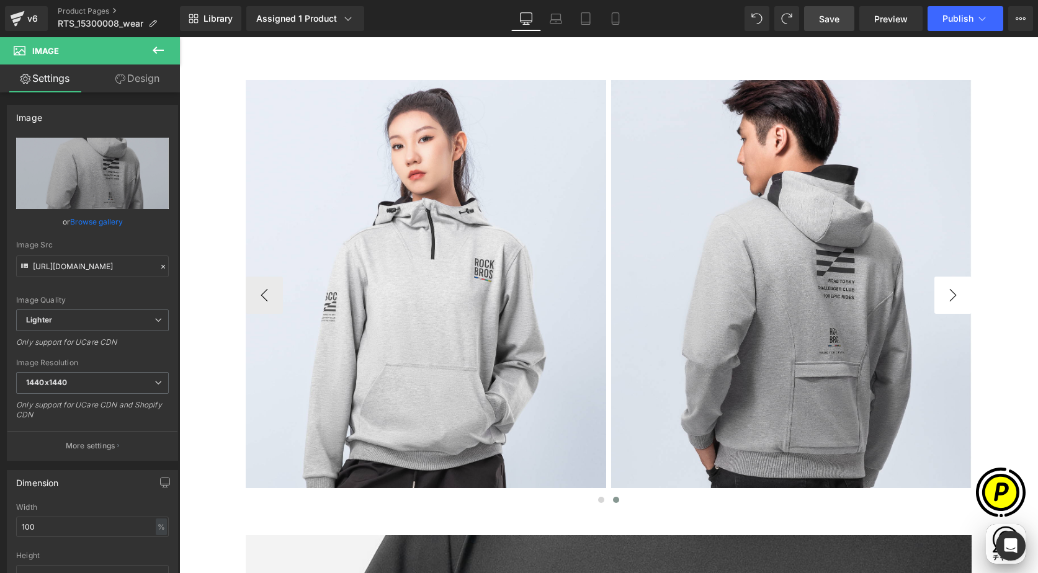
type input "[URL][DOMAIN_NAME]"
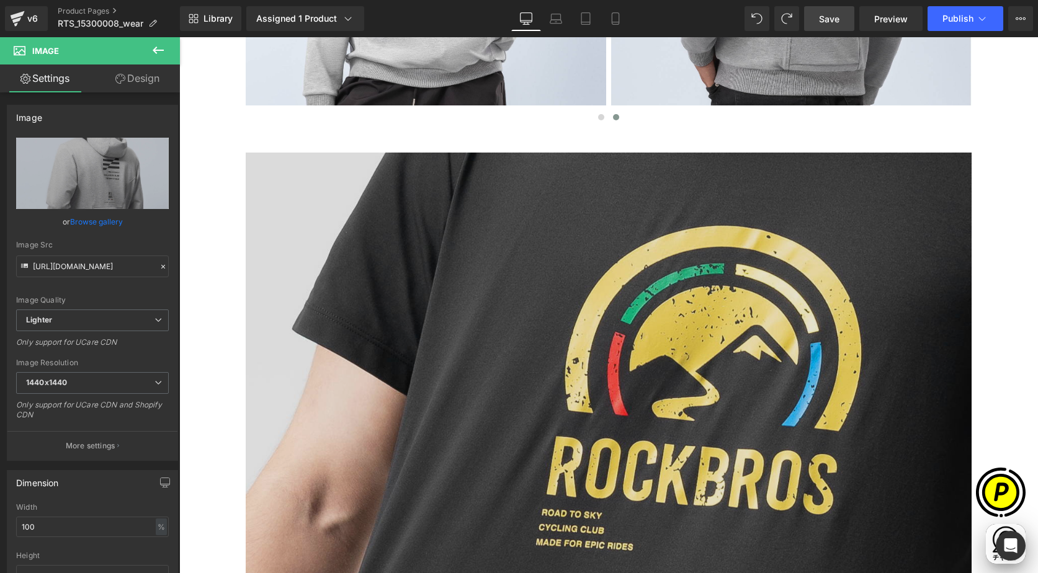
scroll to position [2194, 0]
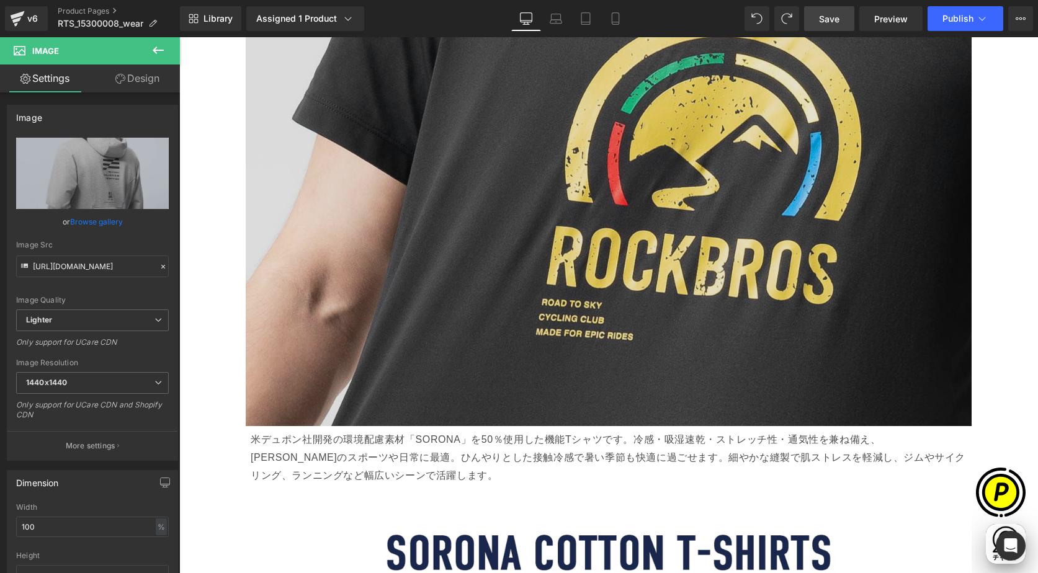
click at [587, 248] on img at bounding box center [609, 184] width 726 height 484
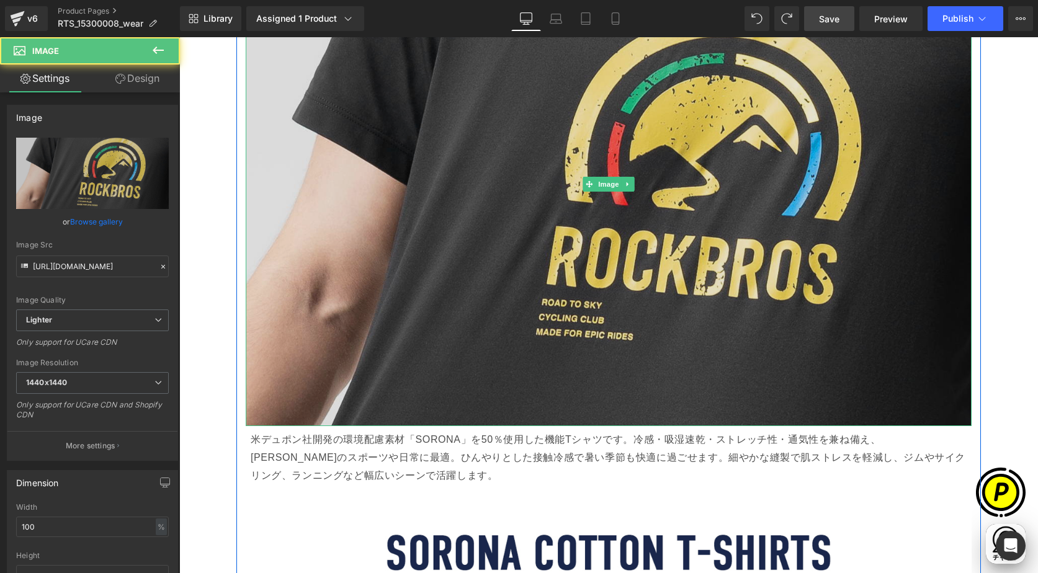
scroll to position [0, 726]
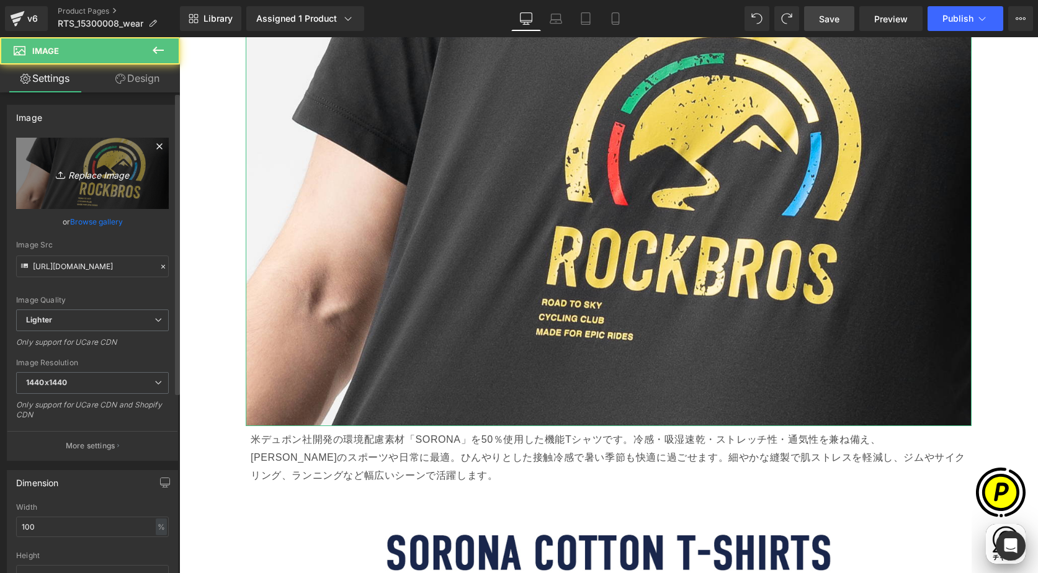
click at [134, 187] on link "Replace Image" at bounding box center [92, 173] width 153 height 71
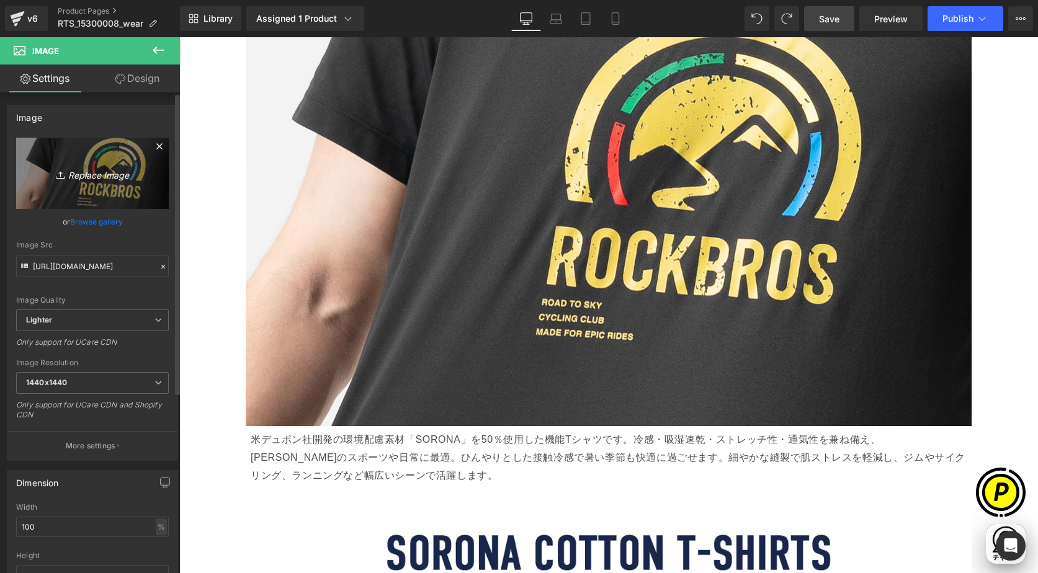
type input "C:\fakepath\RTS_15300008-LP_02.jpg"
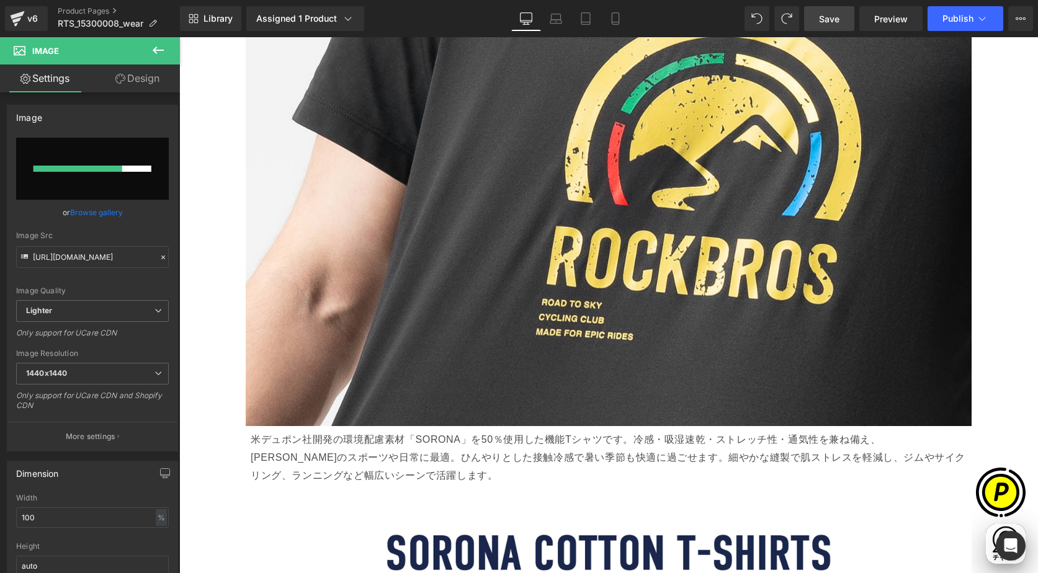
scroll to position [0, 484]
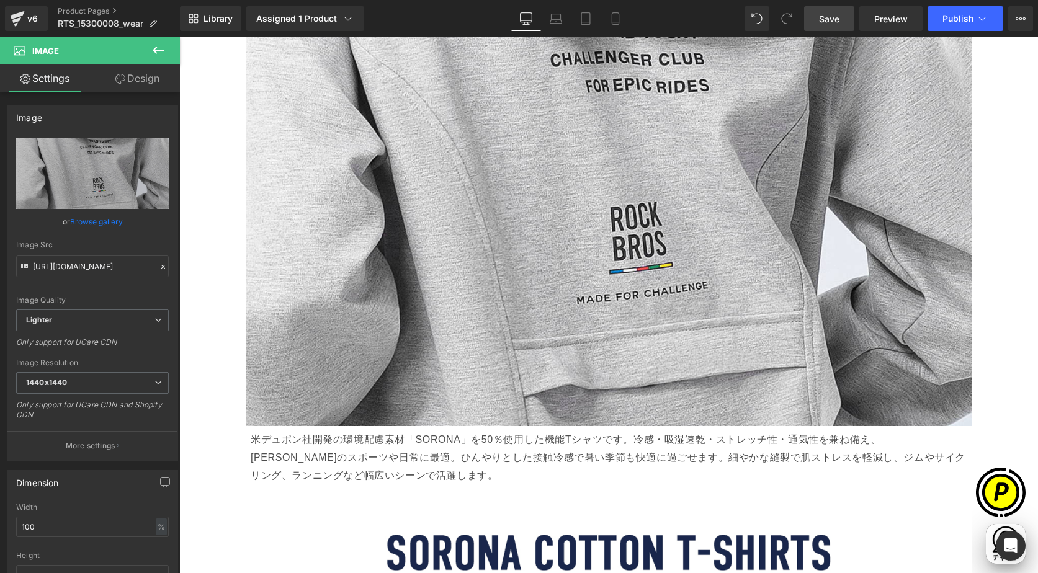
type input "[URL][DOMAIN_NAME]"
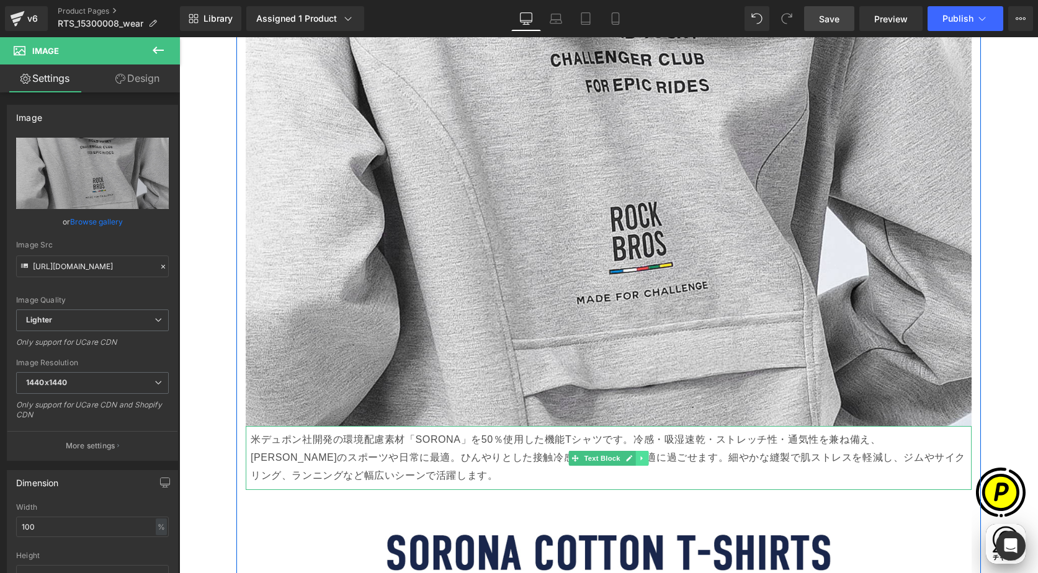
click at [639, 456] on icon at bounding box center [642, 458] width 7 height 7
click at [642, 456] on link at bounding box center [648, 458] width 13 height 15
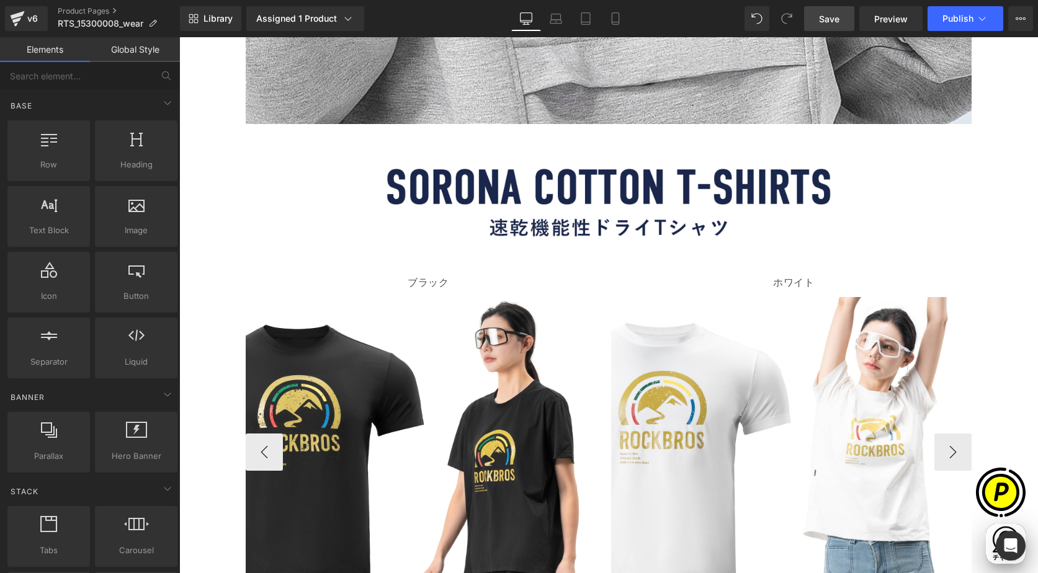
scroll to position [2498, 0]
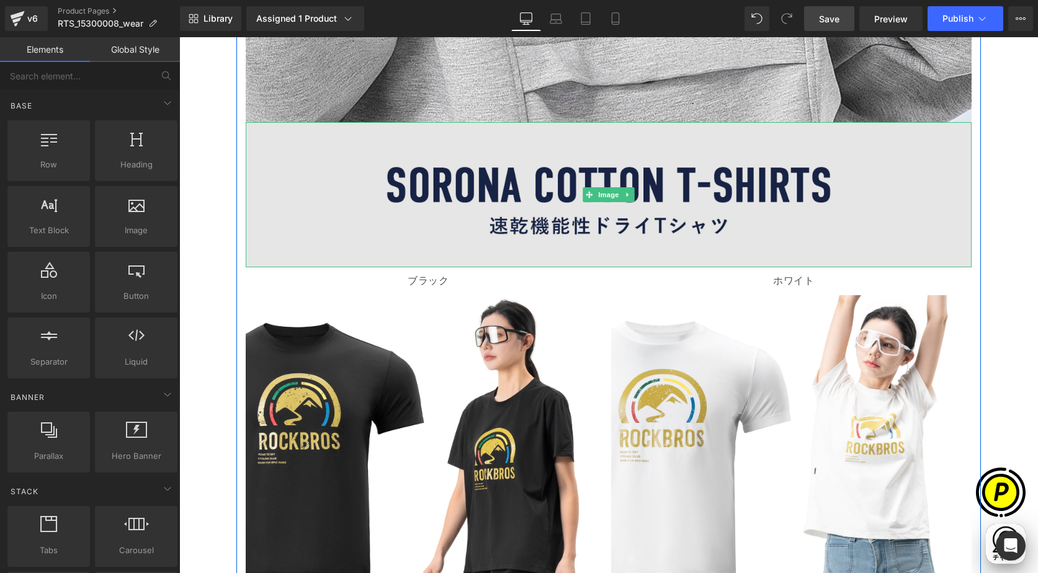
click at [593, 212] on img at bounding box center [609, 194] width 726 height 145
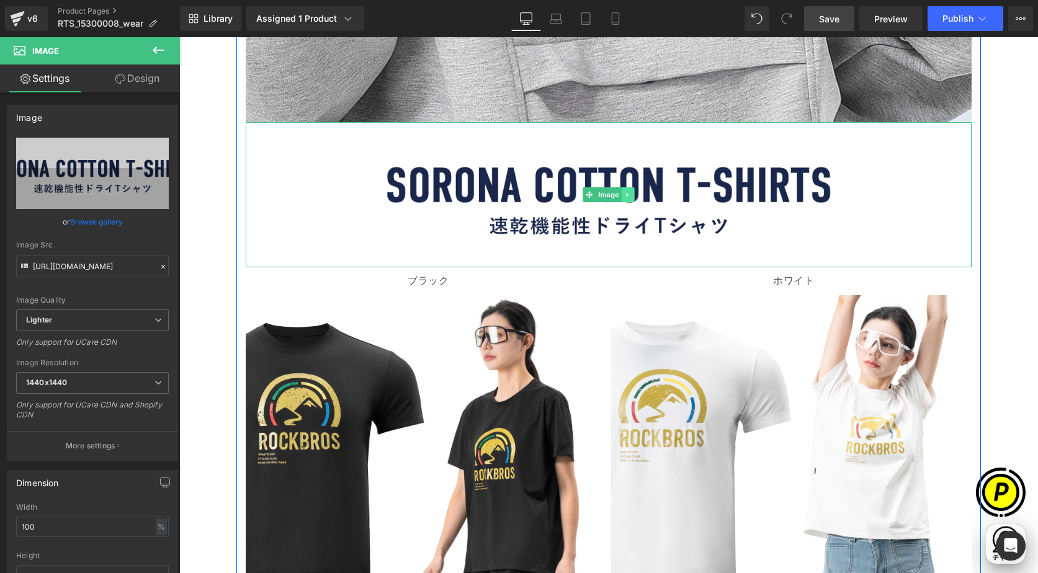
click at [625, 192] on icon at bounding box center [628, 194] width 7 height 7
drag, startPoint x: 633, startPoint y: 192, endPoint x: 632, endPoint y: 202, distance: 10.0
click at [633, 192] on icon at bounding box center [634, 195] width 7 height 7
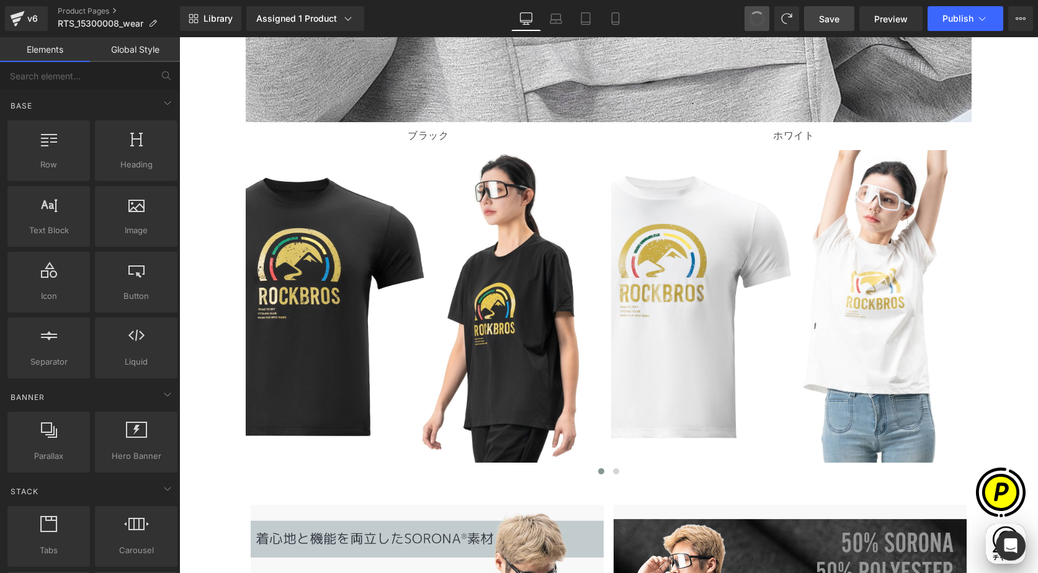
drag, startPoint x: 756, startPoint y: 20, endPoint x: 534, endPoint y: 16, distance: 221.6
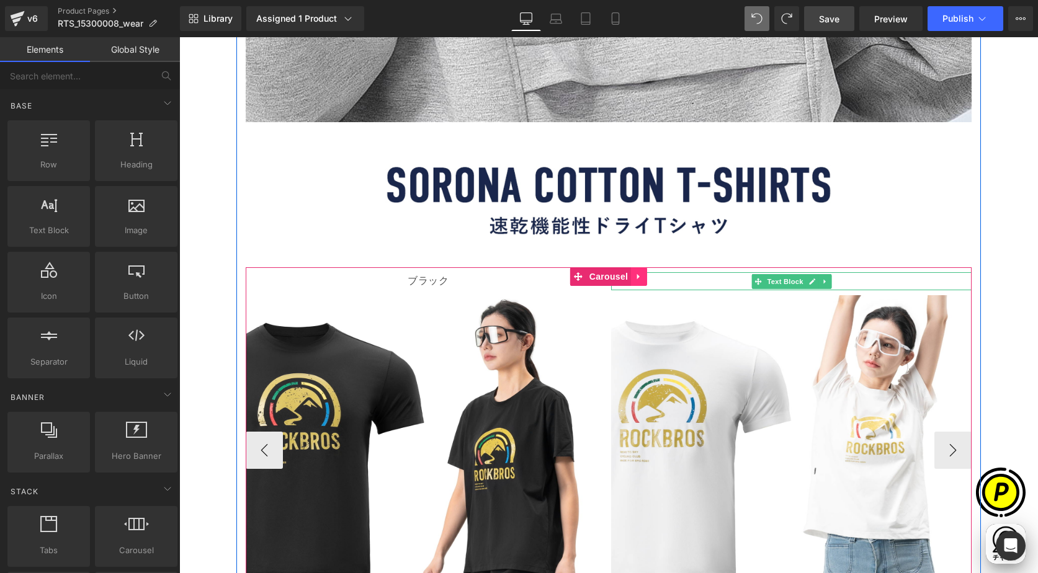
scroll to position [0, 242]
click at [640, 275] on link at bounding box center [639, 277] width 16 height 19
click at [643, 277] on icon at bounding box center [647, 276] width 9 height 9
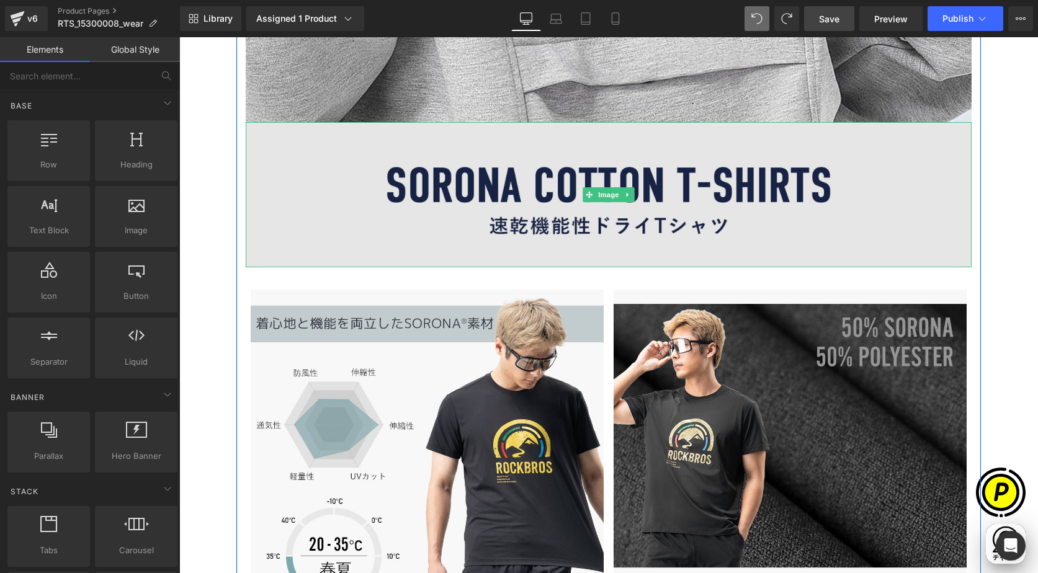
click at [536, 188] on img at bounding box center [609, 194] width 726 height 145
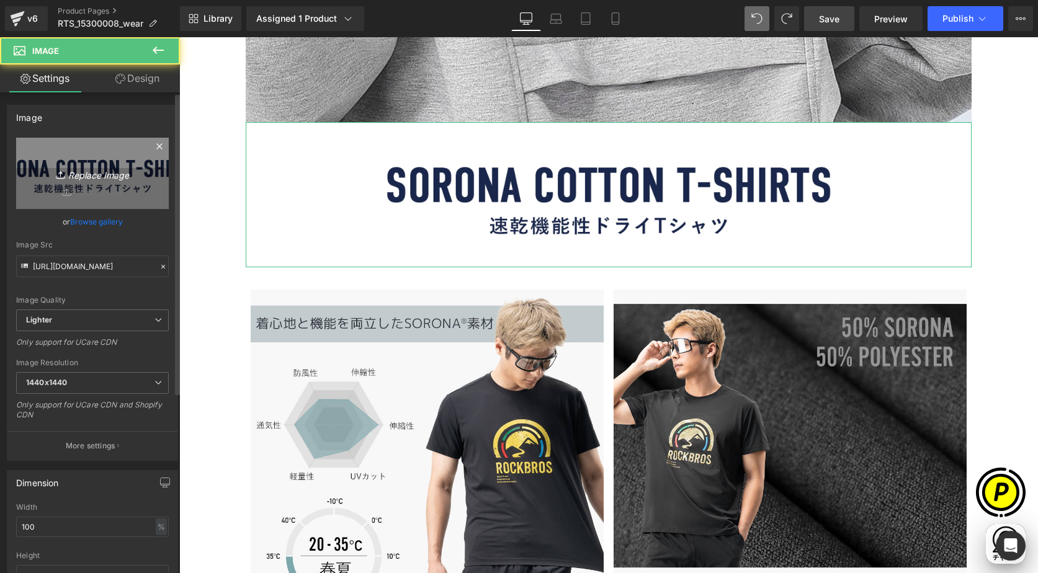
click at [97, 181] on link "Replace Image" at bounding box center [92, 173] width 153 height 71
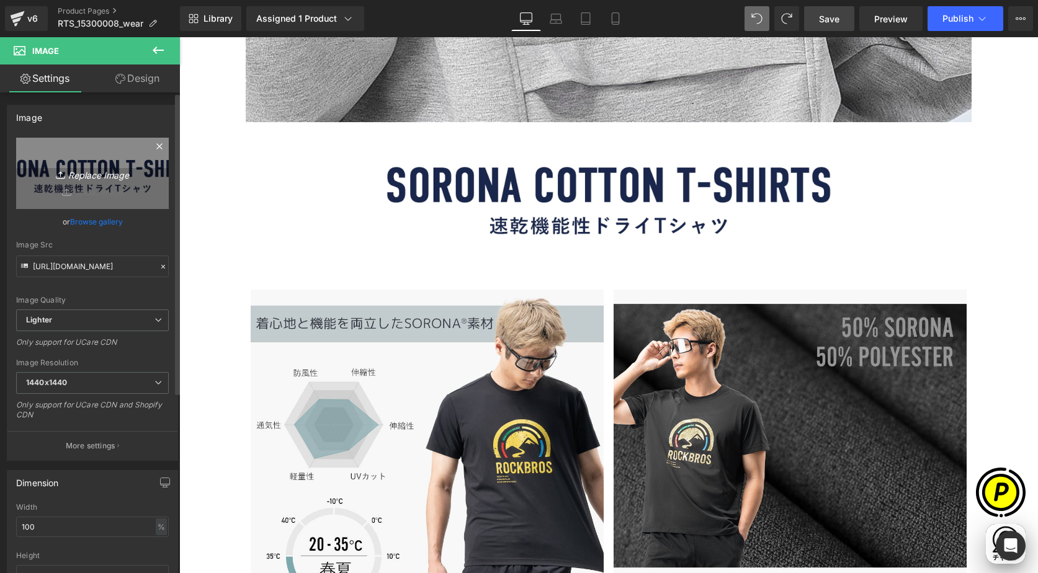
scroll to position [0, 0]
type input "C:\fakepath\RTS_15300008-LP_03.jpg"
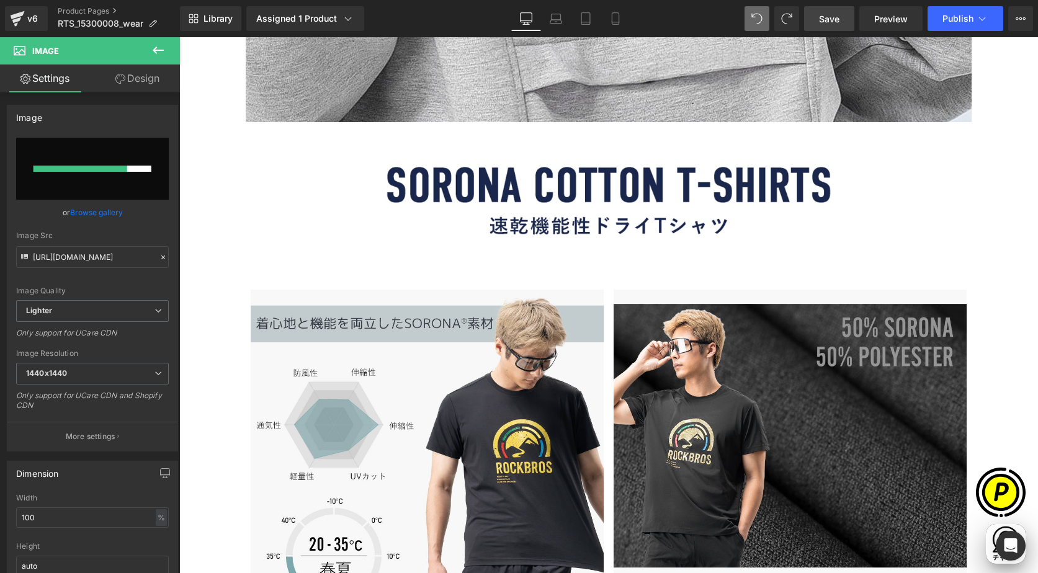
scroll to position [0, 242]
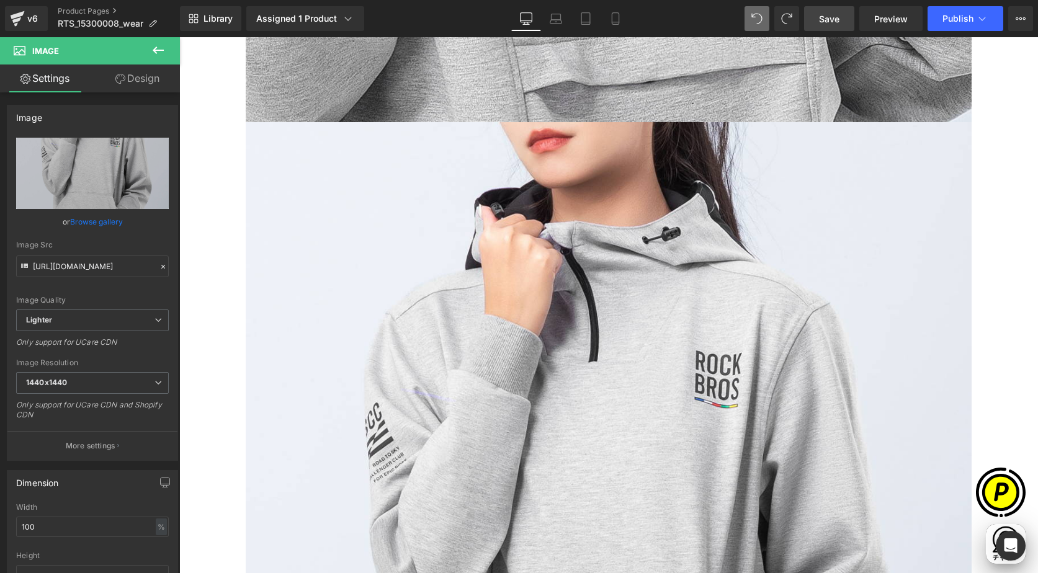
type input "[URL][DOMAIN_NAME]"
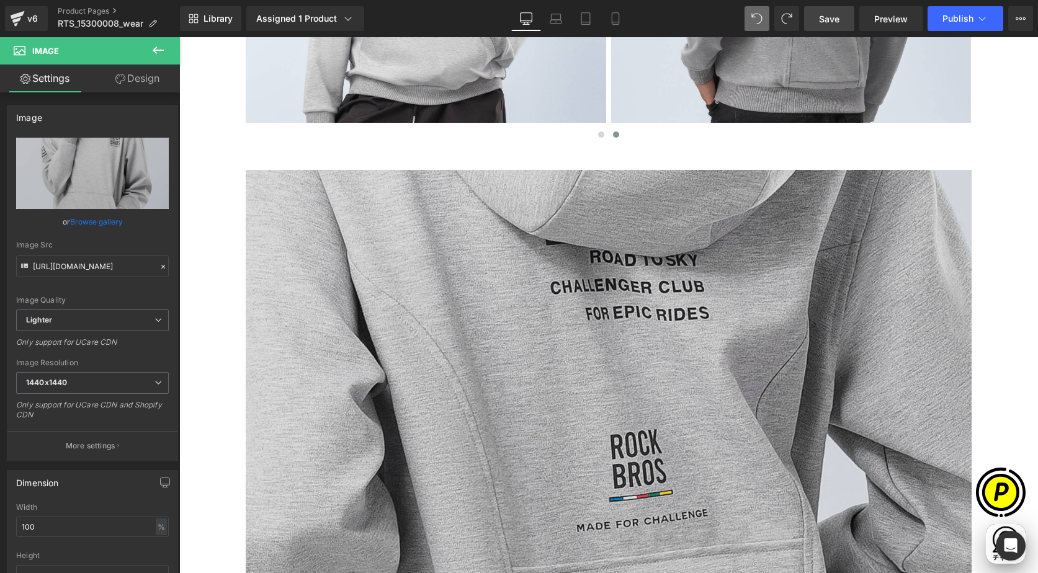
scroll to position [0, 484]
click at [516, 296] on img at bounding box center [609, 412] width 726 height 484
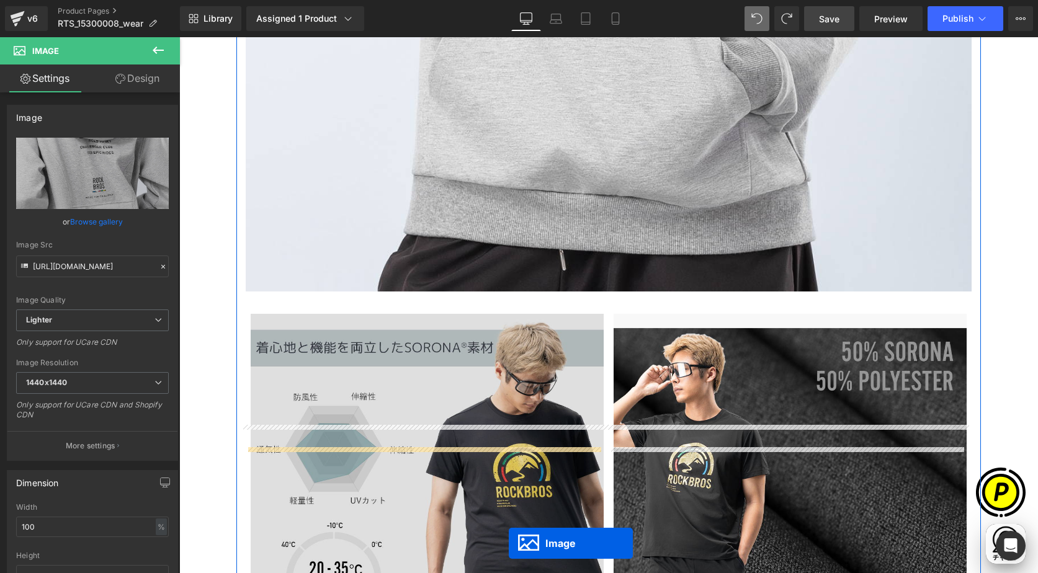
scroll to position [2711, 0]
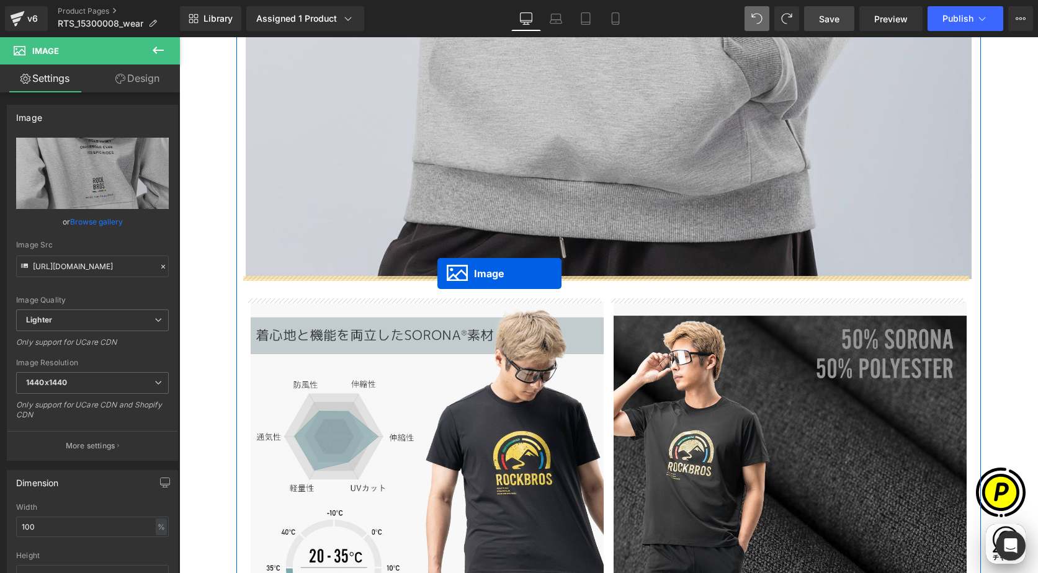
drag, startPoint x: 582, startPoint y: 408, endPoint x: 438, endPoint y: 274, distance: 197.6
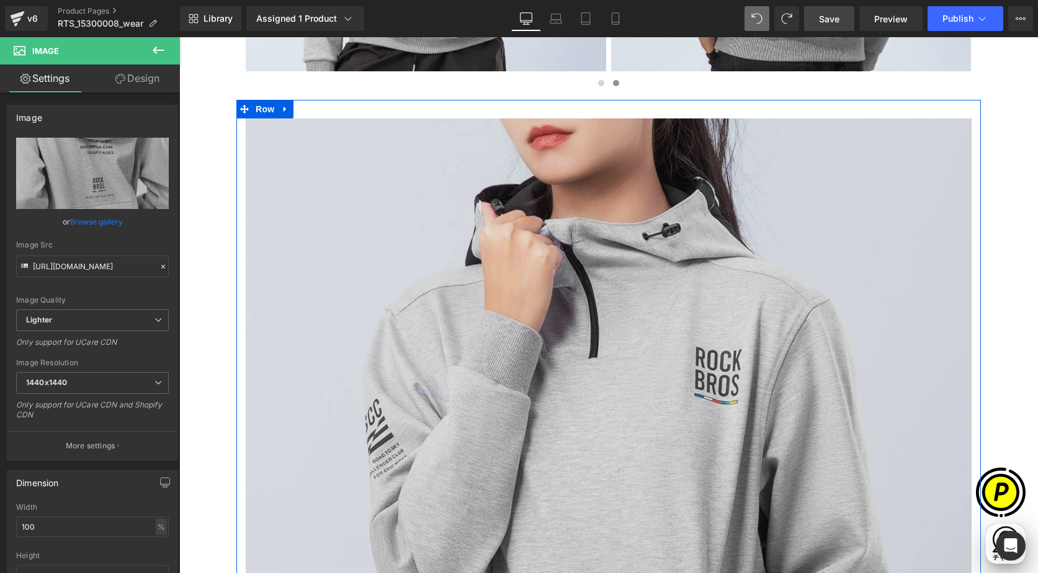
scroll to position [1999, 0]
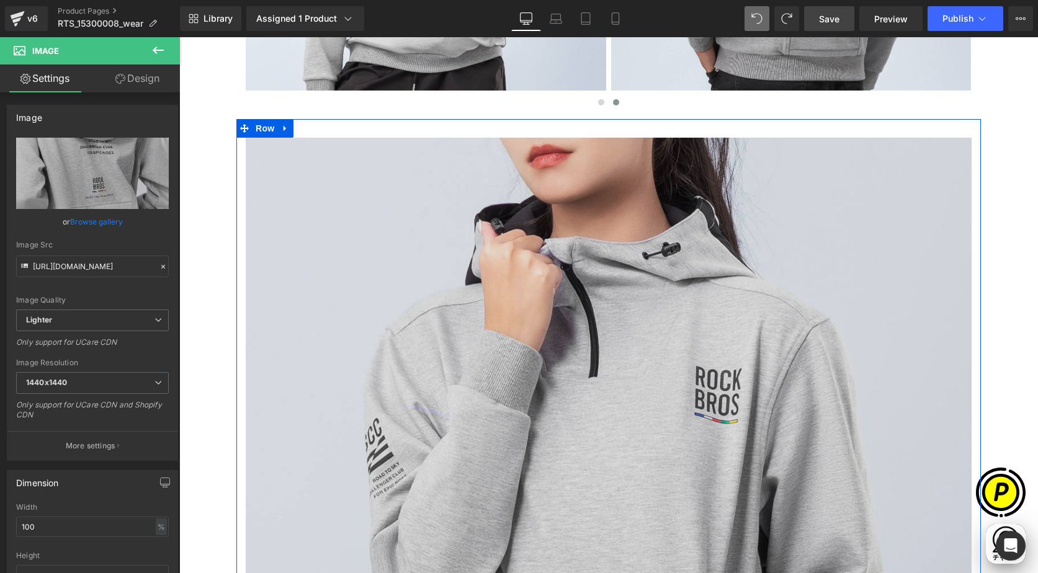
click at [547, 229] on img at bounding box center [609, 549] width 726 height 823
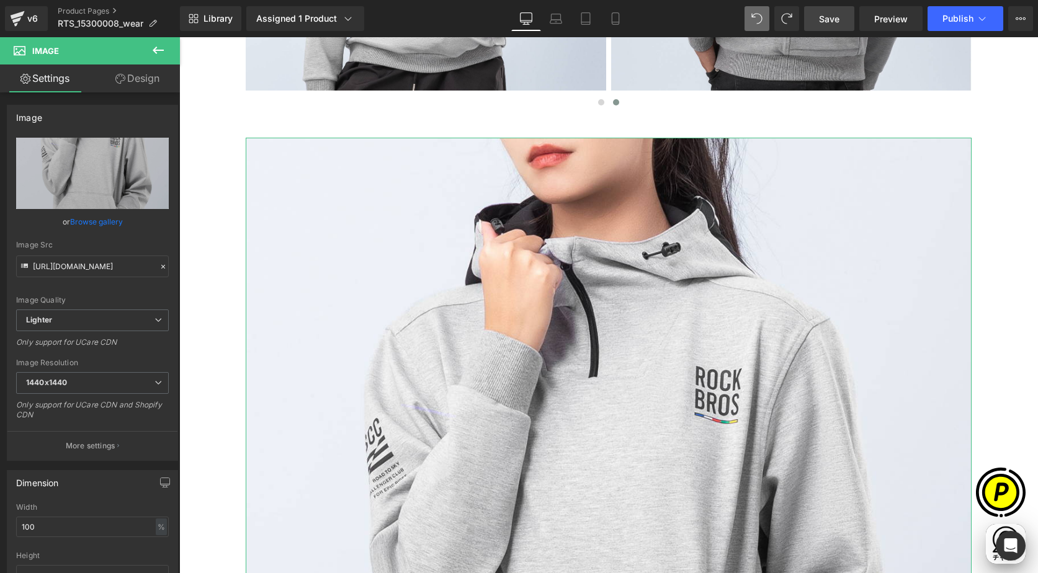
drag, startPoint x: 140, startPoint y: 76, endPoint x: 59, endPoint y: 140, distance: 102.9
click at [140, 75] on link "Design" at bounding box center [137, 79] width 90 height 28
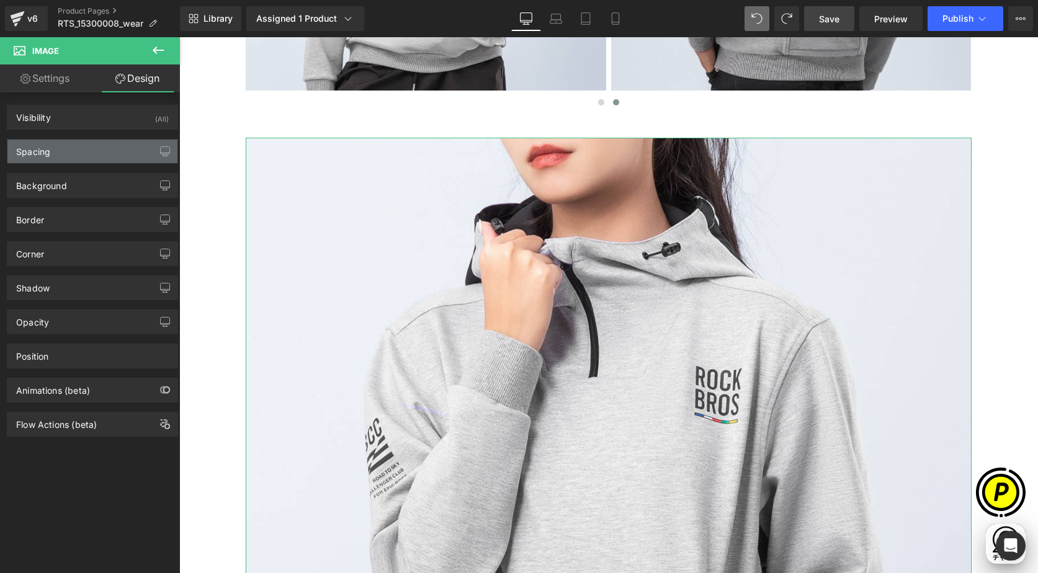
type input "0"
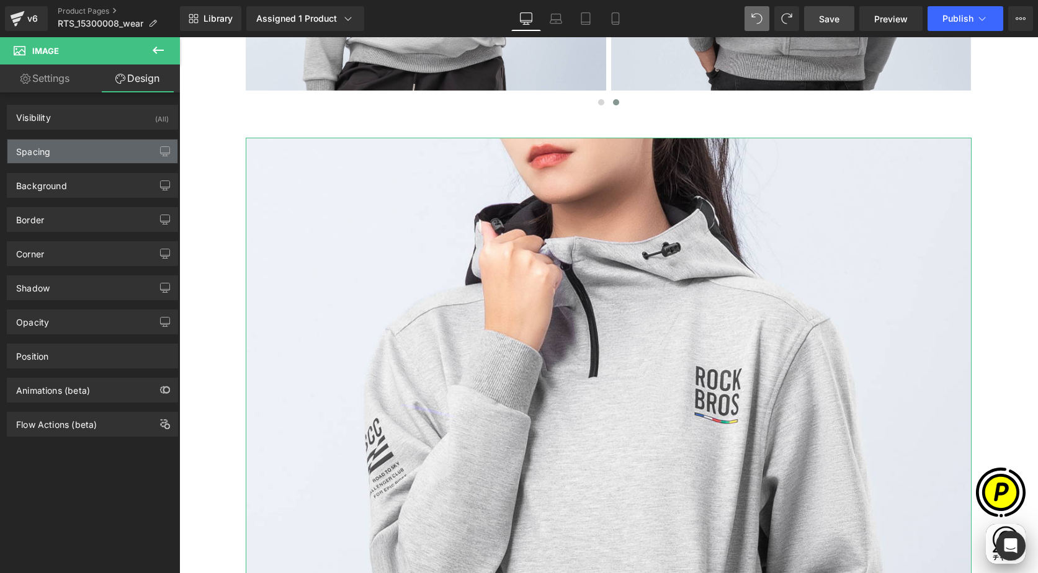
type input "0"
drag, startPoint x: 54, startPoint y: 146, endPoint x: 71, endPoint y: 171, distance: 30.5
click at [54, 146] on div "Spacing" at bounding box center [92, 152] width 170 height 24
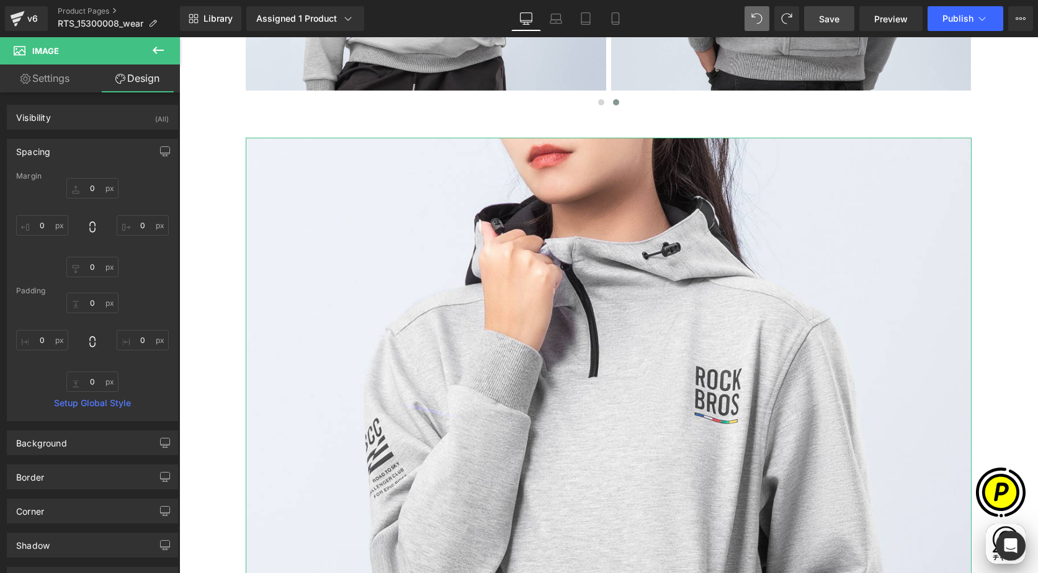
scroll to position [0, 0]
click at [94, 270] on input "0" at bounding box center [92, 267] width 52 height 20
type input "16"
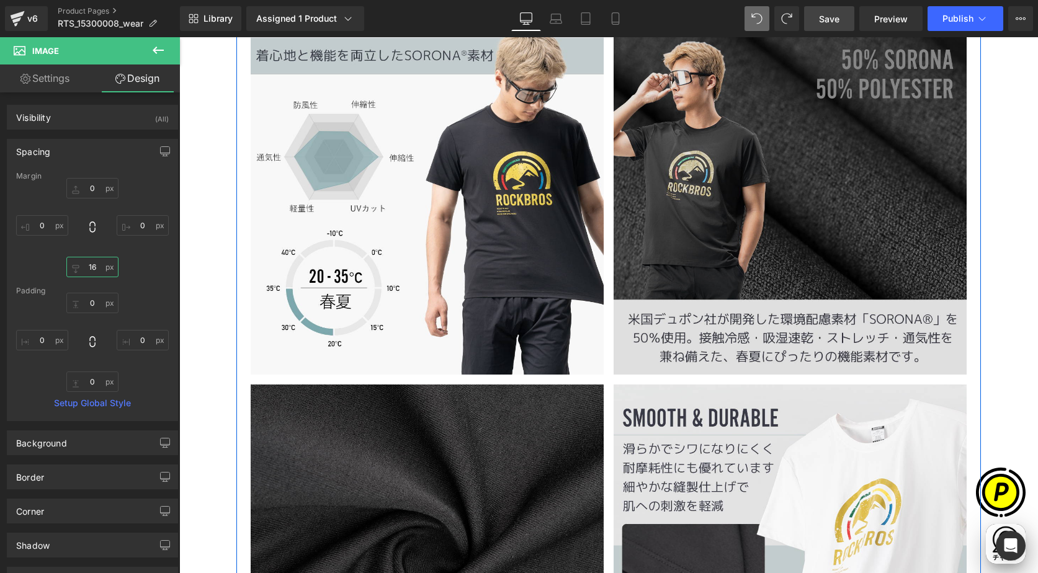
scroll to position [3455, 0]
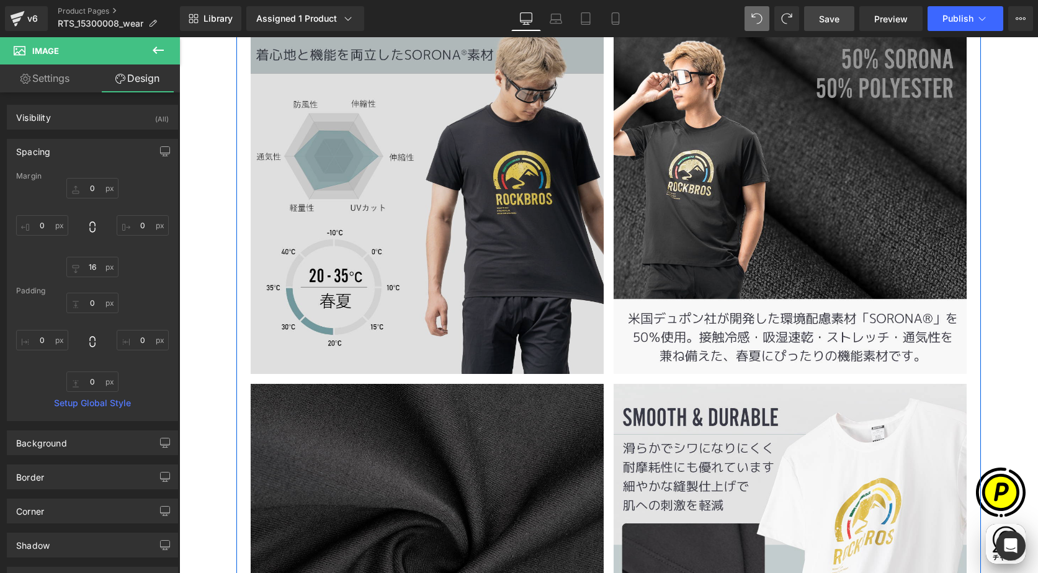
click at [508, 205] on img at bounding box center [427, 197] width 353 height 353
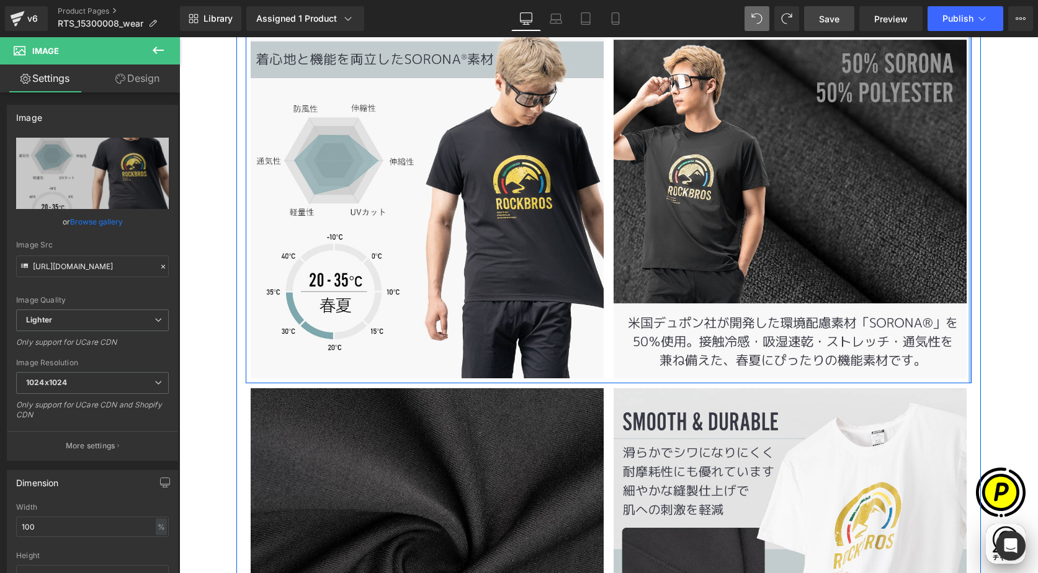
scroll to position [0, 726]
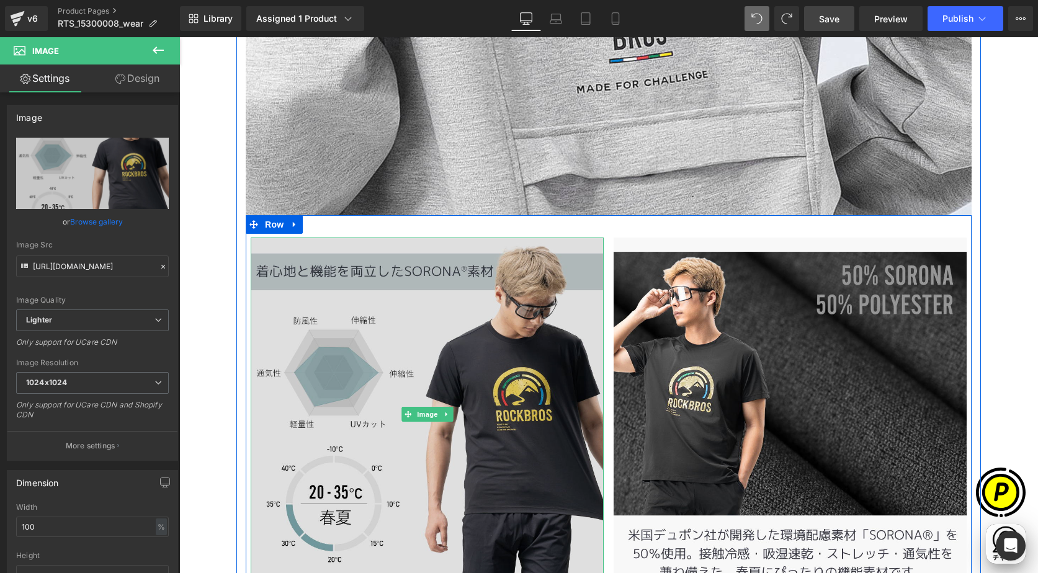
click at [426, 323] on img at bounding box center [427, 414] width 353 height 353
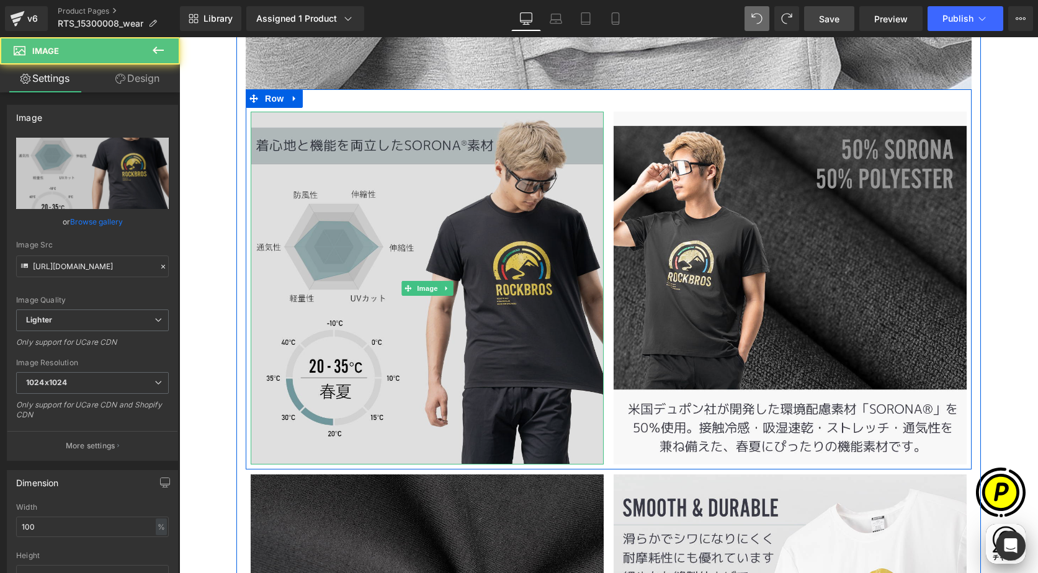
scroll to position [3486, 0]
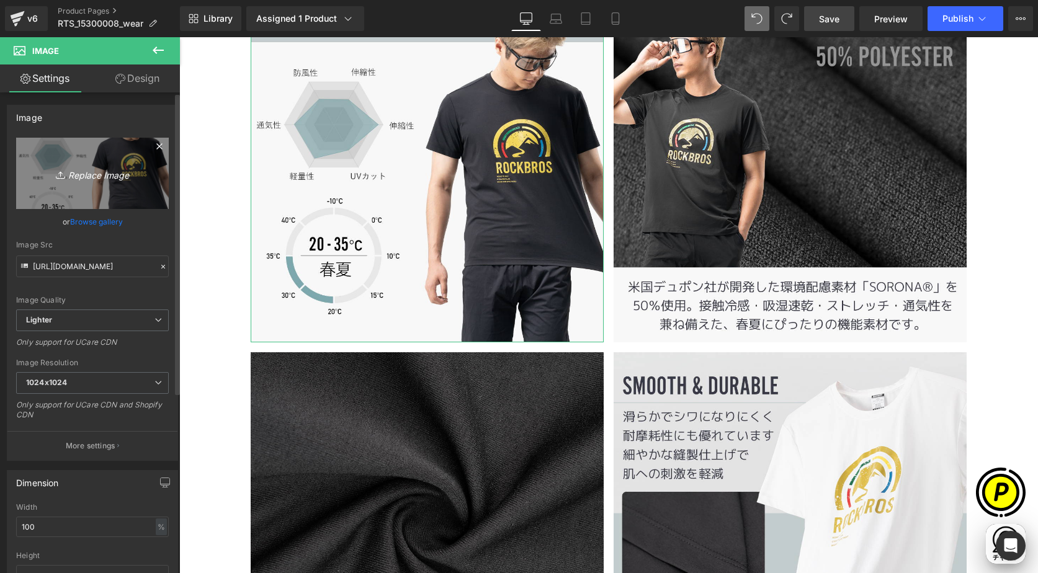
click at [73, 159] on link "Replace Image" at bounding box center [92, 173] width 153 height 71
type input "C:\fakepath\15300008_2.jpg"
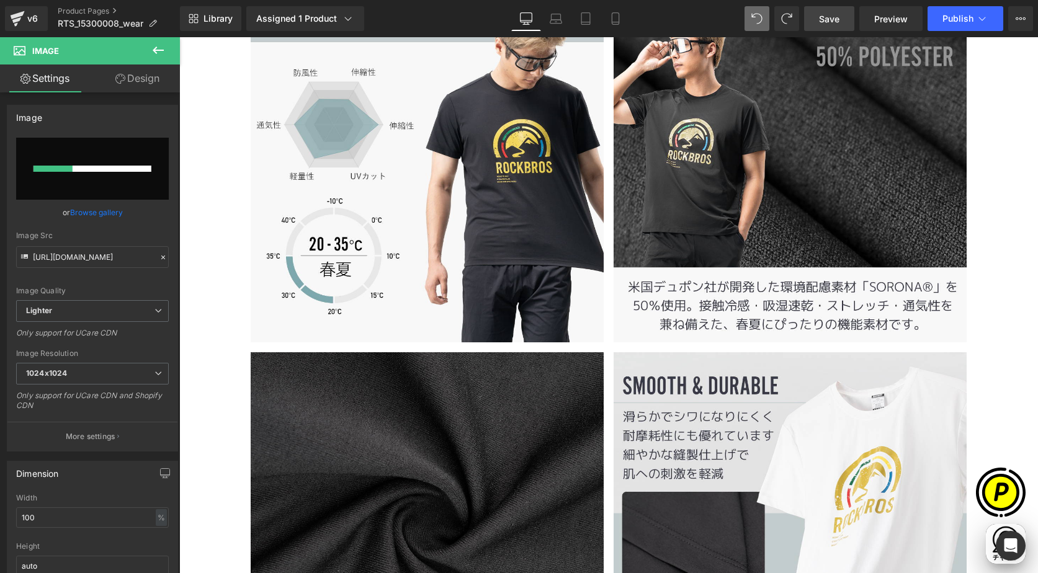
scroll to position [0, 242]
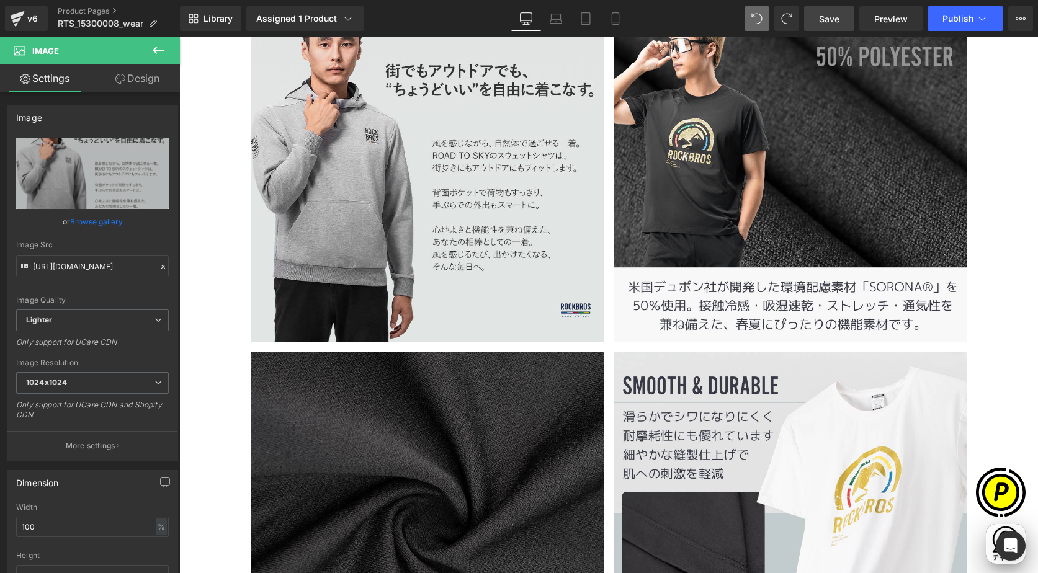
type input "[URL][DOMAIN_NAME]"
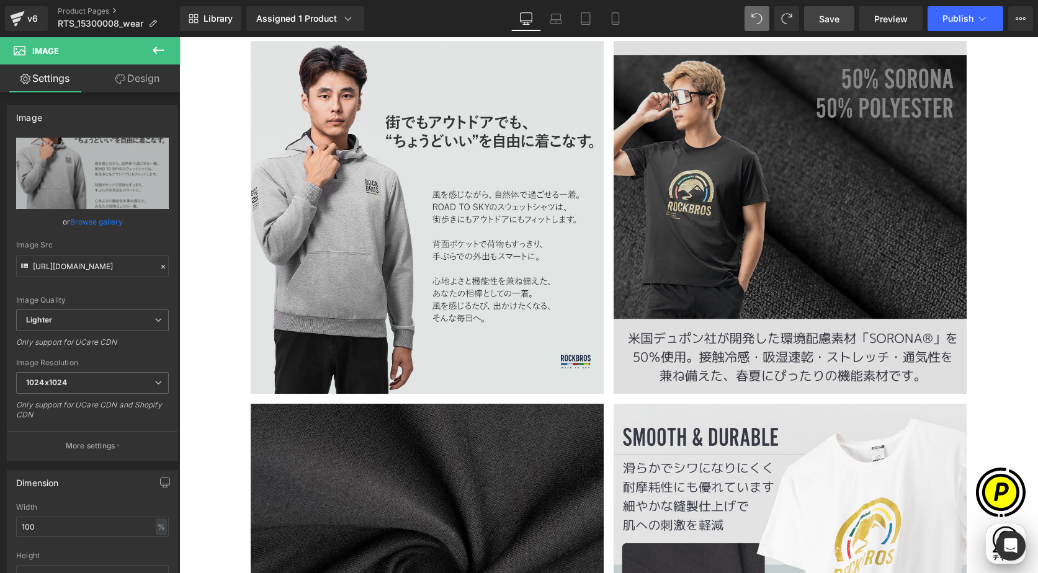
scroll to position [3410, 0]
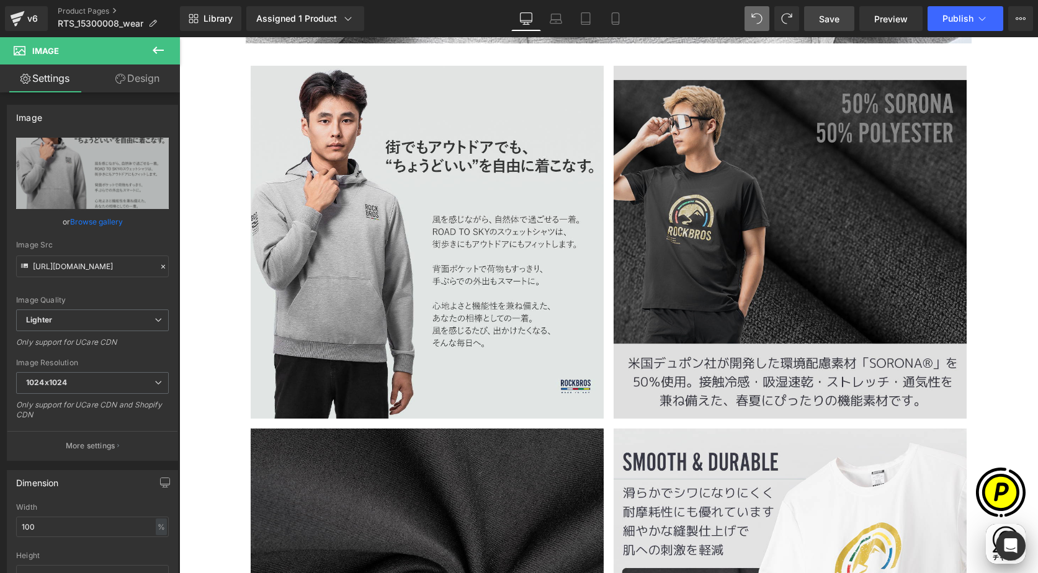
click at [699, 174] on img at bounding box center [790, 242] width 353 height 353
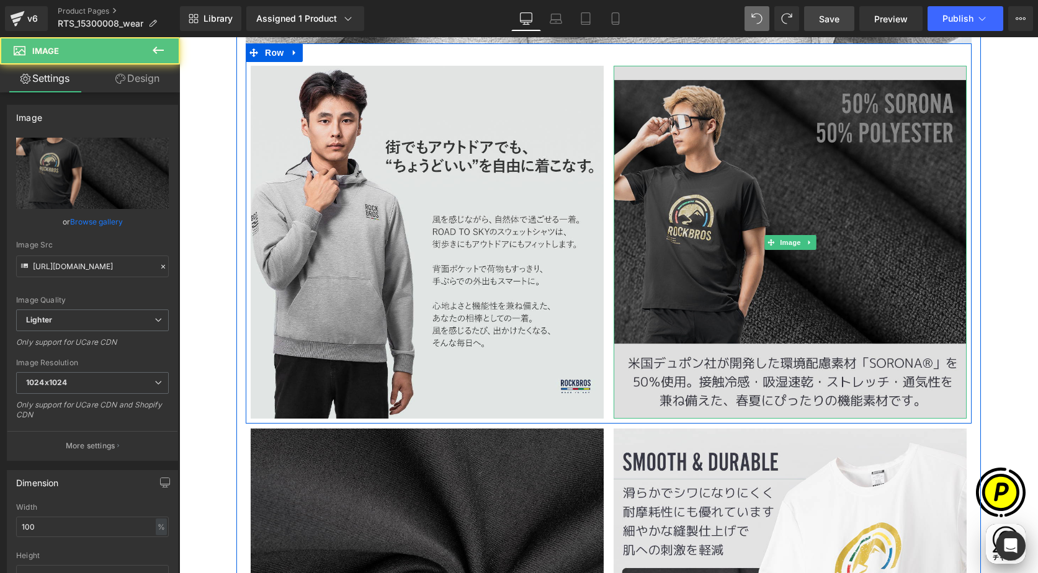
scroll to position [0, 484]
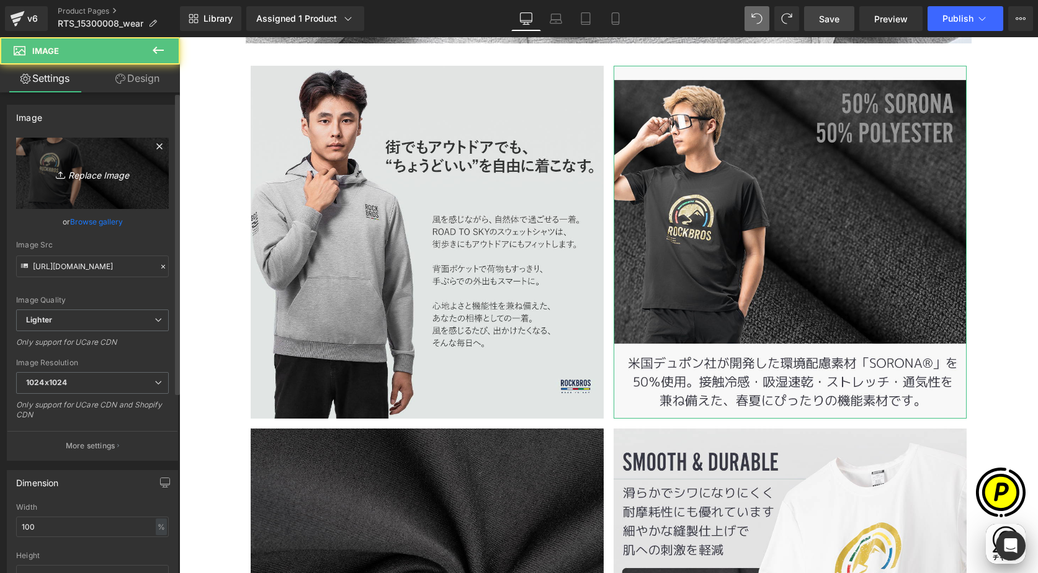
click at [84, 146] on link "Replace Image" at bounding box center [92, 173] width 153 height 71
type input "C:\fakepath\15300008_3.jpg"
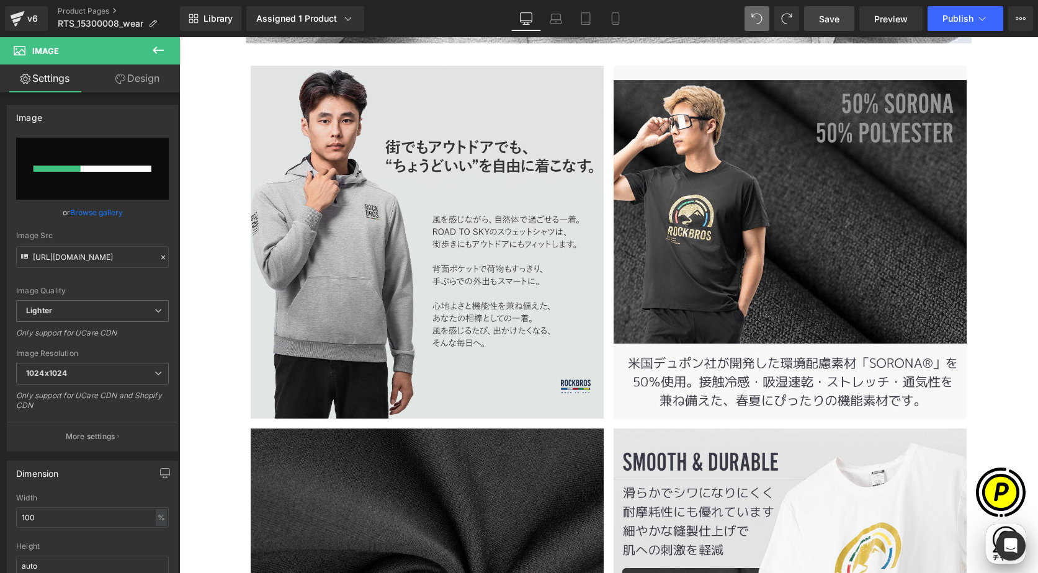
scroll to position [0, 726]
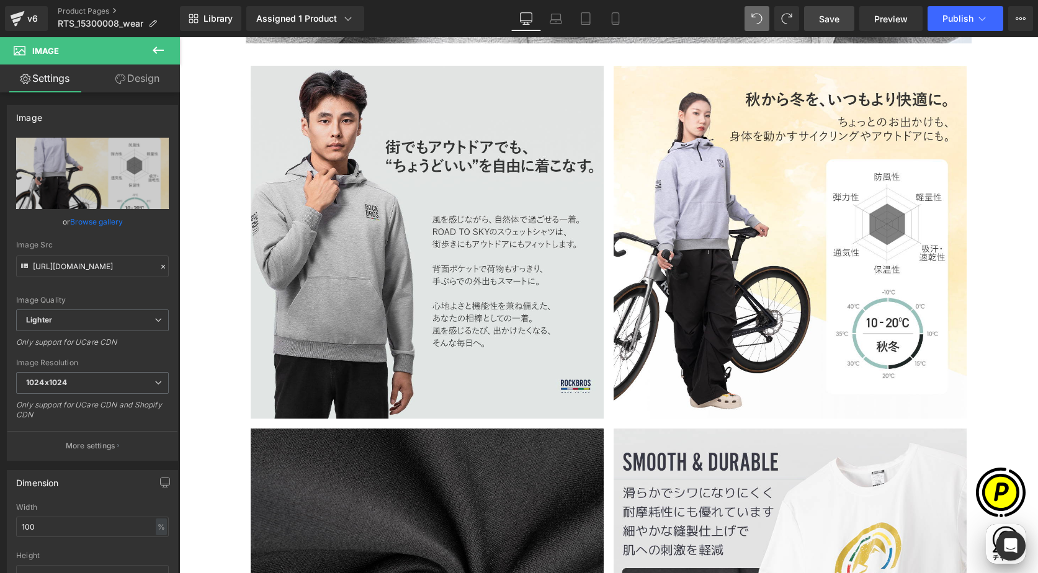
type input "[URL][DOMAIN_NAME]"
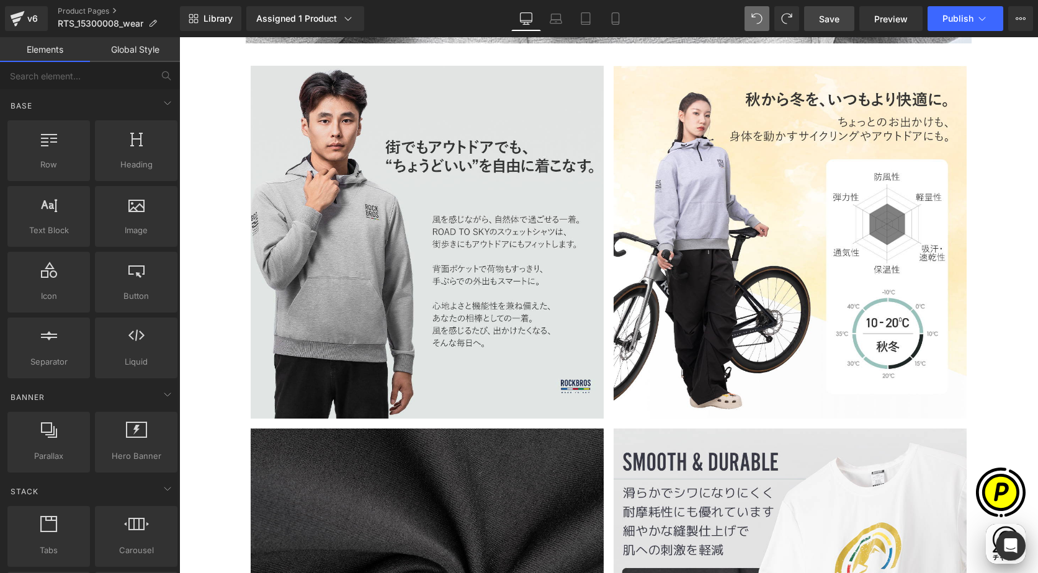
click at [845, 14] on link "Save" at bounding box center [829, 18] width 50 height 25
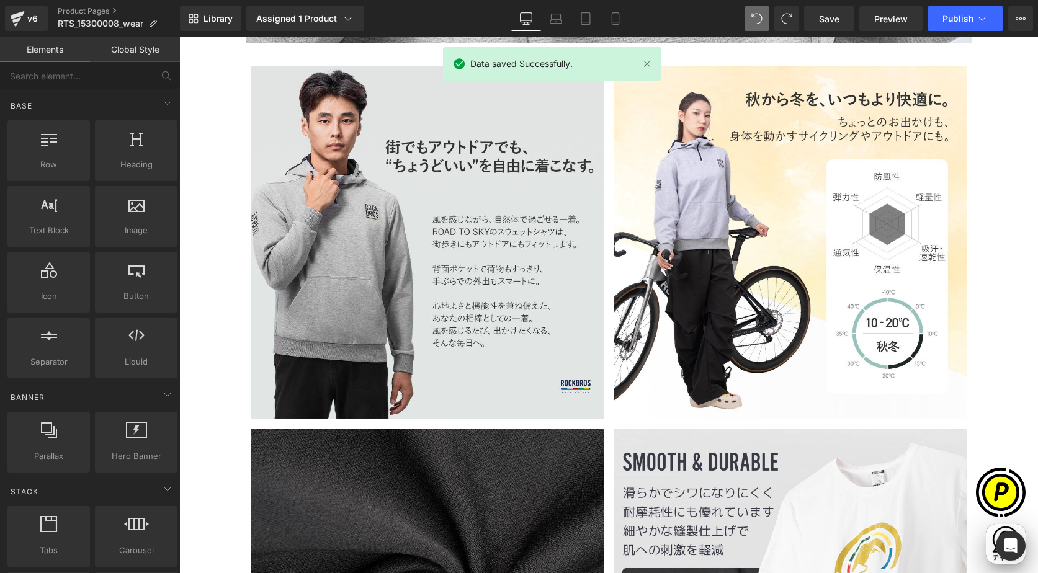
scroll to position [0, 726]
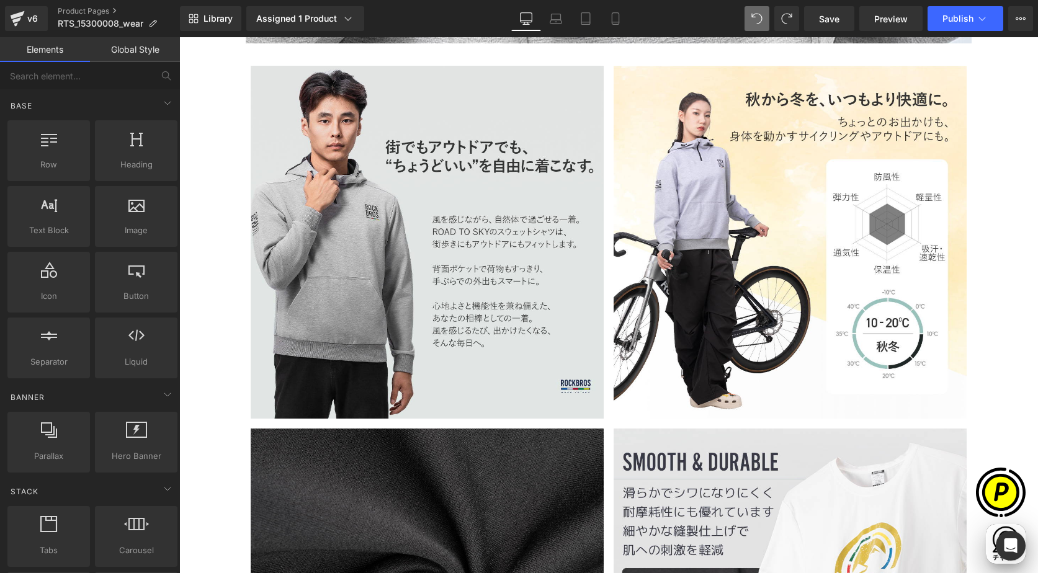
drag, startPoint x: 995, startPoint y: 306, endPoint x: 997, endPoint y: 361, distance: 55.3
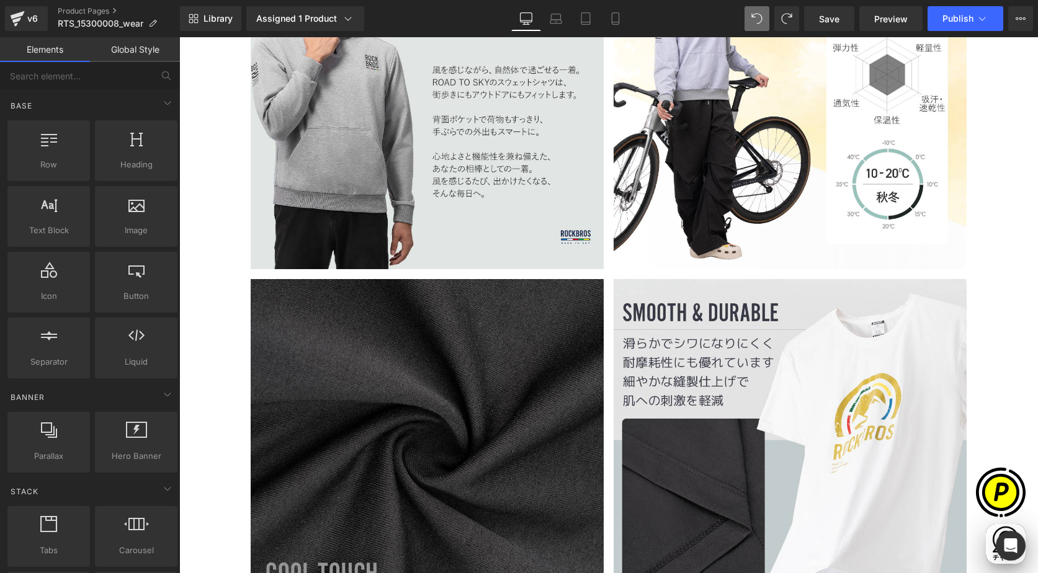
scroll to position [3561, 0]
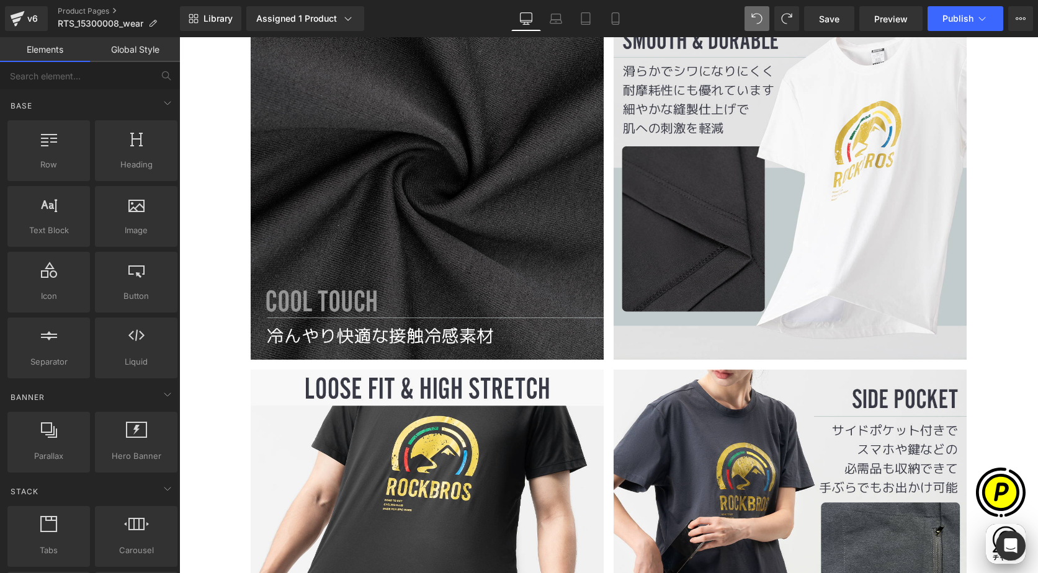
scroll to position [3840, 0]
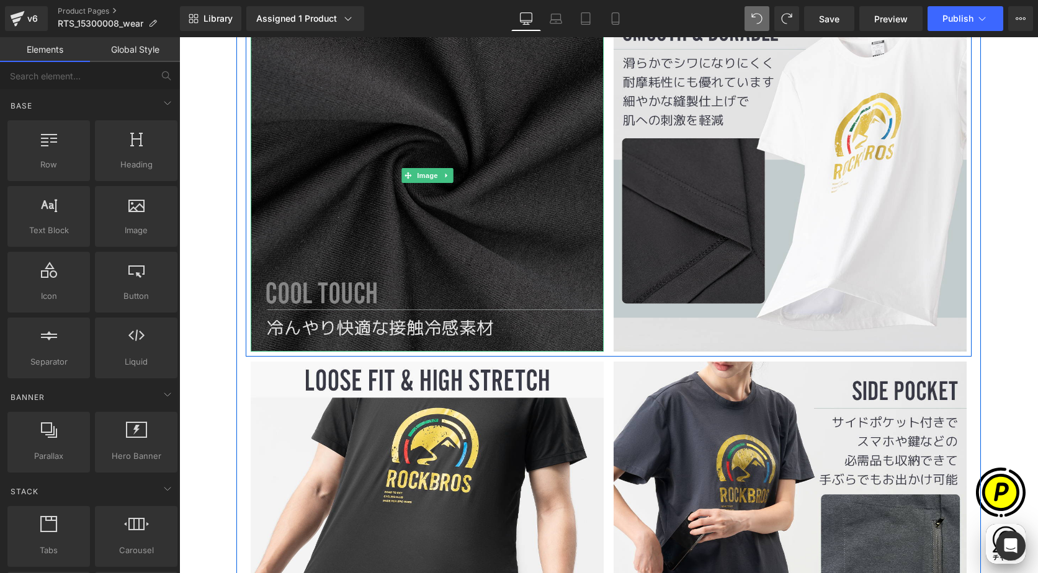
click at [405, 230] on img at bounding box center [427, 175] width 353 height 353
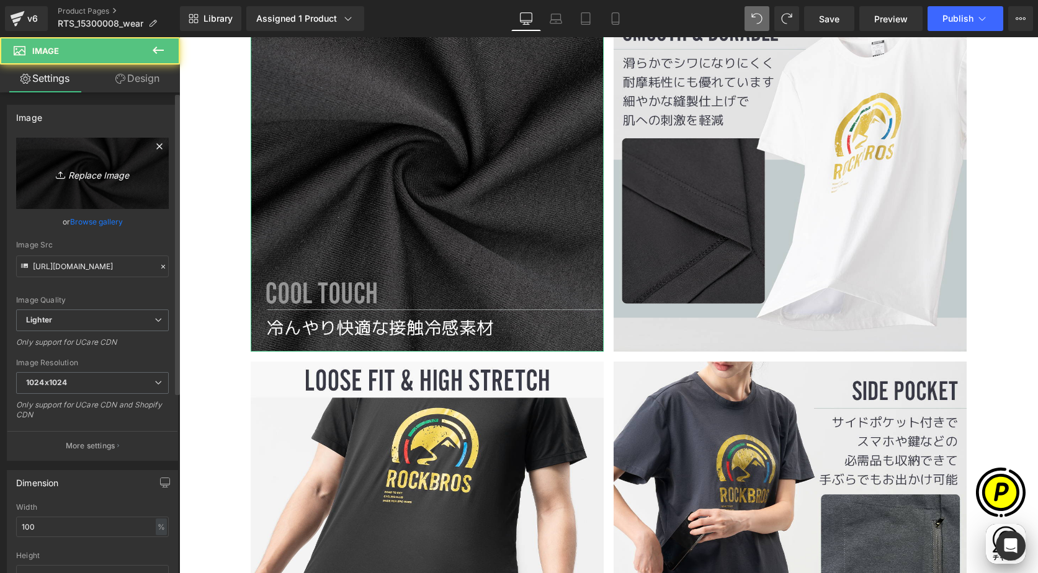
click at [89, 189] on link "Replace Image" at bounding box center [92, 173] width 153 height 71
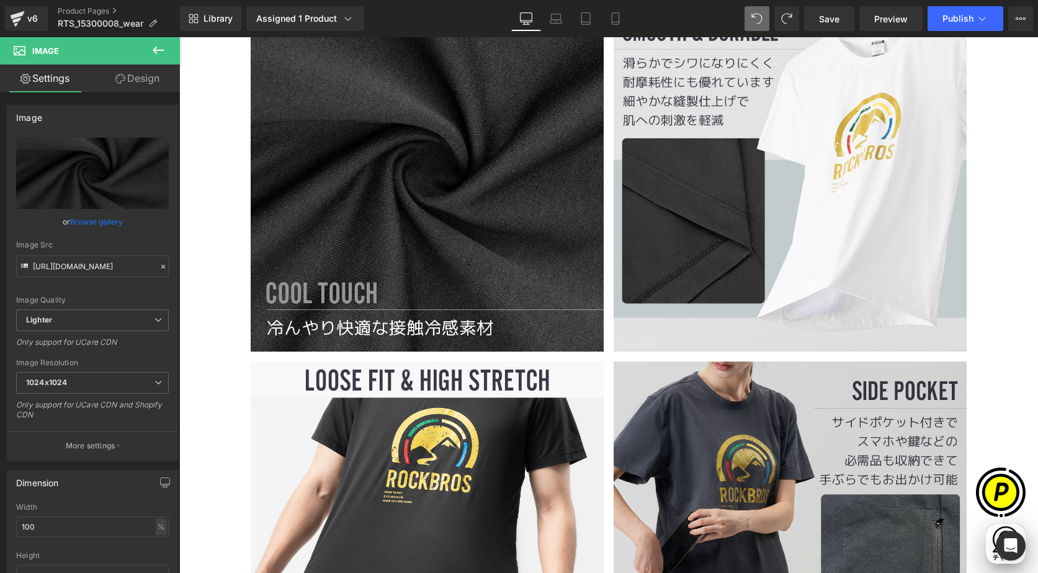
type input "C:\fakepath\15300008_4.jpg"
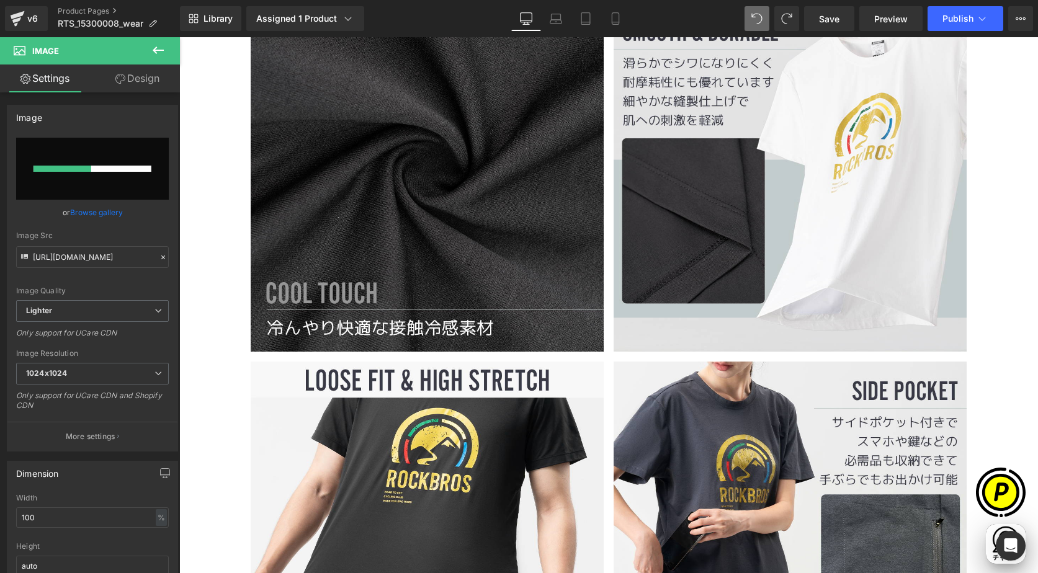
scroll to position [0, 484]
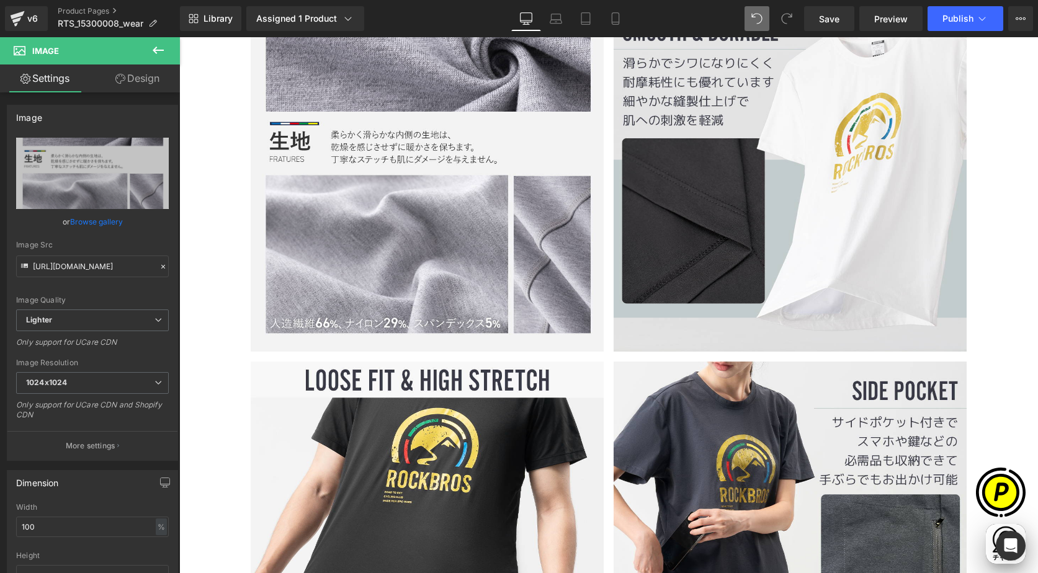
type input "[URL][DOMAIN_NAME]"
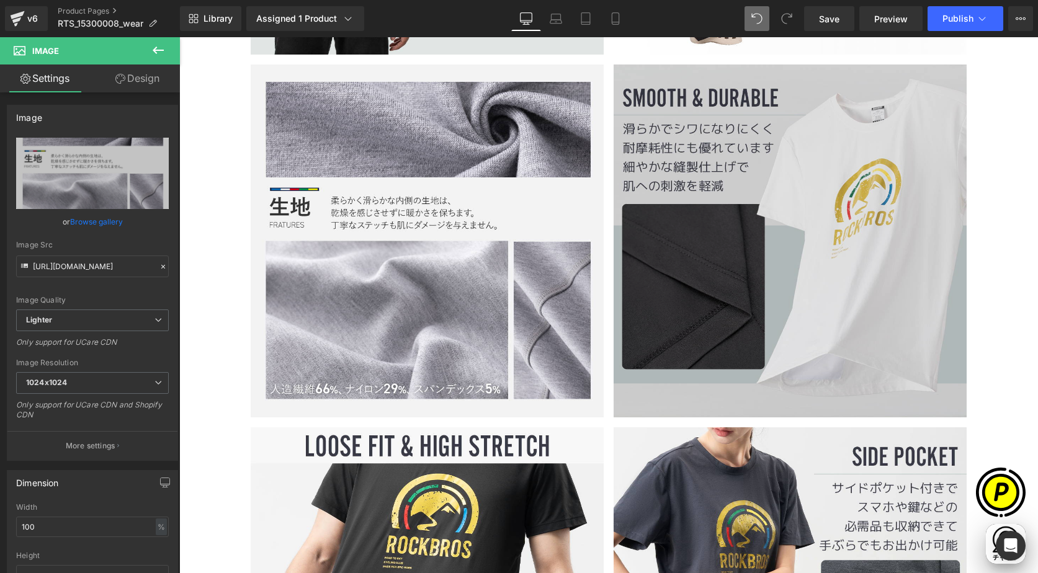
scroll to position [3747, 0]
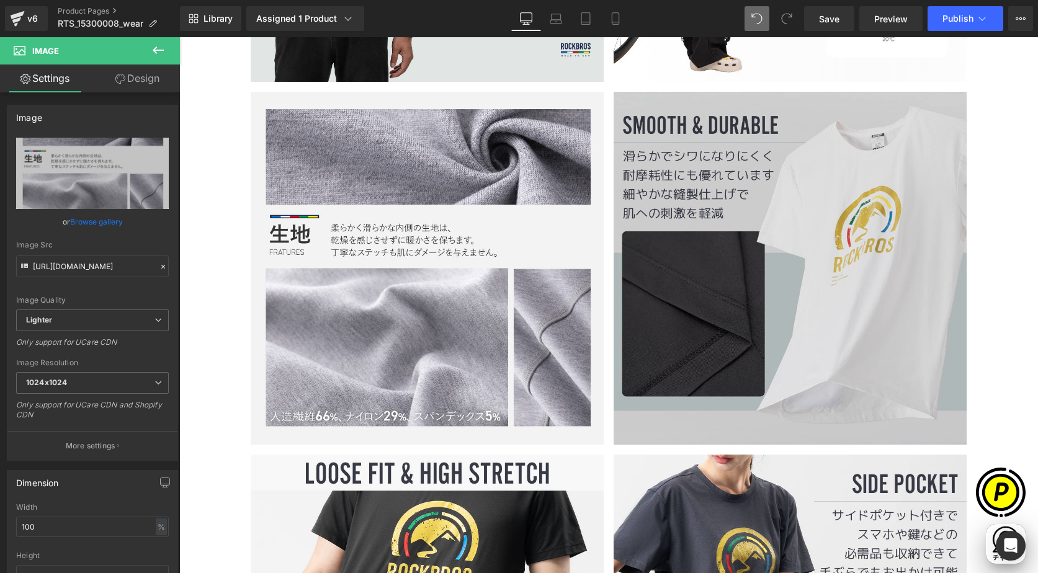
click at [751, 288] on img at bounding box center [790, 268] width 353 height 353
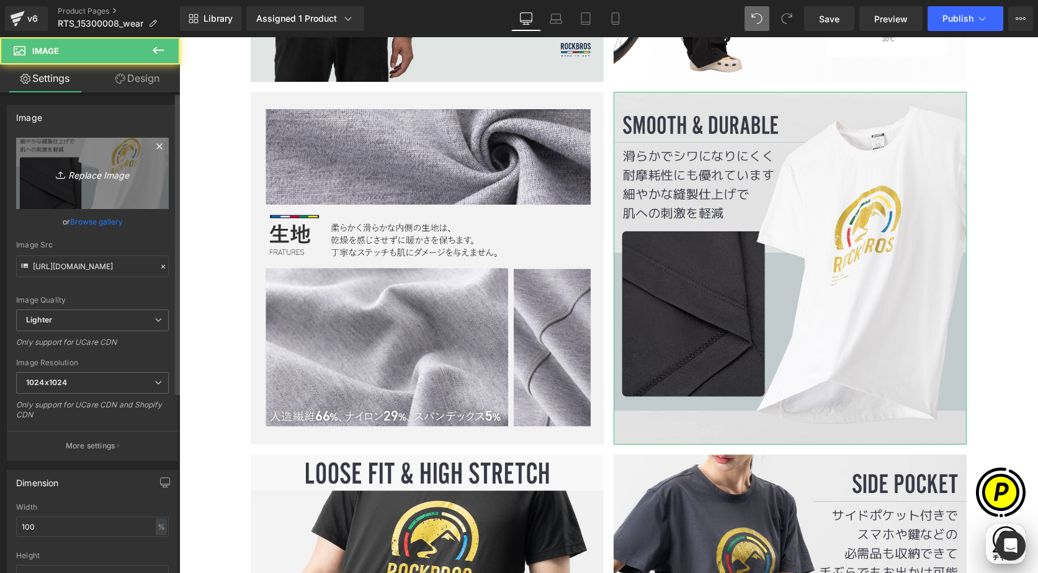
scroll to position [0, 726]
click at [83, 180] on icon "Replace Image" at bounding box center [92, 174] width 99 height 16
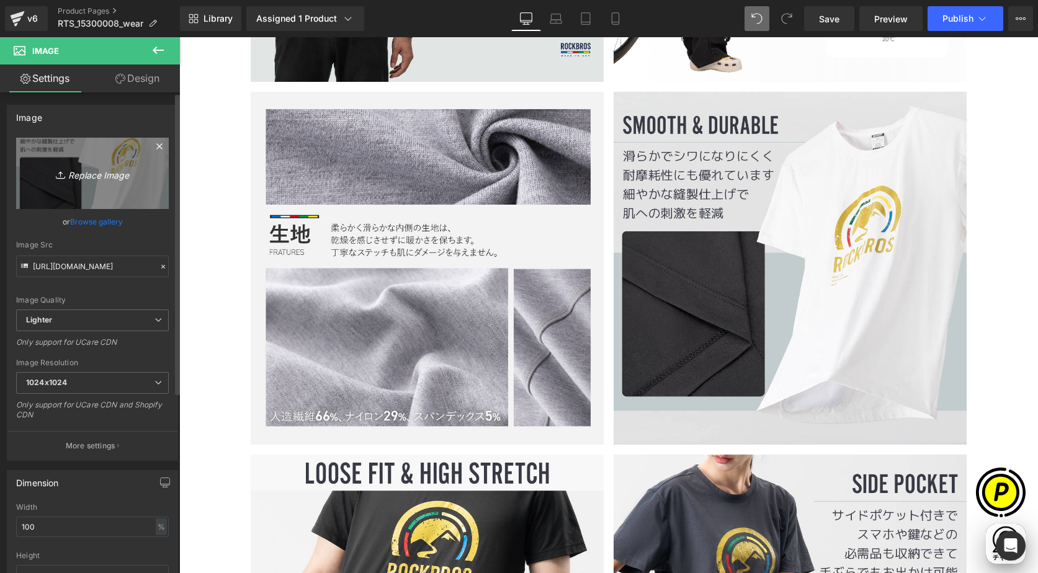
scroll to position [0, 0]
type input "C:\fakepath\15300008_5.jpg"
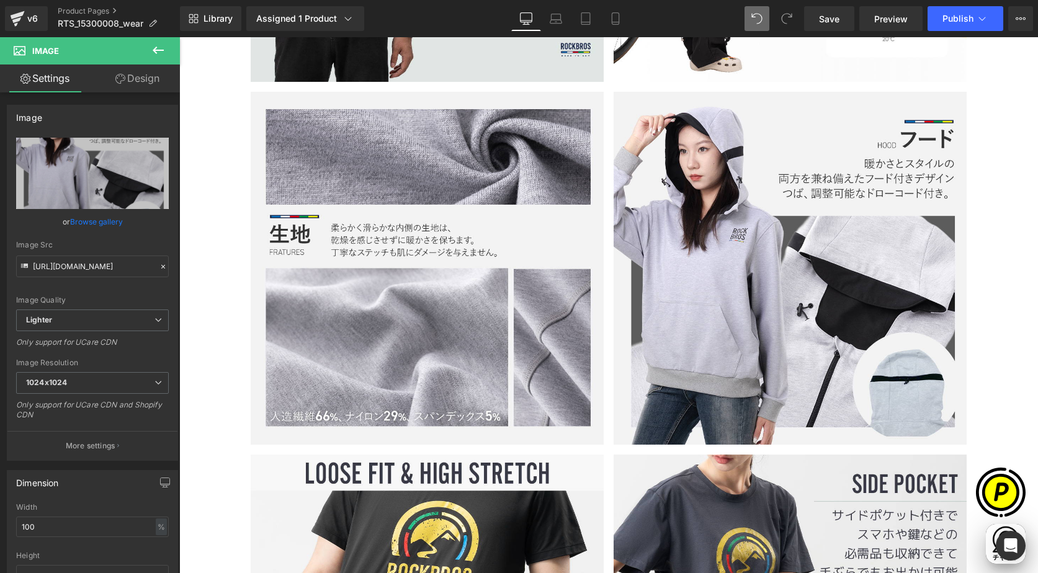
scroll to position [0, 242]
type input "[URL][DOMAIN_NAME]"
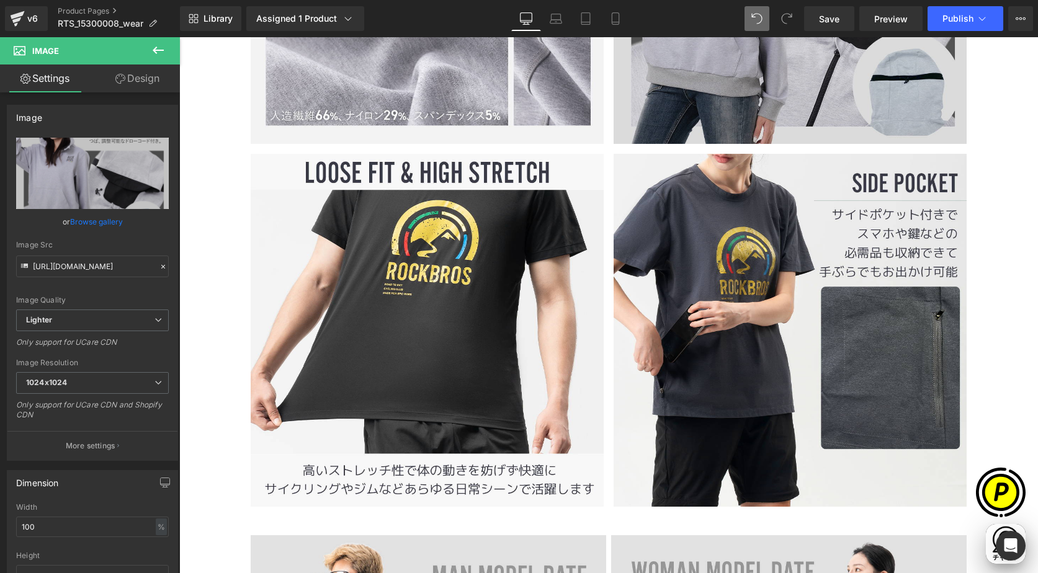
scroll to position [4033, 0]
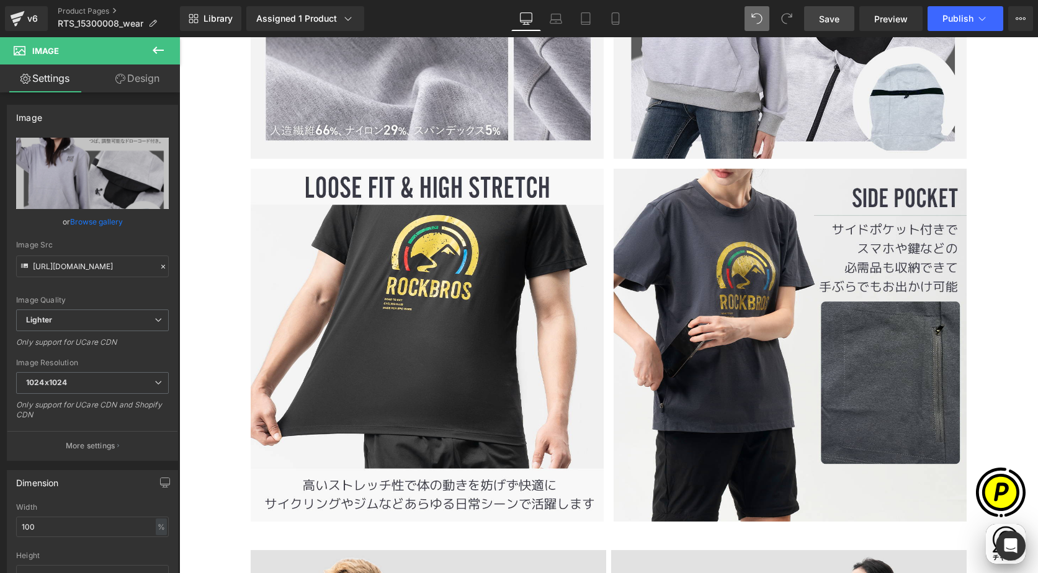
click at [830, 26] on link "Save" at bounding box center [829, 18] width 50 height 25
click at [829, 22] on span "Save" at bounding box center [829, 18] width 20 height 13
